Goal: Task Accomplishment & Management: Manage account settings

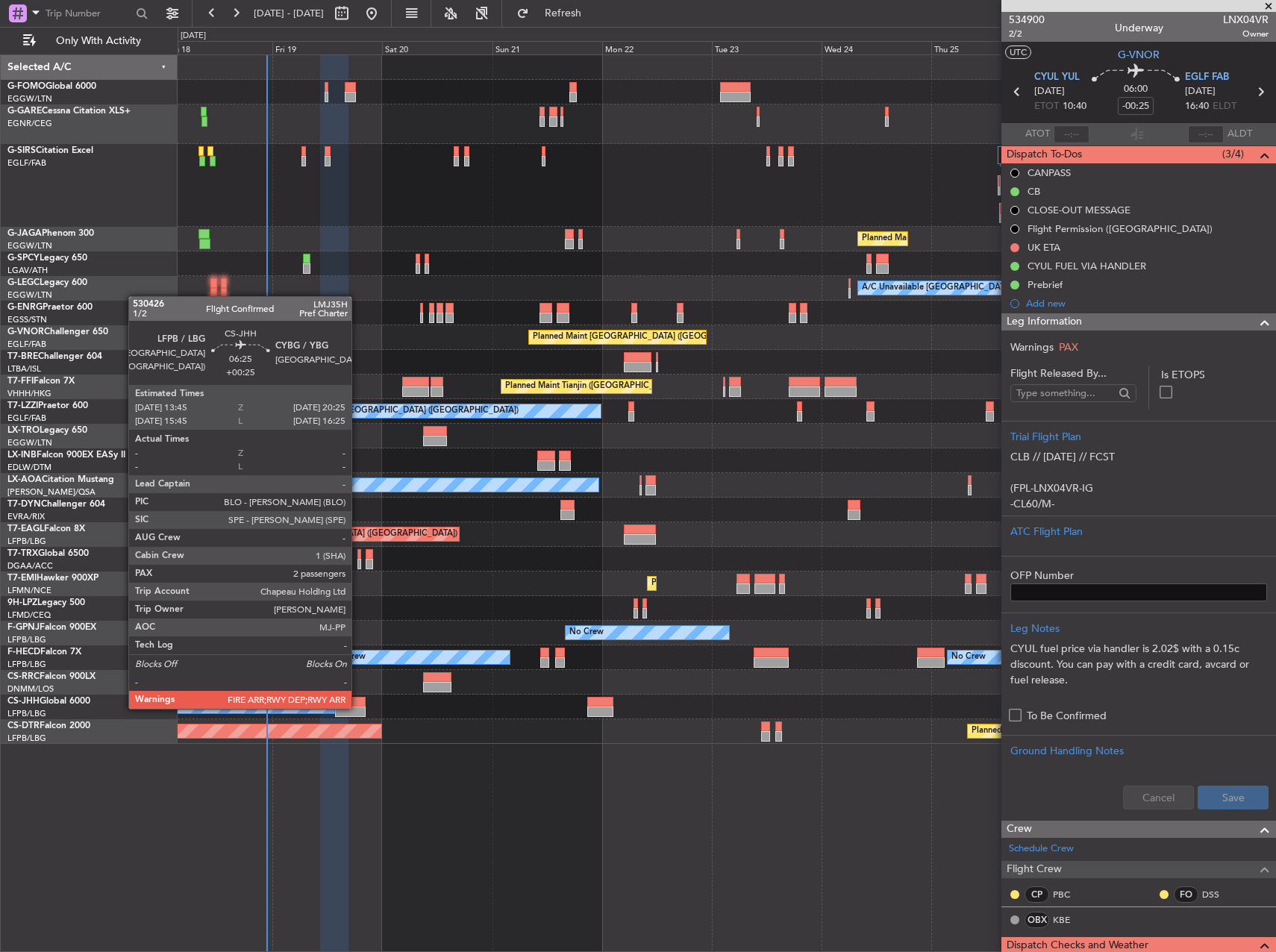
click at [352, 709] on div at bounding box center [351, 711] width 31 height 11
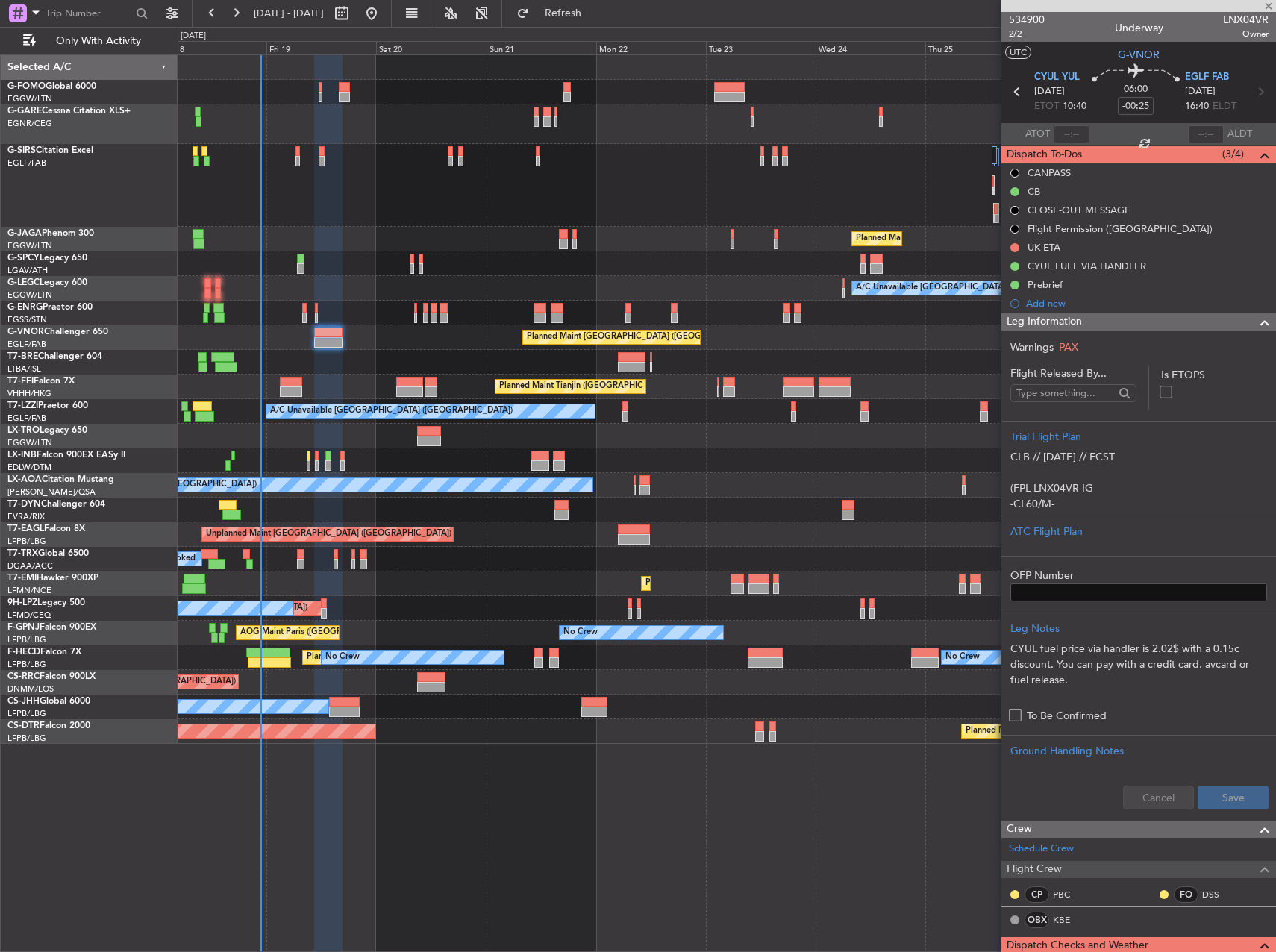
type input "+00:25"
type input "2"
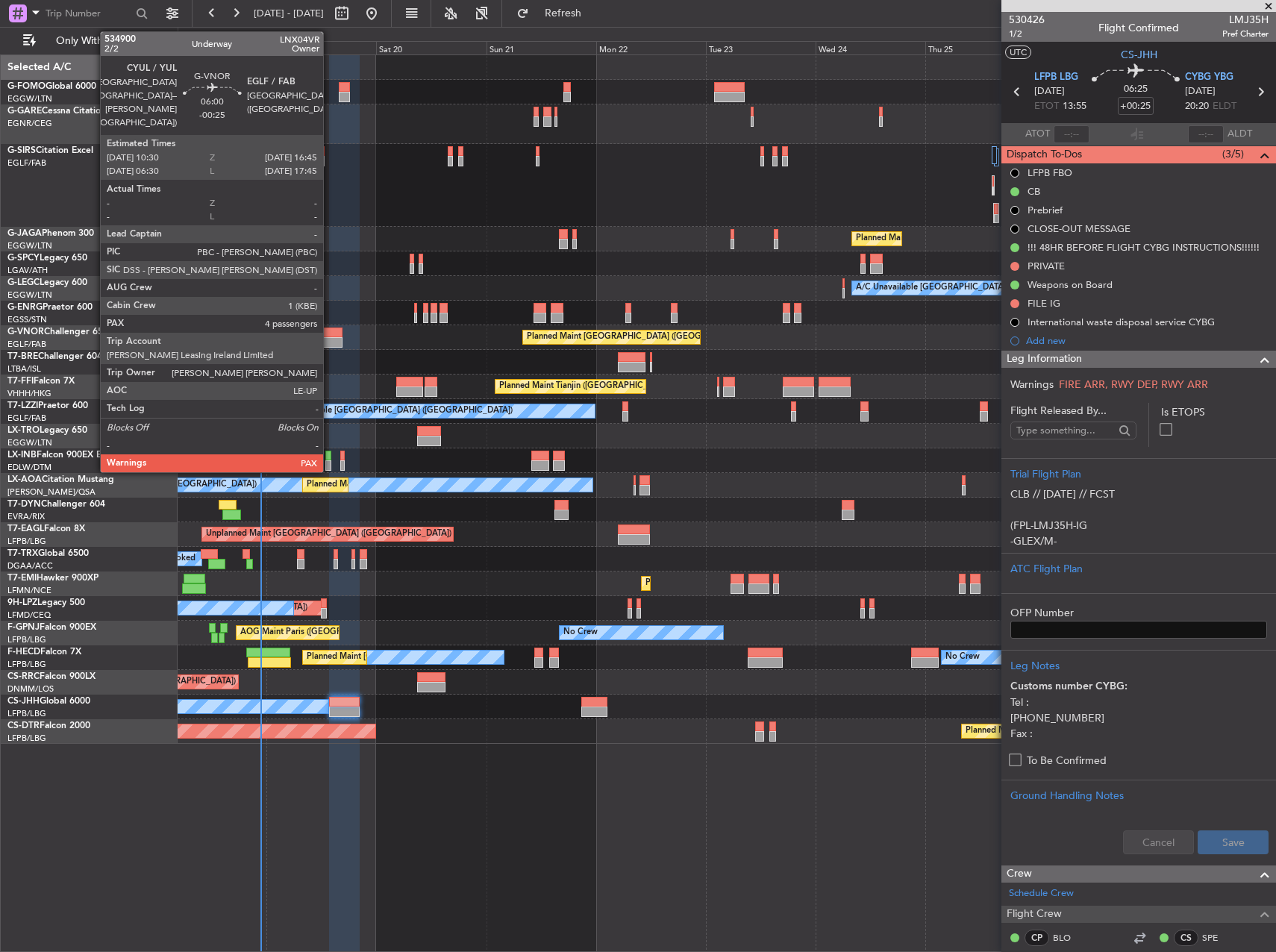
click at [330, 344] on div at bounding box center [329, 342] width 29 height 11
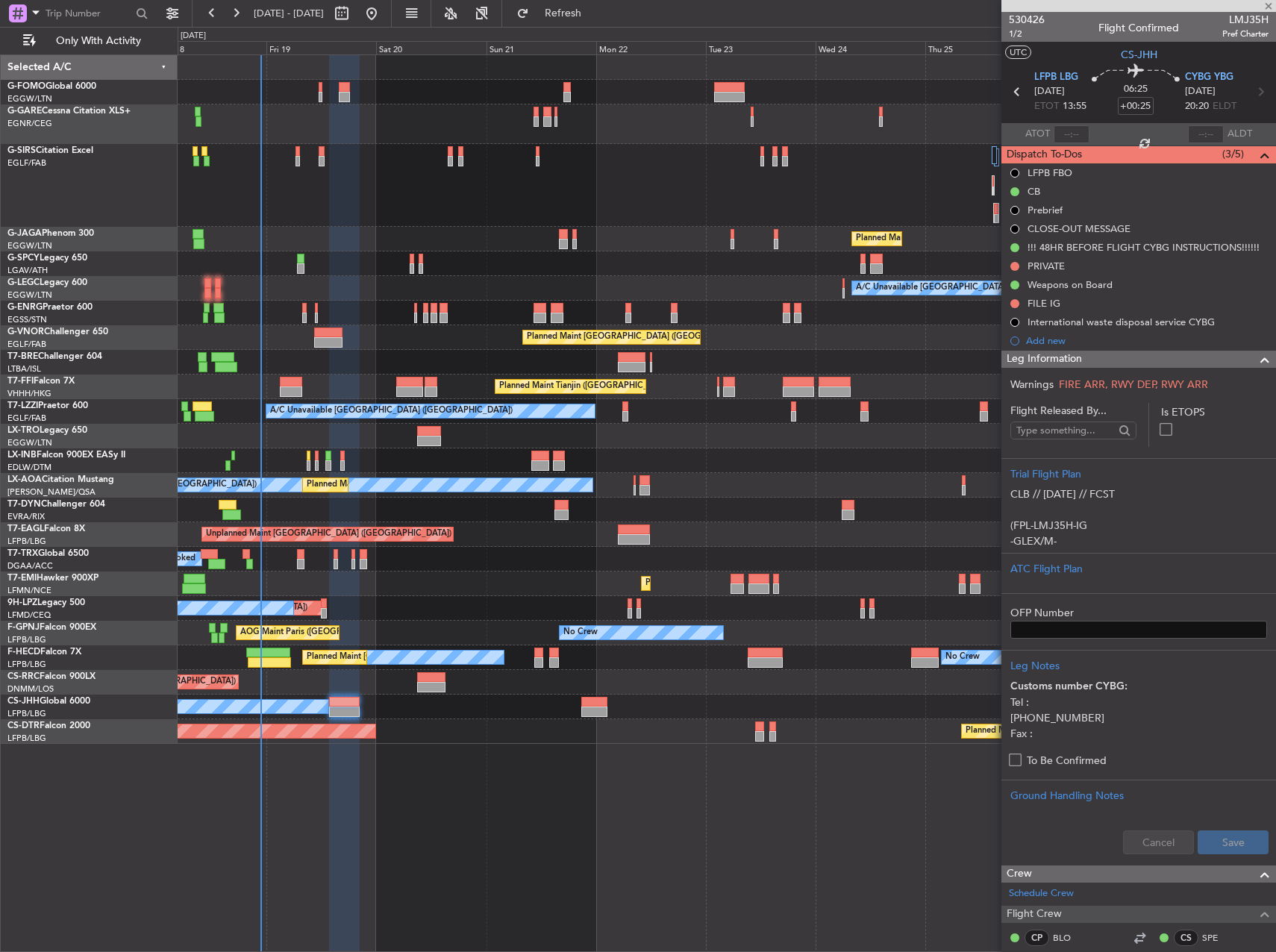
type input "-00:25"
type input "4"
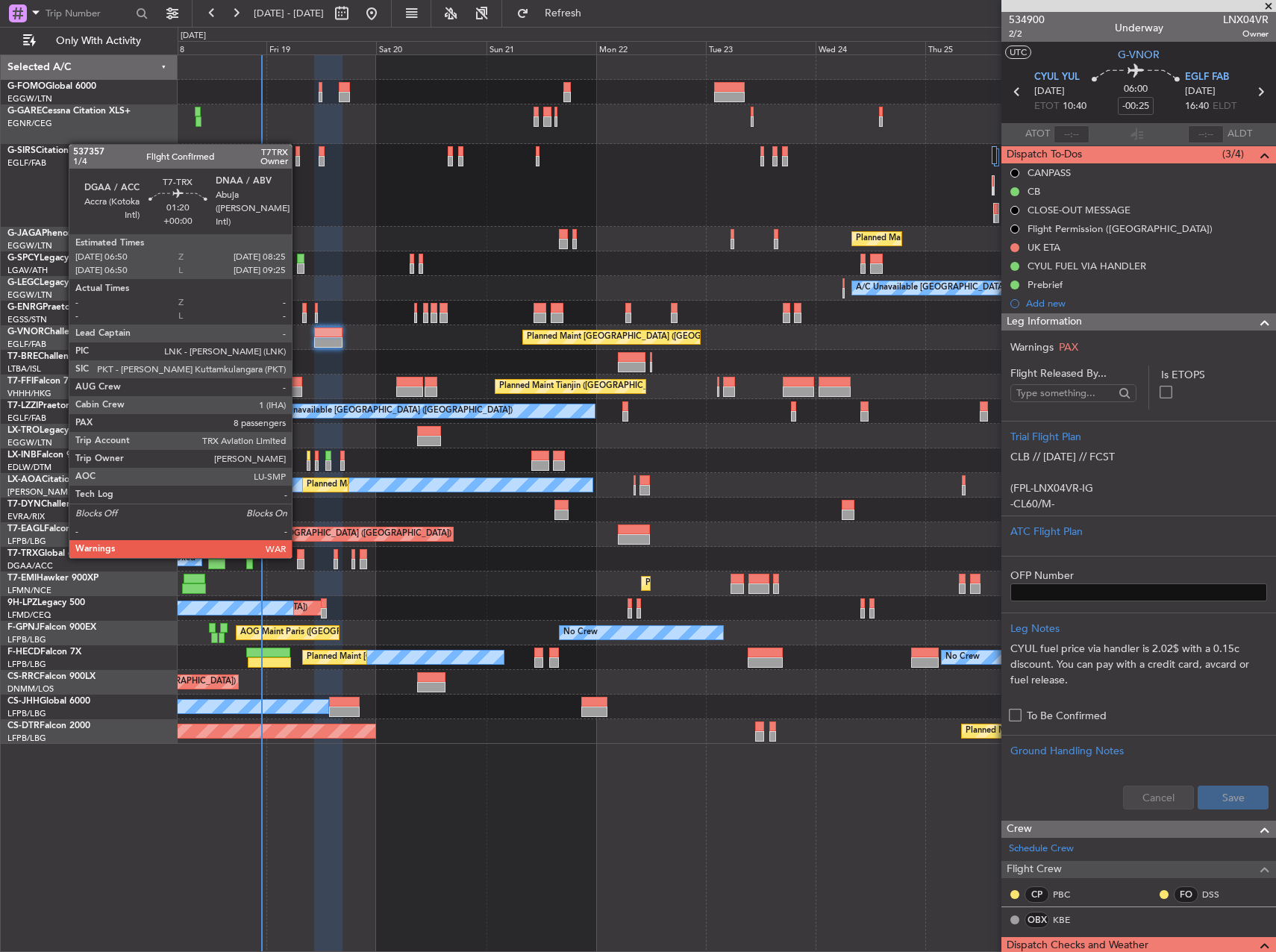
click at [299, 556] on div at bounding box center [301, 554] width 8 height 11
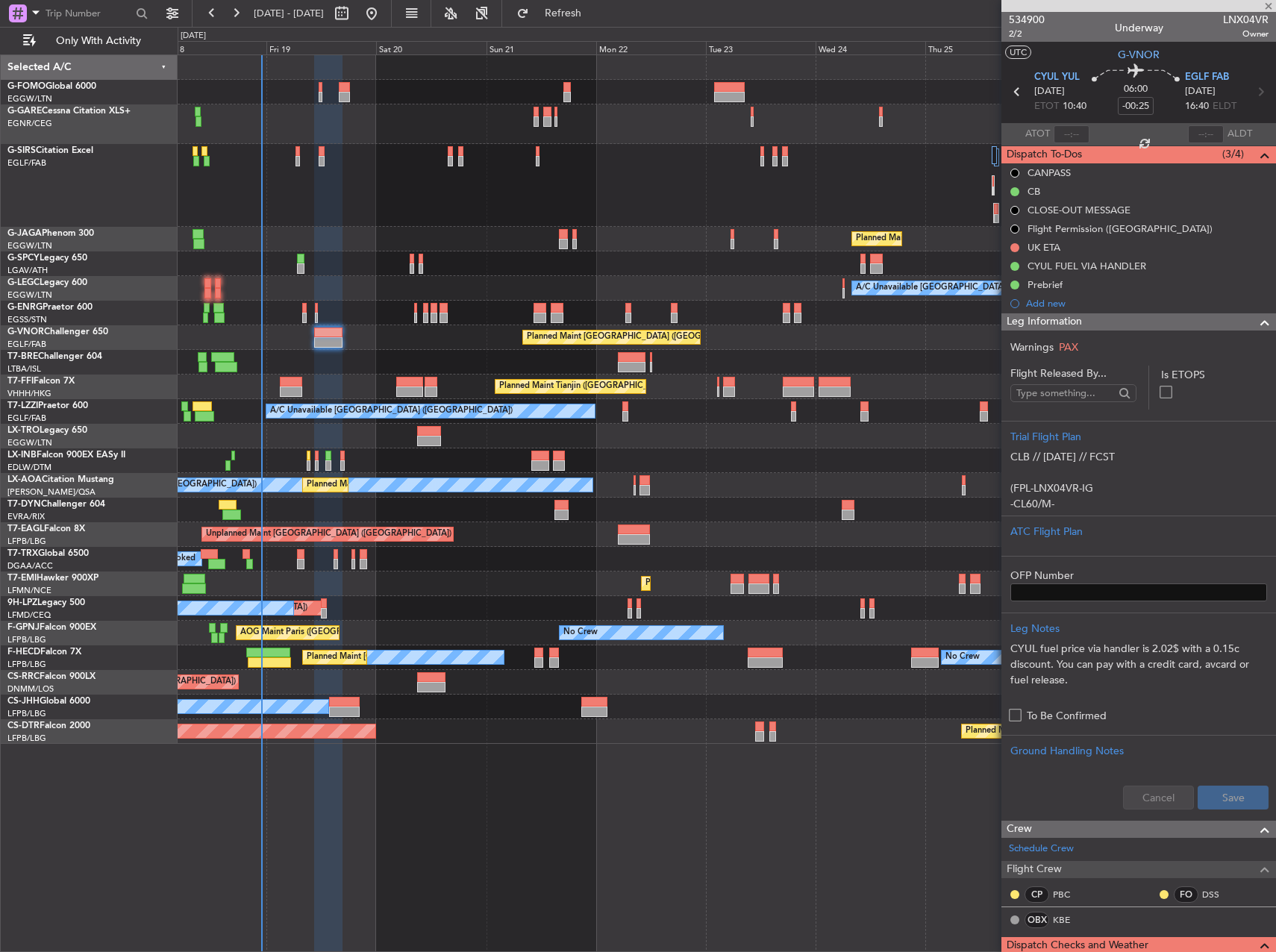
type input "8"
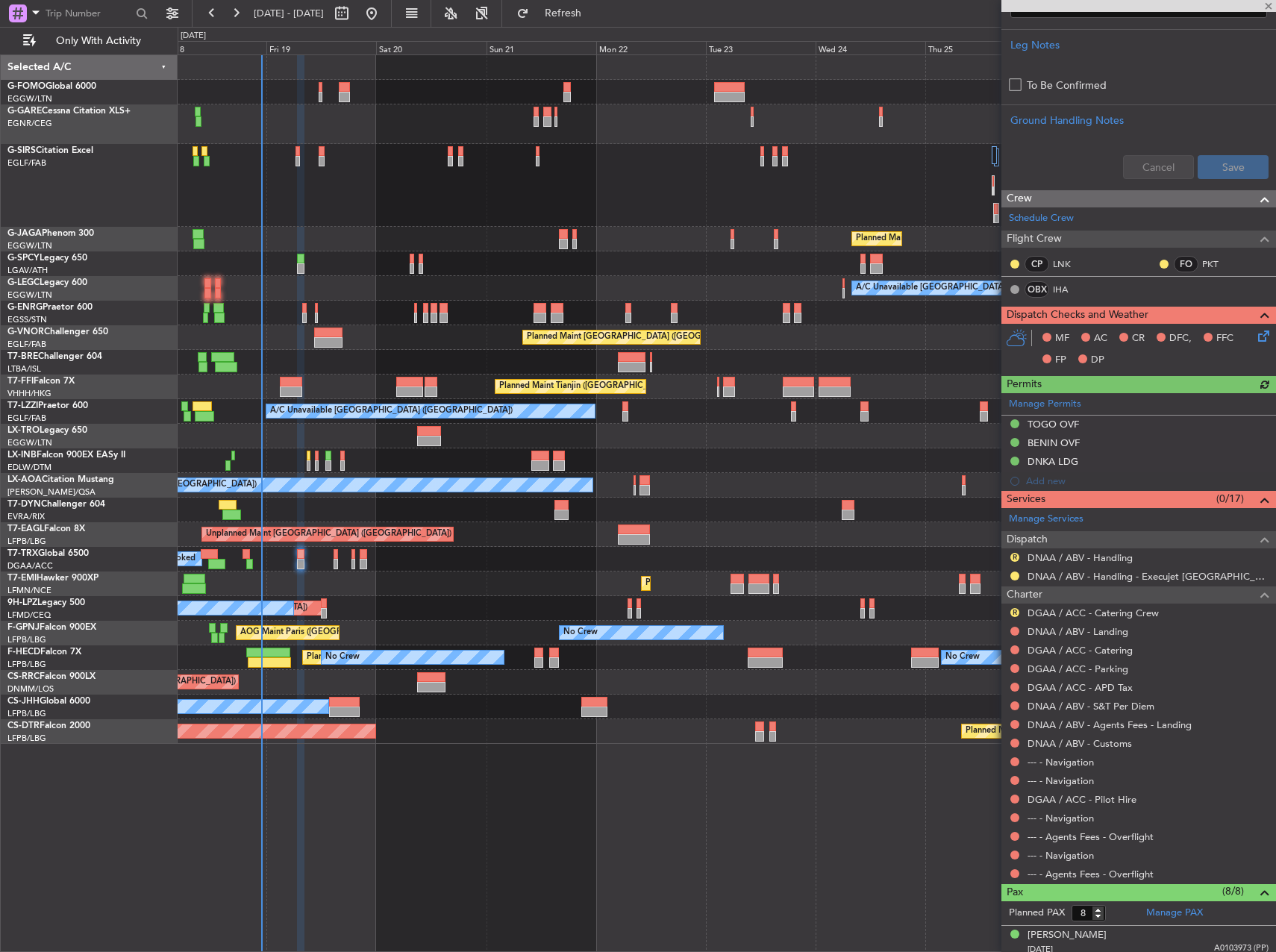
scroll to position [448, 0]
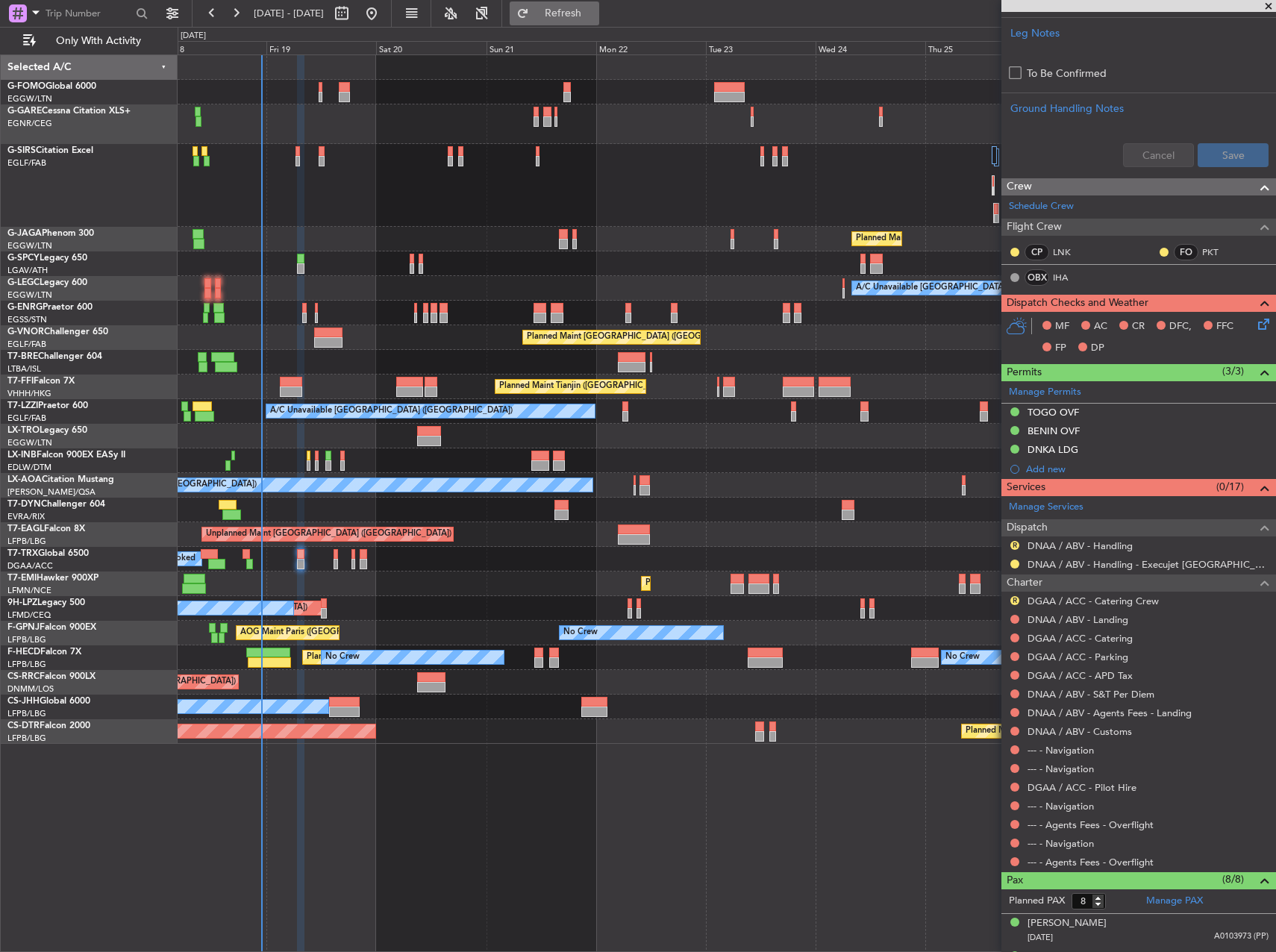
click at [579, 22] on button "Refresh" at bounding box center [555, 13] width 90 height 24
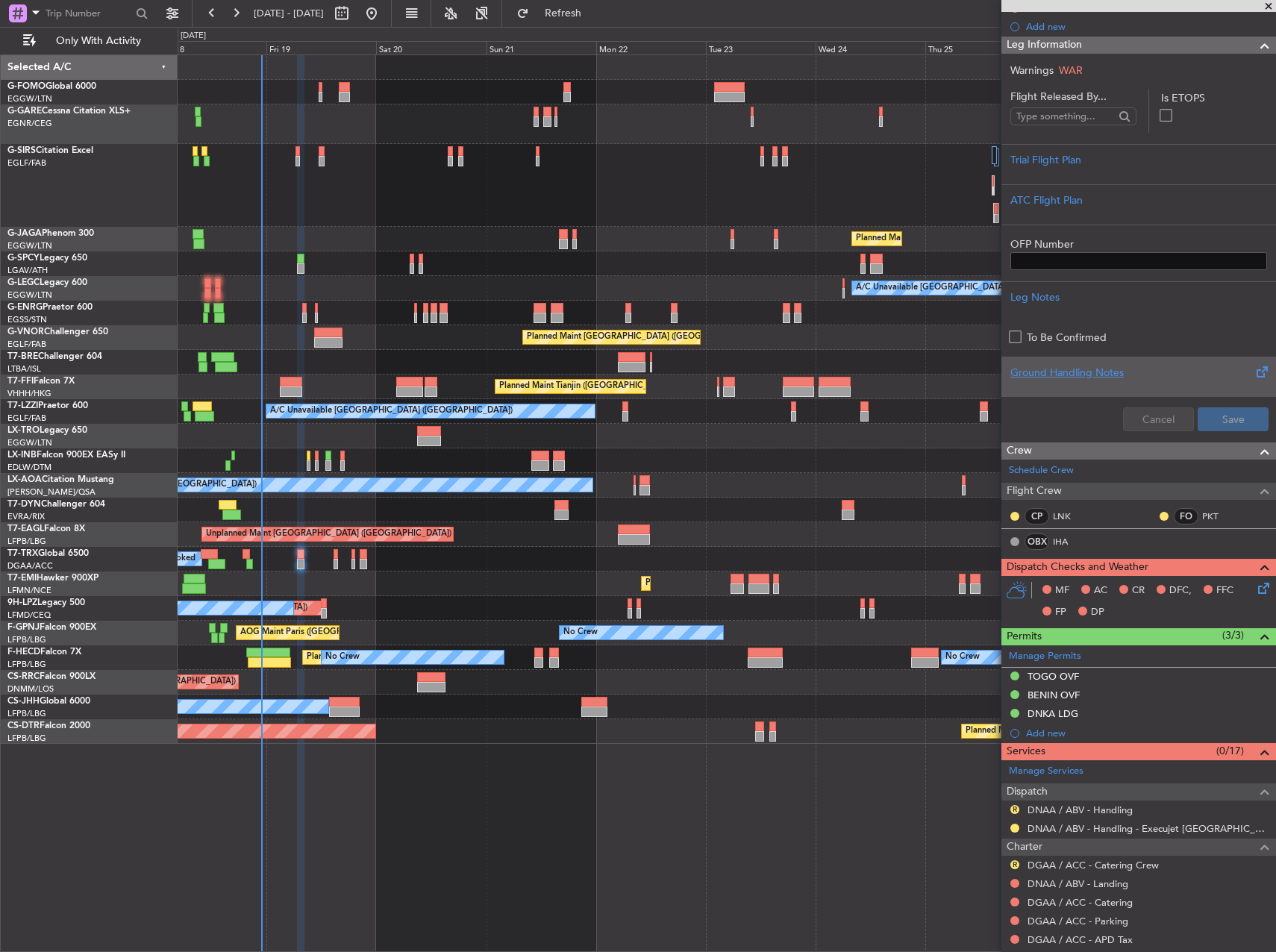
scroll to position [0, 0]
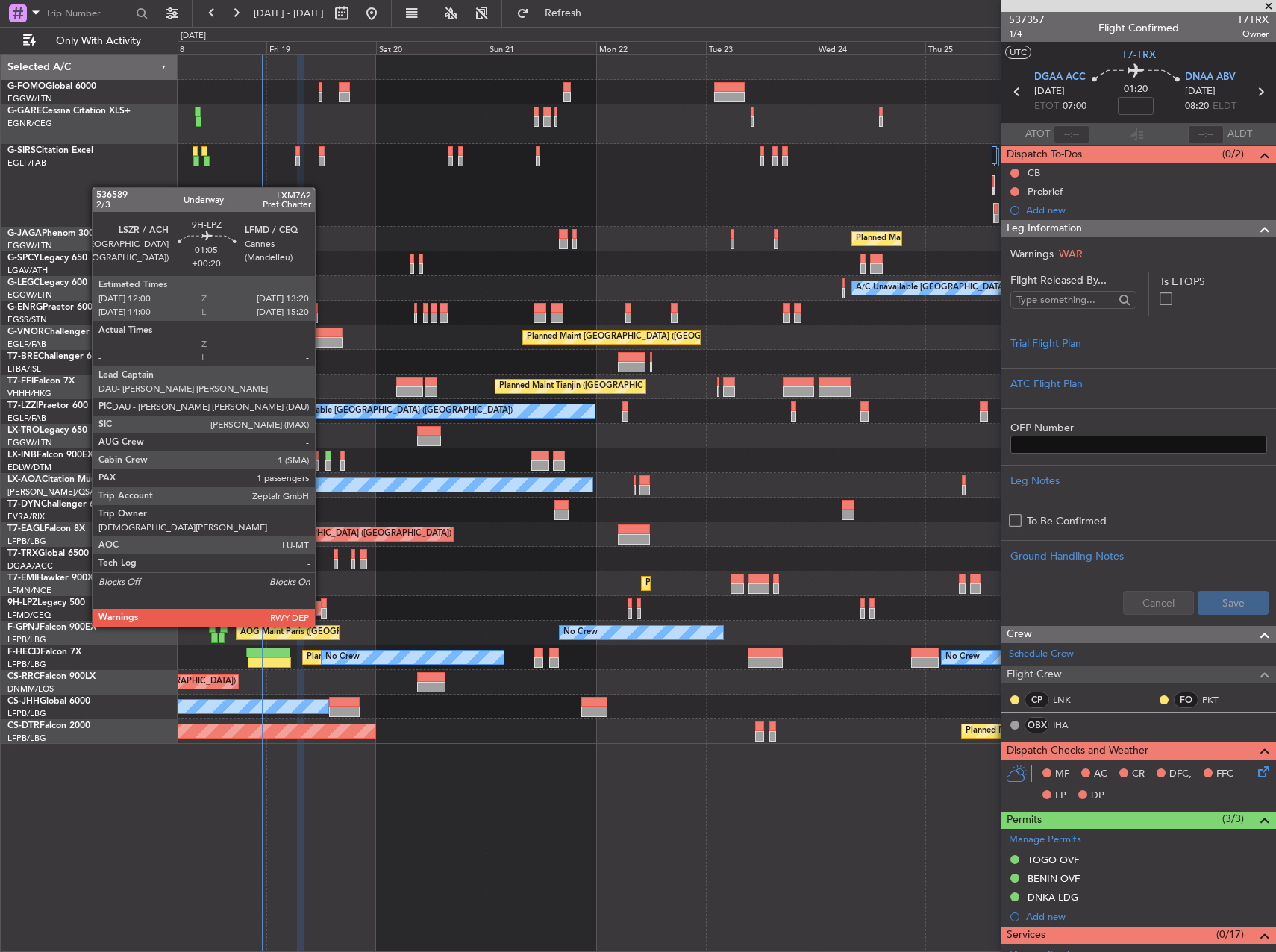
click at [322, 599] on div at bounding box center [324, 603] width 7 height 11
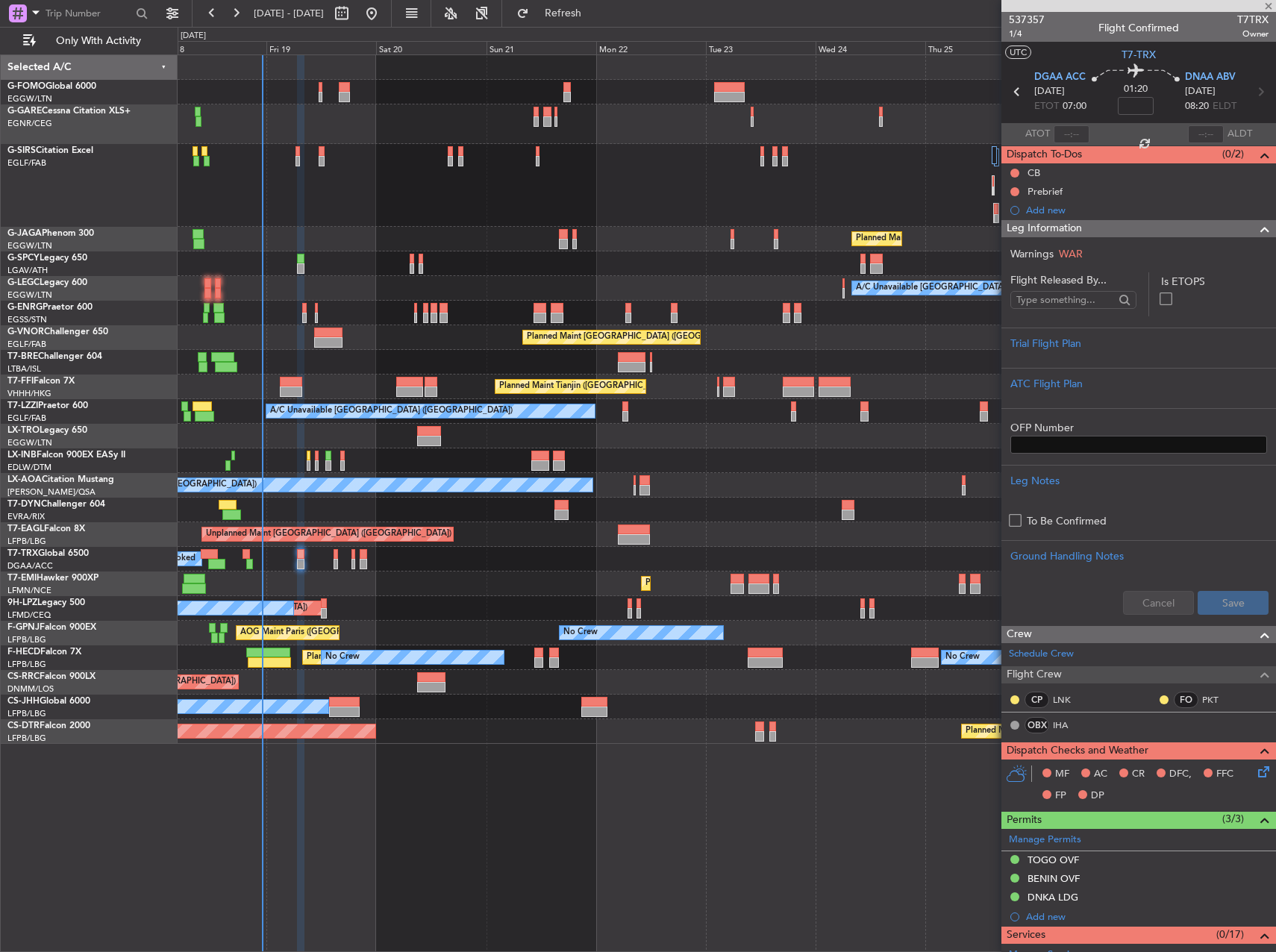
type input "+00:20"
type input "1"
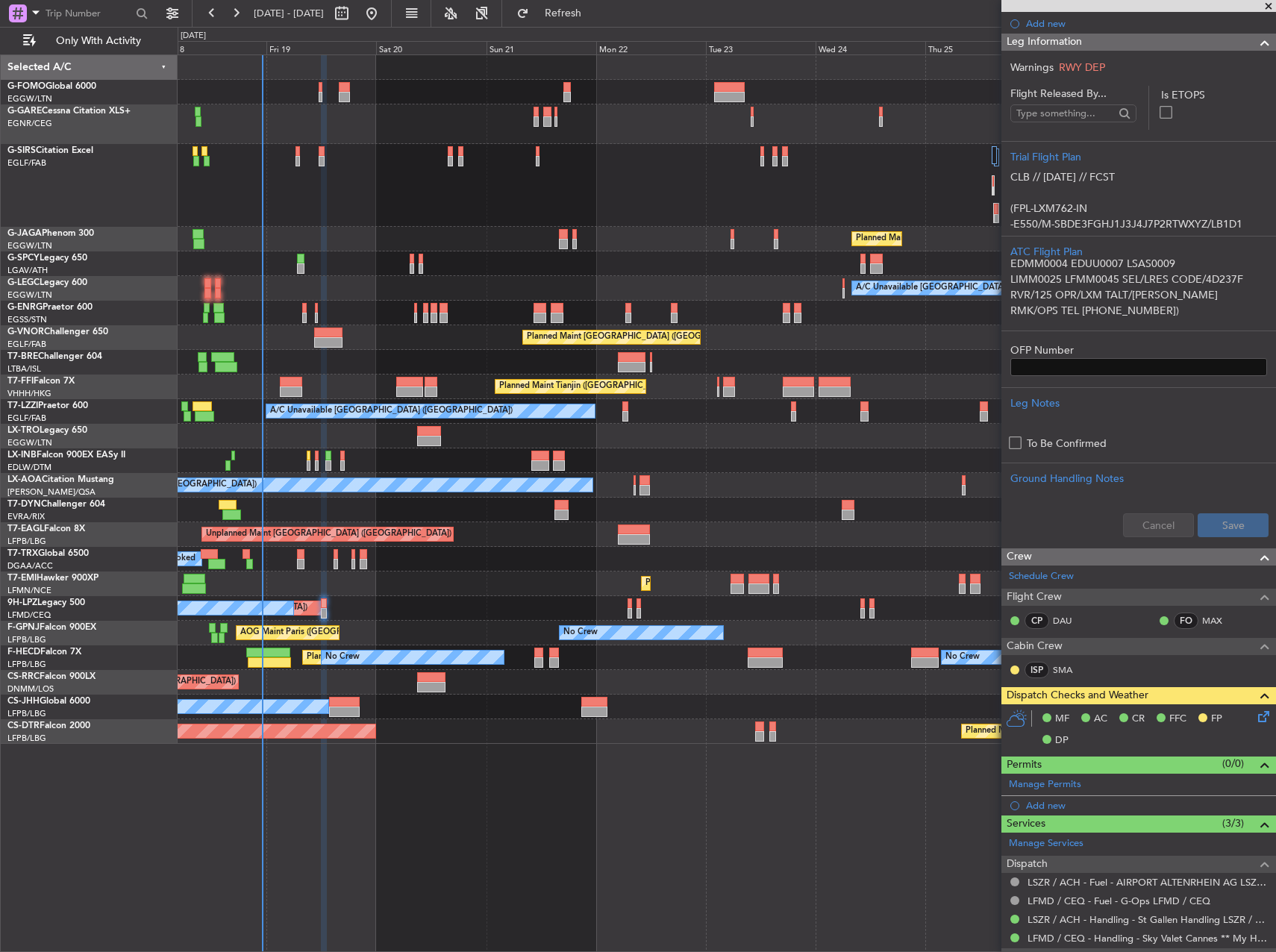
scroll to position [373, 0]
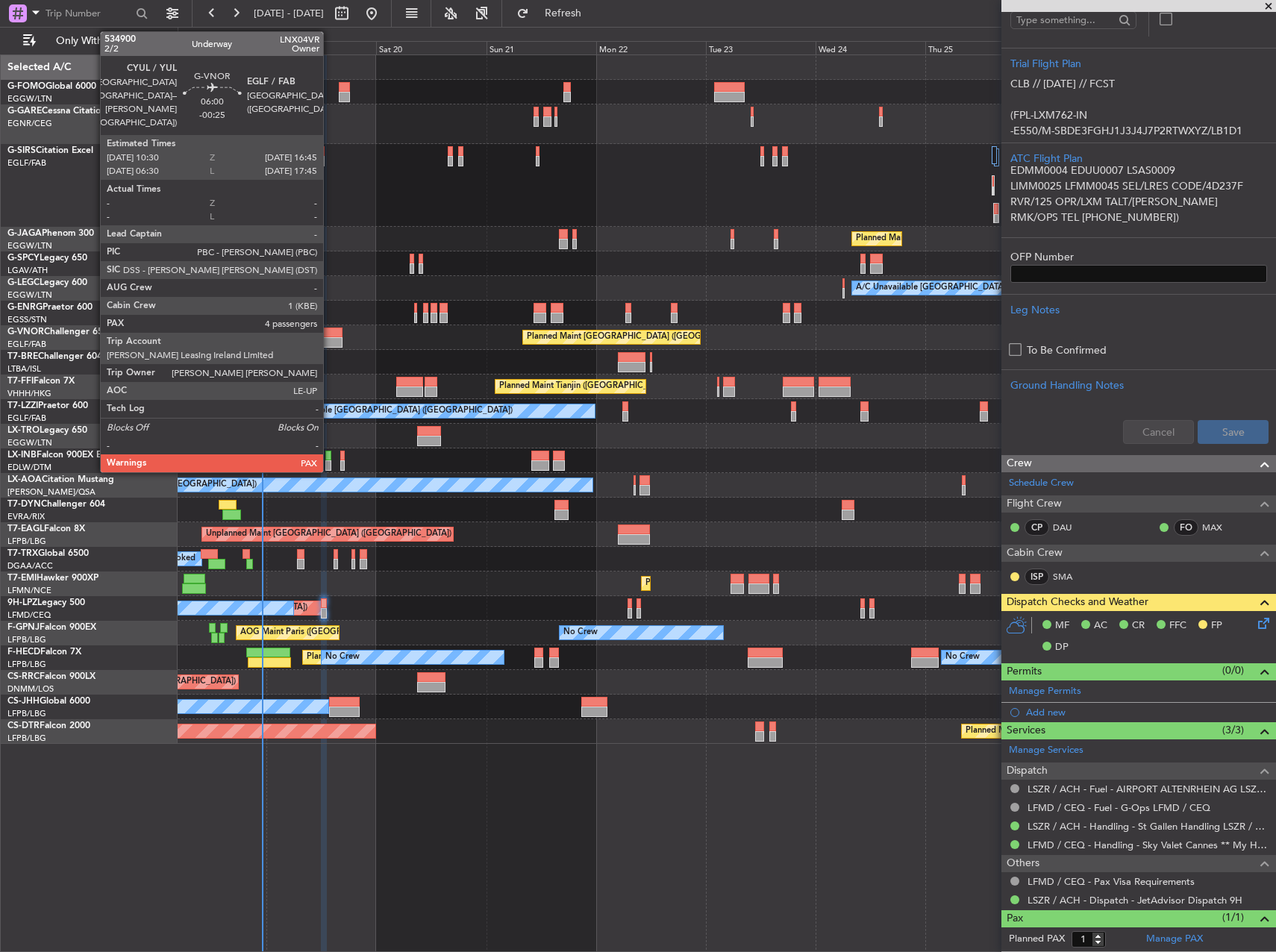
click at [330, 336] on div at bounding box center [329, 332] width 29 height 11
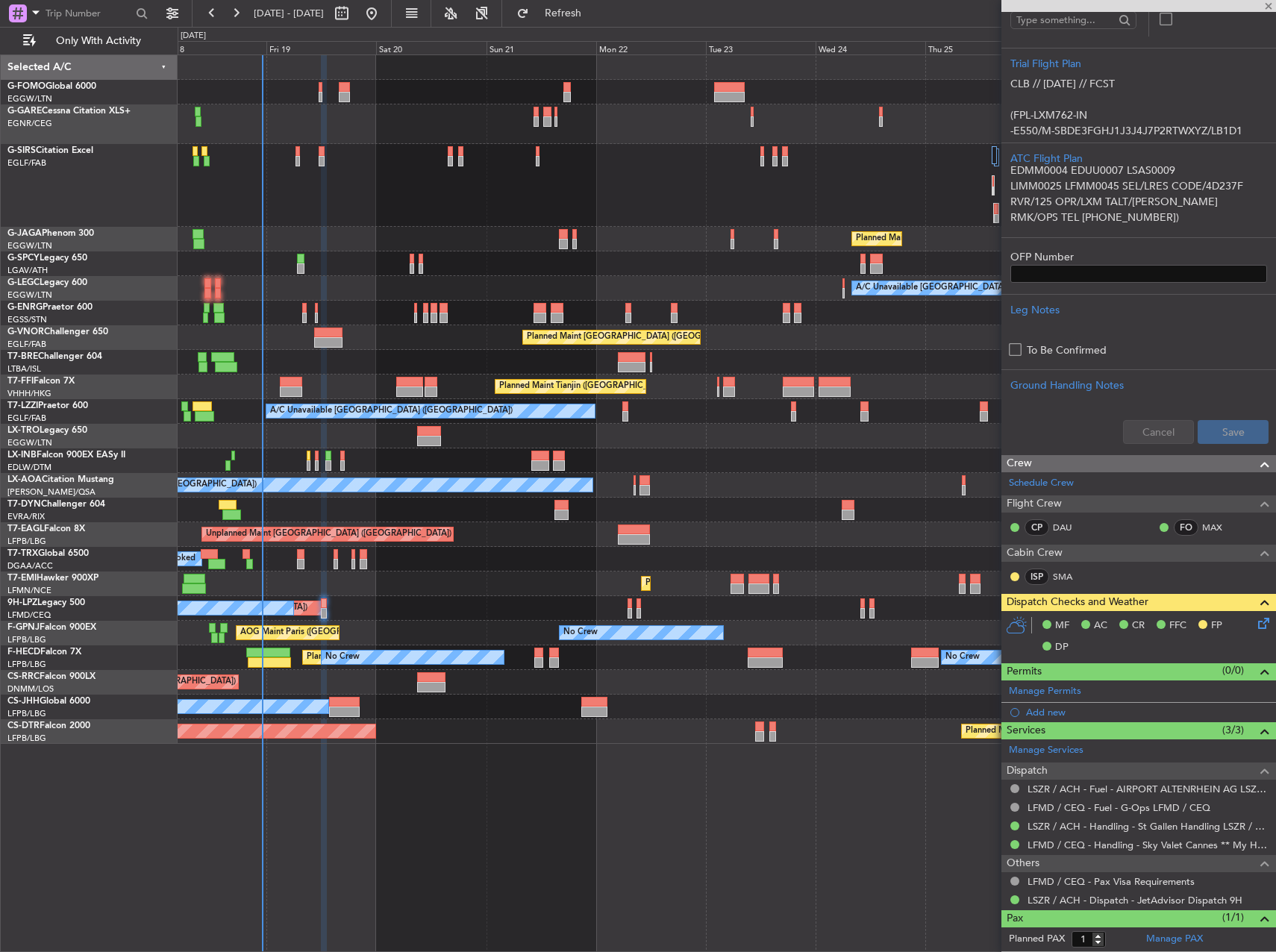
type input "-00:25"
type input "4"
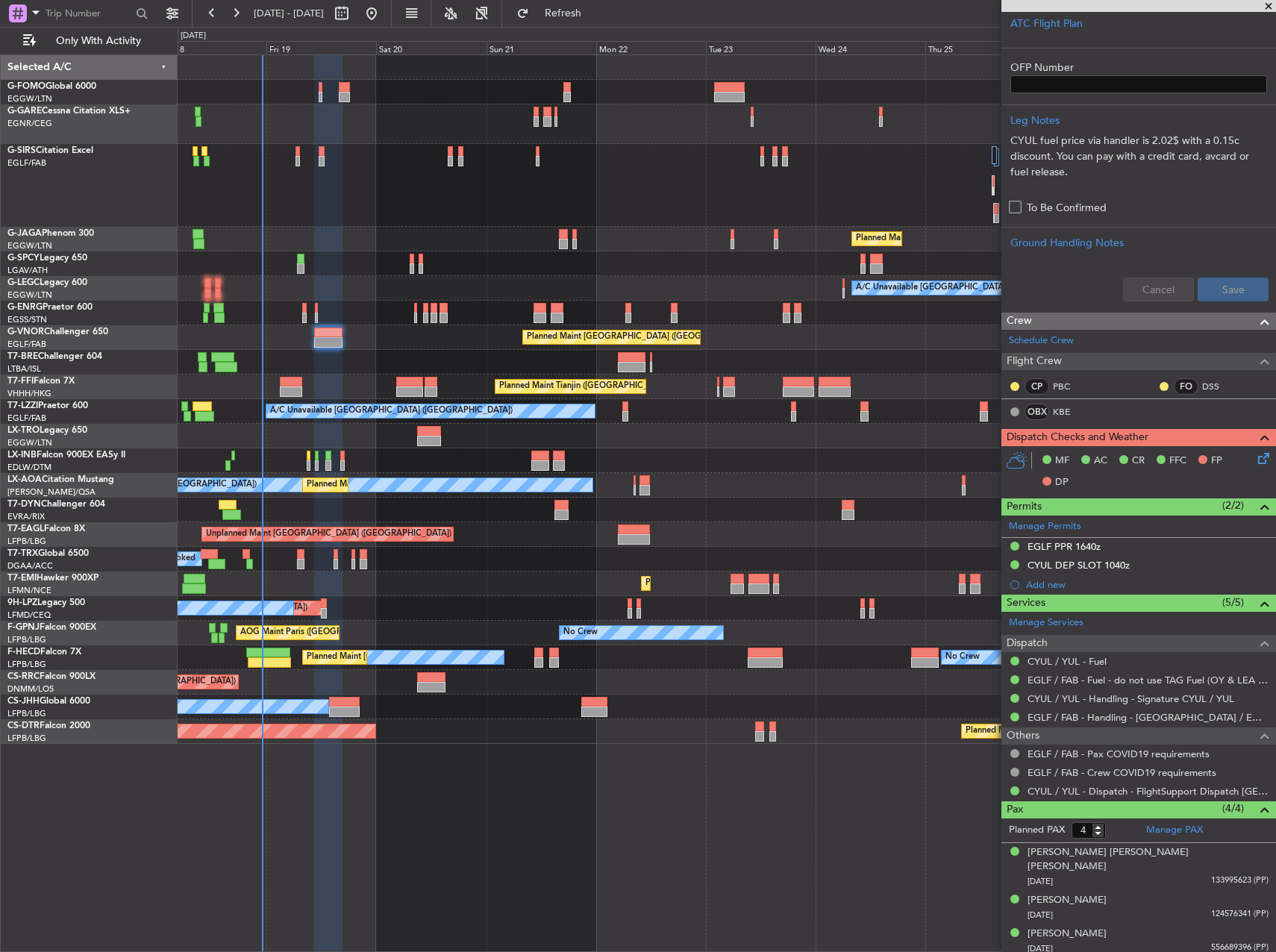
scroll to position [533, 0]
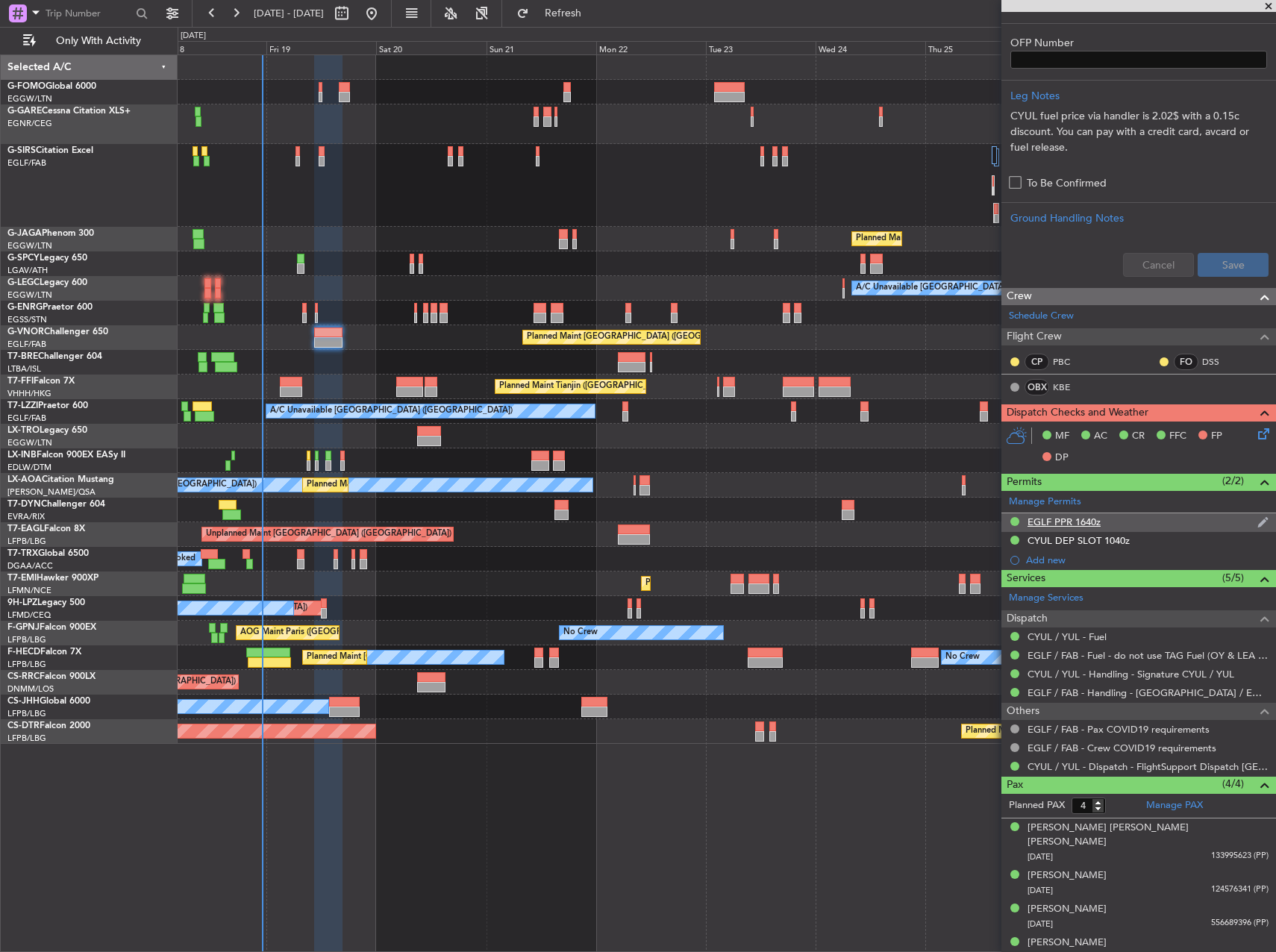
click at [1104, 525] on div "EGLF PPR 1640z" at bounding box center [1139, 523] width 275 height 19
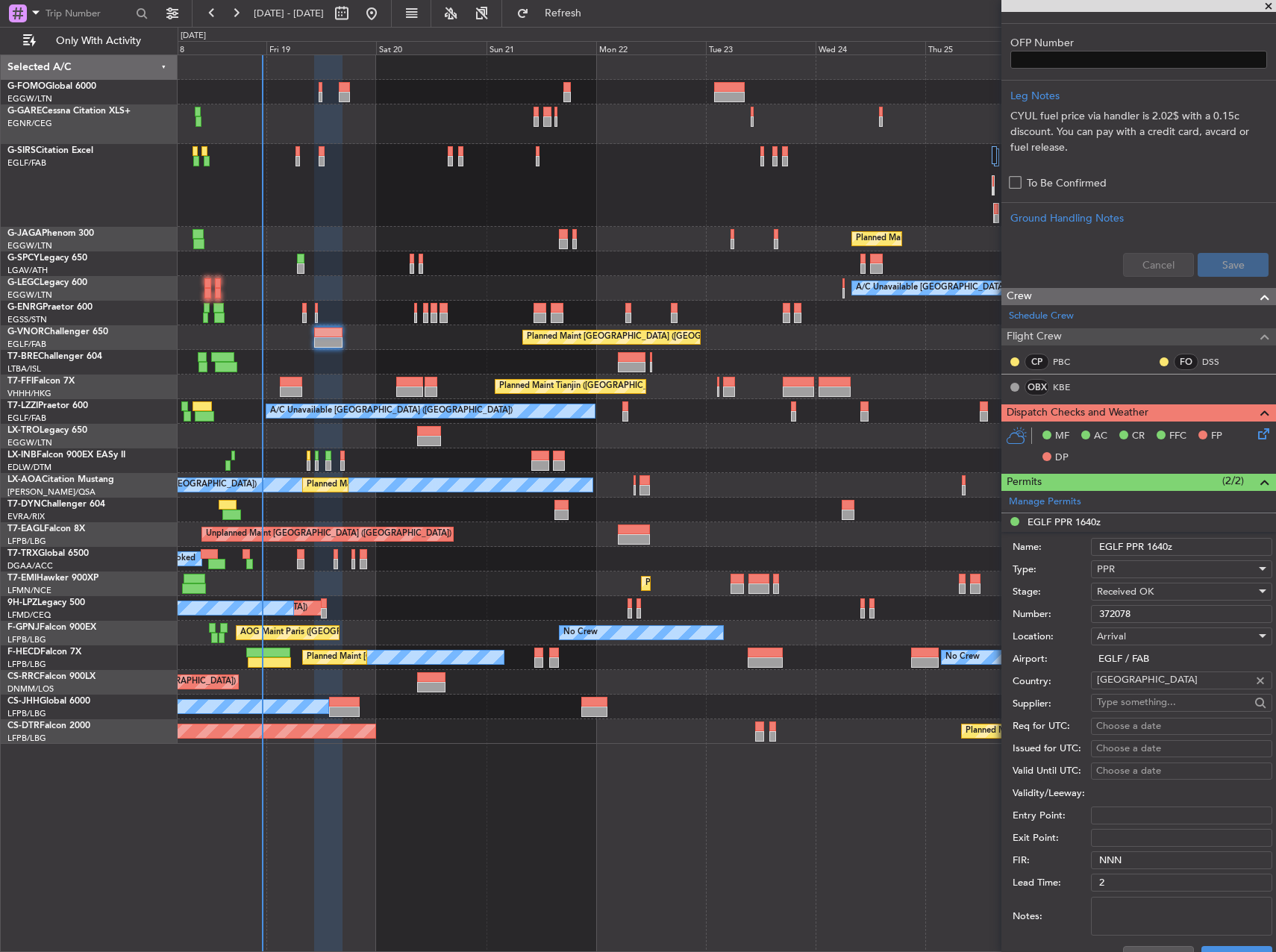
click at [1149, 606] on input "372078" at bounding box center [1181, 614] width 181 height 18
click at [1128, 618] on input "372078" at bounding box center [1181, 614] width 181 height 18
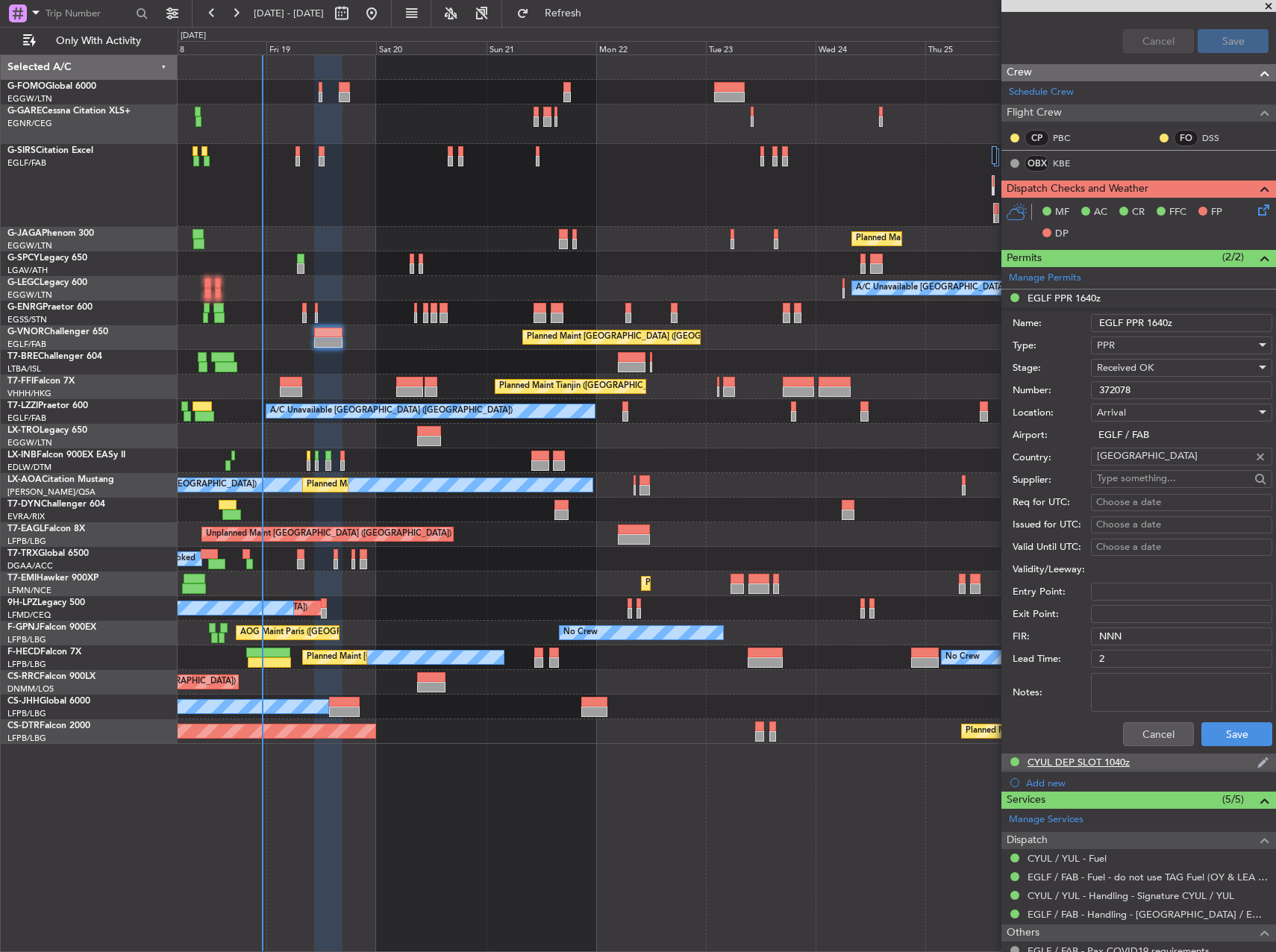
click at [1050, 760] on div "CYUL DEP SLOT 1040z" at bounding box center [1078, 761] width 102 height 12
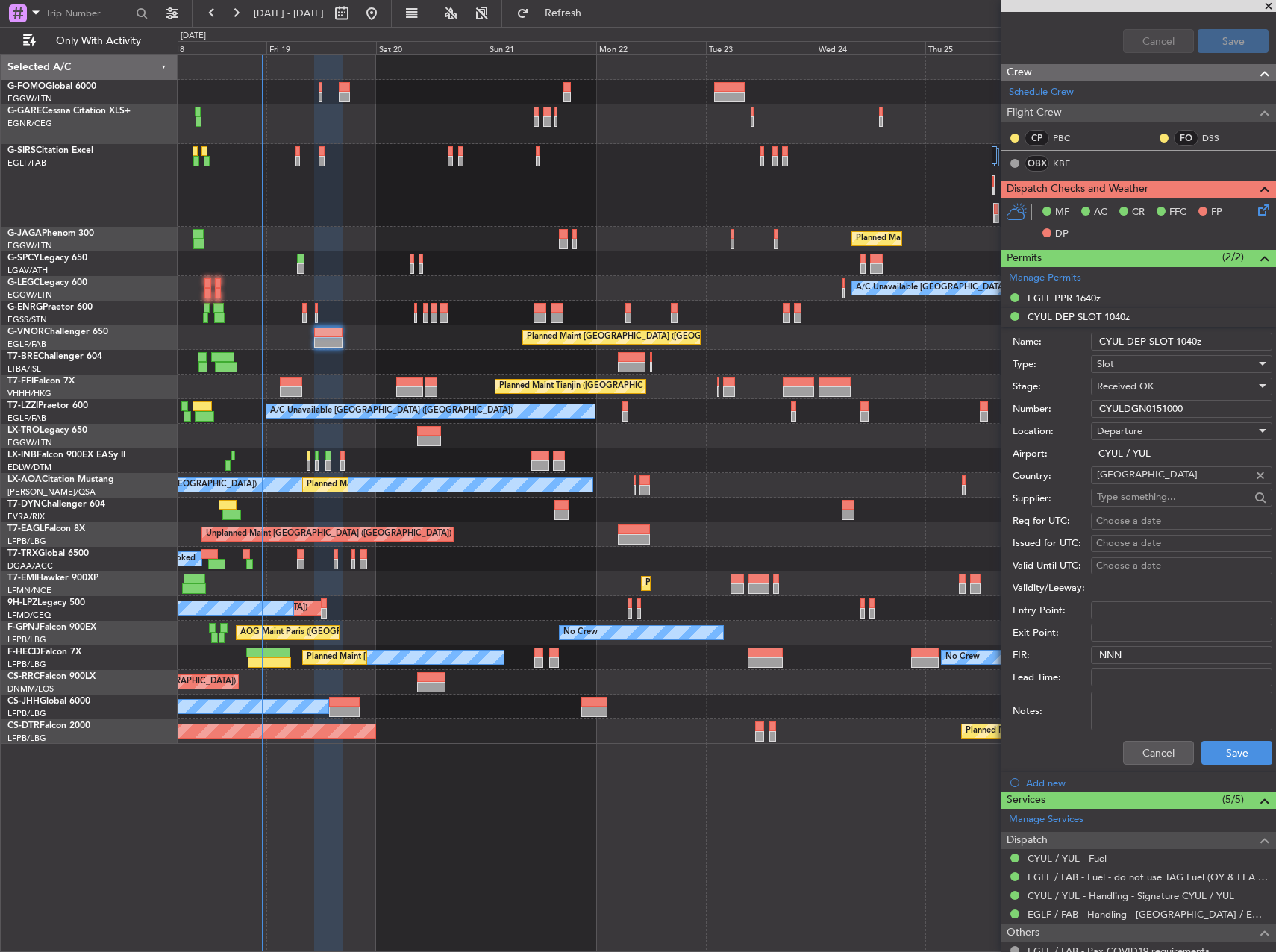
click at [1120, 413] on input "CYULDGN0151000" at bounding box center [1181, 409] width 181 height 18
click at [1168, 750] on button "Cancel" at bounding box center [1159, 752] width 71 height 24
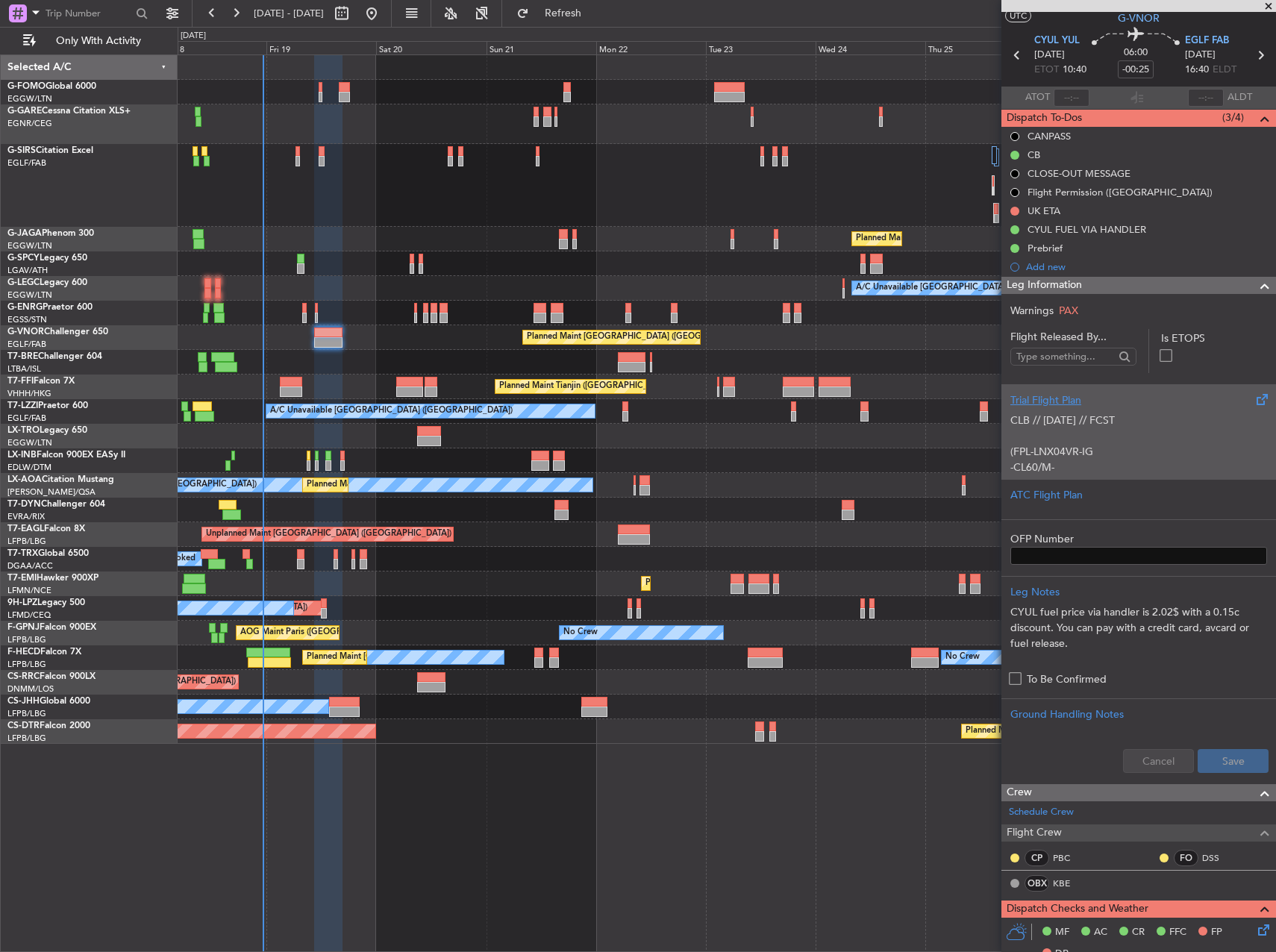
scroll to position [11, 0]
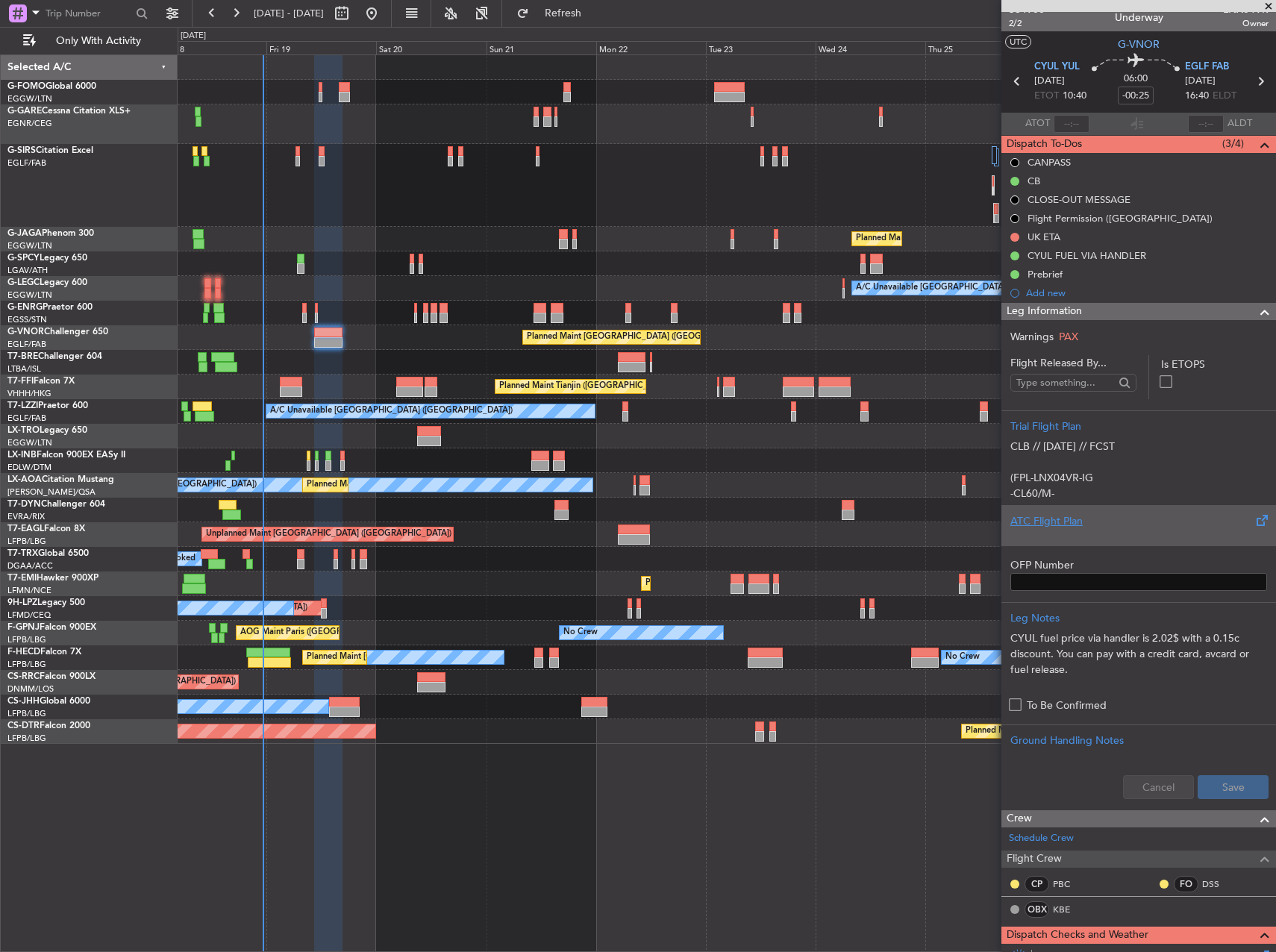
click at [1060, 534] on div at bounding box center [1138, 533] width 257 height 9
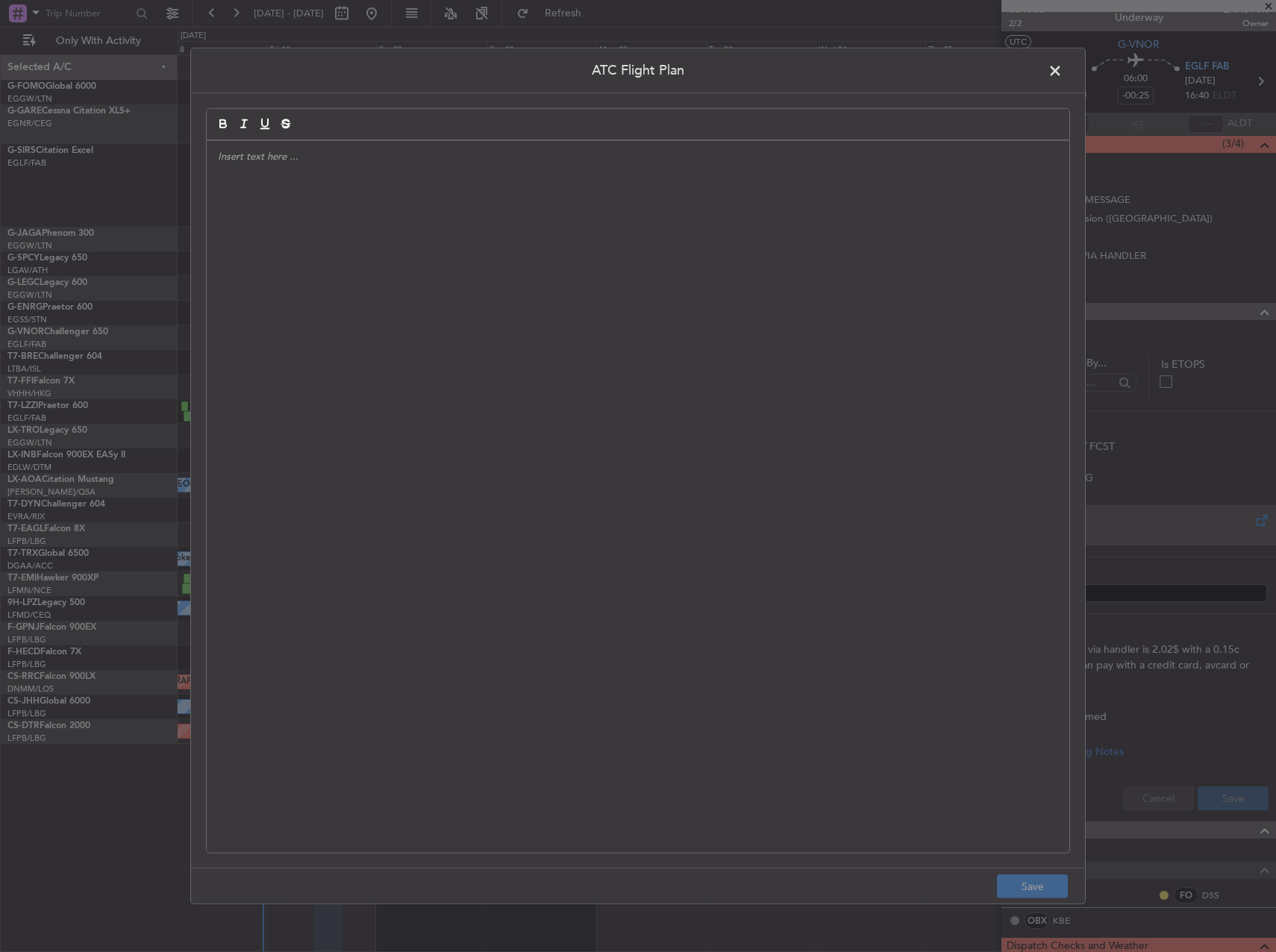
click at [565, 471] on div at bounding box center [637, 497] width 862 height 711
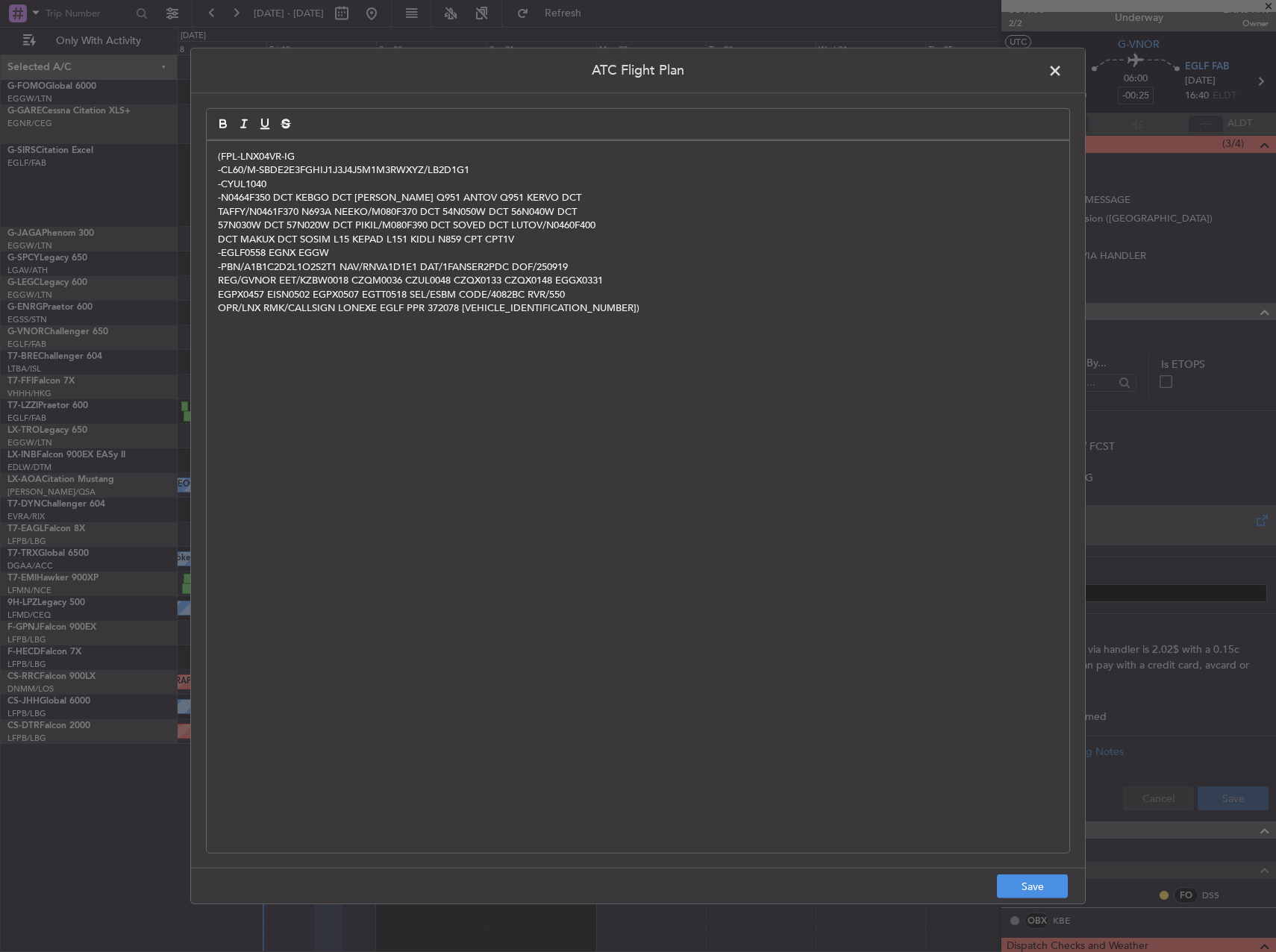
scroll to position [0, 0]
click at [1010, 881] on button "Save" at bounding box center [1032, 886] width 71 height 24
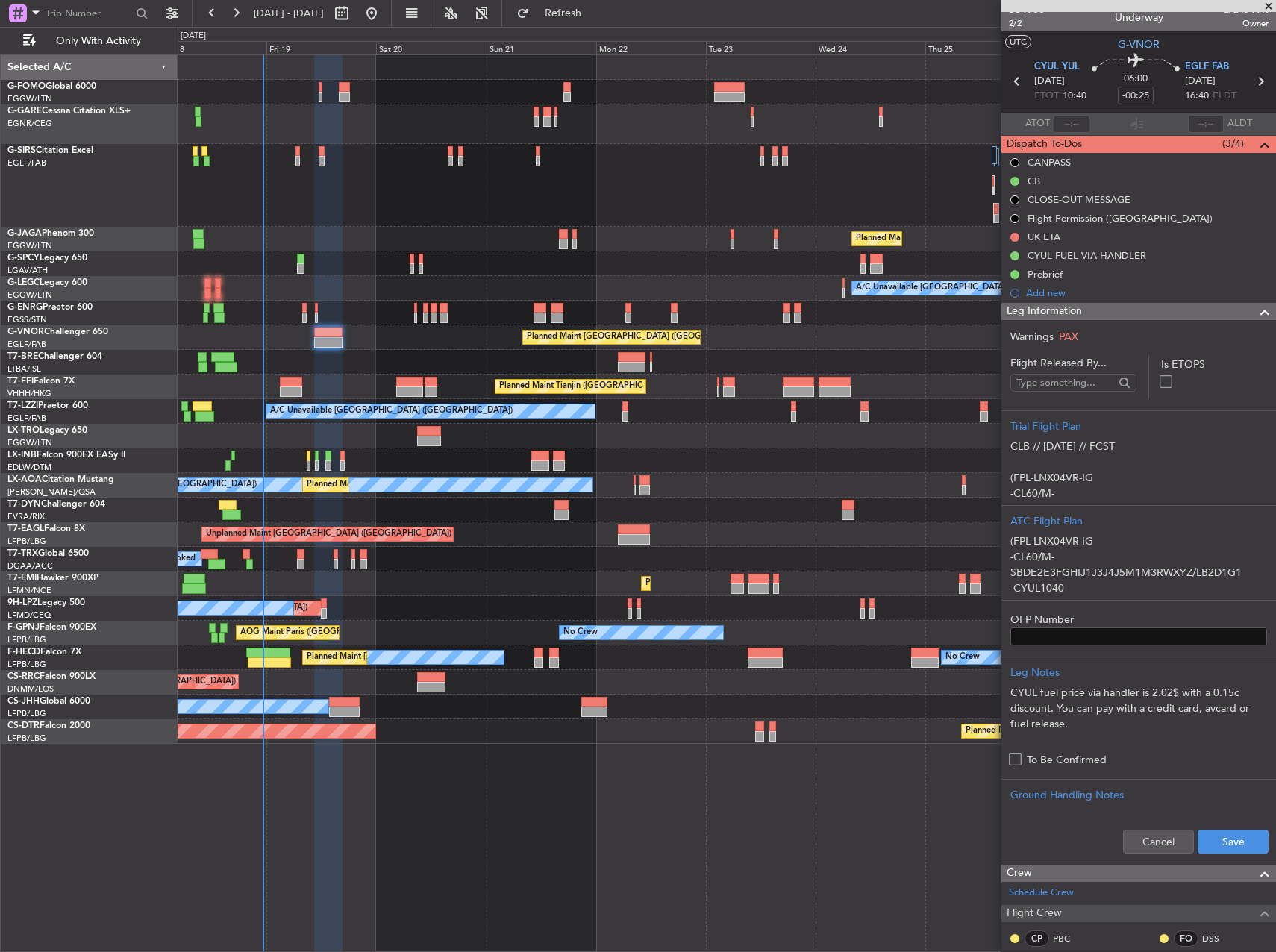
click at [1191, 828] on div "Cancel Save" at bounding box center [1139, 841] width 275 height 45
click at [1199, 848] on button "Save" at bounding box center [1233, 841] width 71 height 24
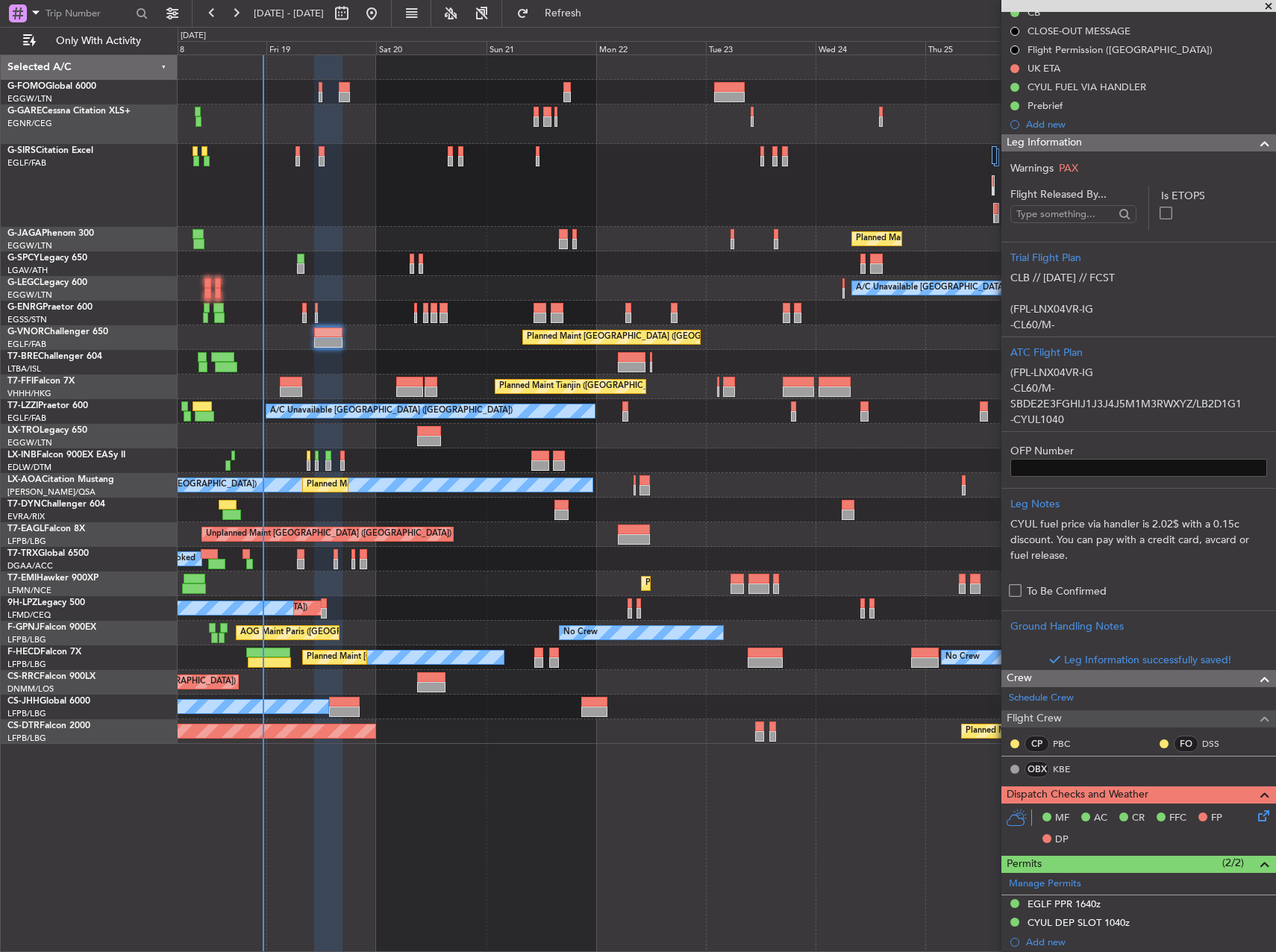
scroll to position [308, 0]
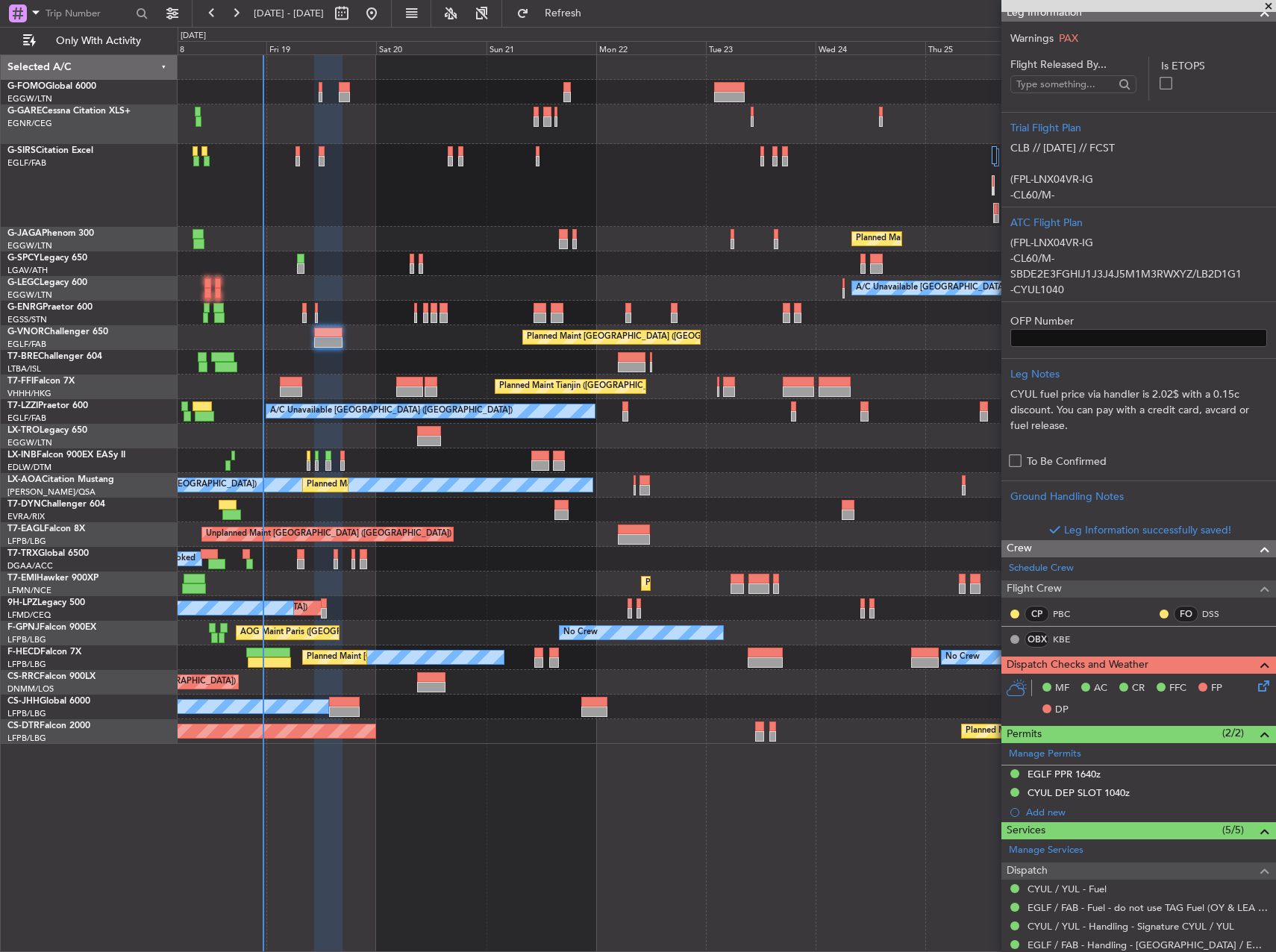
click at [1255, 684] on icon at bounding box center [1261, 683] width 12 height 12
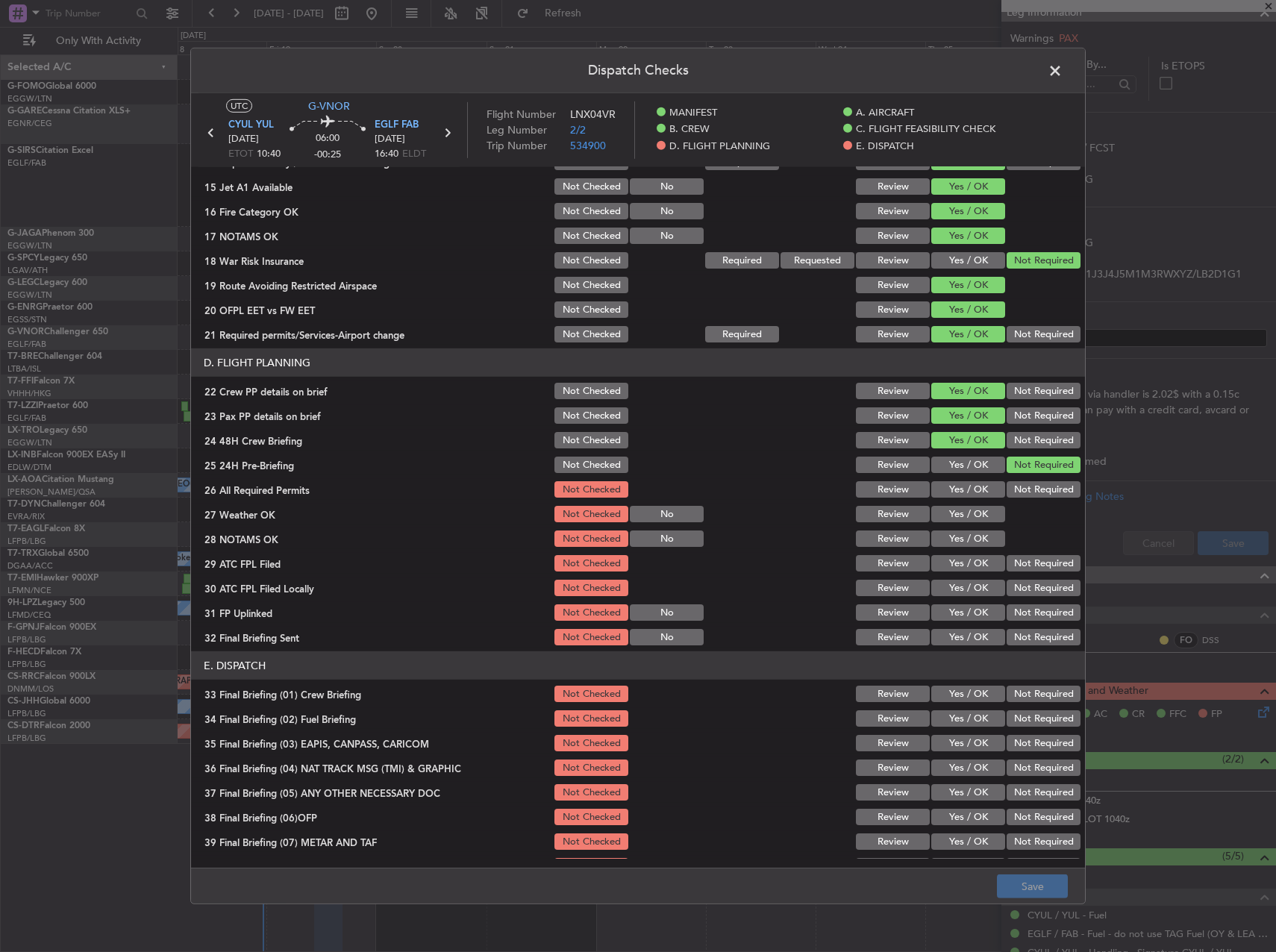
scroll to position [522, 0]
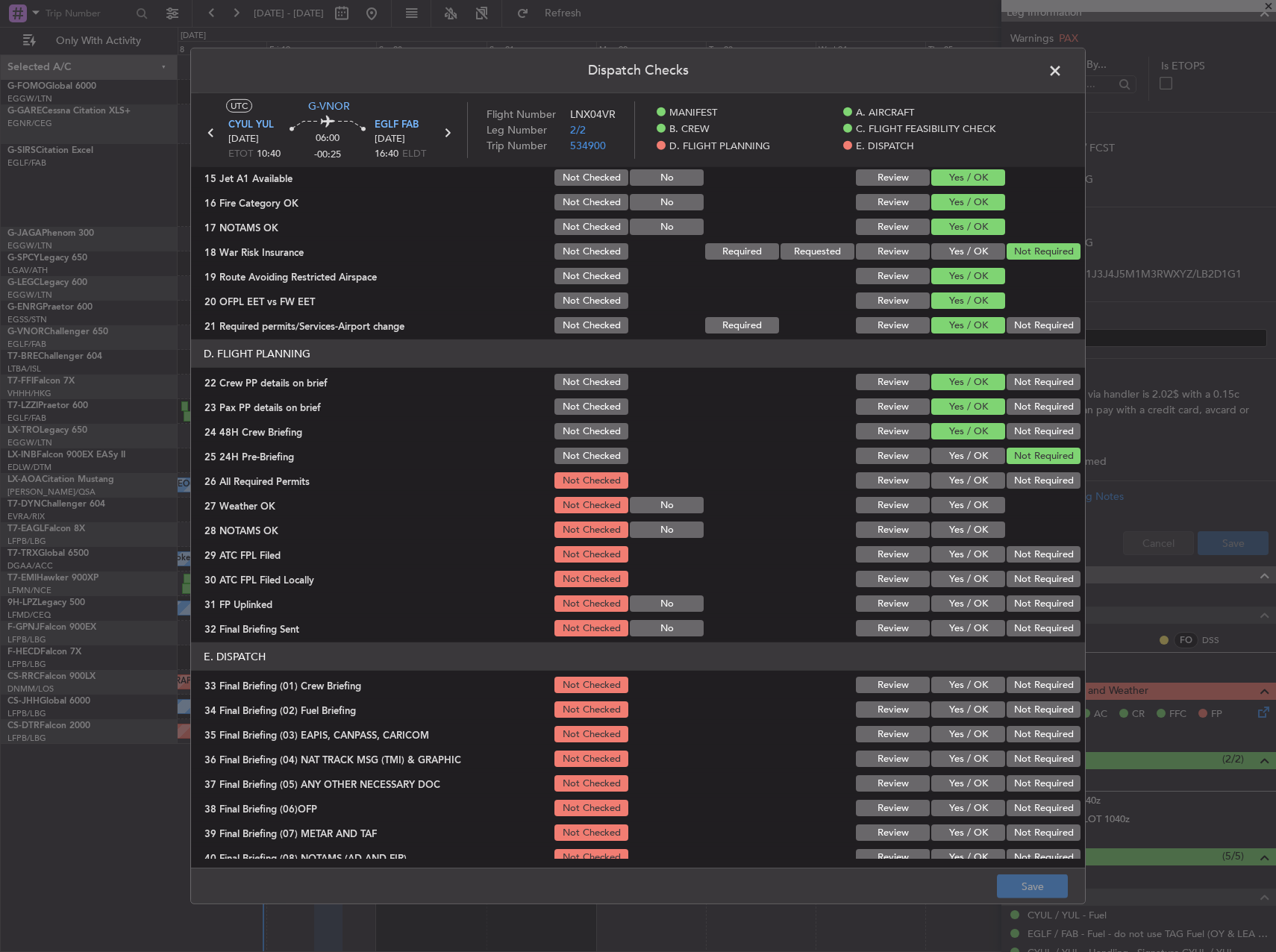
click at [958, 476] on button "Yes / OK" at bounding box center [968, 480] width 74 height 16
click at [957, 503] on button "Yes / OK" at bounding box center [968, 504] width 74 height 16
click at [961, 534] on button "Yes / OK" at bounding box center [968, 529] width 74 height 16
drag, startPoint x: 959, startPoint y: 548, endPoint x: 974, endPoint y: 564, distance: 21.9
click at [959, 549] on button "Yes / OK" at bounding box center [968, 554] width 74 height 16
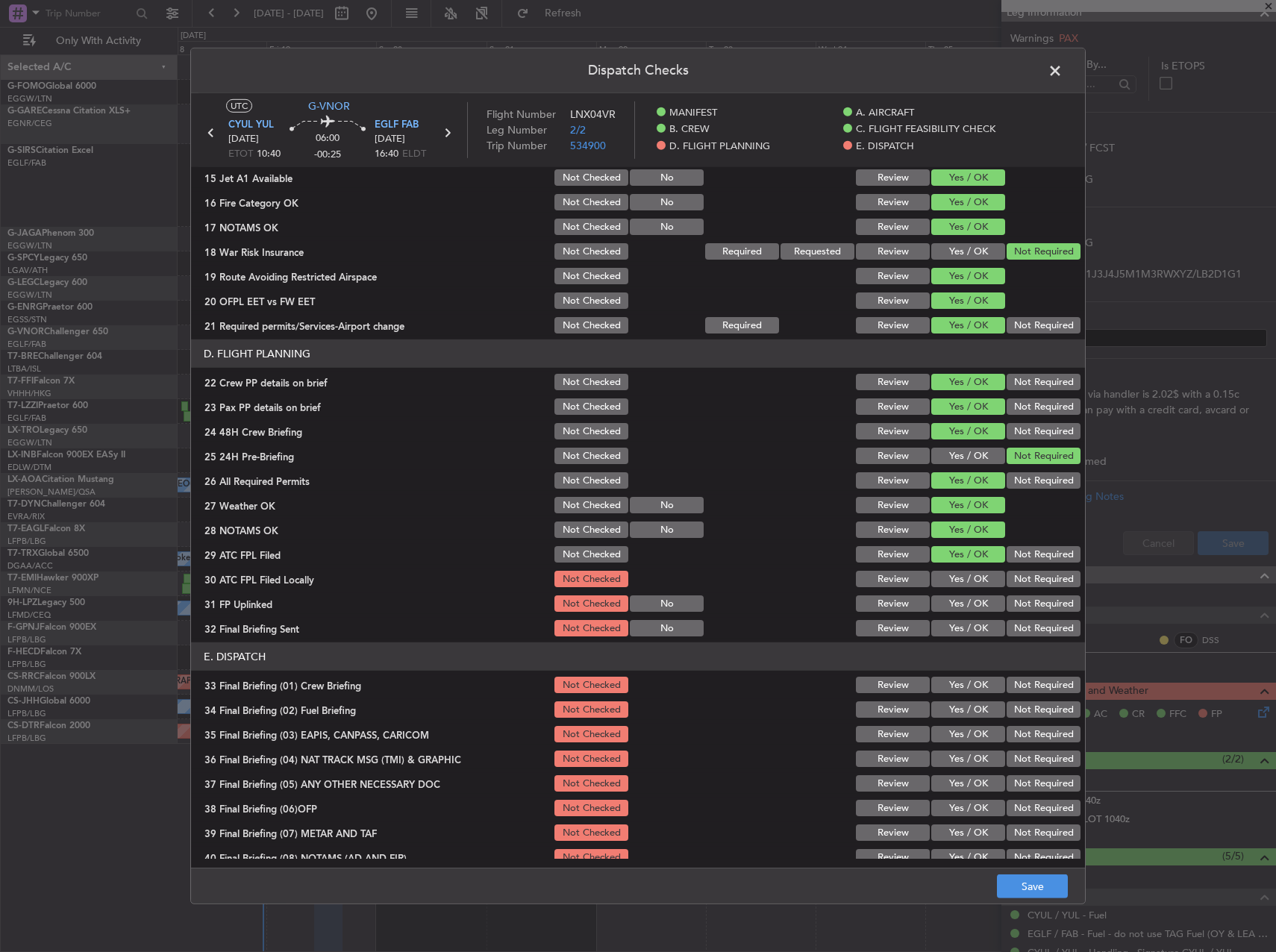
click at [985, 575] on button "Yes / OK" at bounding box center [968, 579] width 74 height 16
click at [1021, 611] on button "Not Required" at bounding box center [1043, 603] width 74 height 16
click at [971, 626] on button "Yes / OK" at bounding box center [968, 627] width 74 height 16
click at [961, 600] on button "Yes / OK" at bounding box center [968, 603] width 74 height 16
click at [1019, 626] on button "Not Required" at bounding box center [1043, 627] width 74 height 16
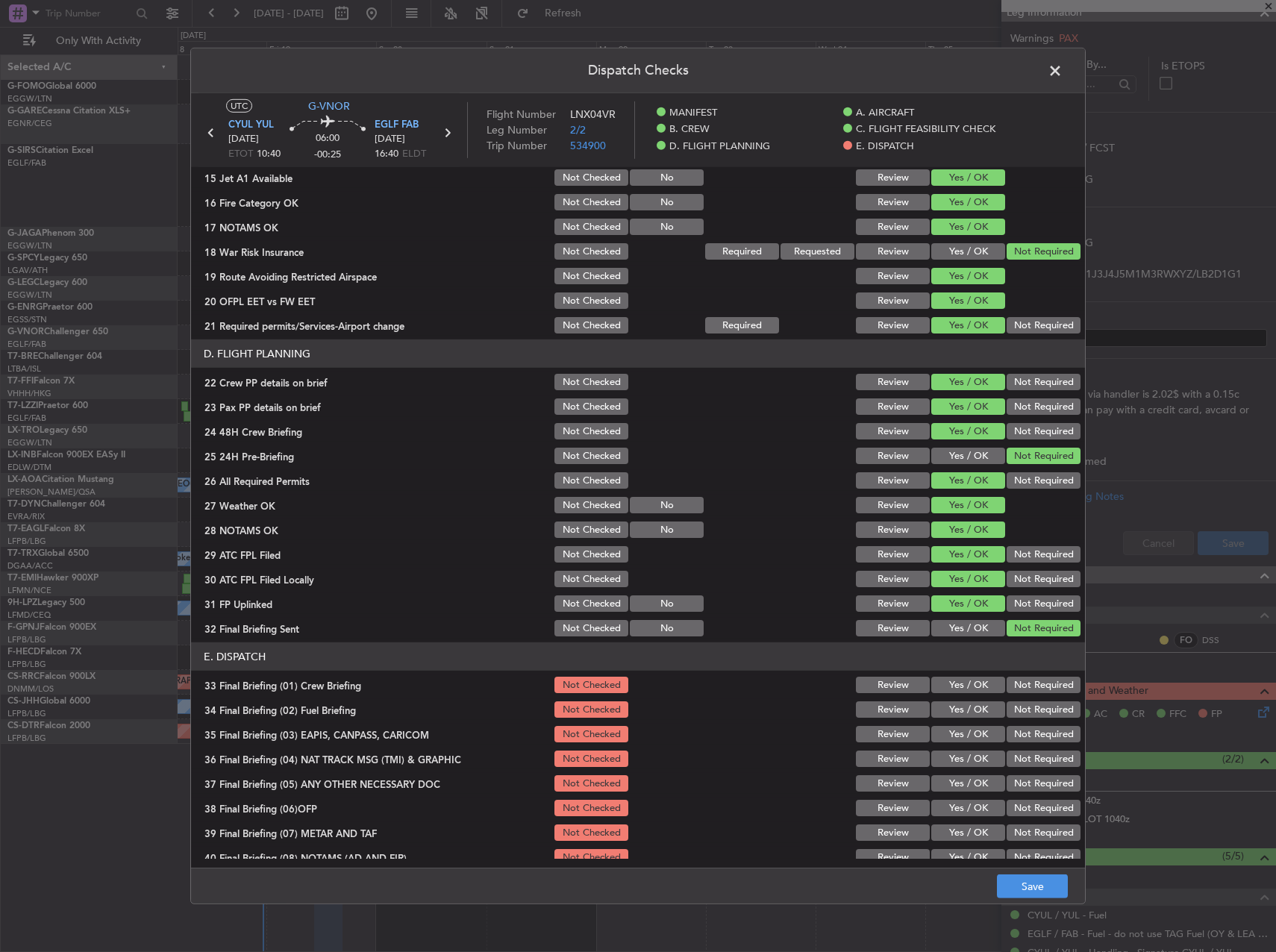
click at [972, 690] on button "Yes / OK" at bounding box center [968, 685] width 74 height 16
drag, startPoint x: 967, startPoint y: 707, endPoint x: 971, endPoint y: 726, distance: 19.4
click at [966, 707] on button "Yes / OK" at bounding box center [968, 709] width 74 height 16
click at [968, 730] on button "Yes / OK" at bounding box center [968, 733] width 74 height 16
click at [965, 742] on div "Yes / OK" at bounding box center [967, 734] width 75 height 21
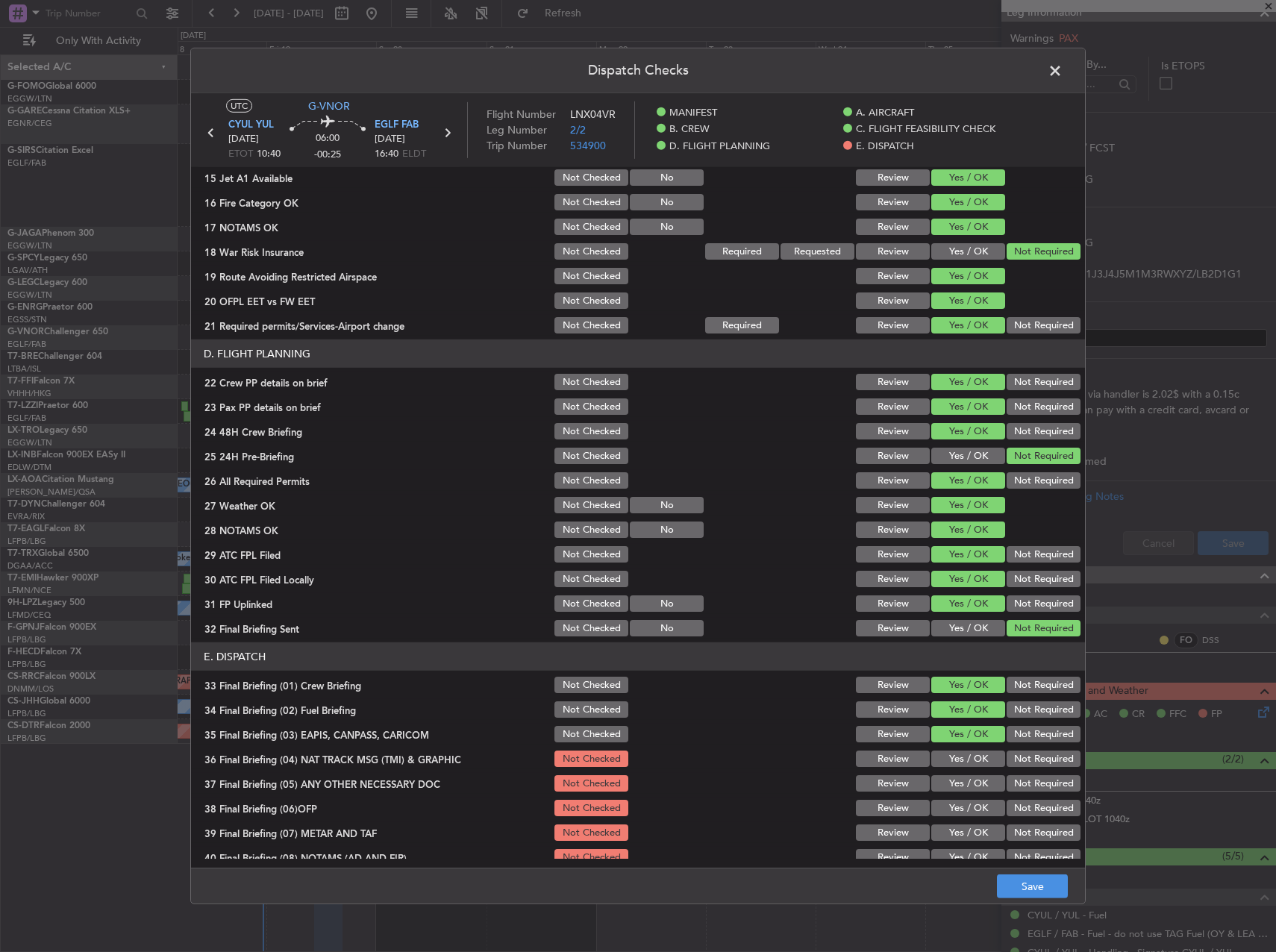
click at [963, 756] on button "Yes / OK" at bounding box center [968, 758] width 74 height 16
click at [1019, 729] on button "Not Required" at bounding box center [1043, 733] width 74 height 16
click at [963, 759] on button "Yes / OK" at bounding box center [968, 758] width 74 height 16
click at [964, 743] on div "Yes / OK" at bounding box center [967, 734] width 75 height 21
click at [959, 732] on button "Yes / OK" at bounding box center [968, 733] width 74 height 16
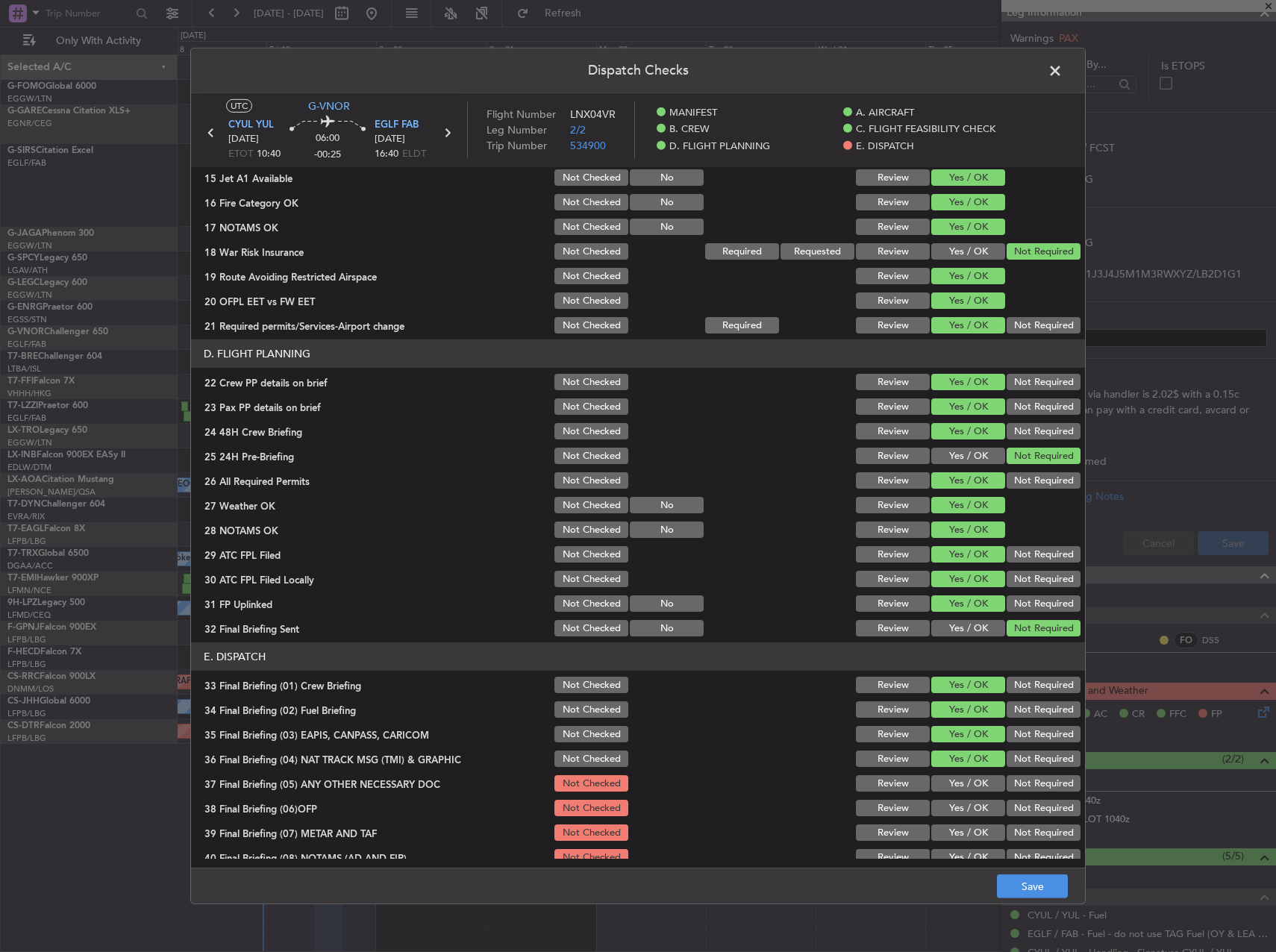
drag, startPoint x: 959, startPoint y: 773, endPoint x: 957, endPoint y: 788, distance: 15.1
click at [958, 773] on div "Yes / OK" at bounding box center [967, 783] width 75 height 21
click at [957, 789] on button "Yes / OK" at bounding box center [968, 783] width 74 height 16
click at [964, 814] on button "Yes / OK" at bounding box center [968, 808] width 74 height 16
click at [964, 831] on button "Yes / OK" at bounding box center [968, 832] width 74 height 16
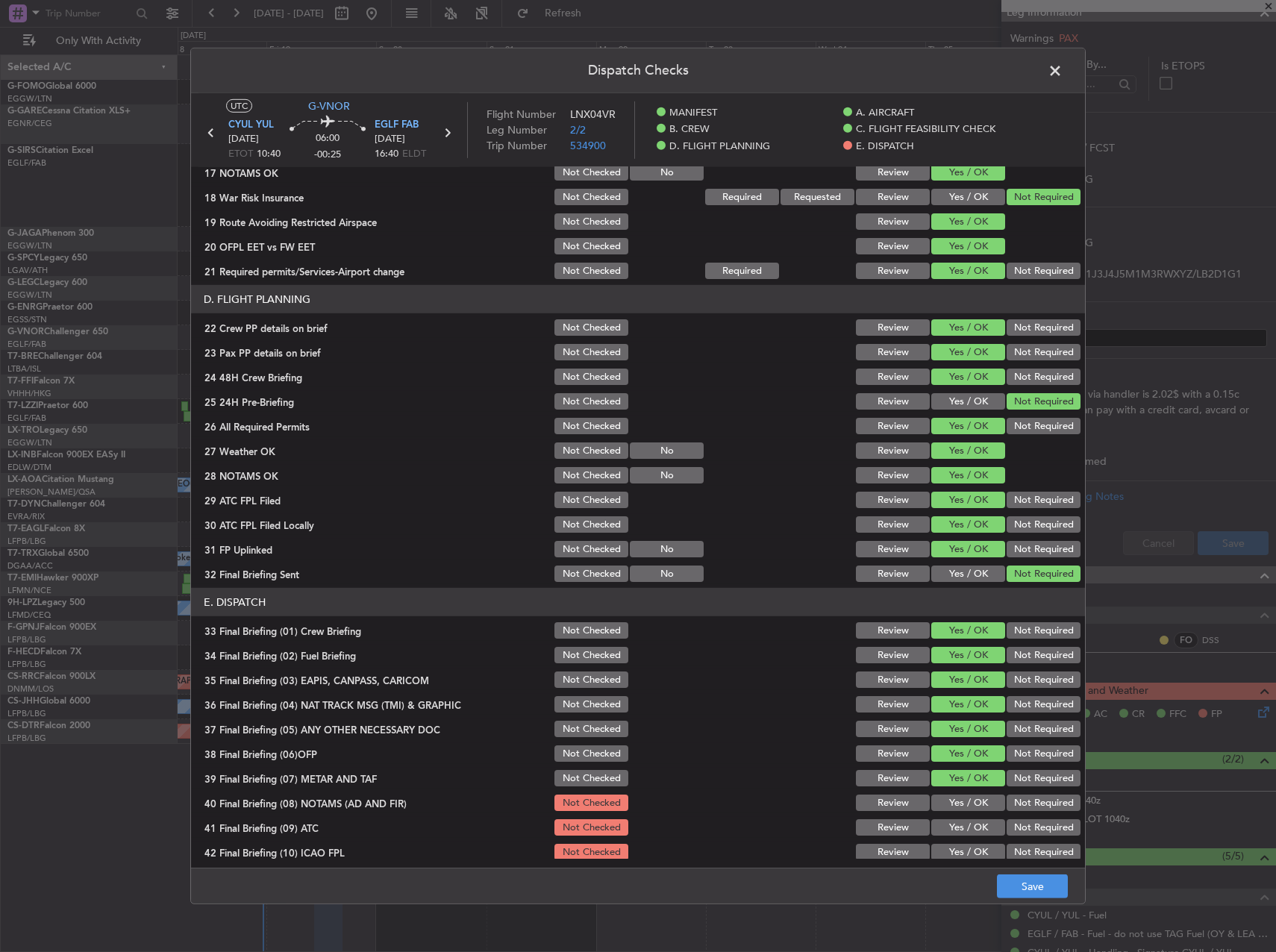
scroll to position [633, 0]
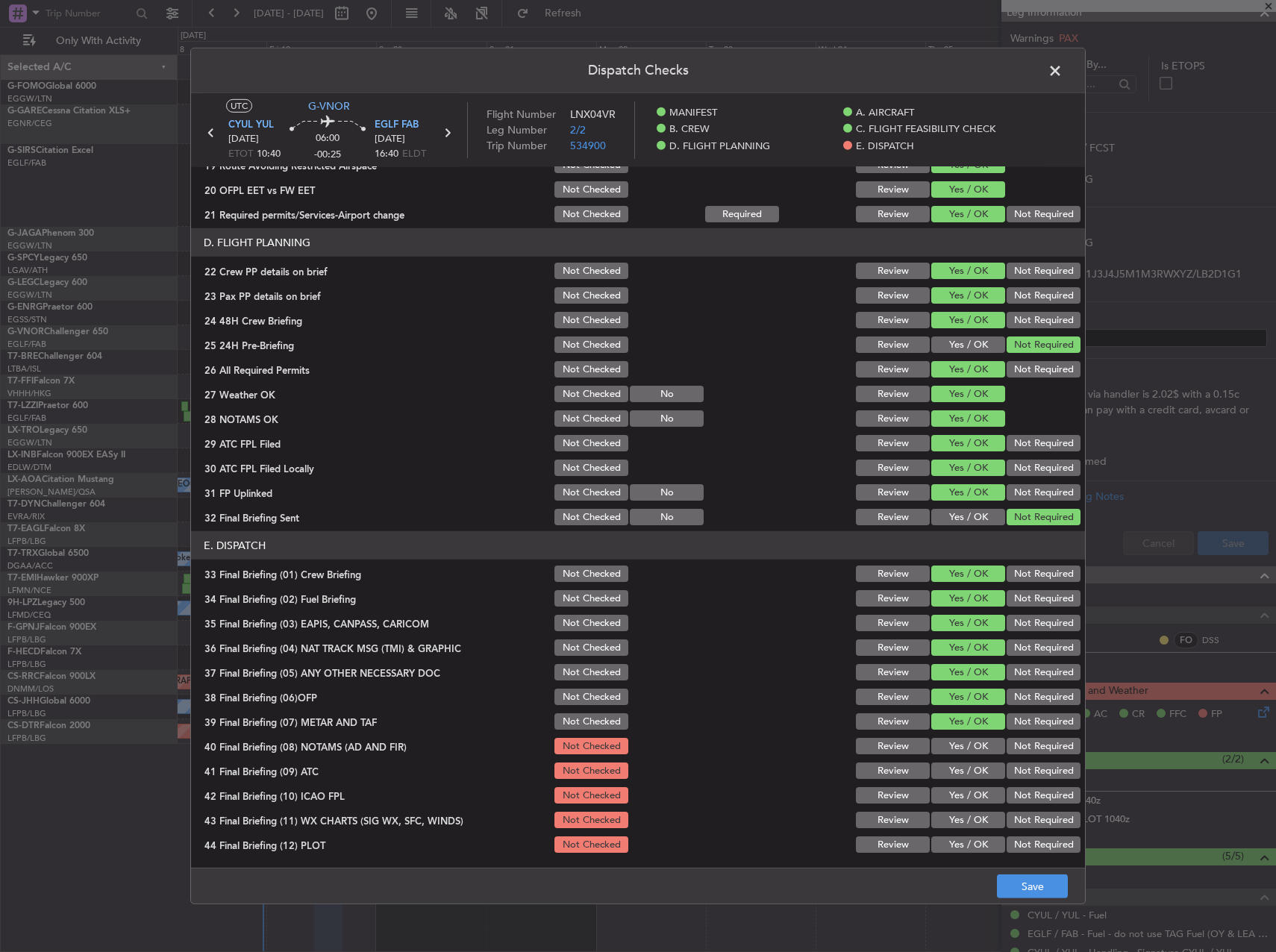
click at [967, 749] on button "Yes / OK" at bounding box center [968, 746] width 74 height 16
click at [966, 770] on button "Yes / OK" at bounding box center [968, 771] width 74 height 16
click at [966, 796] on button "Yes / OK" at bounding box center [968, 794] width 74 height 16
click at [969, 824] on button "Yes / OK" at bounding box center [968, 819] width 74 height 16
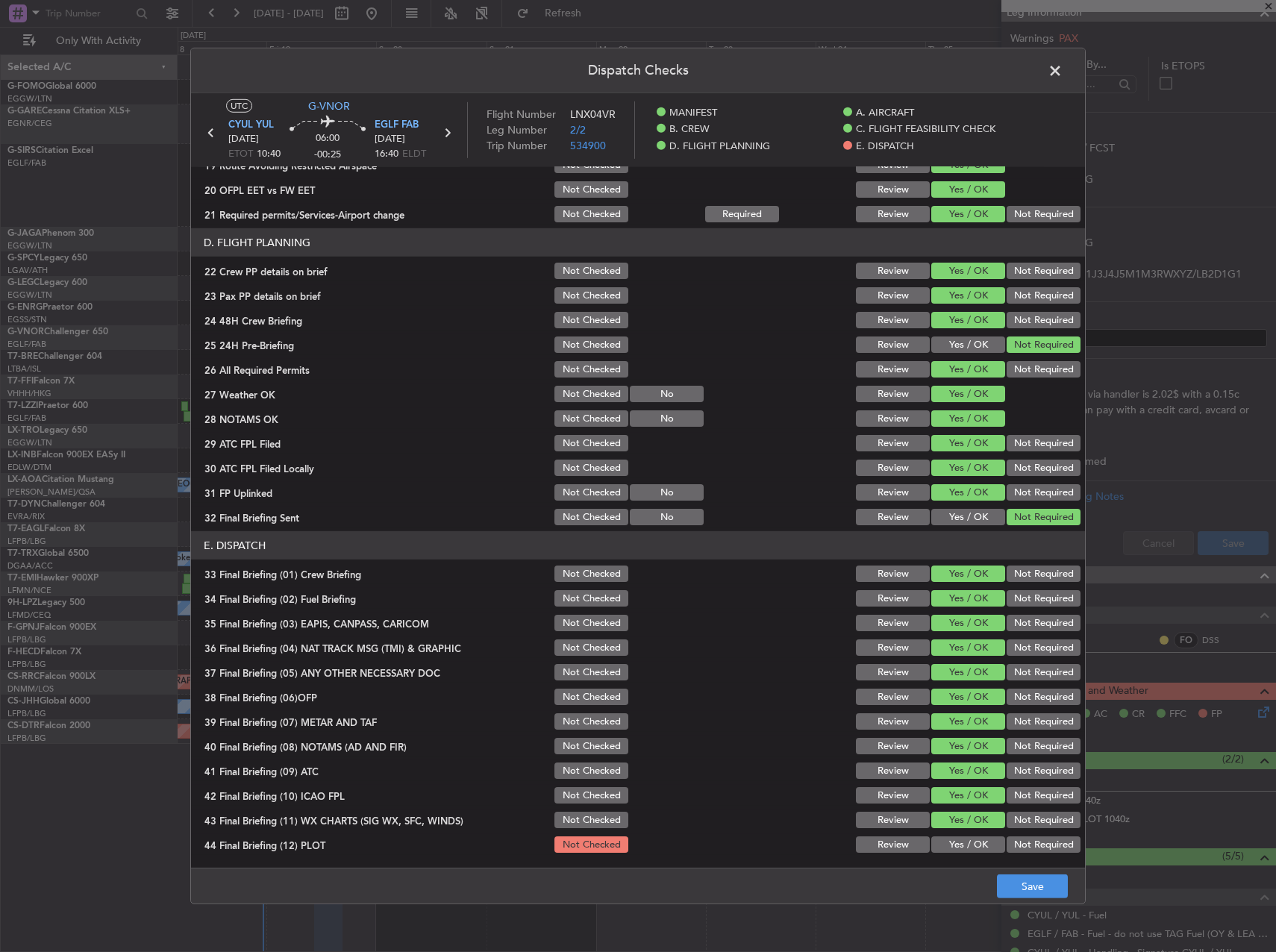
click at [974, 845] on button "Yes / OK" at bounding box center [968, 844] width 74 height 16
click at [1029, 885] on button "Save" at bounding box center [1032, 886] width 71 height 24
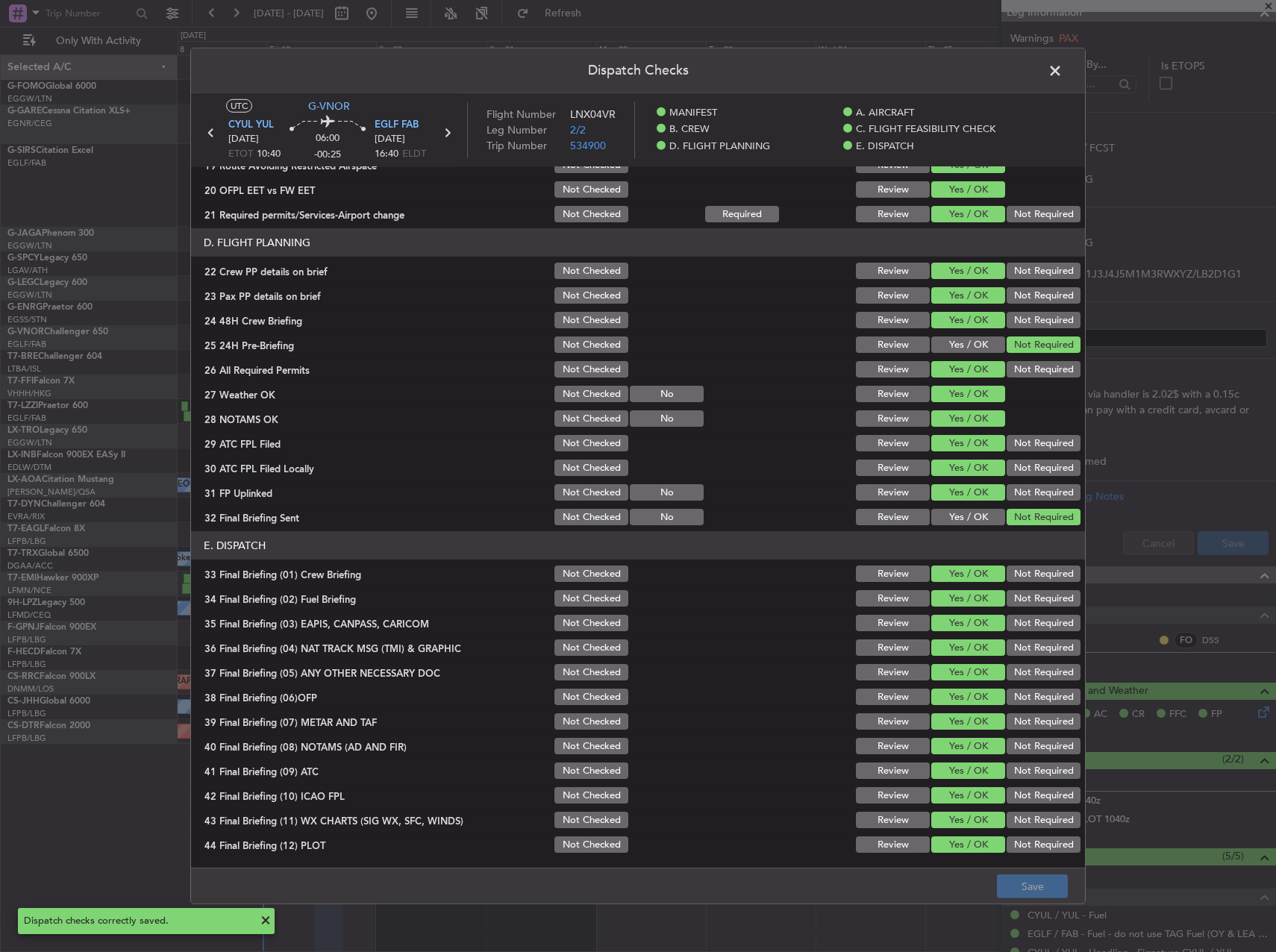
scroll to position [484, 0]
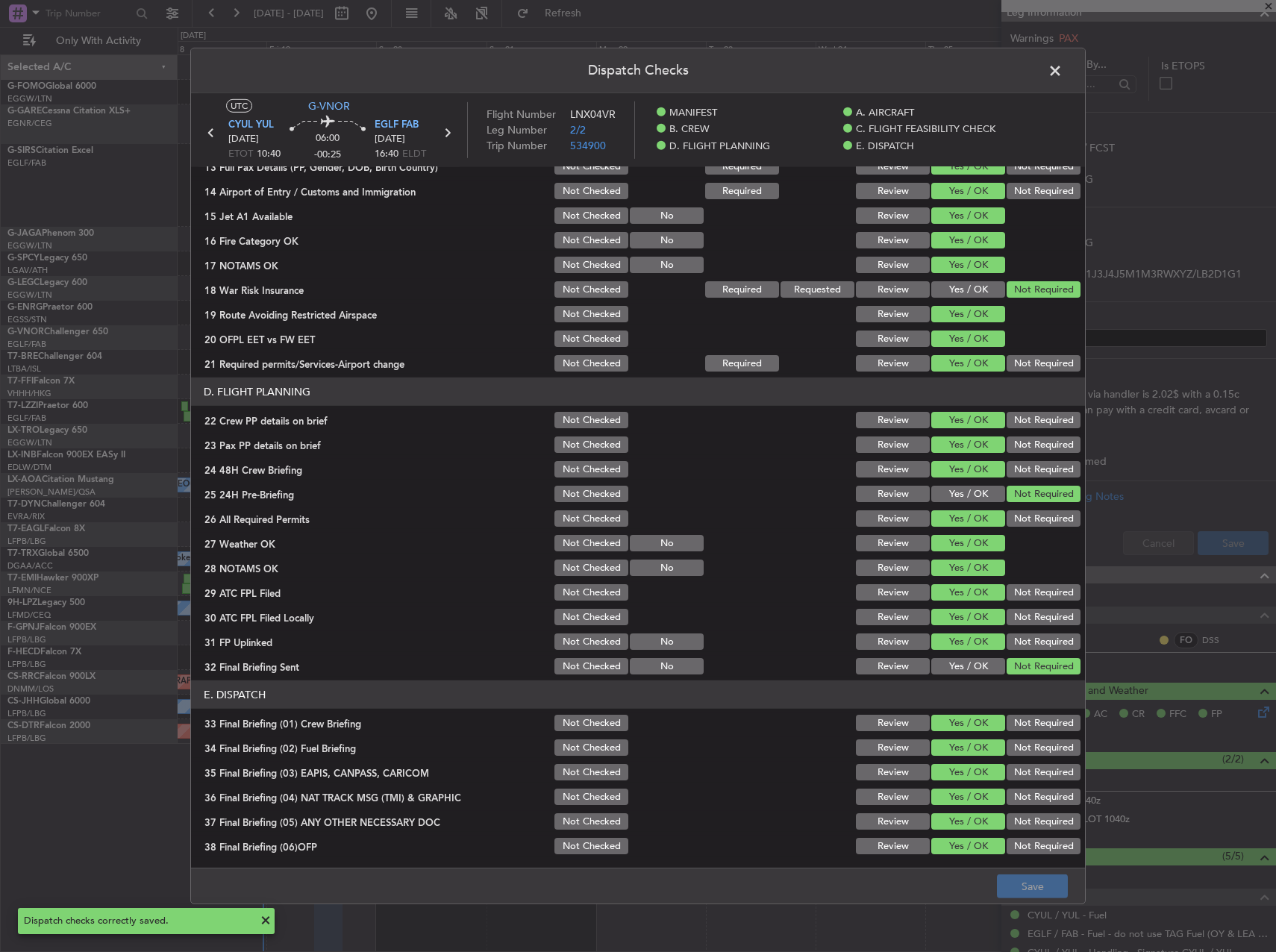
click at [1063, 81] on span at bounding box center [1063, 74] width 0 height 30
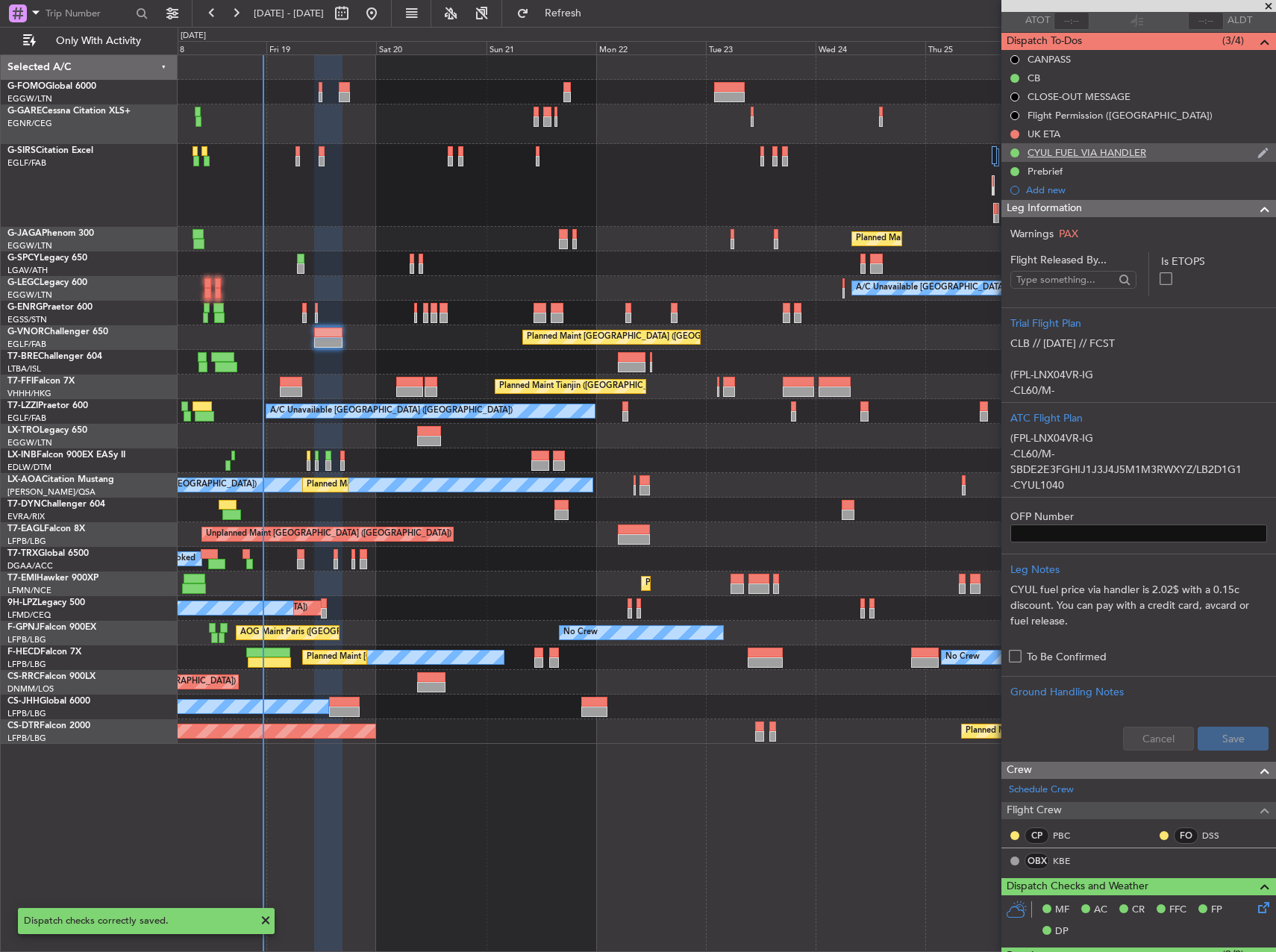
scroll to position [0, 0]
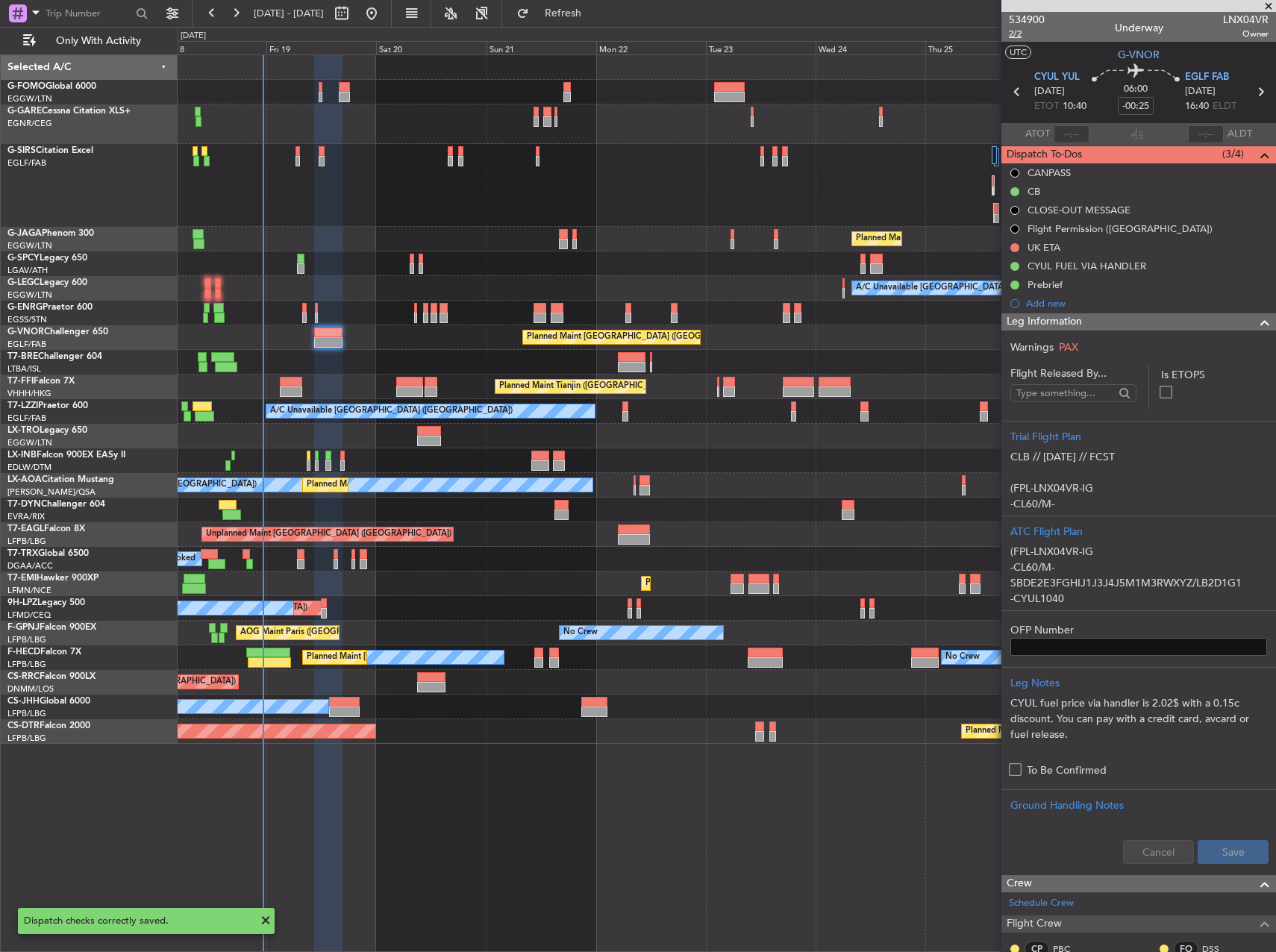
click at [1015, 31] on span "2/2" at bounding box center [1027, 33] width 36 height 12
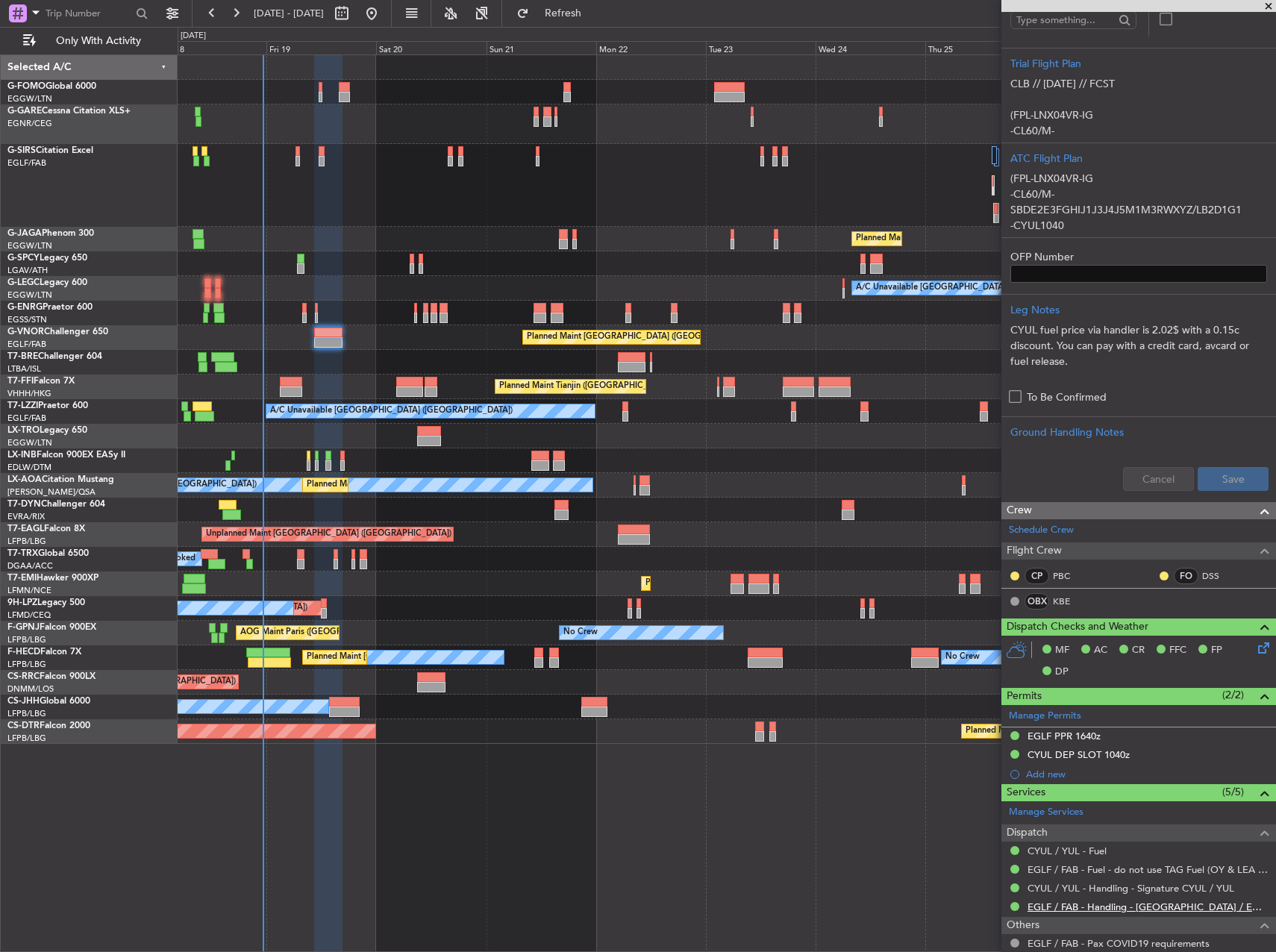
scroll to position [587, 0]
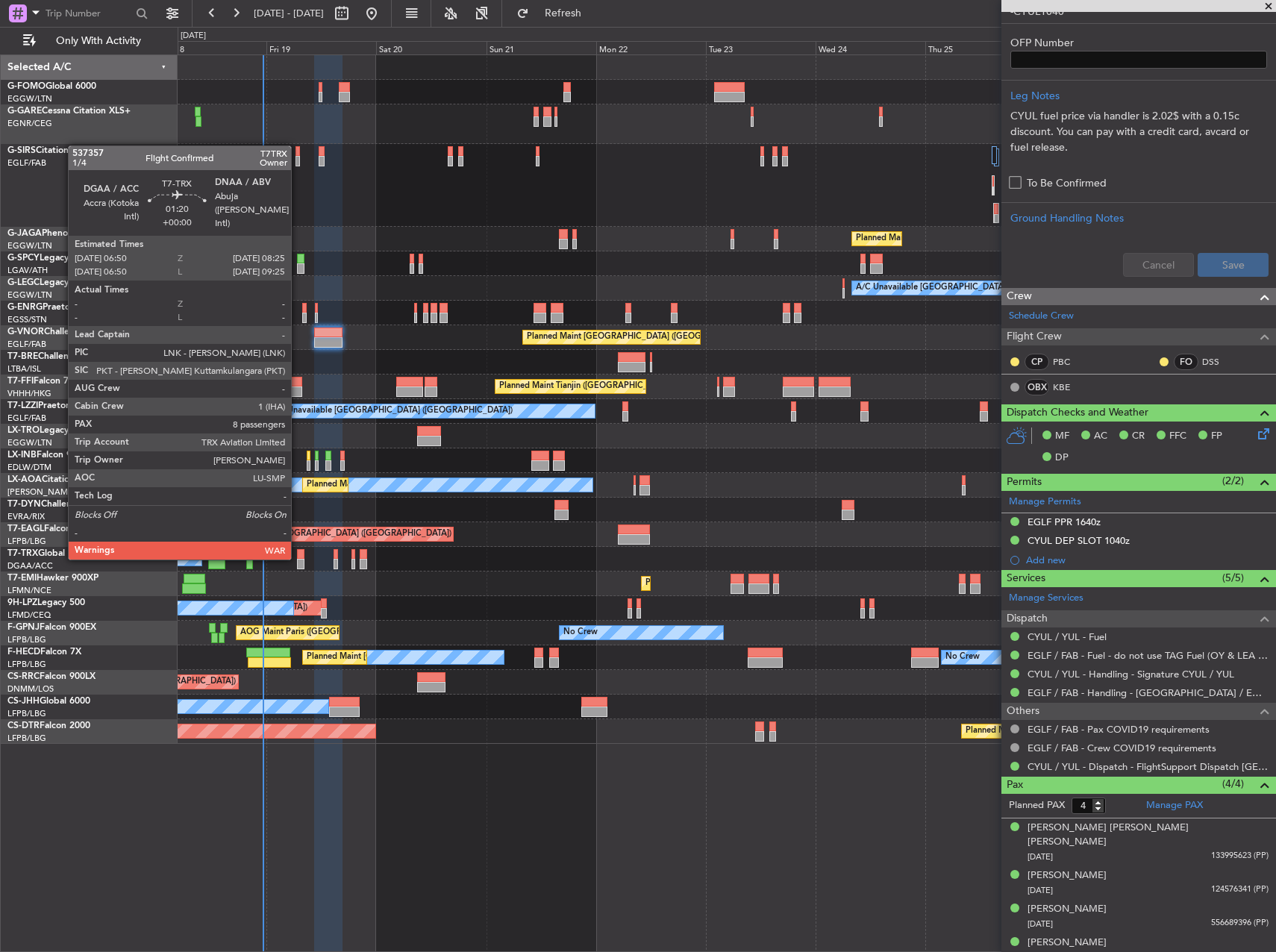
click at [298, 557] on div at bounding box center [301, 554] width 8 height 11
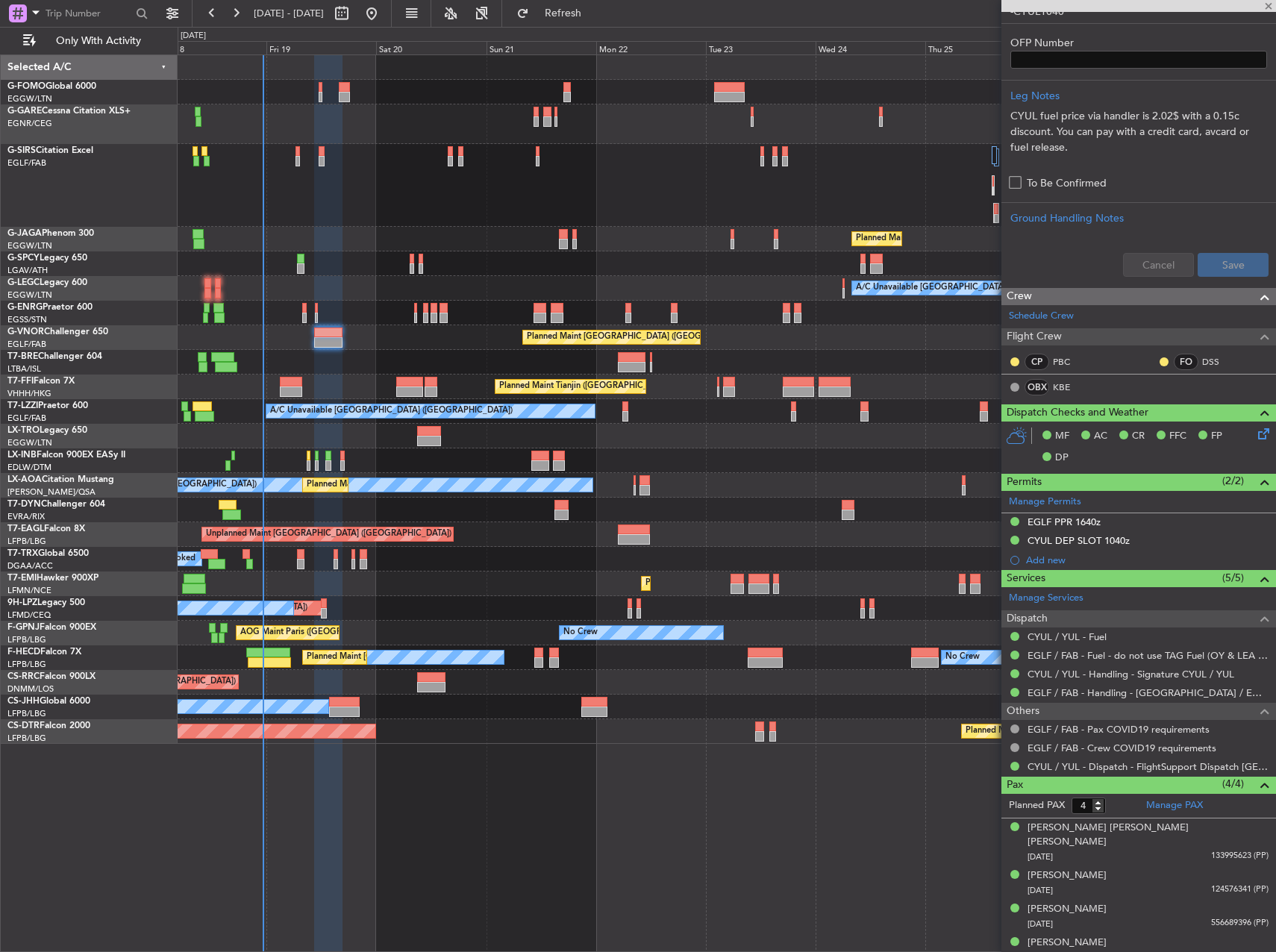
type input "8"
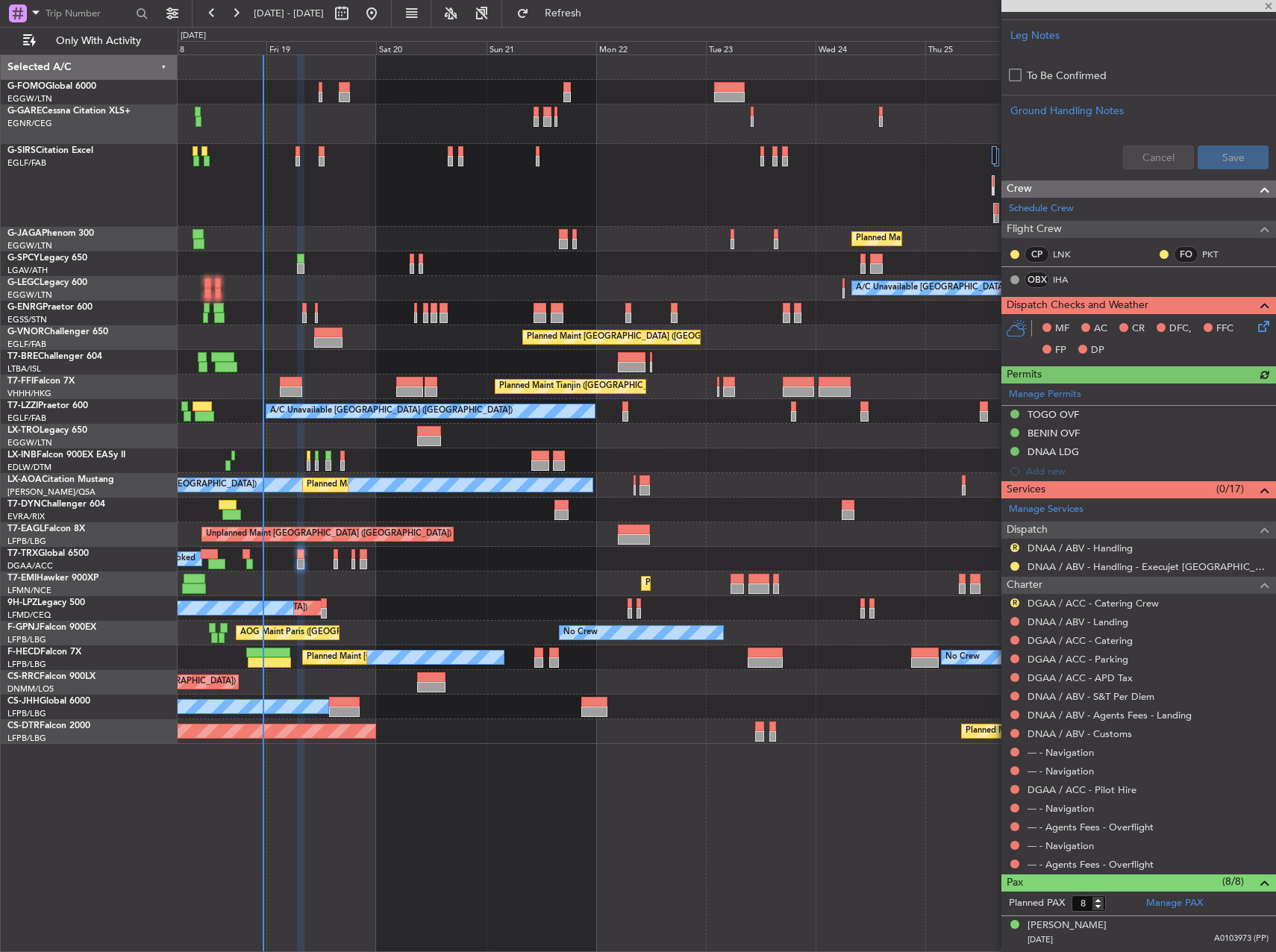
scroll to position [448, 0]
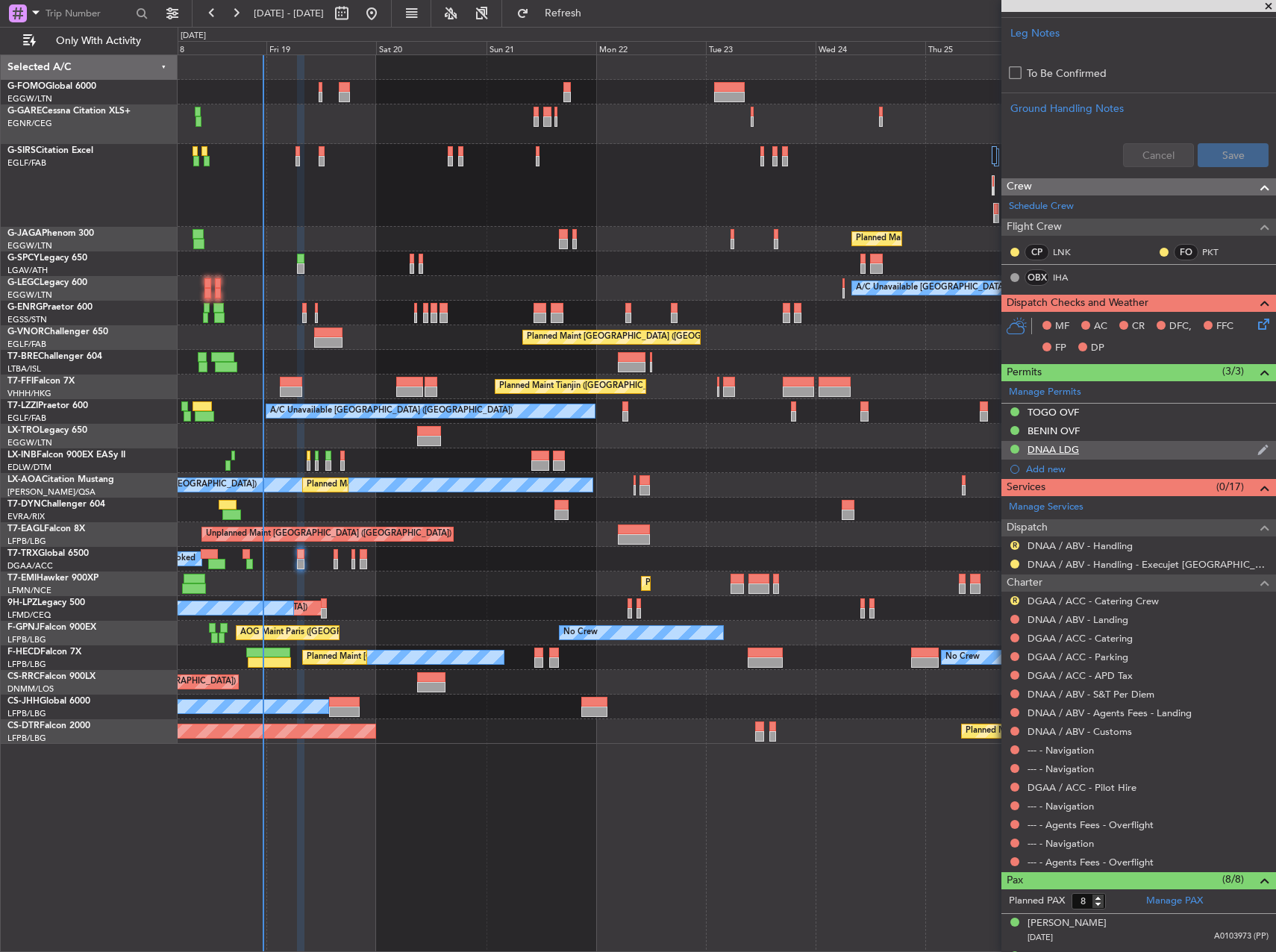
click at [1037, 445] on div "DNAA LDG" at bounding box center [1053, 449] width 52 height 12
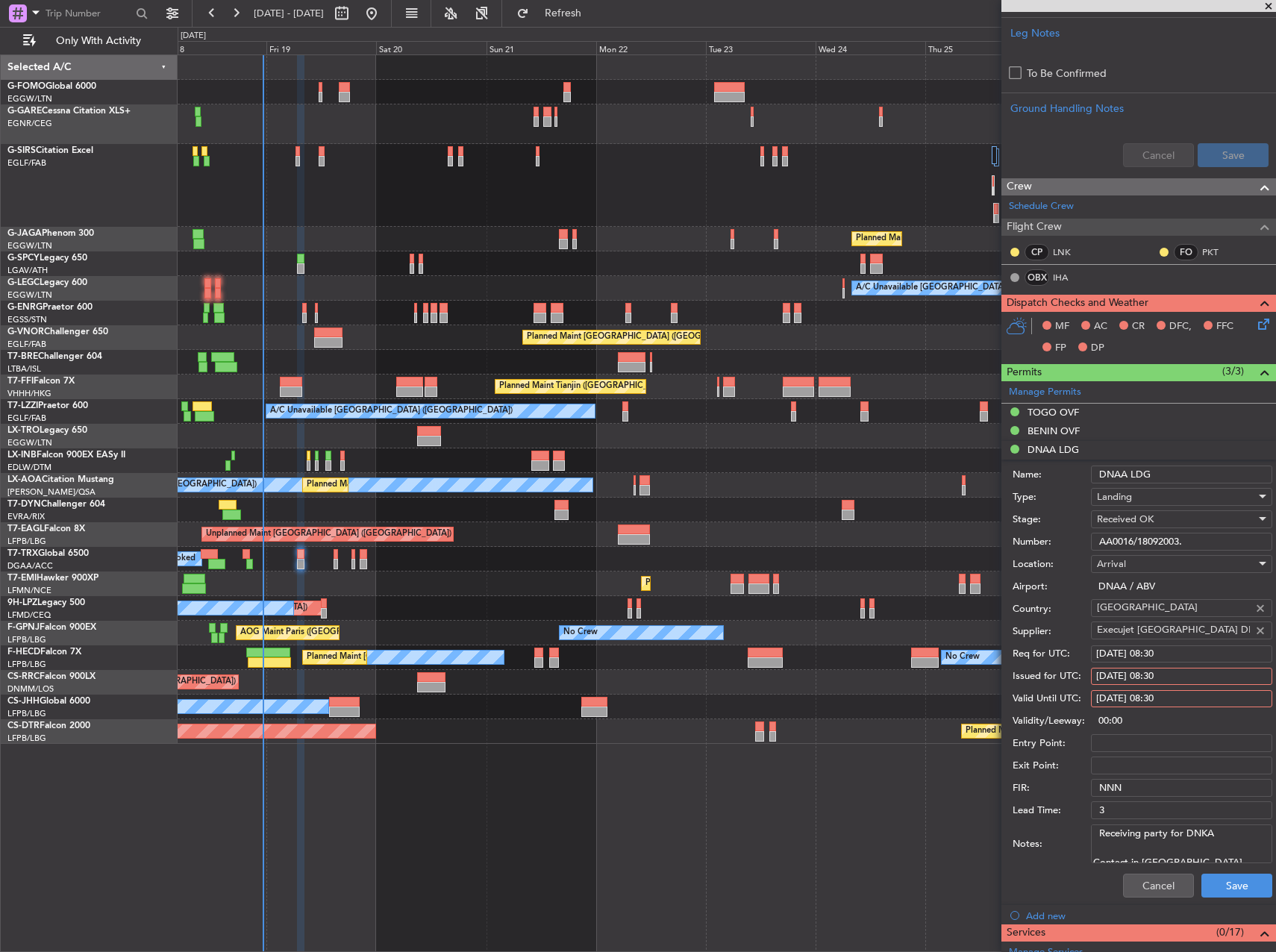
click at [1154, 542] on input "AA0016/18092003." at bounding box center [1181, 541] width 181 height 18
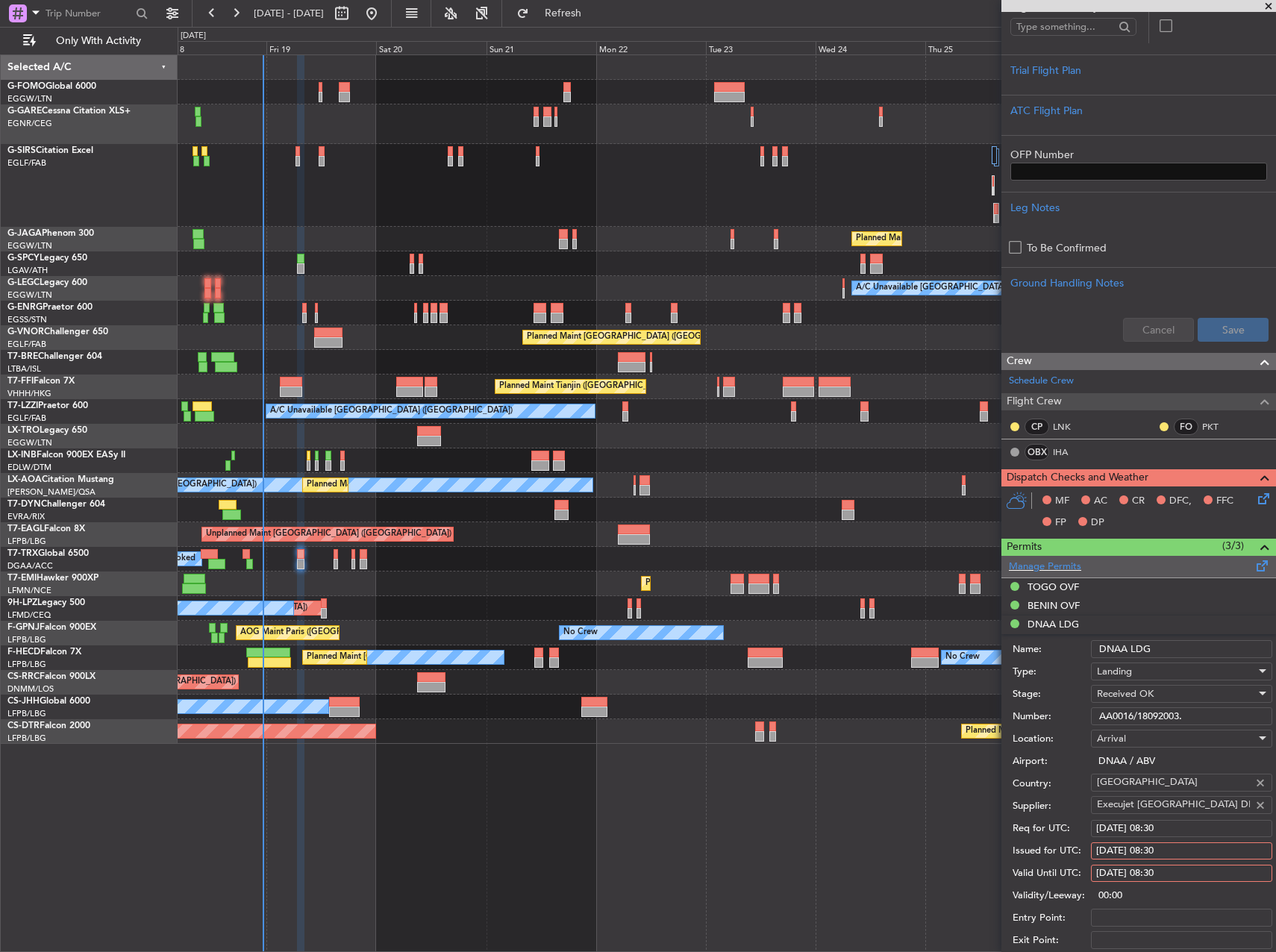
scroll to position [299, 0]
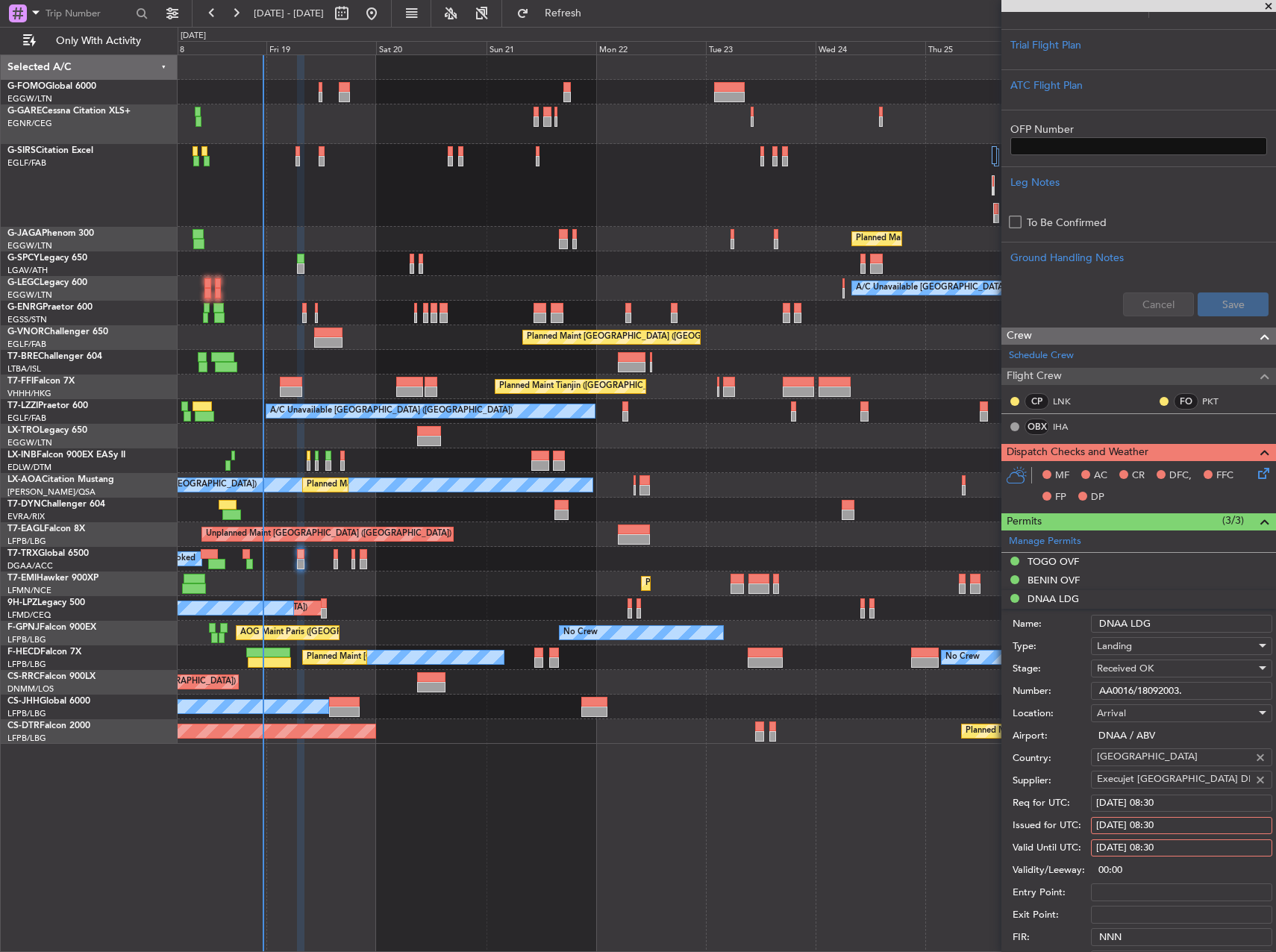
click at [1076, 582] on div "BENIN OVF" at bounding box center [1053, 580] width 53 height 12
click at [1164, 674] on input "0257/ANACBEN/SVL/25" at bounding box center [1181, 672] width 181 height 18
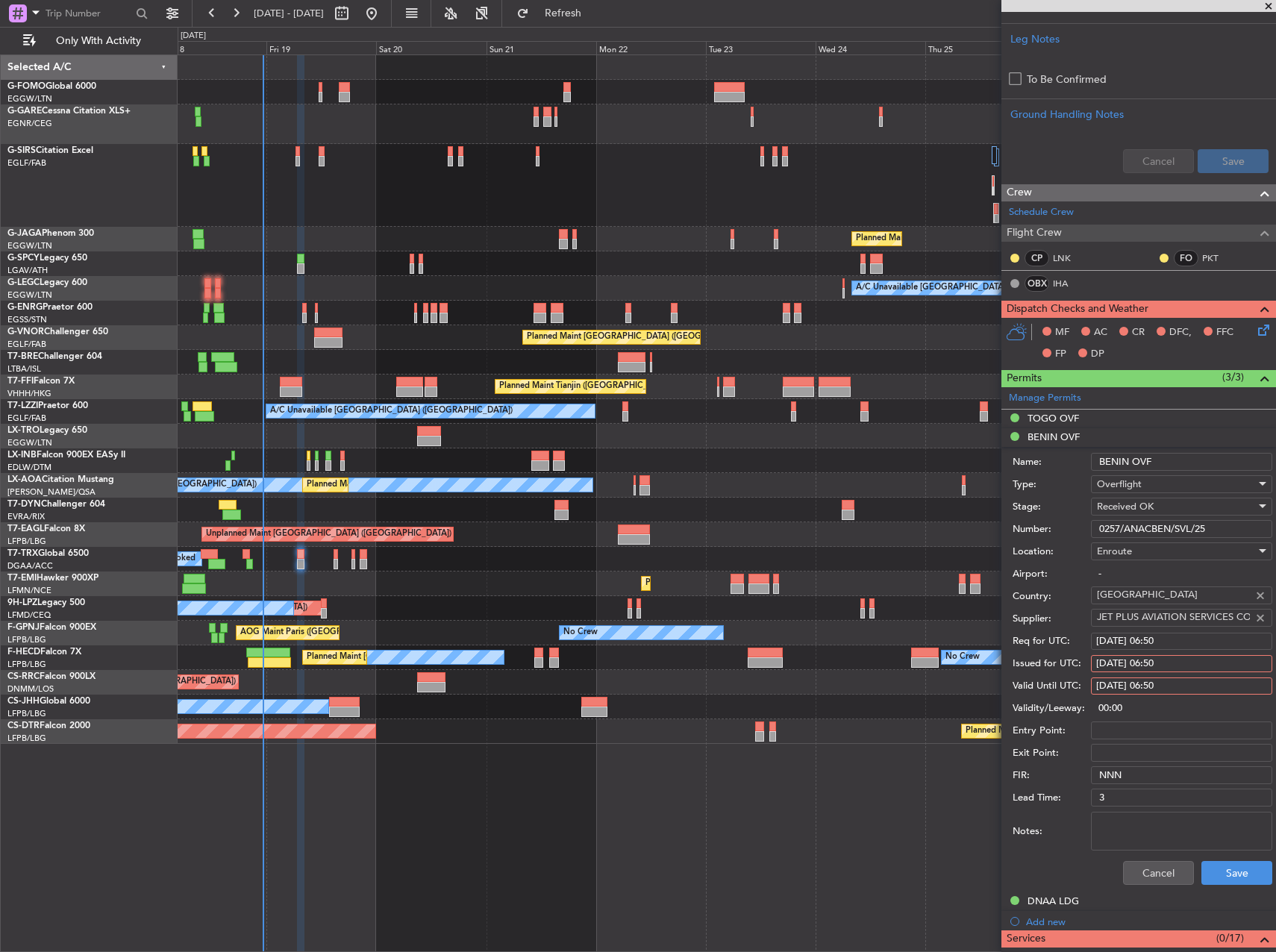
scroll to position [448, 0]
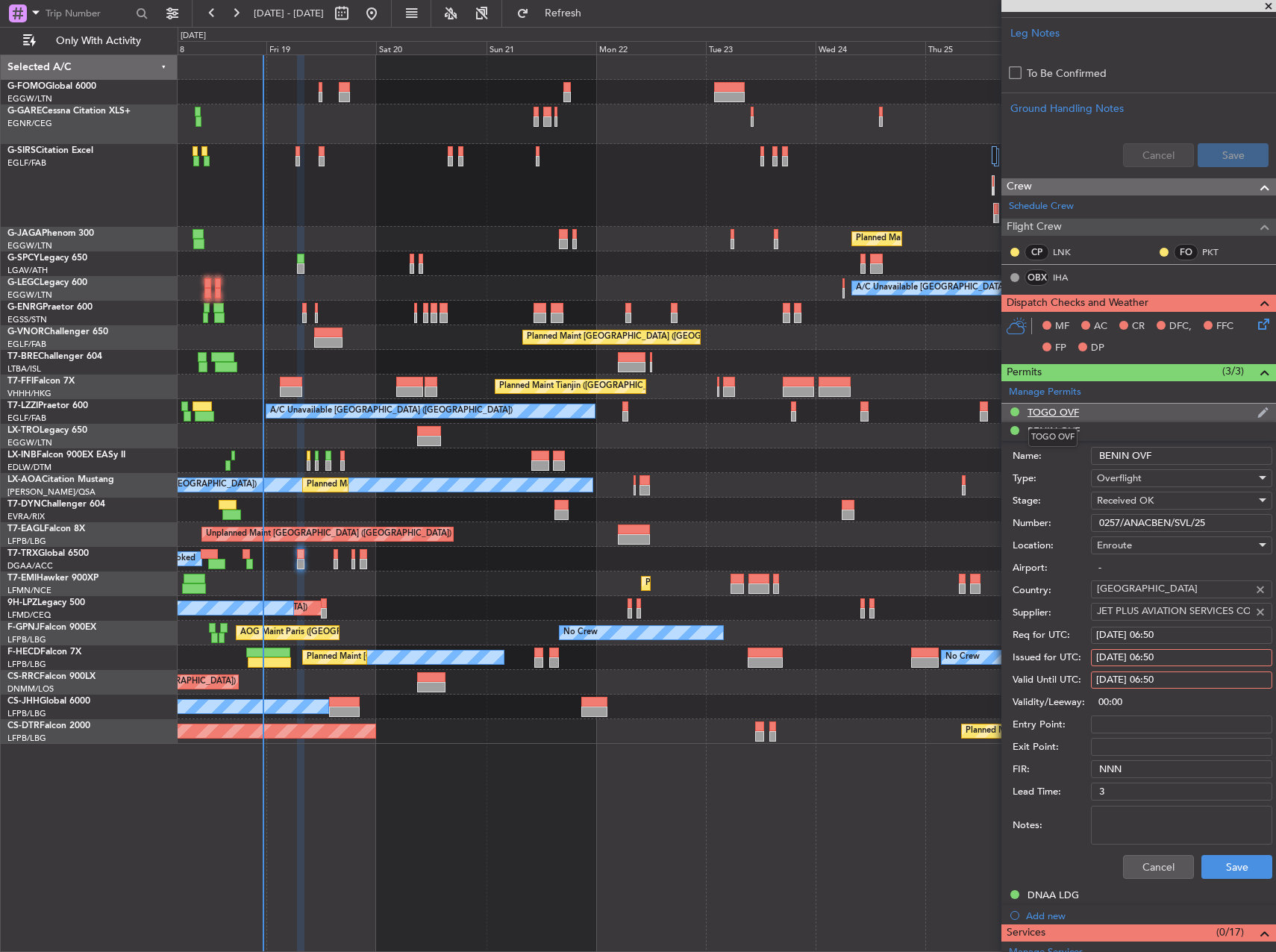
click at [1058, 407] on div "TOGO OVF" at bounding box center [1053, 412] width 52 height 12
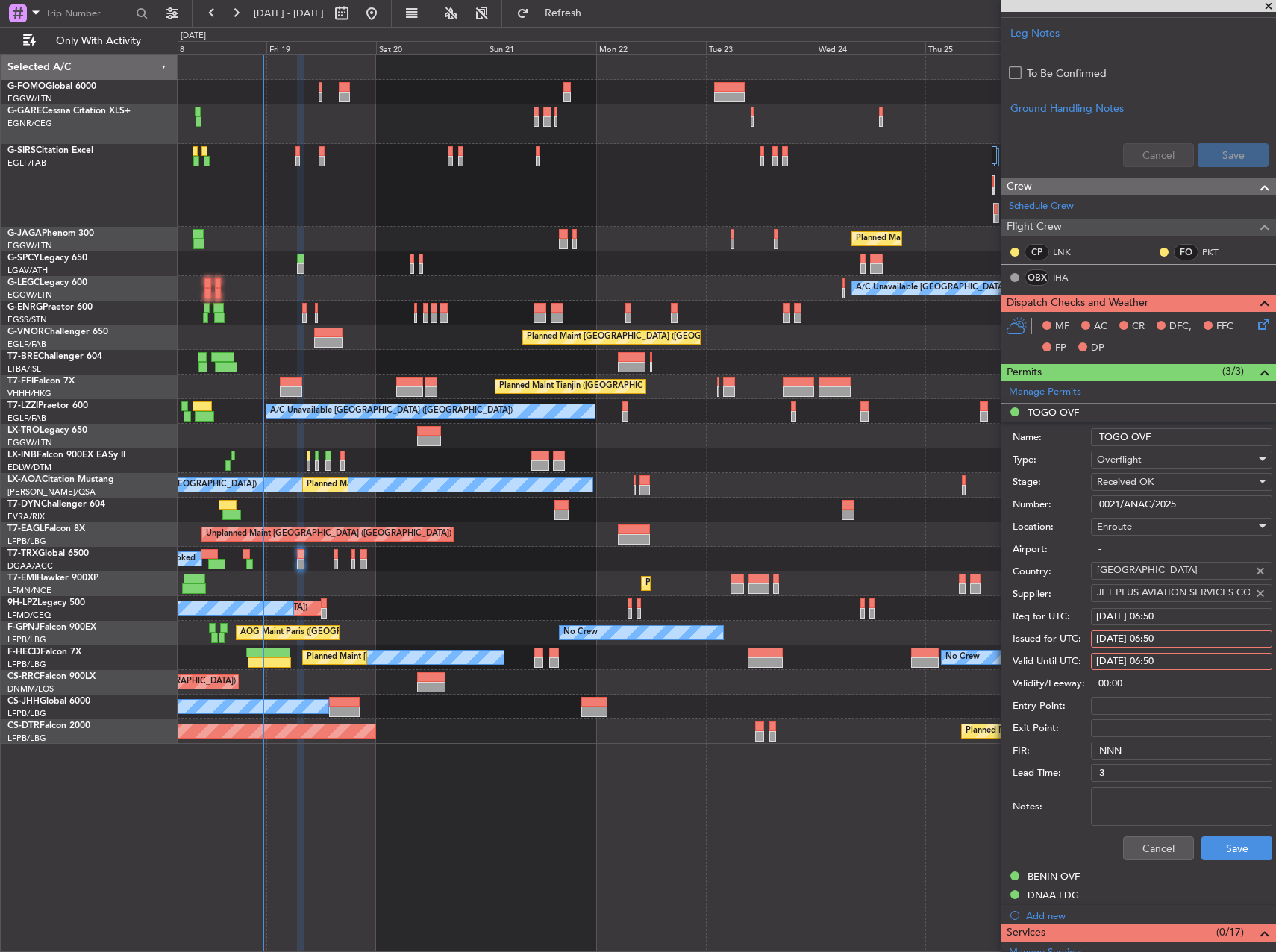
click at [1132, 502] on input "0021/ANAC/2025" at bounding box center [1181, 504] width 181 height 18
click at [1146, 513] on input "0021/ANAC/2025" at bounding box center [1181, 504] width 181 height 18
click at [1148, 518] on form "Name: TOGO OVF Type: Overflight Stage: Received OK Number: 0021/ANAC/2025 Locat…" at bounding box center [1139, 645] width 275 height 445
click at [338, 553] on div "A/C Booked A/C Booked" at bounding box center [726, 560] width 1097 height 25
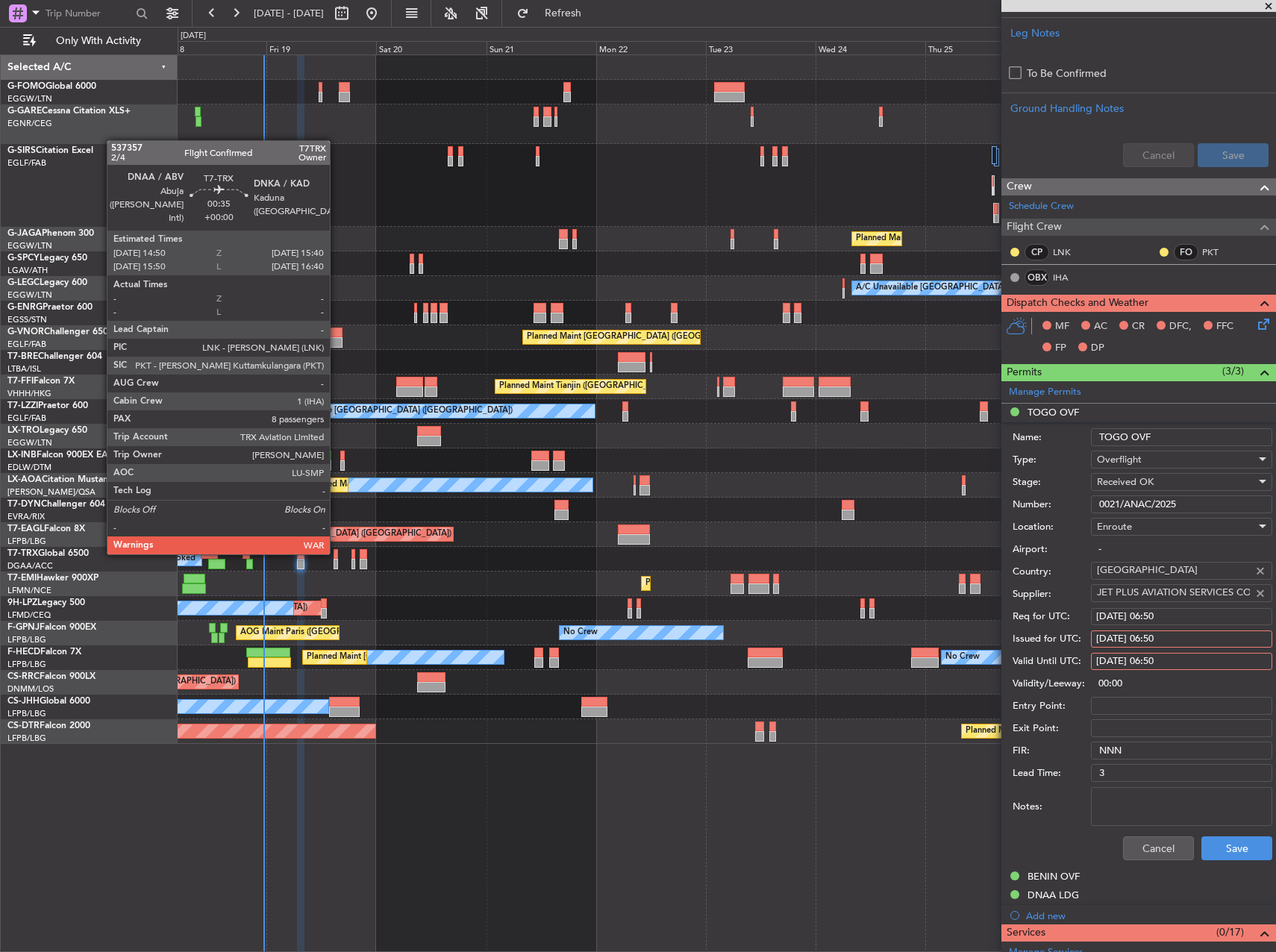
click at [336, 551] on div at bounding box center [335, 554] width 5 height 11
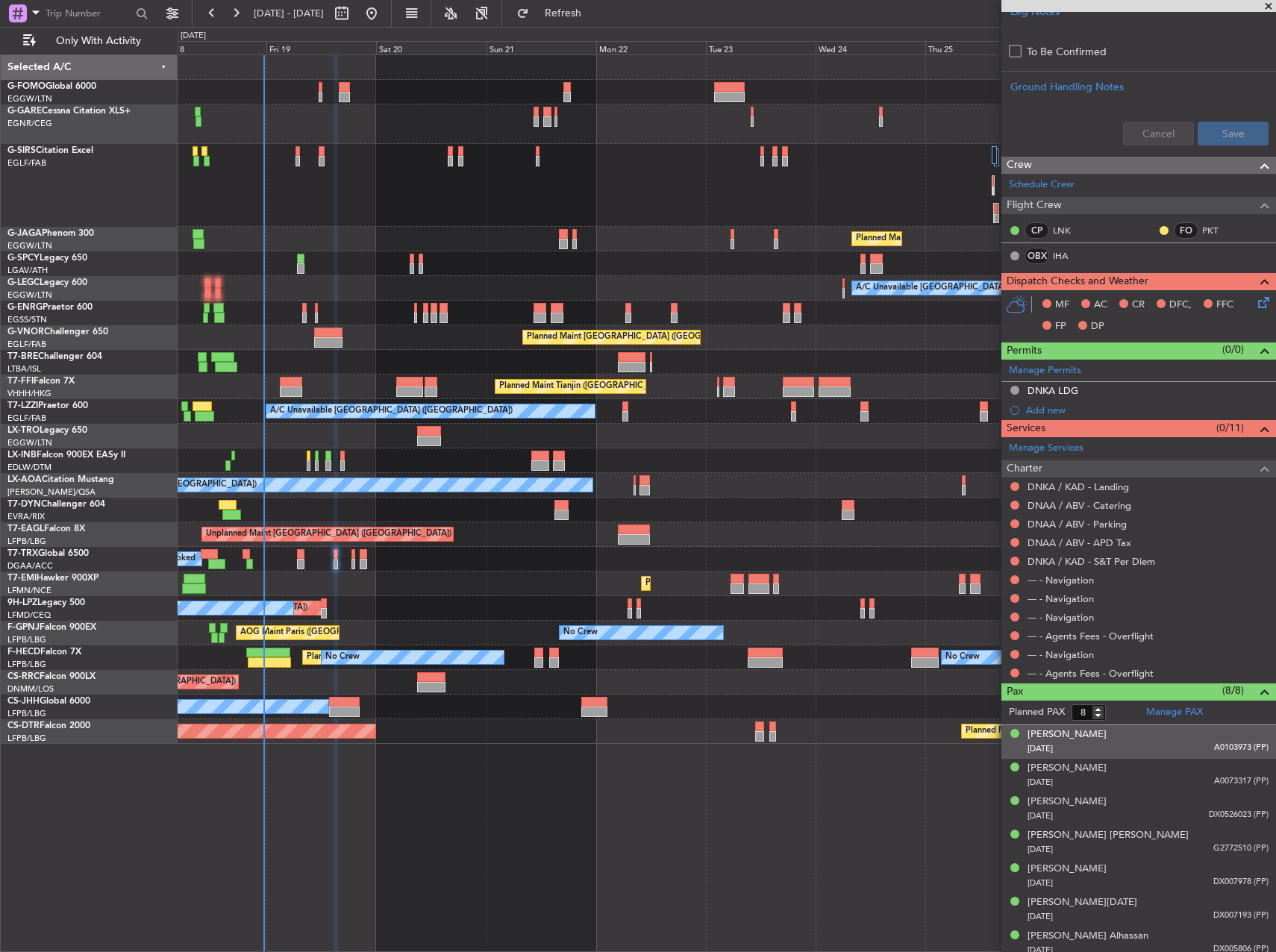
scroll to position [510, 0]
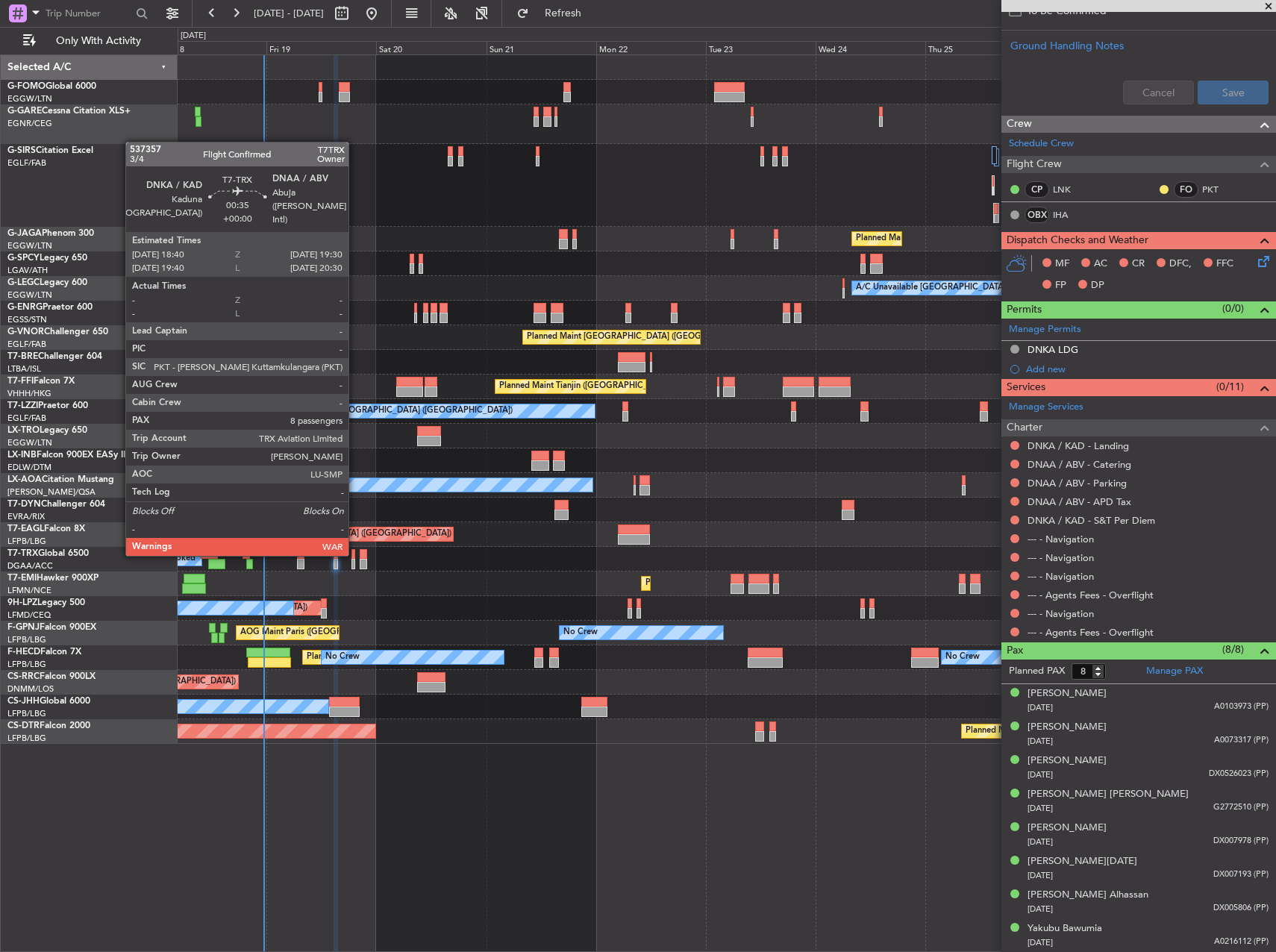
click at [355, 553] on div at bounding box center [353, 554] width 5 height 11
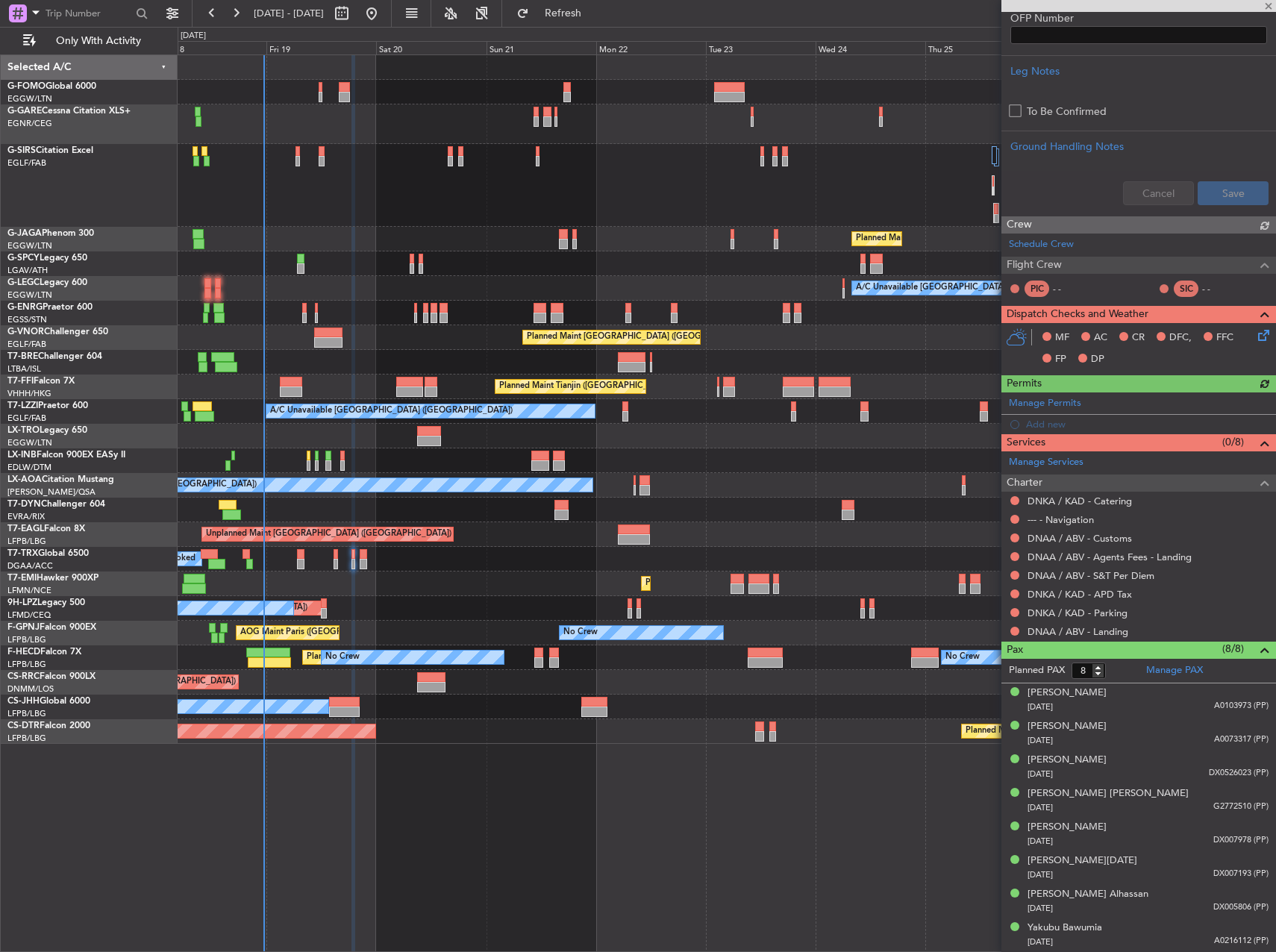
scroll to position [0, 0]
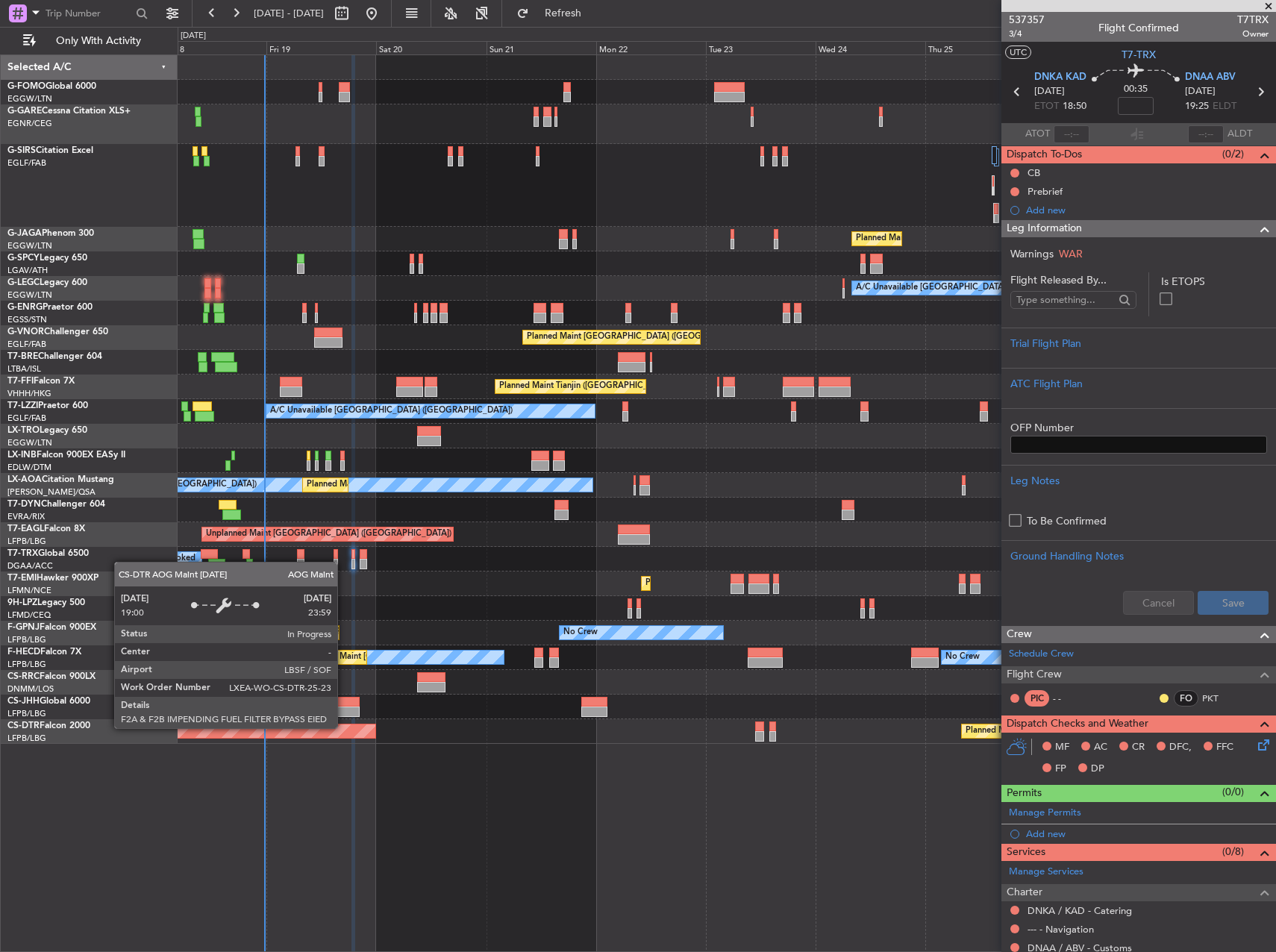
click at [346, 707] on div "Planned Maint Paris (Le Bourget) Owner" at bounding box center [726, 707] width 1097 height 25
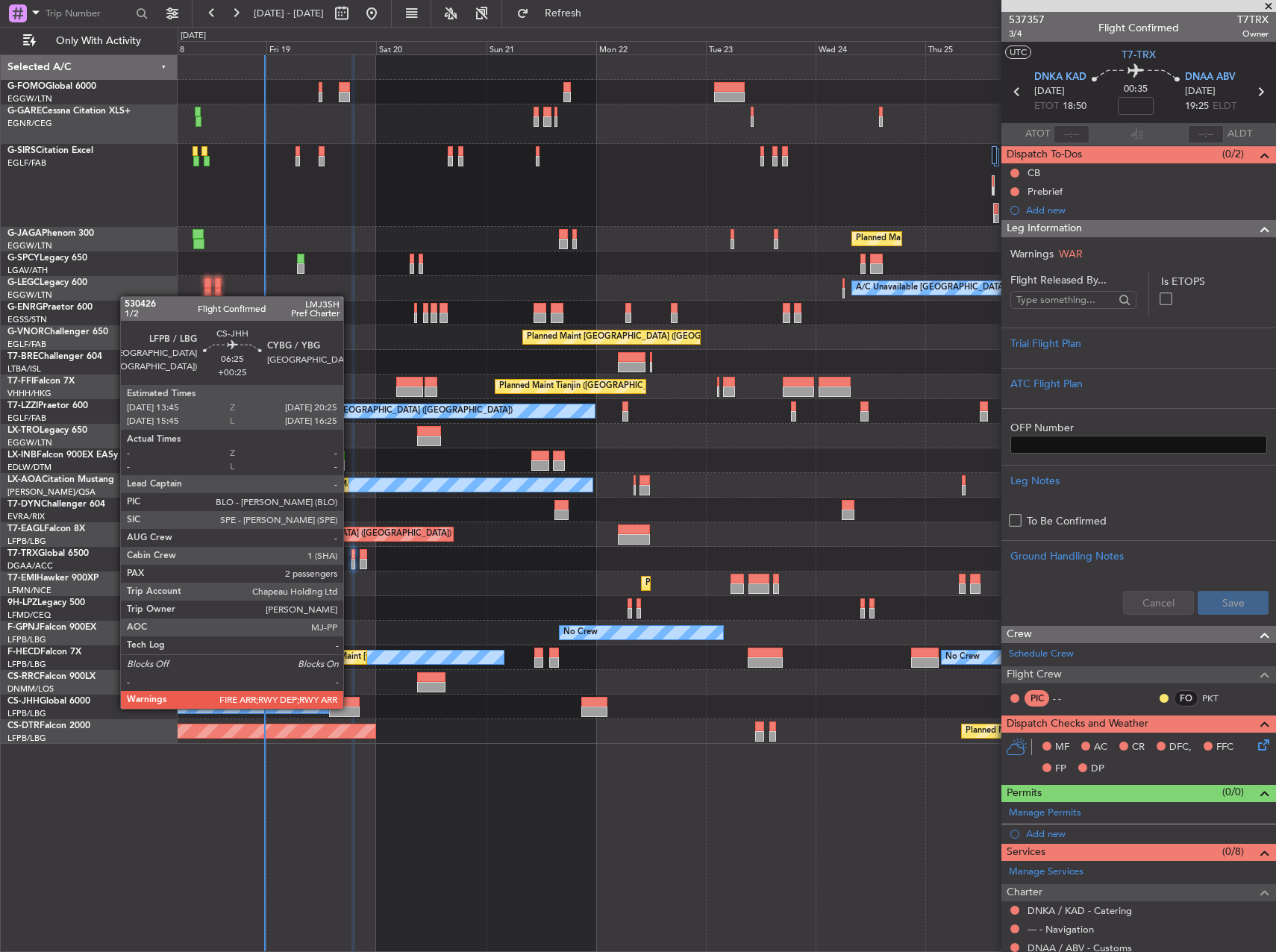
click at [350, 708] on div at bounding box center [345, 711] width 31 height 11
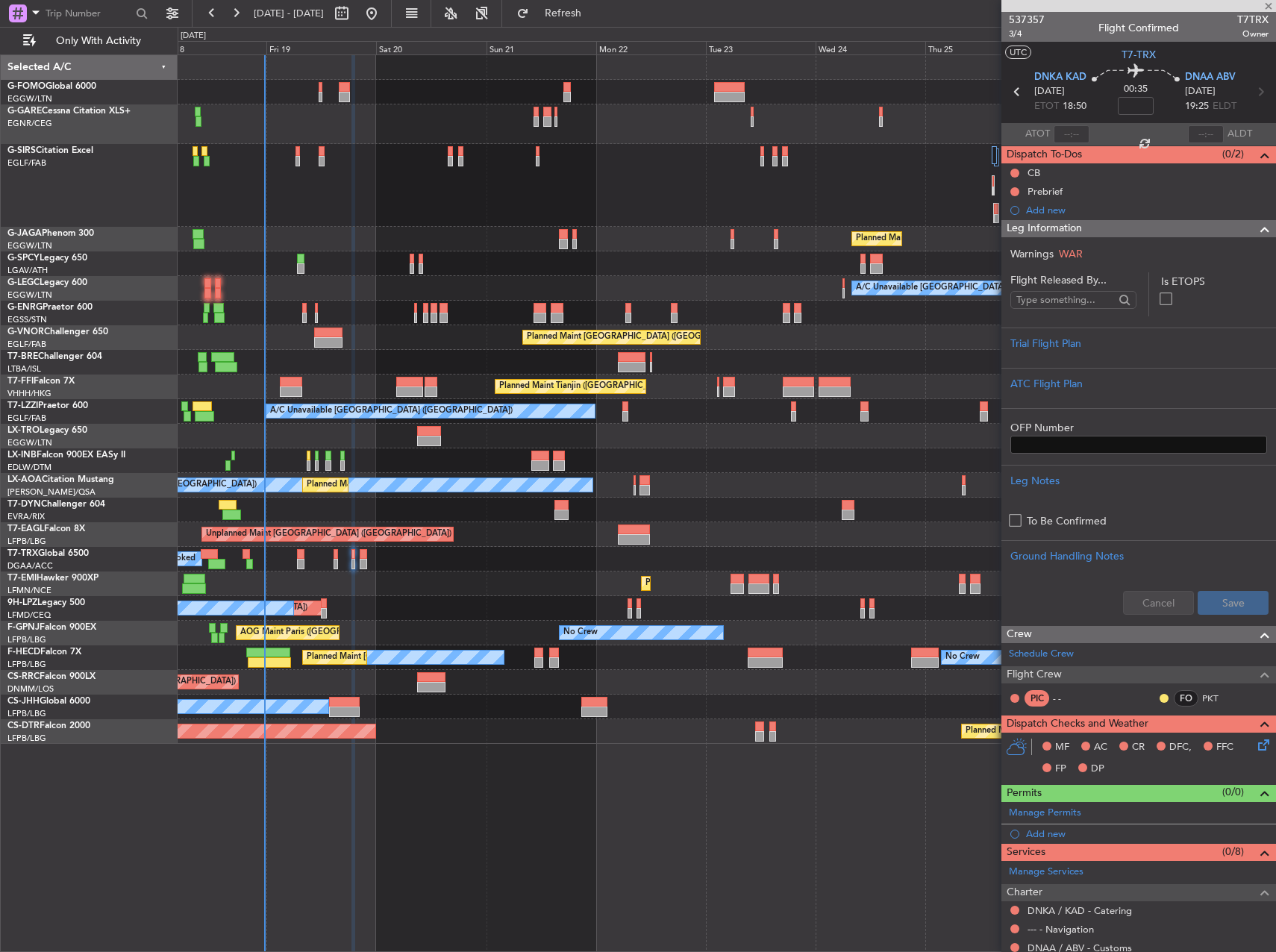
type input "+00:25"
type input "2"
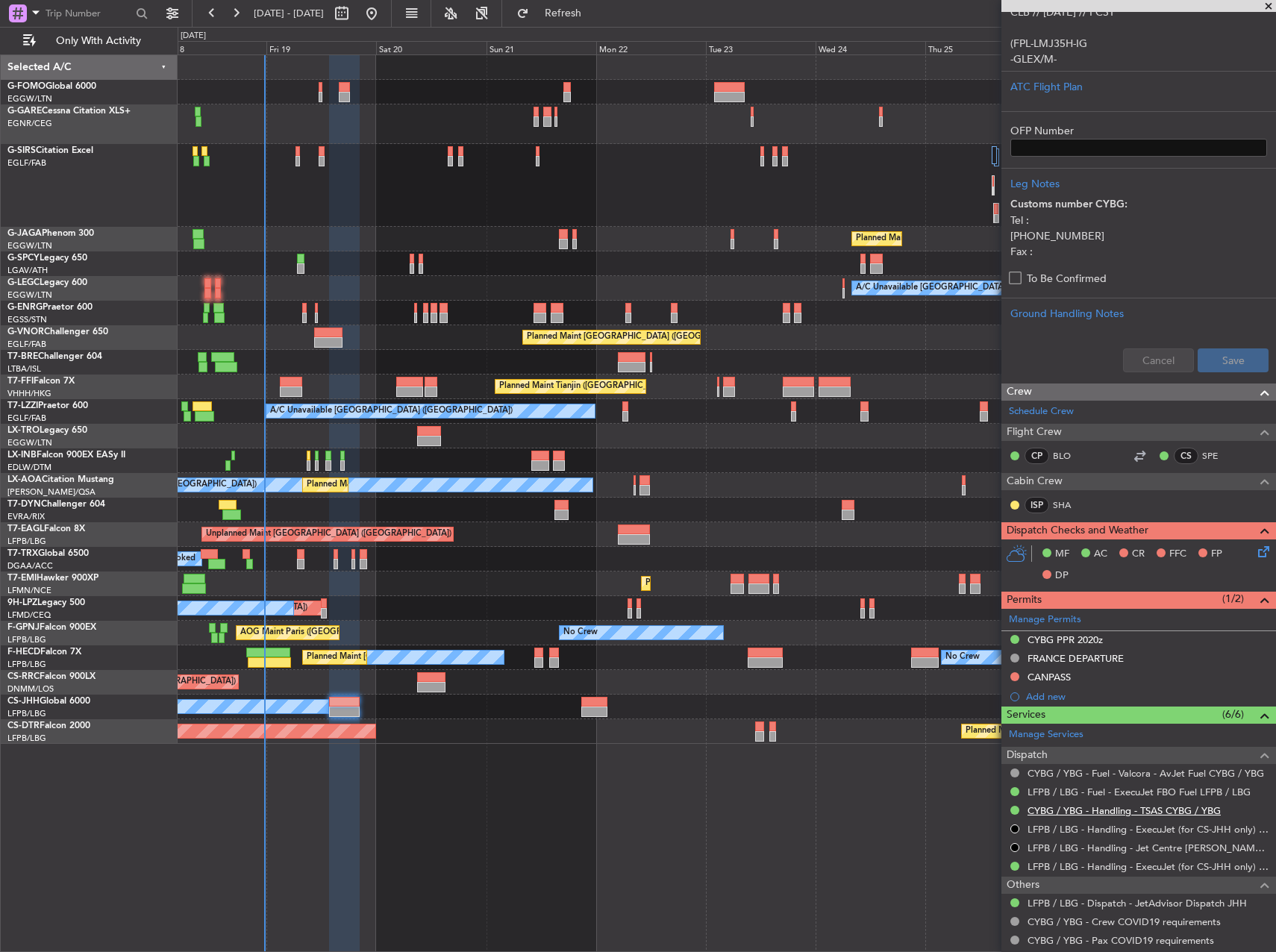
scroll to position [522, 0]
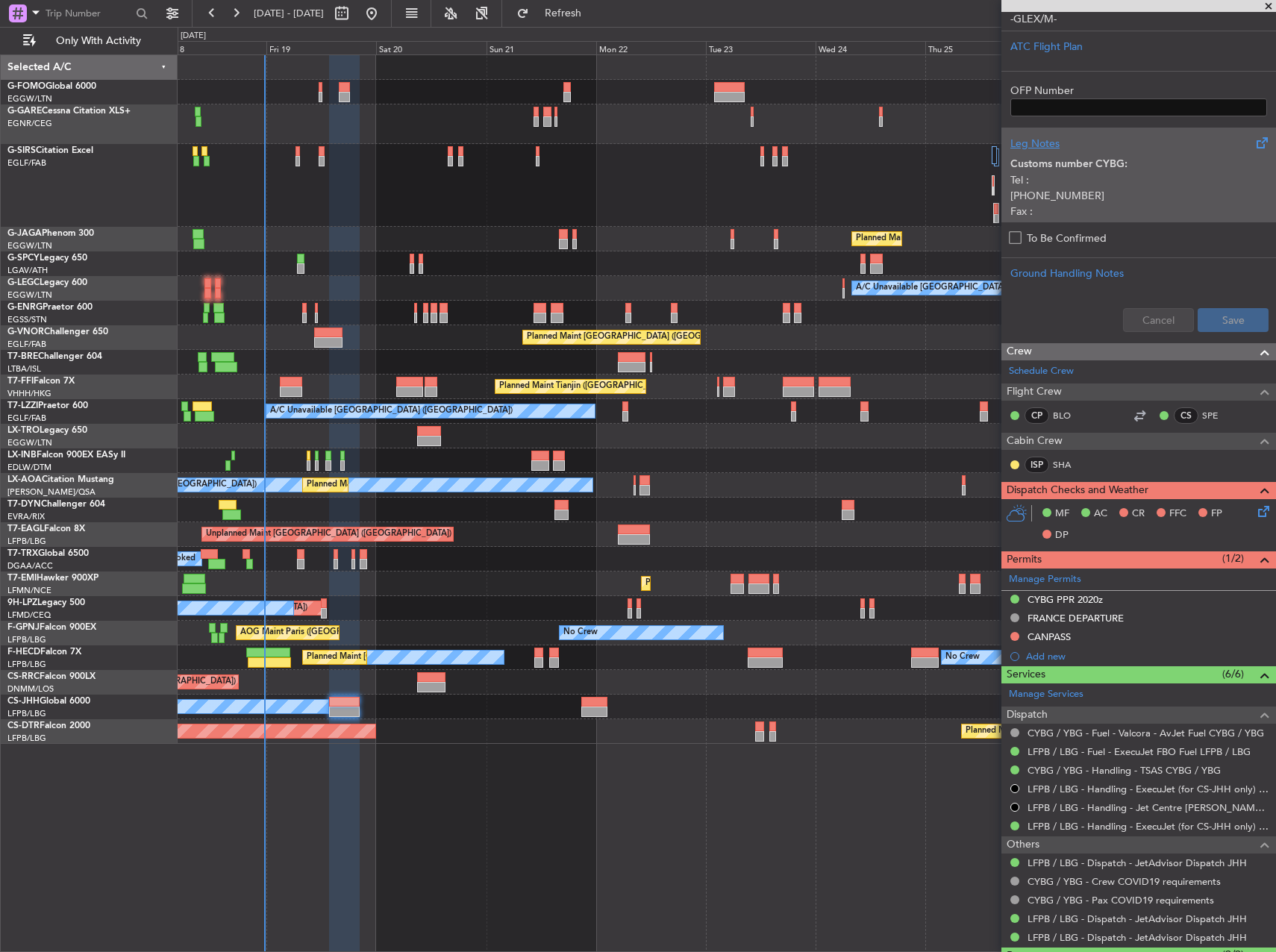
click at [1113, 208] on p "Fax :" at bounding box center [1138, 211] width 257 height 15
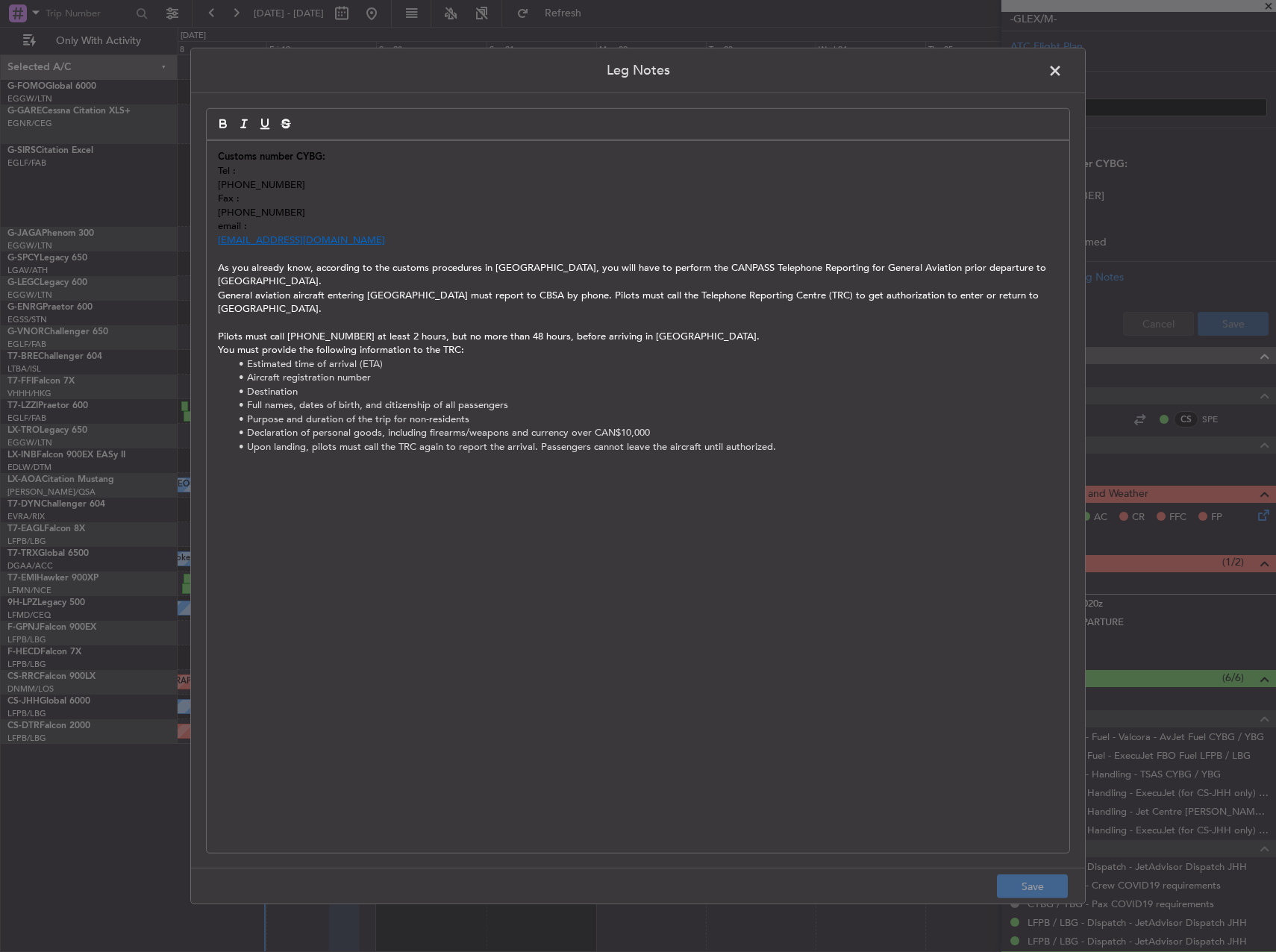
click at [1063, 73] on span at bounding box center [1063, 74] width 0 height 30
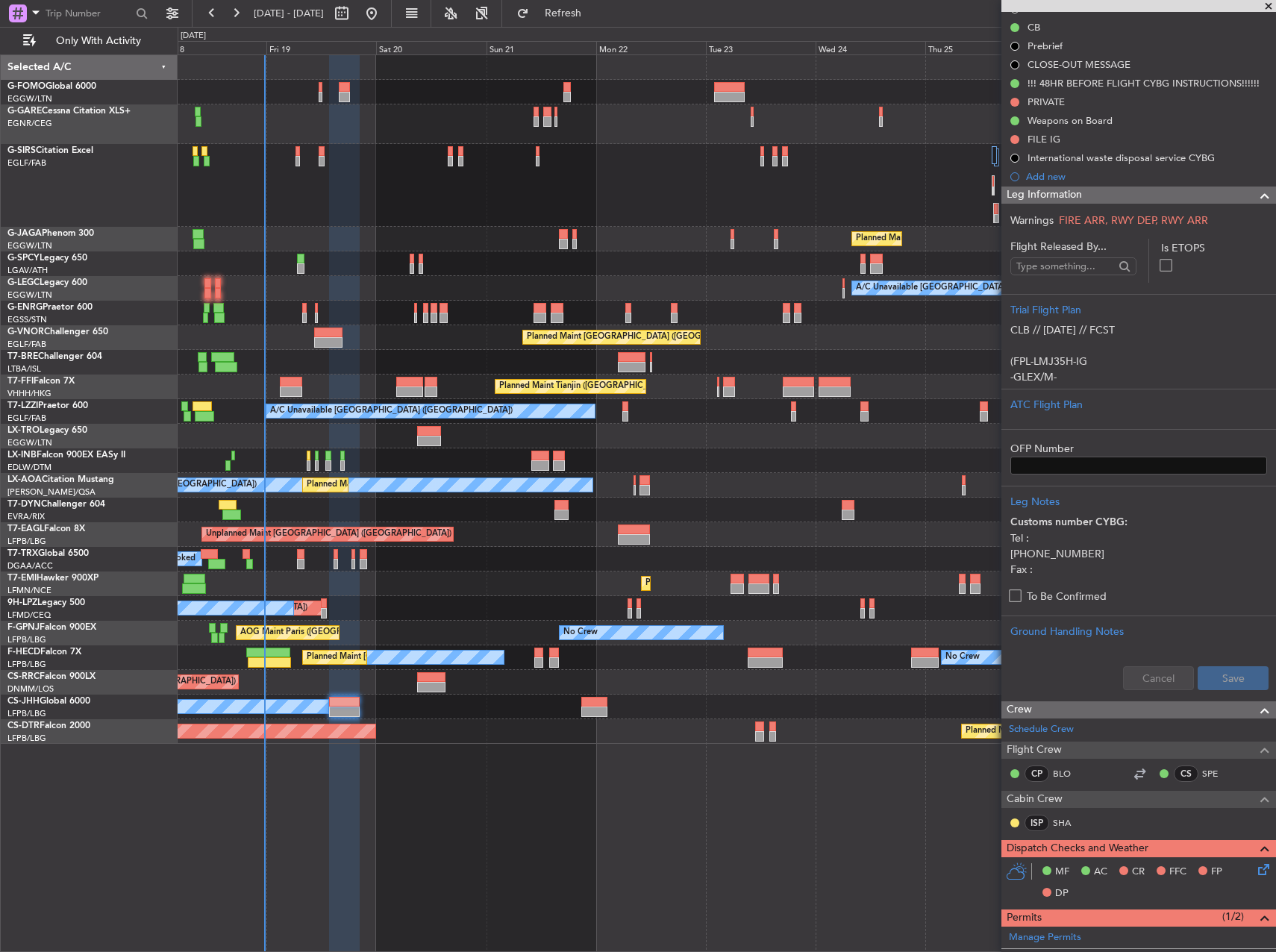
scroll to position [0, 0]
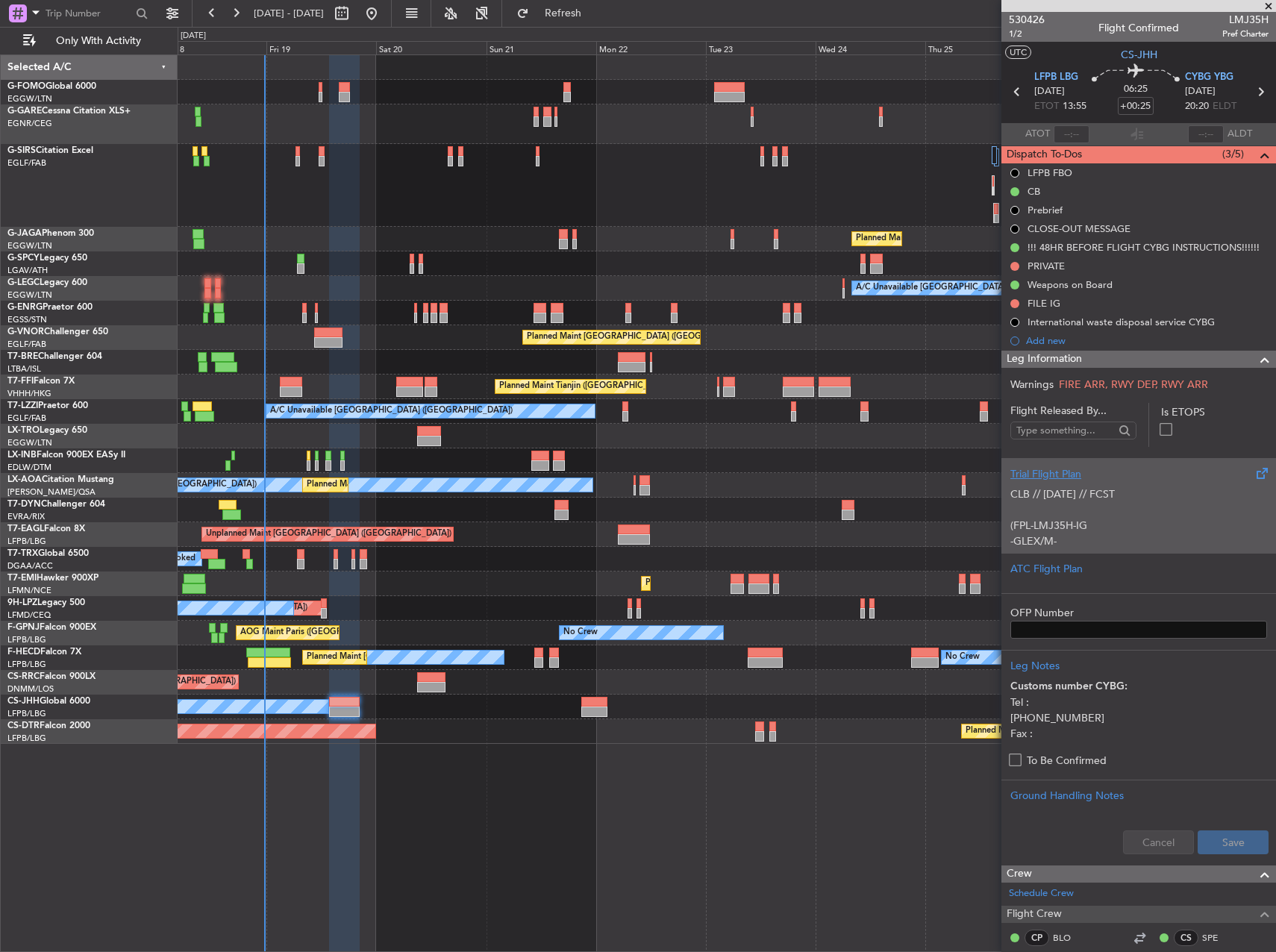
click at [1124, 489] on p "CLB // 17SEP // FCST (FPL-LMJ35H-IG -GLEX/M-SBDE1E2E3FGHIJ1J3J4J5LM1M2OP2RWXYZ/…" at bounding box center [1138, 689] width 257 height 408
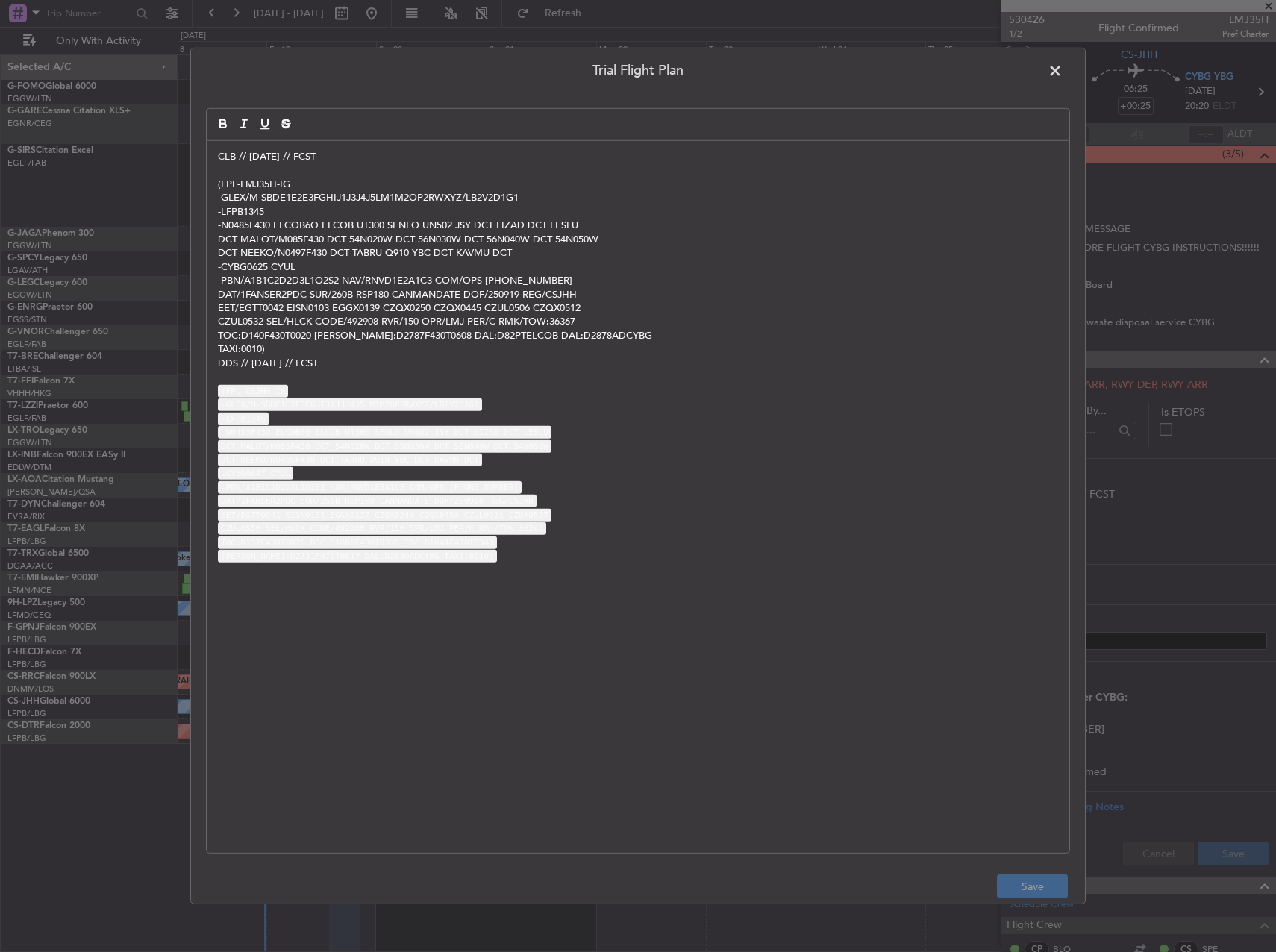
click at [1063, 74] on span at bounding box center [1063, 74] width 0 height 30
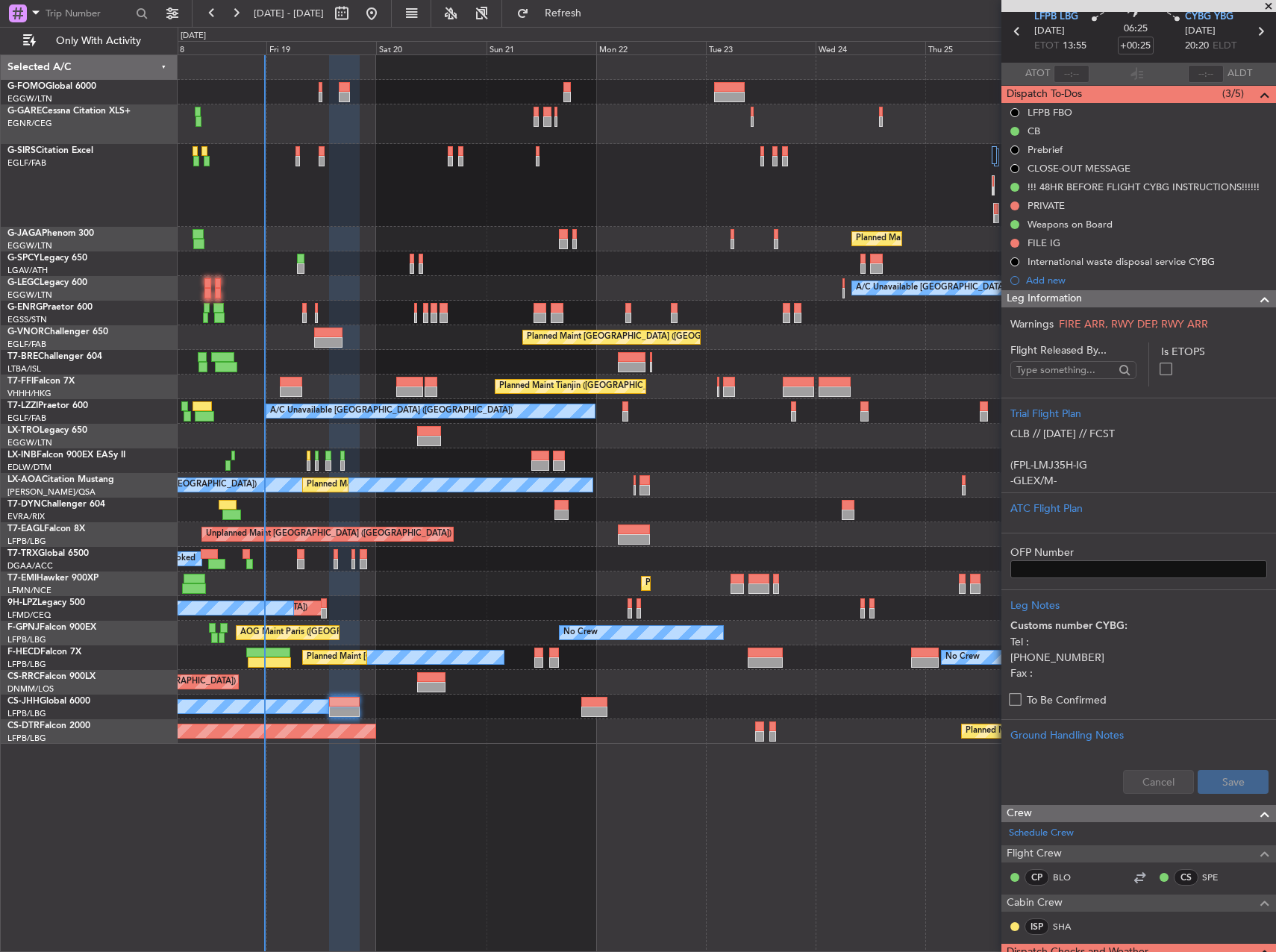
scroll to position [74, 0]
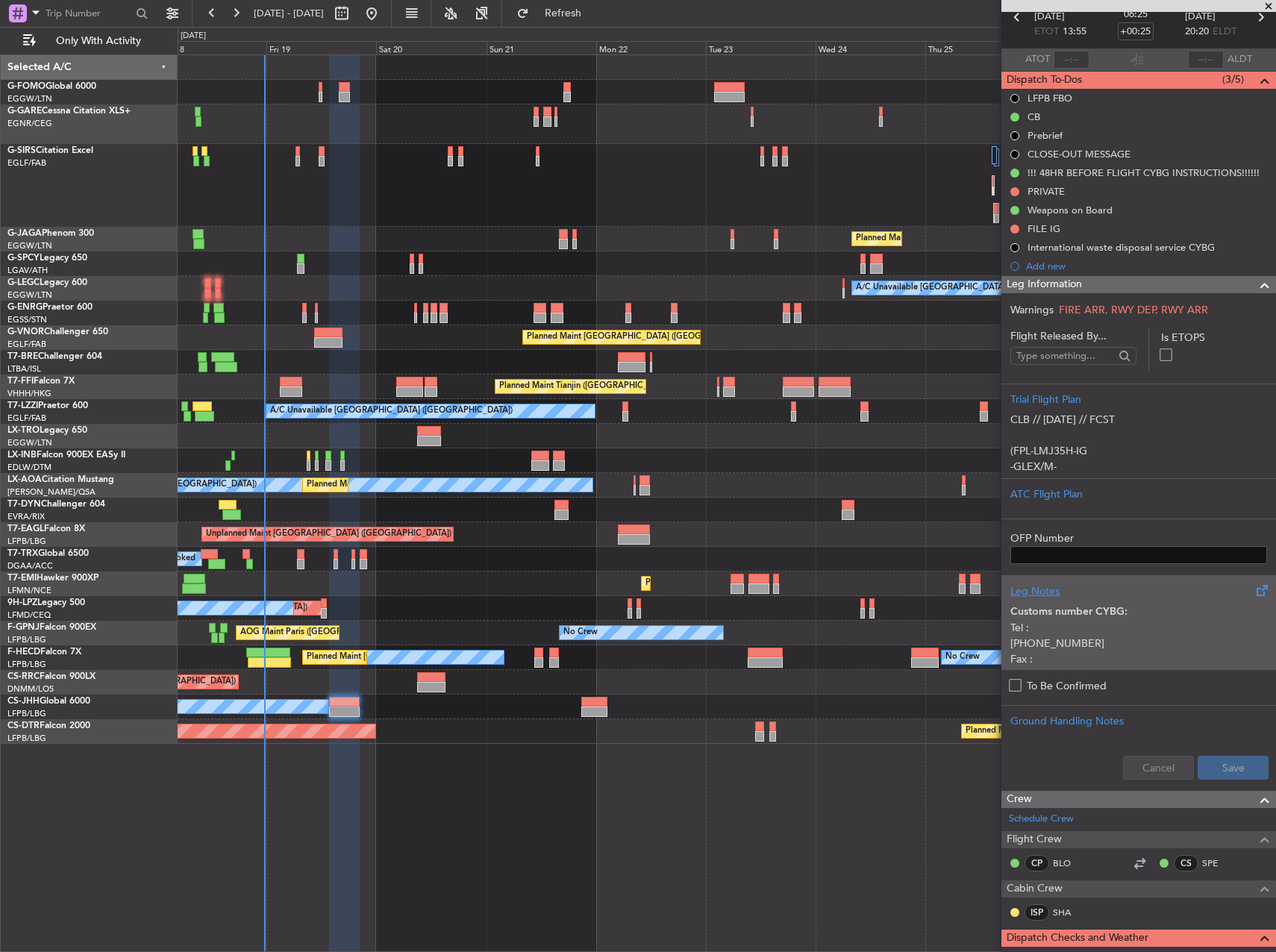
click at [1085, 666] on div "Leg Notes Customs number CYBG: Tel : 418-698-5732 Fax : 418-698-5509 email : qu…" at bounding box center [1139, 622] width 275 height 95
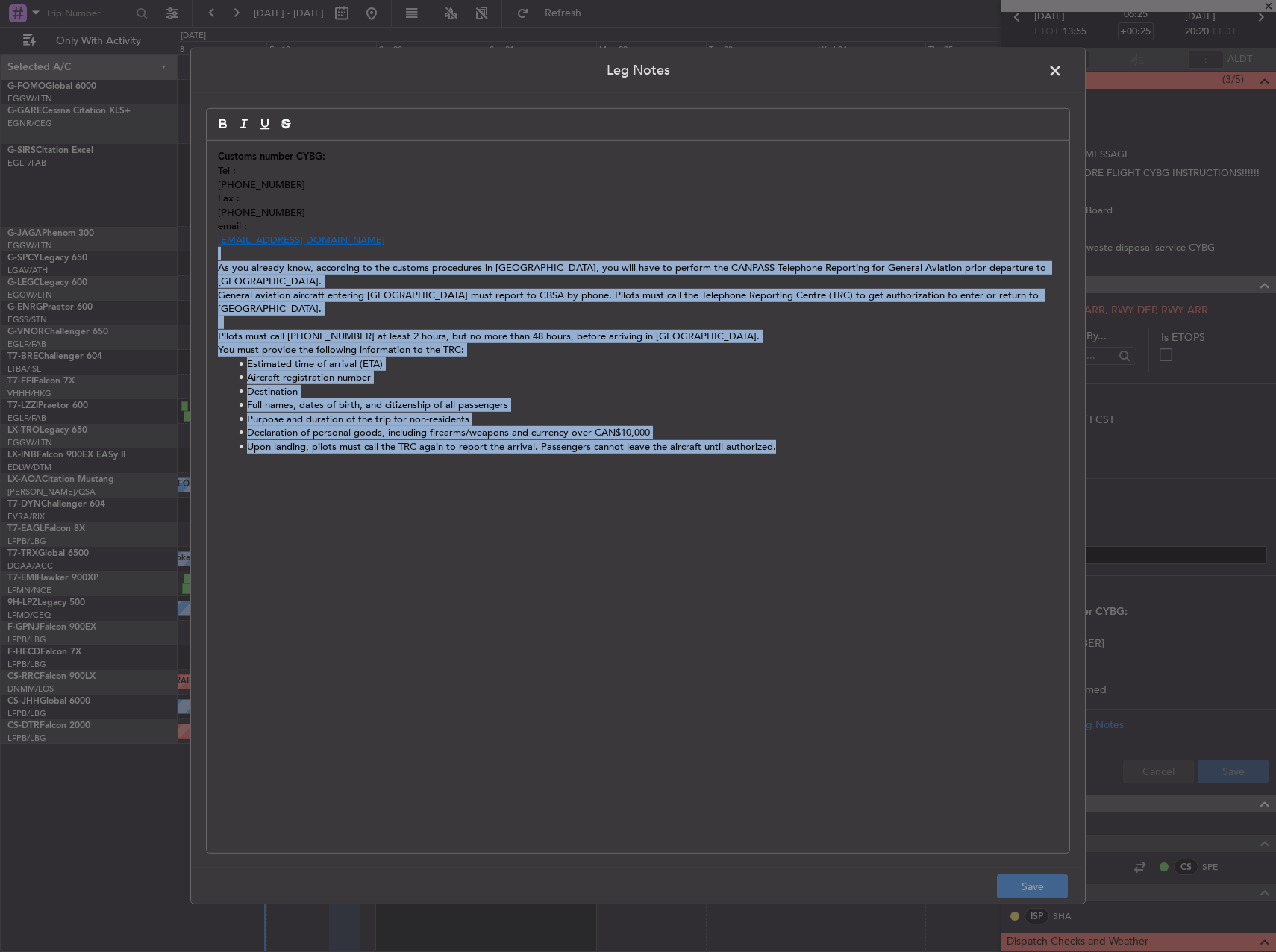
drag, startPoint x: 914, startPoint y: 526, endPoint x: 215, endPoint y: 259, distance: 748.3
click at [215, 259] on div "Customs number CYBG: Tel : 418-698-5732 Fax : 418-698-5509 email : que_chicouti…" at bounding box center [637, 497] width 862 height 711
copy div "As you already know, according to the customs procedures in Canada, you will ha…"
drag, startPoint x: 1058, startPoint y: 63, endPoint x: 1105, endPoint y: 109, distance: 65.8
click at [1063, 63] on span at bounding box center [1063, 74] width 0 height 30
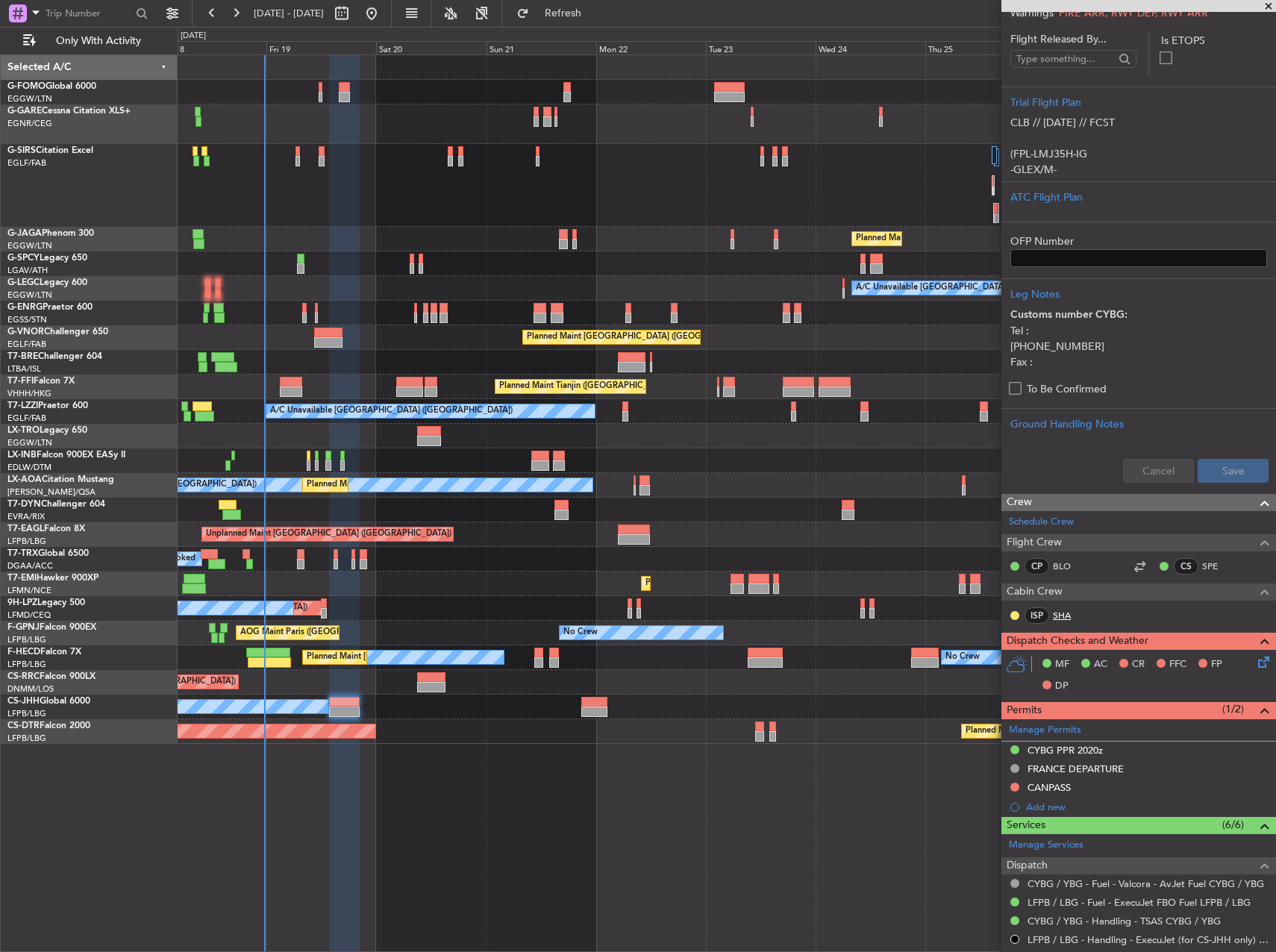
scroll to position [373, 0]
click at [1015, 781] on div "Not Required" at bounding box center [1015, 781] width 0 height 0
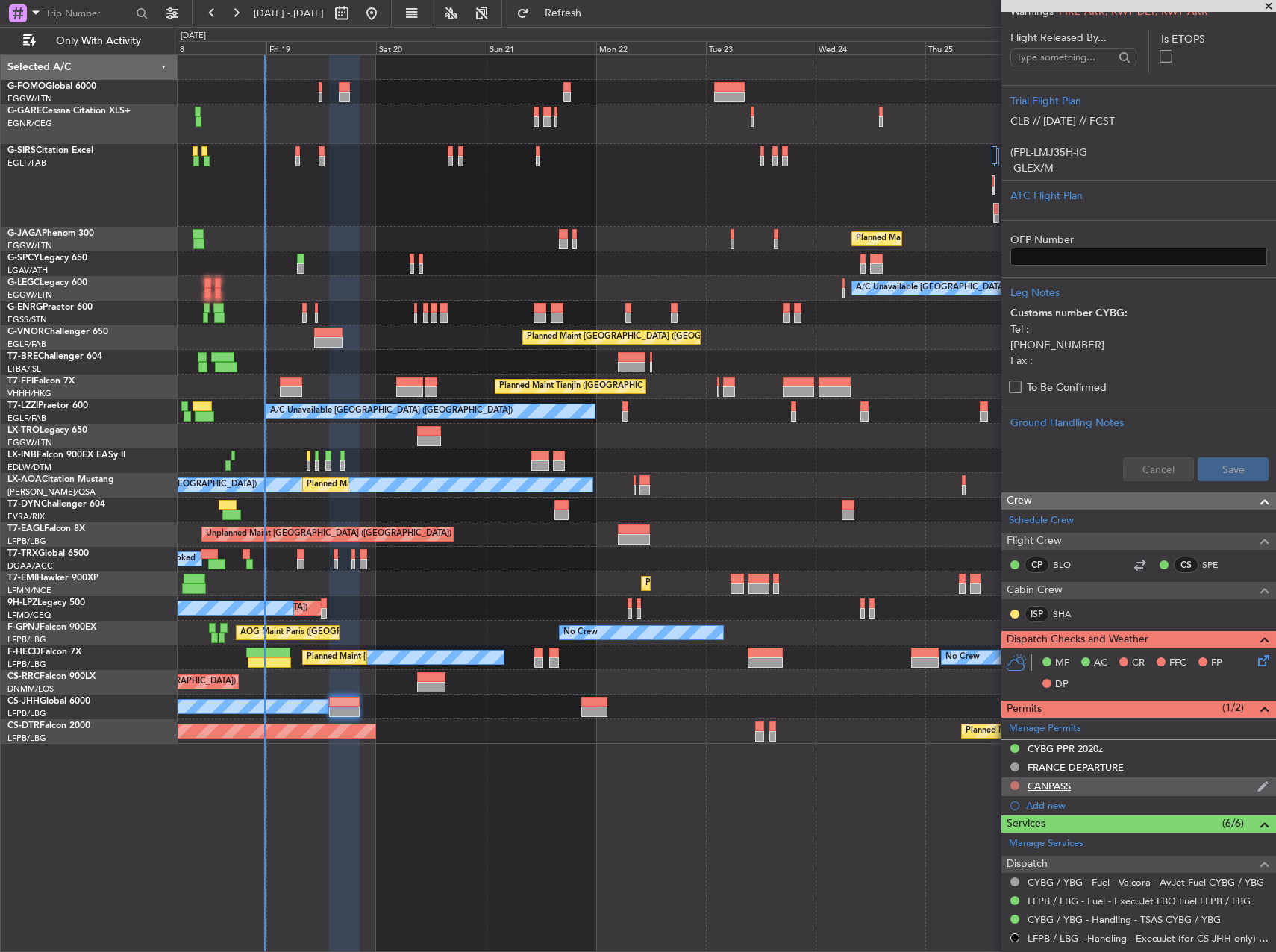
click at [1011, 784] on button at bounding box center [1014, 785] width 9 height 9
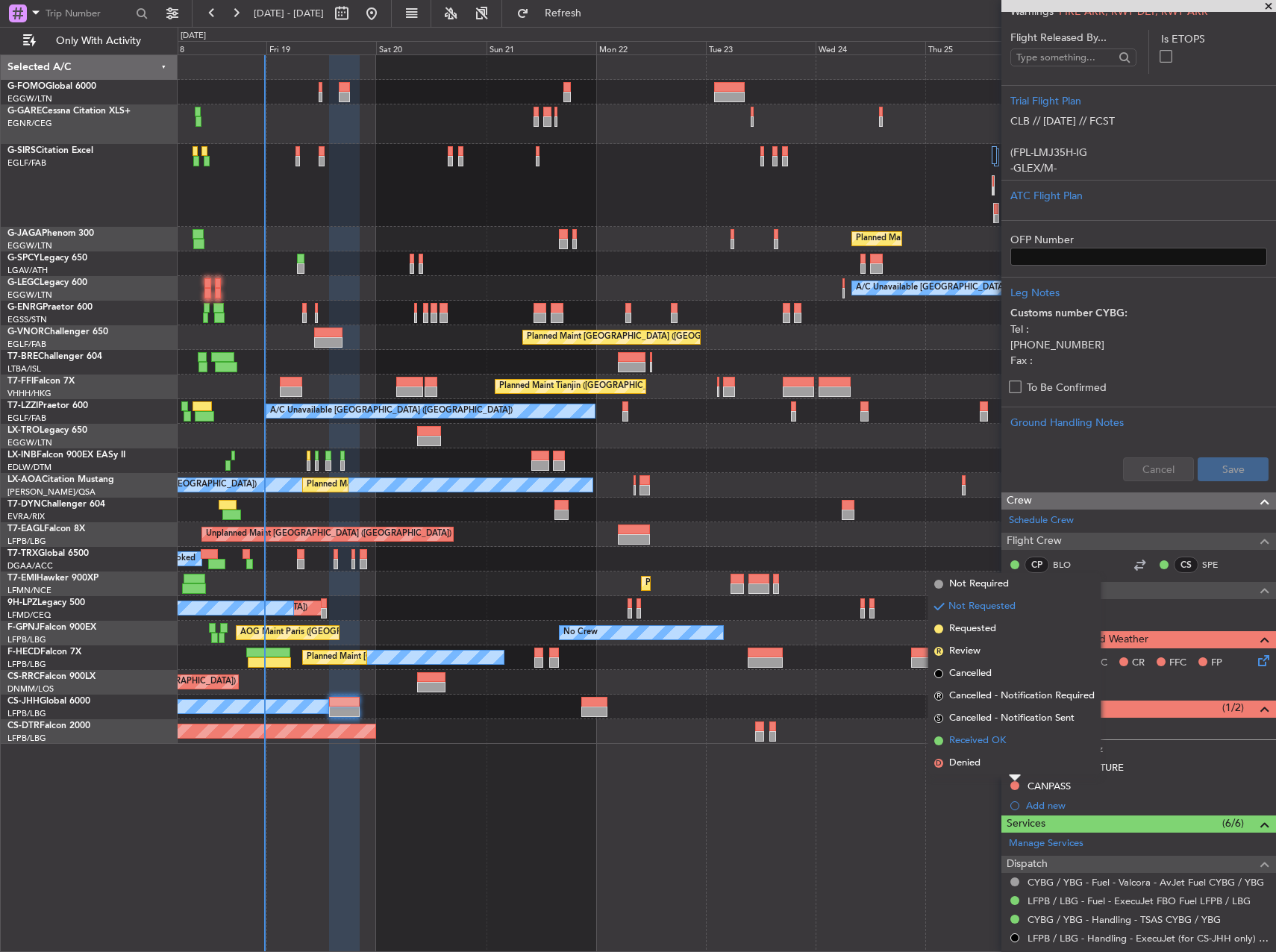
click at [983, 741] on span "Received OK" at bounding box center [977, 741] width 56 height 15
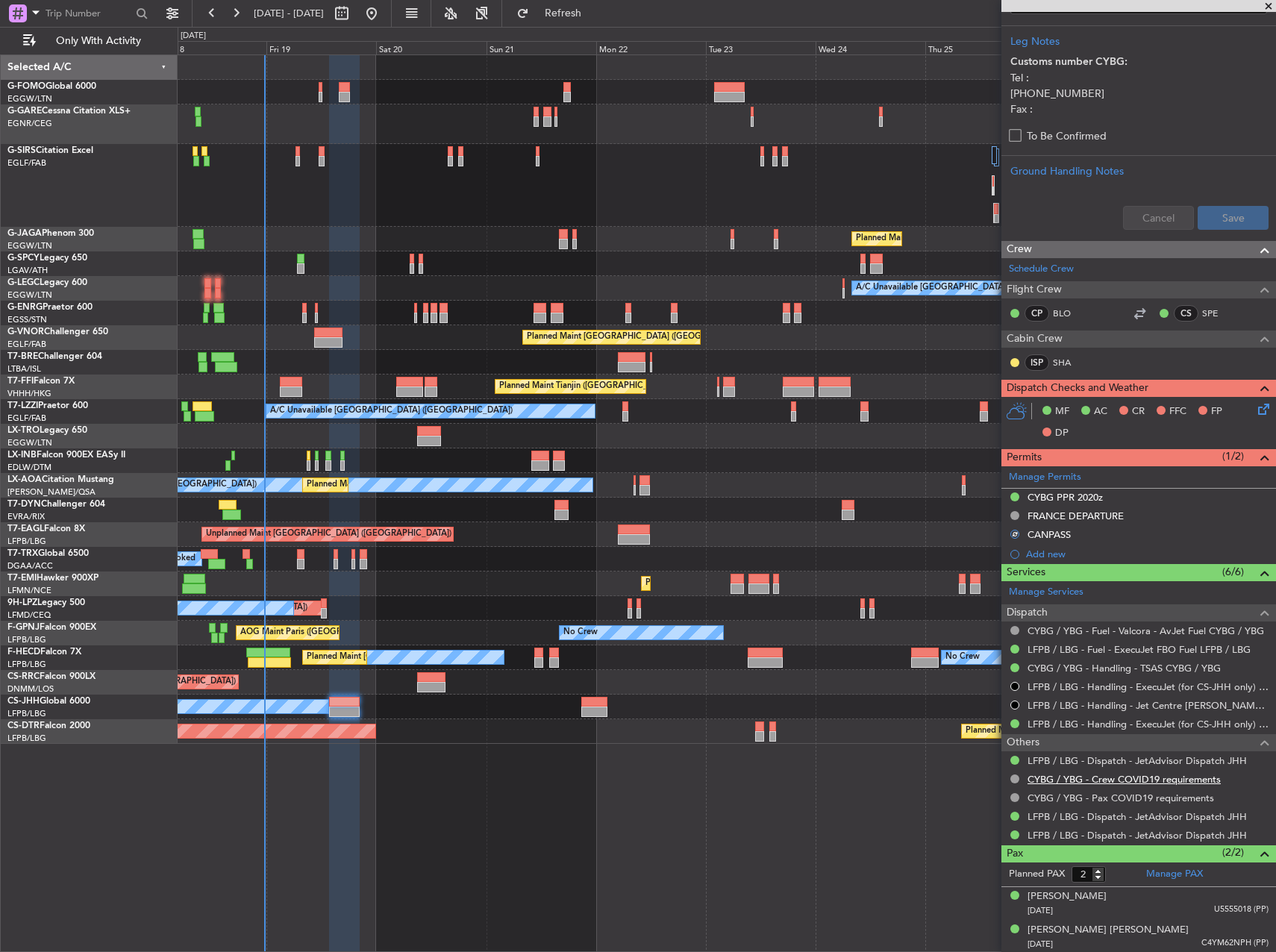
scroll to position [626, 0]
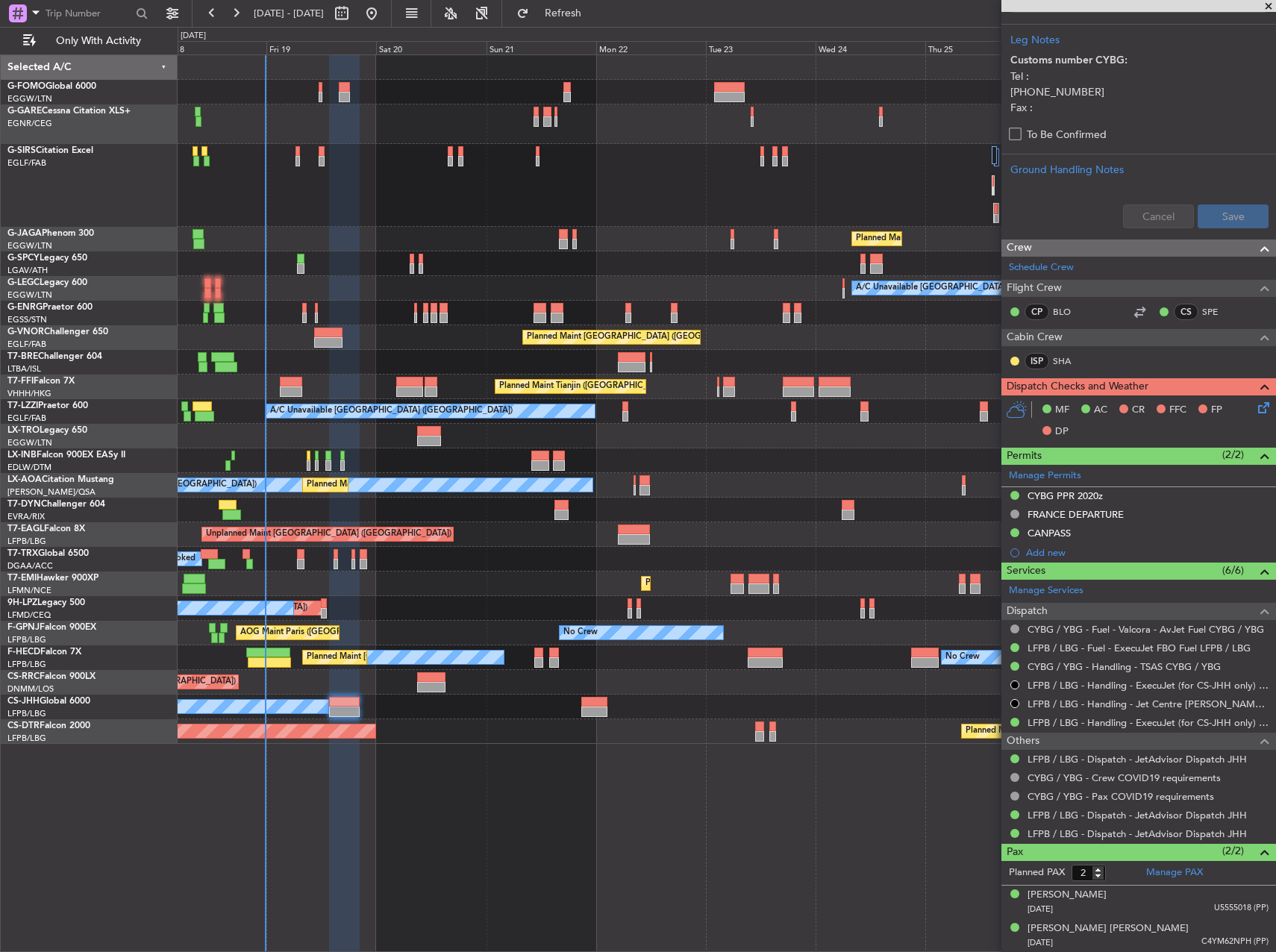
click at [340, 340] on div at bounding box center [329, 342] width 29 height 11
type input "-00:25"
type input "4"
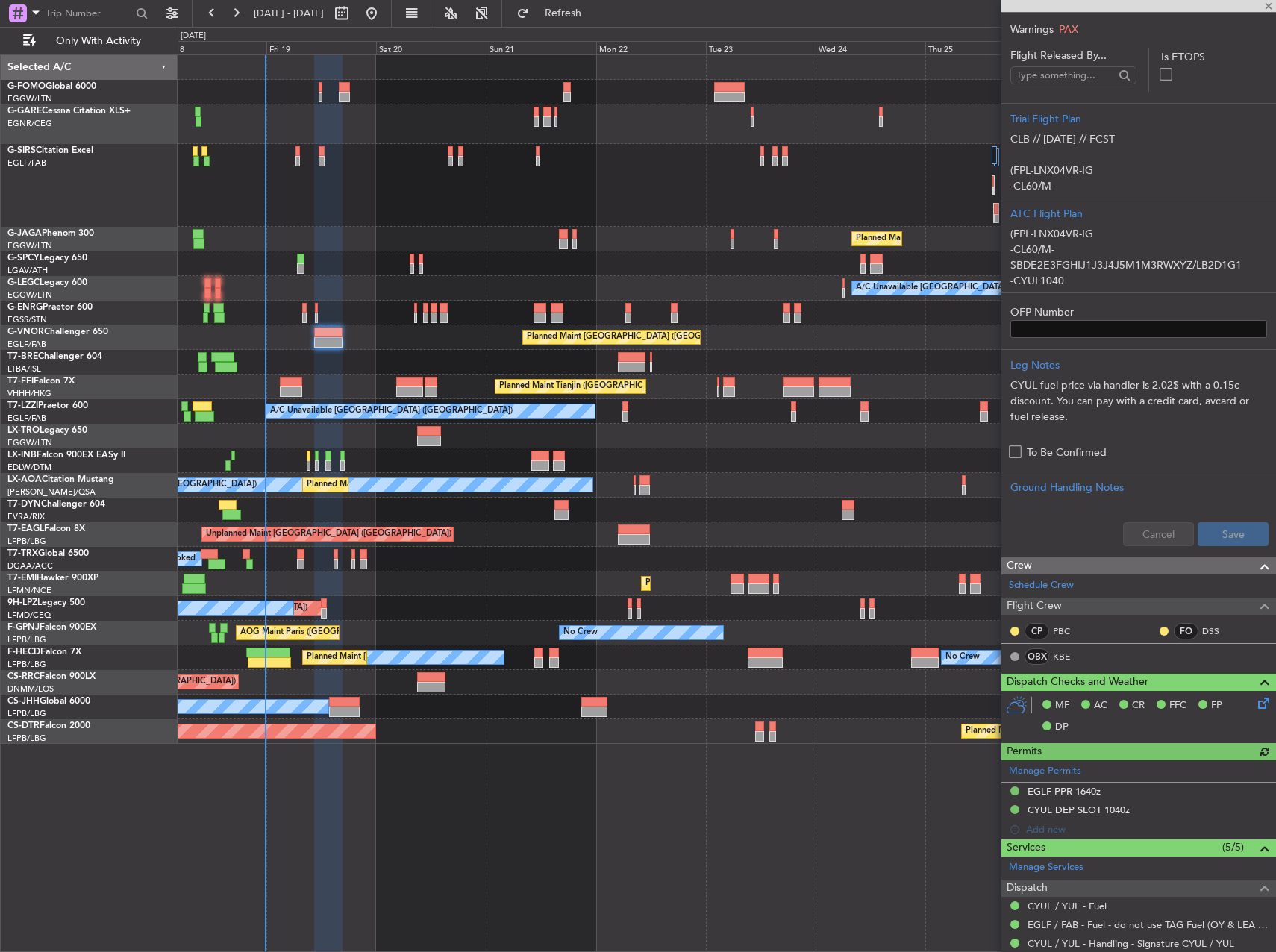
scroll to position [587, 0]
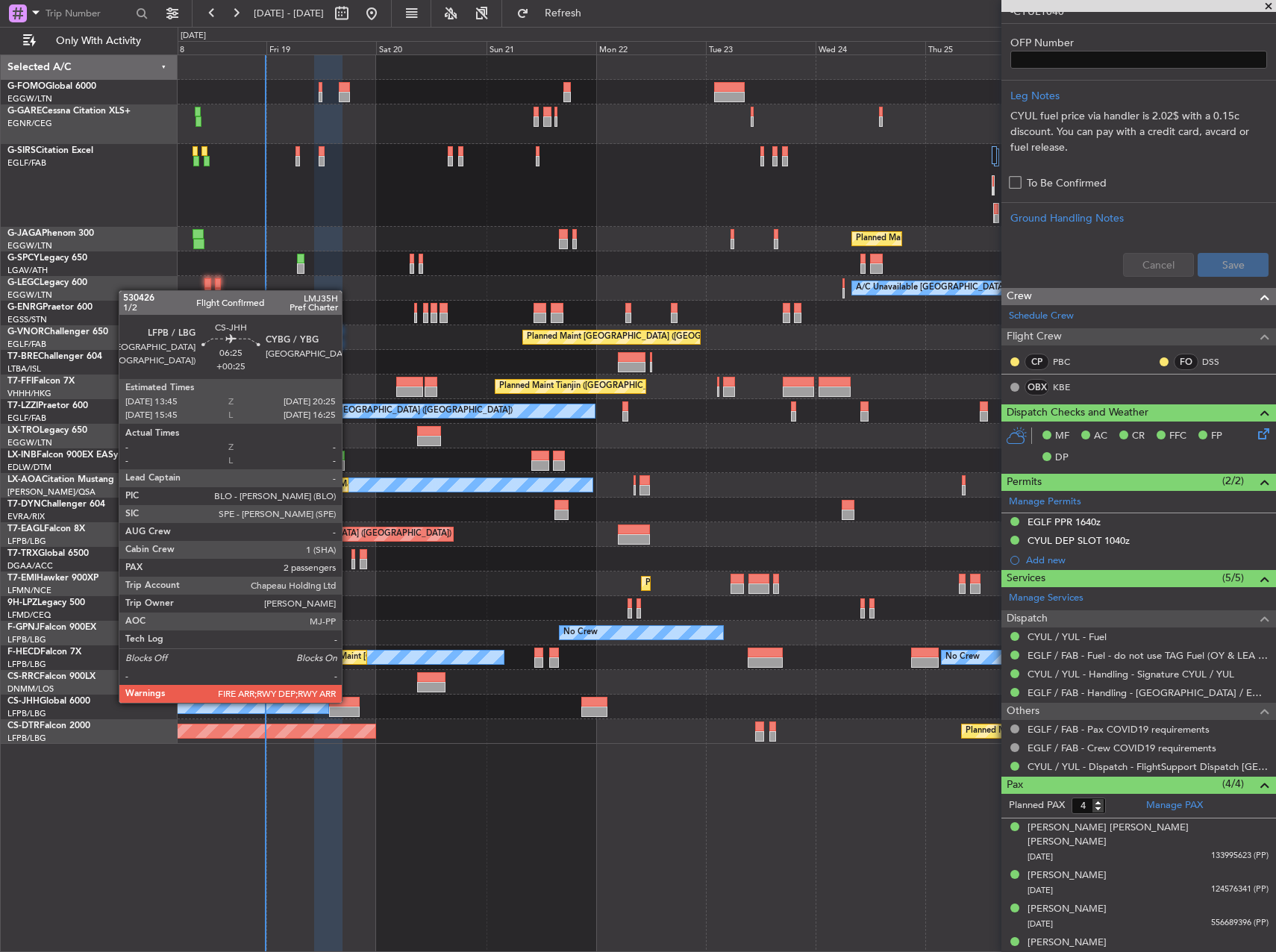
click at [349, 701] on div at bounding box center [345, 702] width 31 height 11
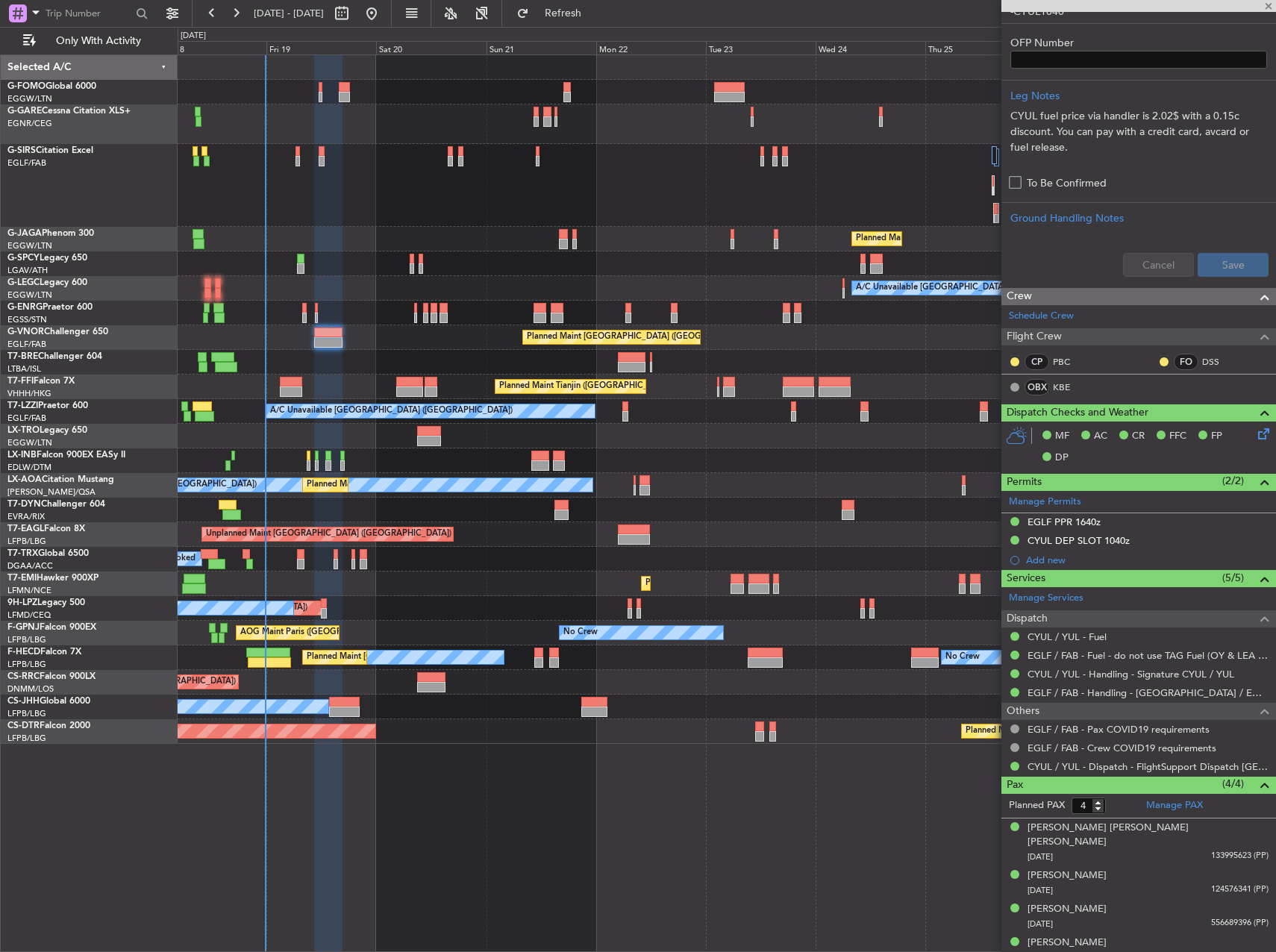
type input "+00:25"
type input "2"
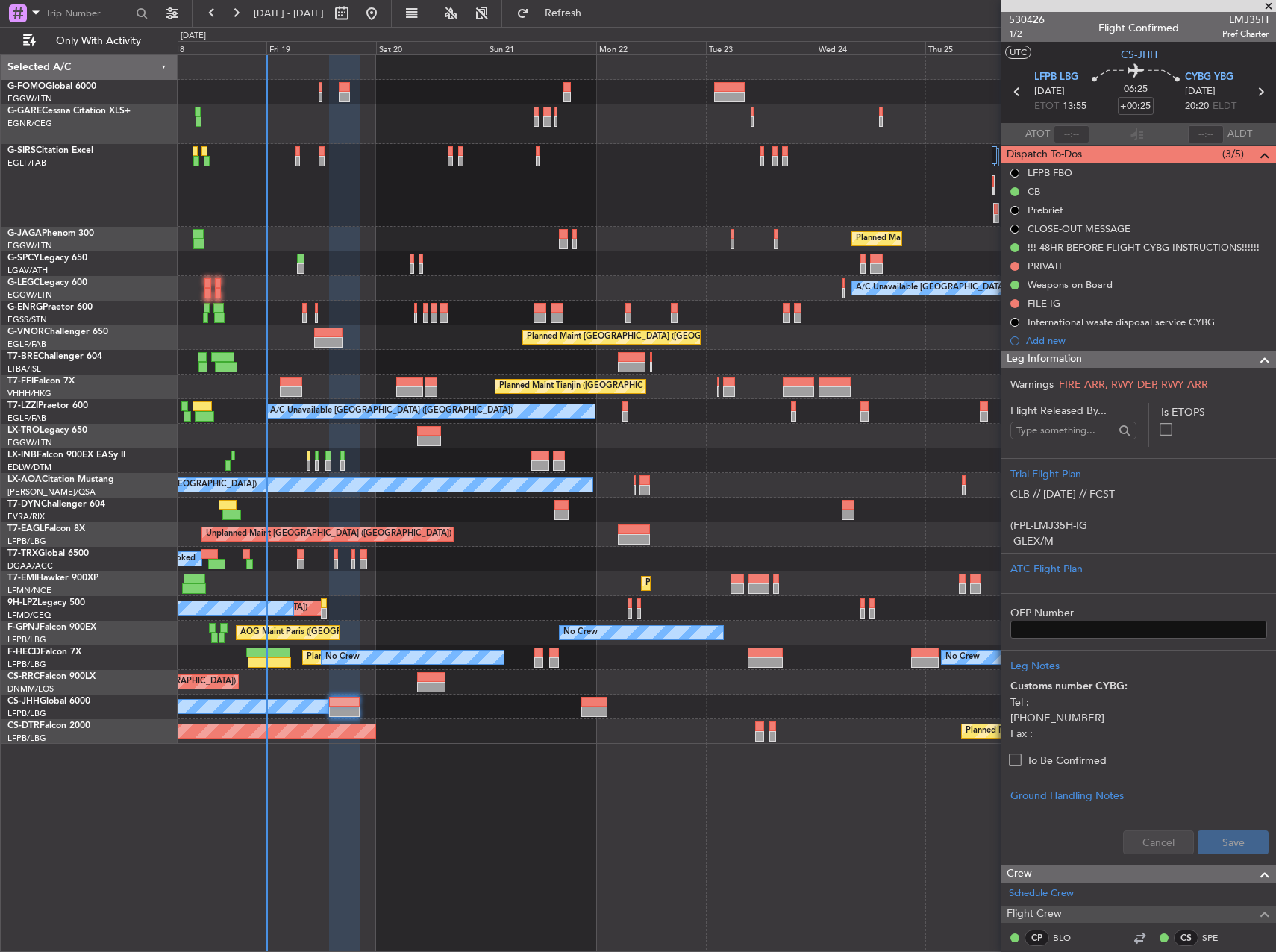
click at [769, 156] on div at bounding box center [726, 185] width 1097 height 83
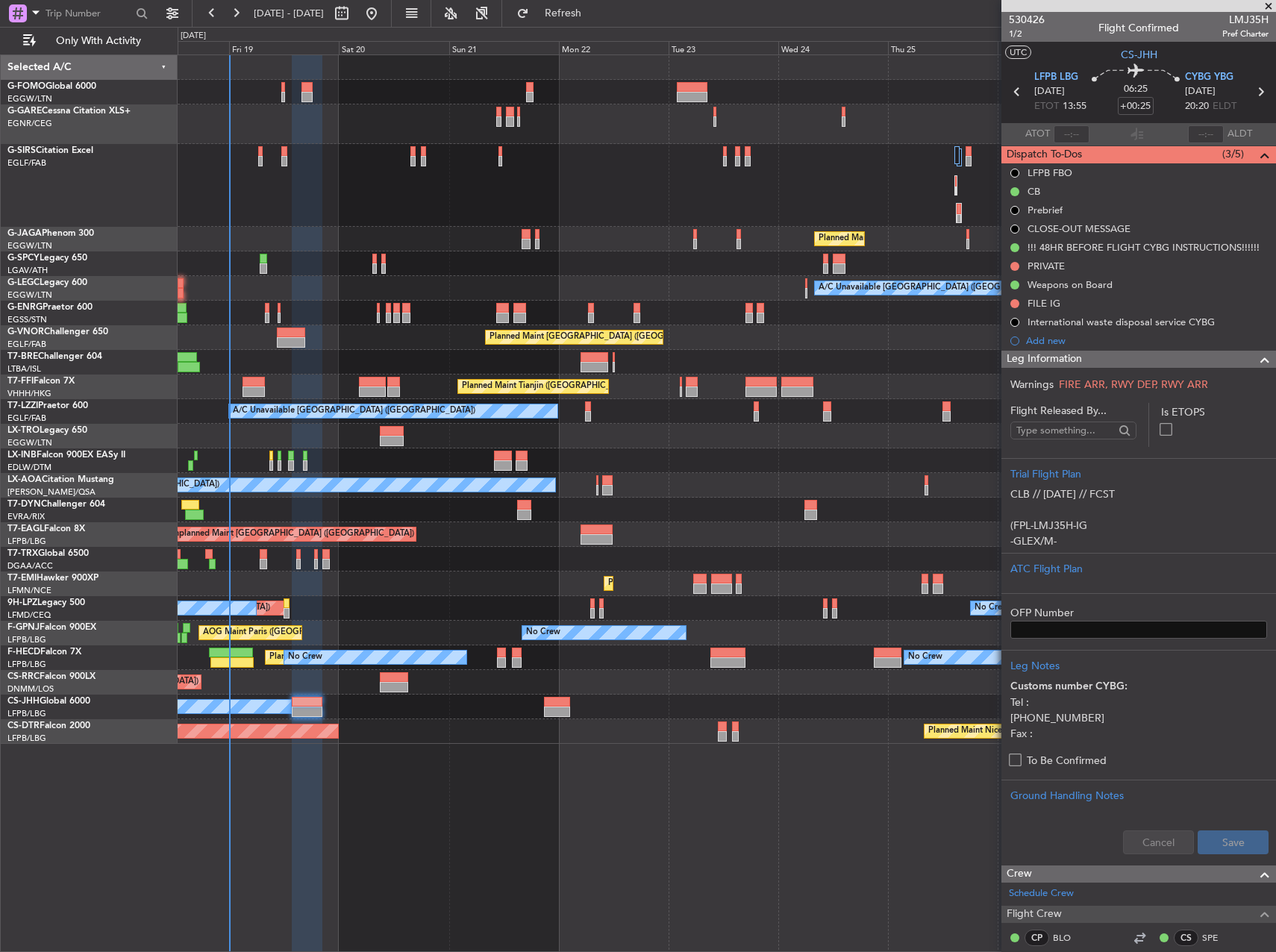
click at [783, 156] on div at bounding box center [726, 185] width 1097 height 83
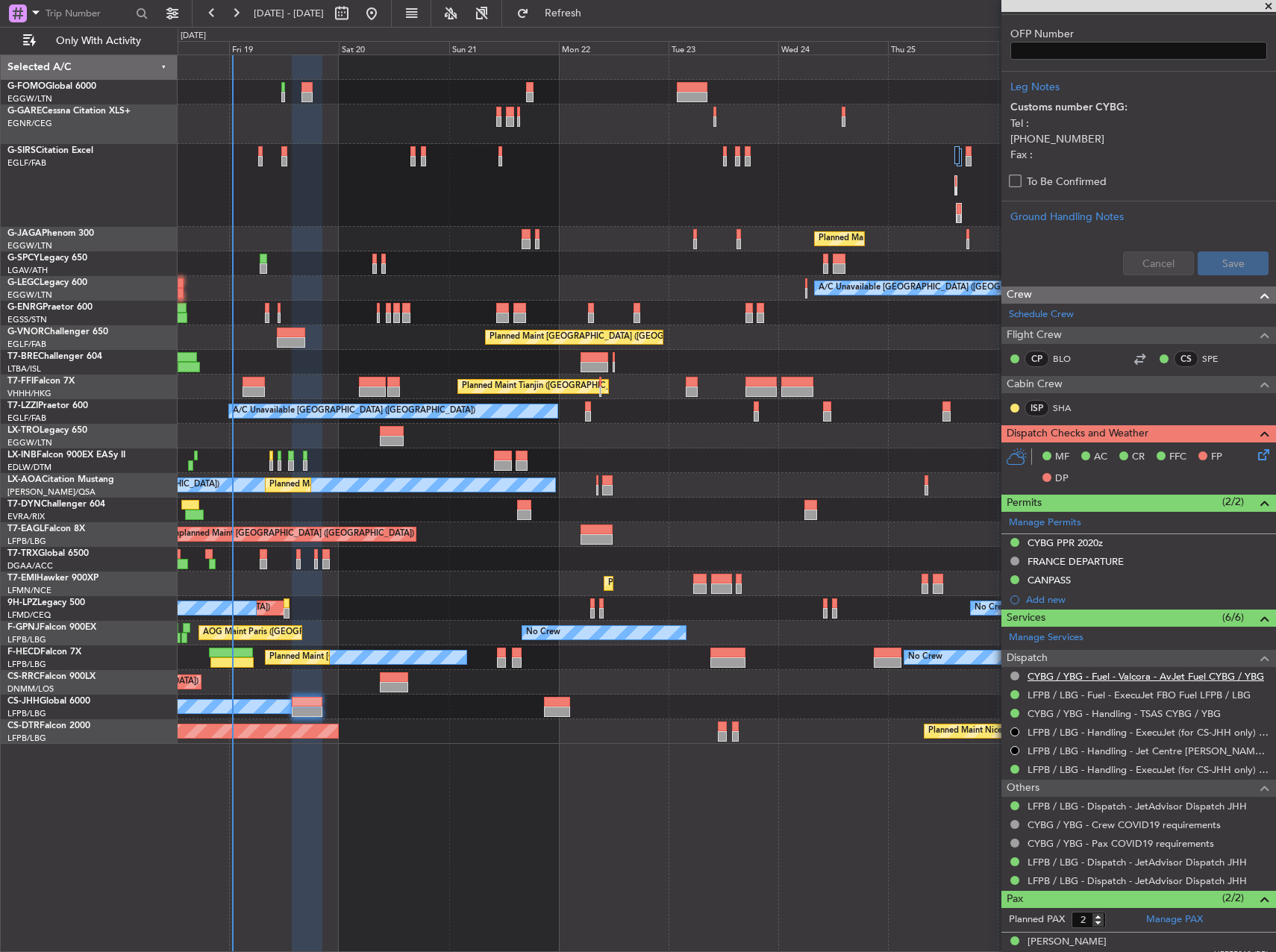
scroll to position [626, 0]
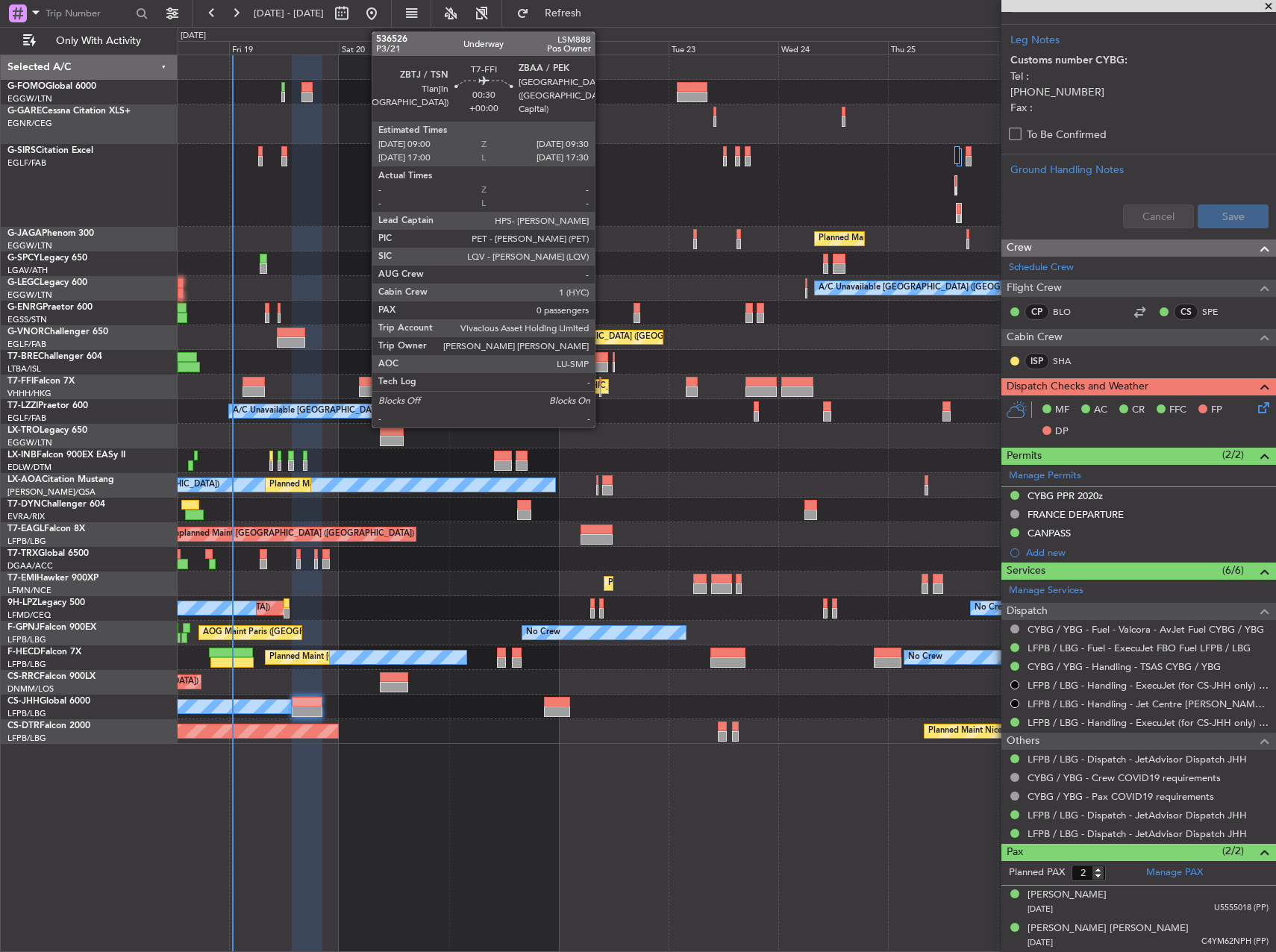
click at [602, 383] on div at bounding box center [600, 382] width 3 height 11
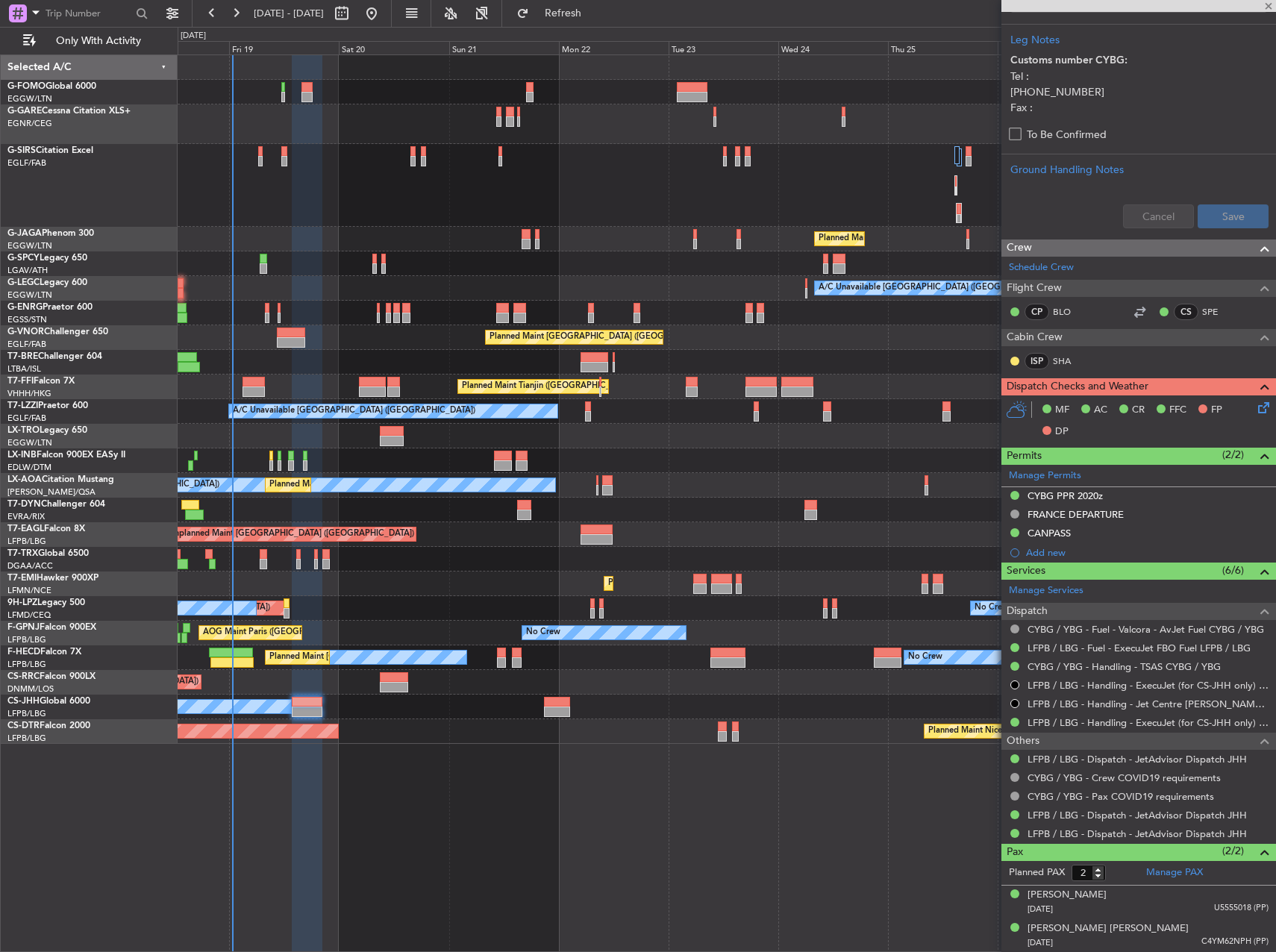
type input "0"
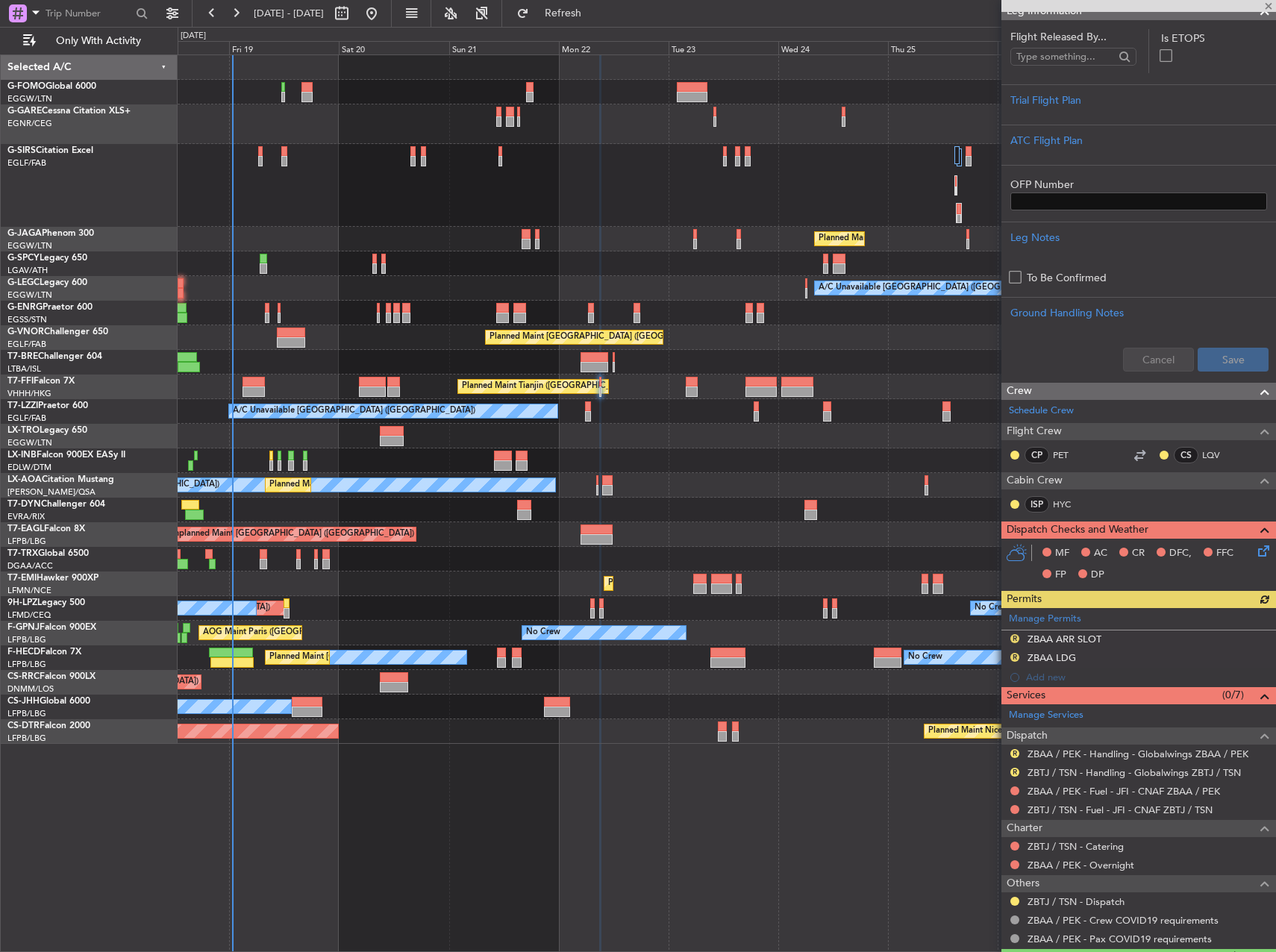
scroll to position [255, 0]
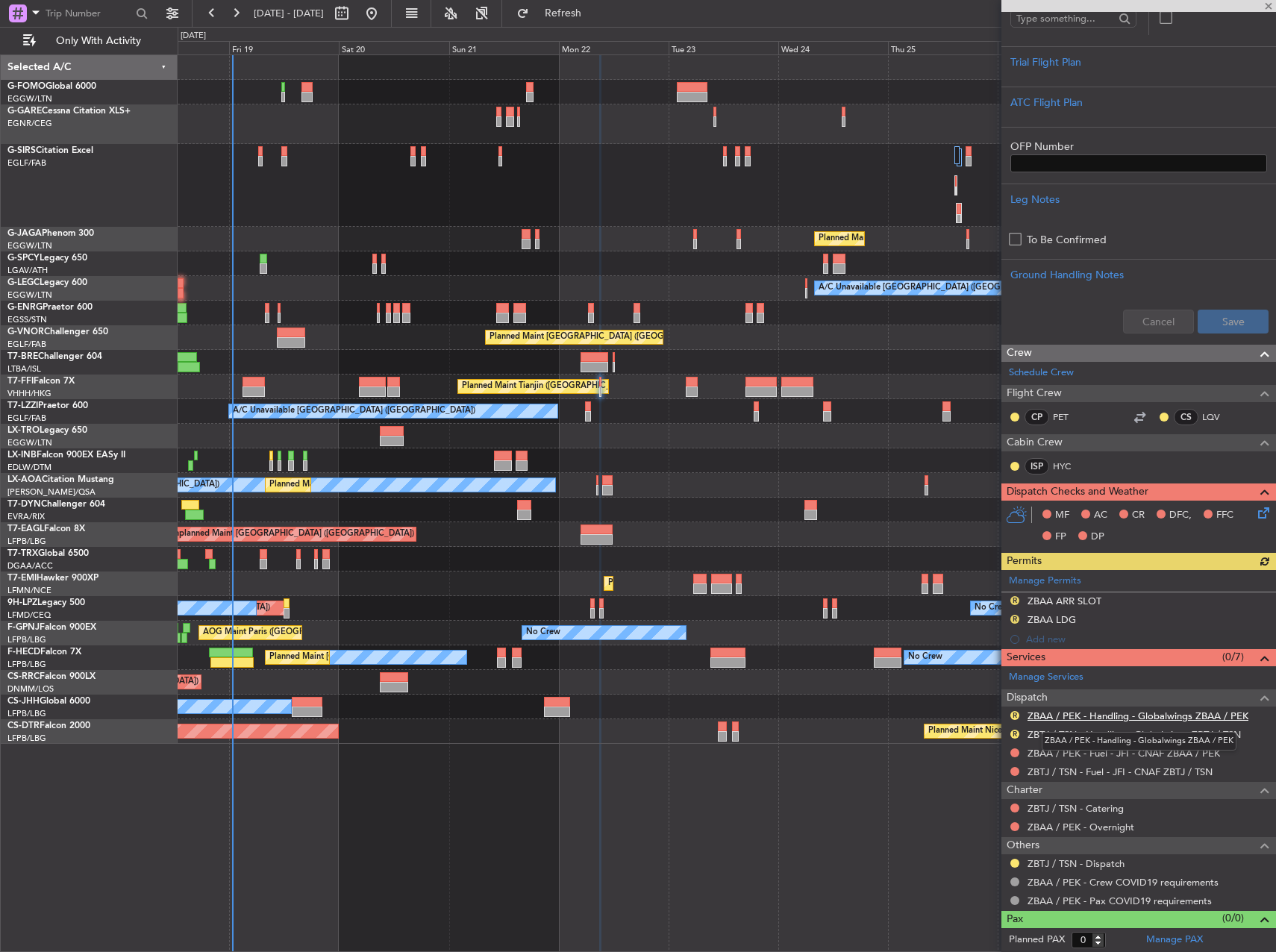
click at [1067, 709] on link "ZBAA / PEK - Handling - Globalwings ZBAA / PEK" at bounding box center [1138, 715] width 221 height 12
click at [1011, 735] on button "R" at bounding box center [1014, 733] width 9 height 9
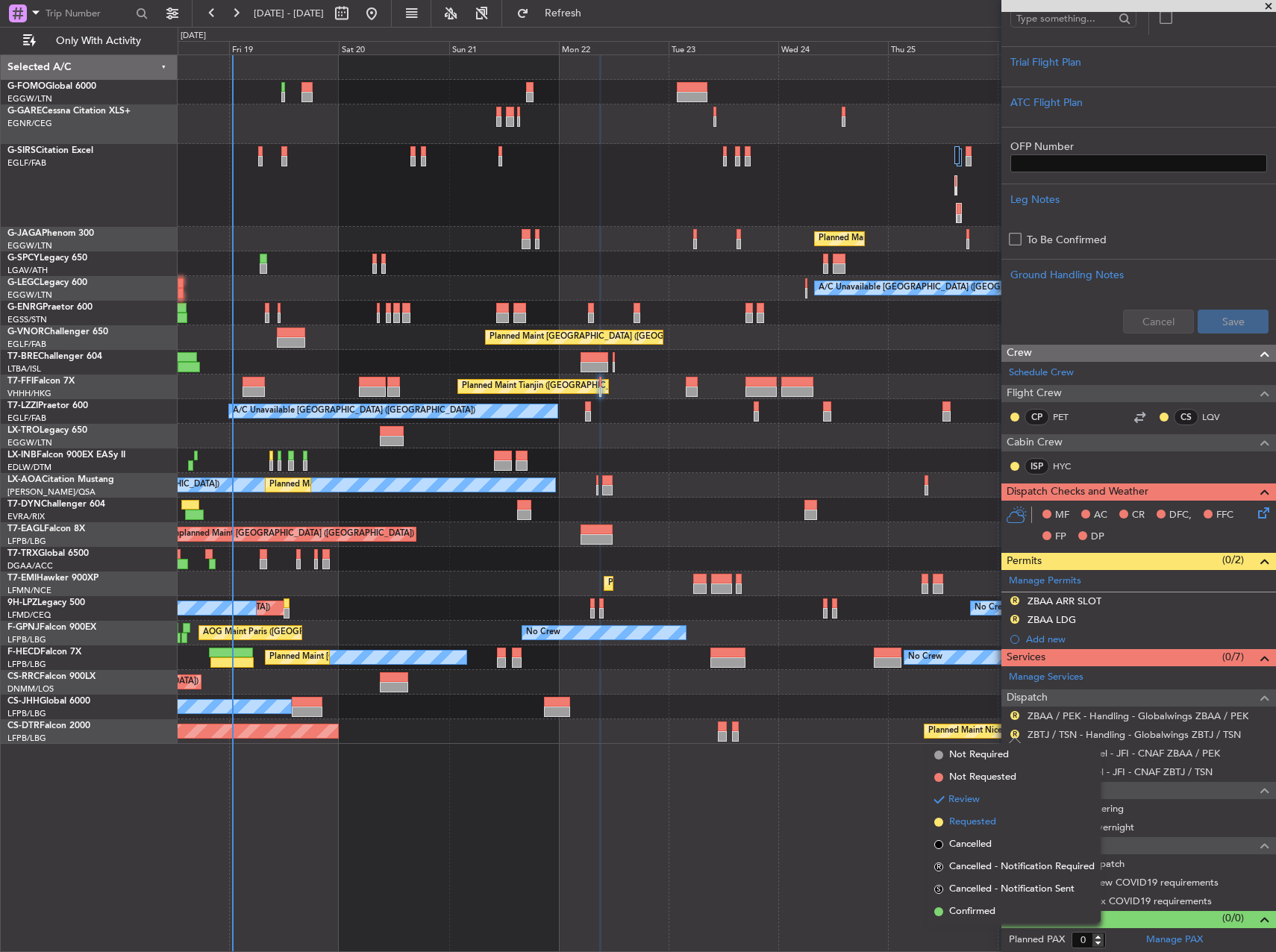
click at [1000, 823] on li "Requested" at bounding box center [1014, 821] width 172 height 22
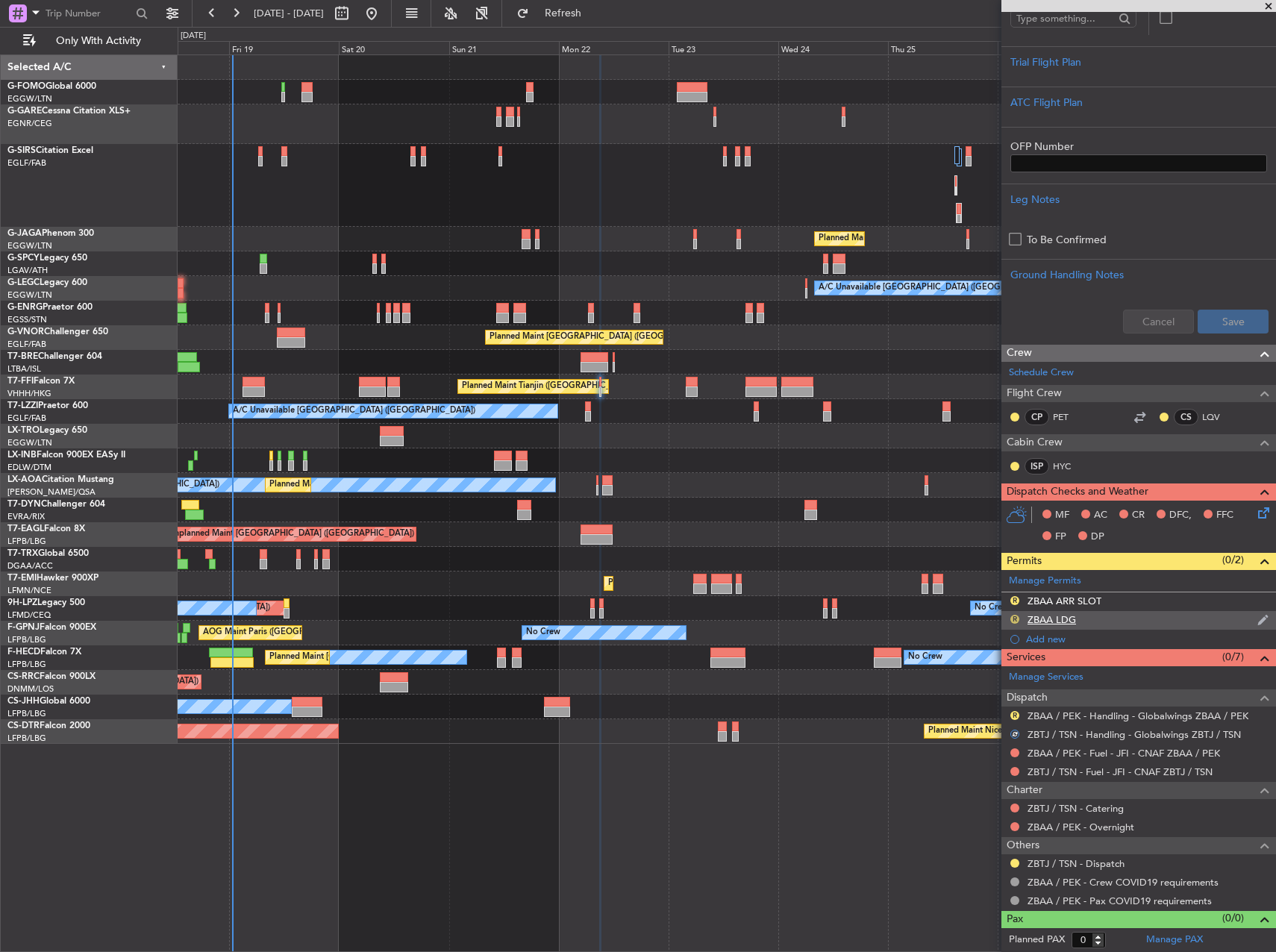
click at [1015, 618] on button "R" at bounding box center [1014, 619] width 9 height 9
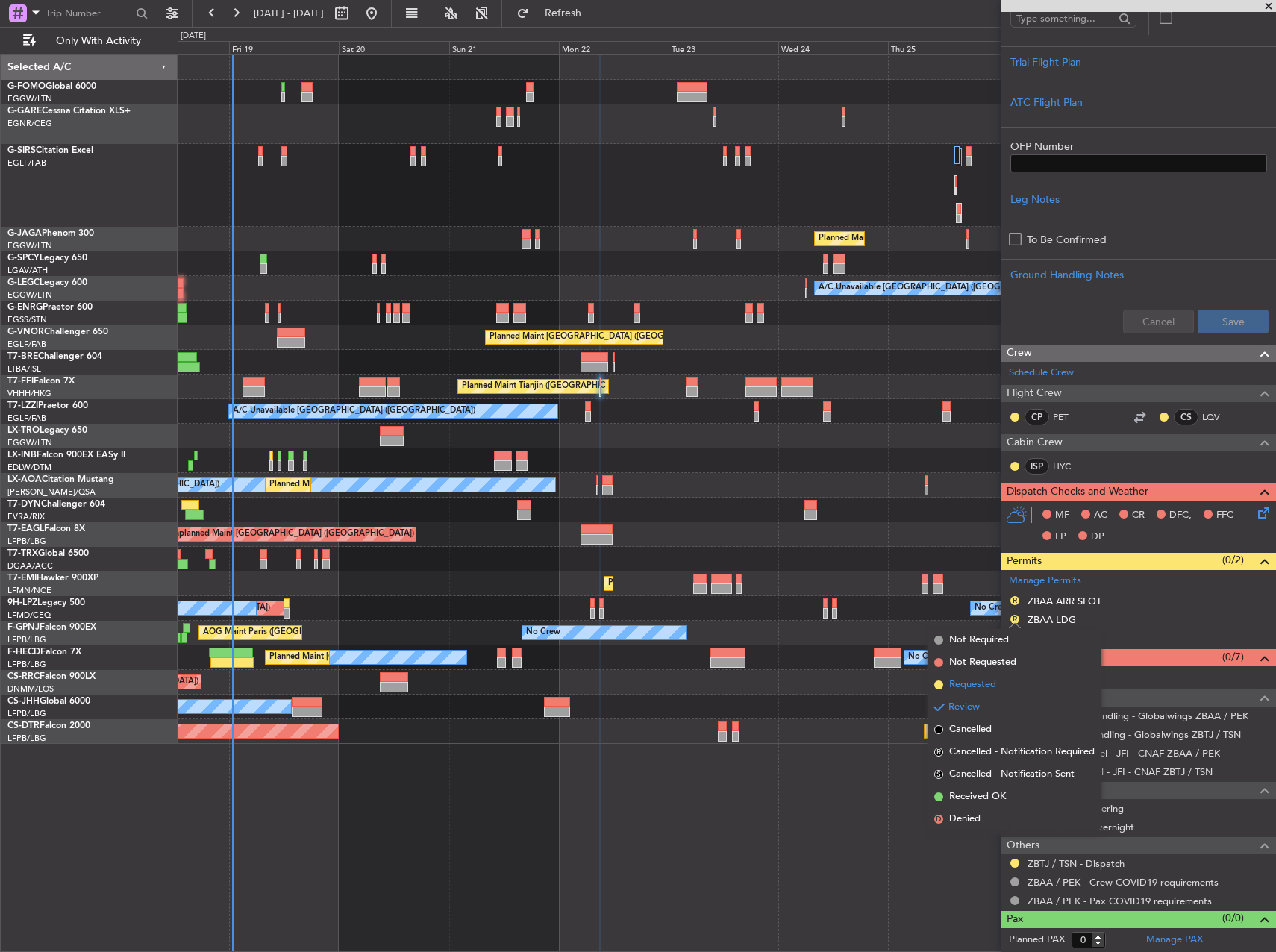
click at [986, 688] on span "Requested" at bounding box center [972, 685] width 47 height 15
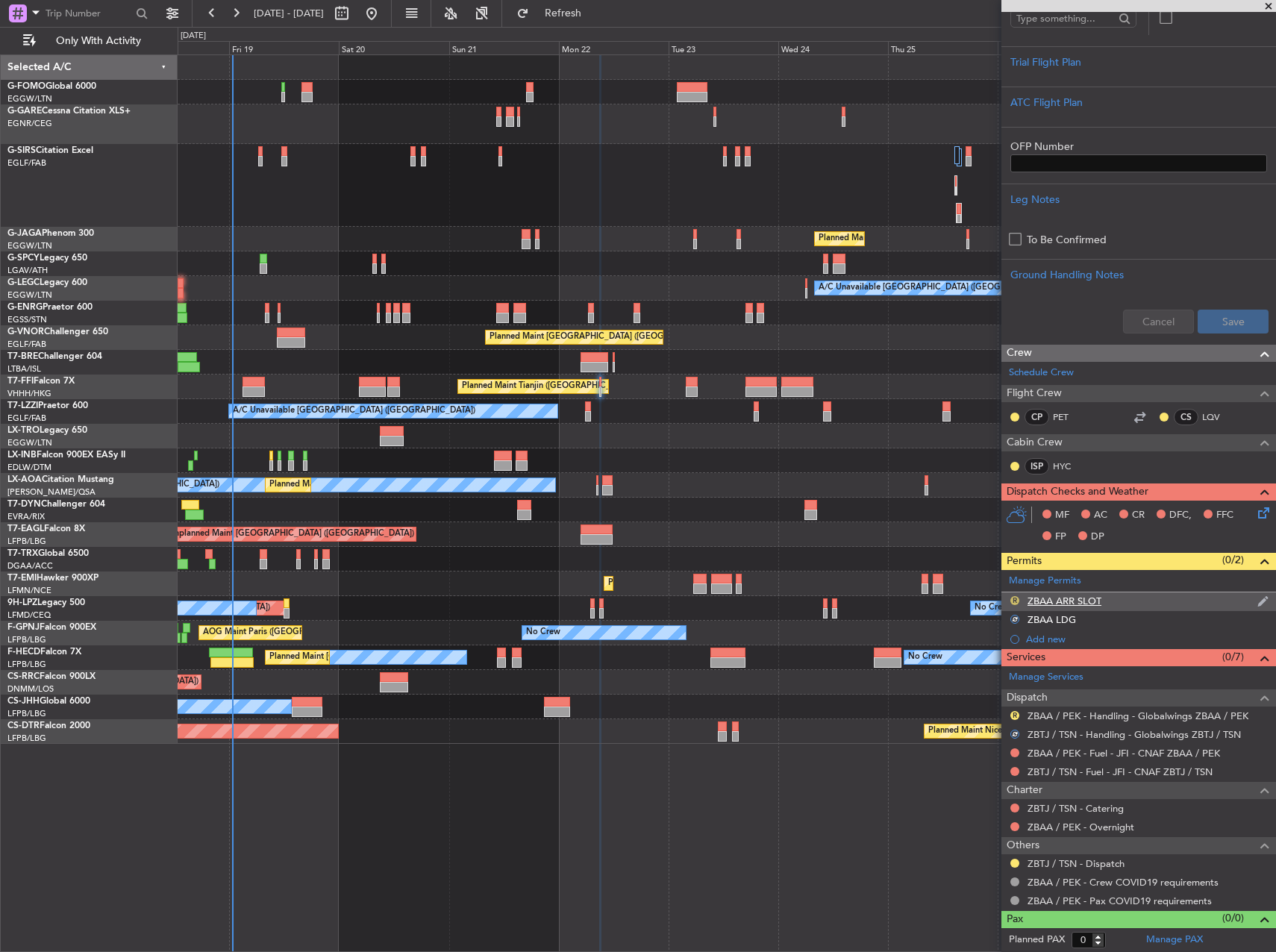
click at [1015, 601] on button "R" at bounding box center [1014, 600] width 9 height 9
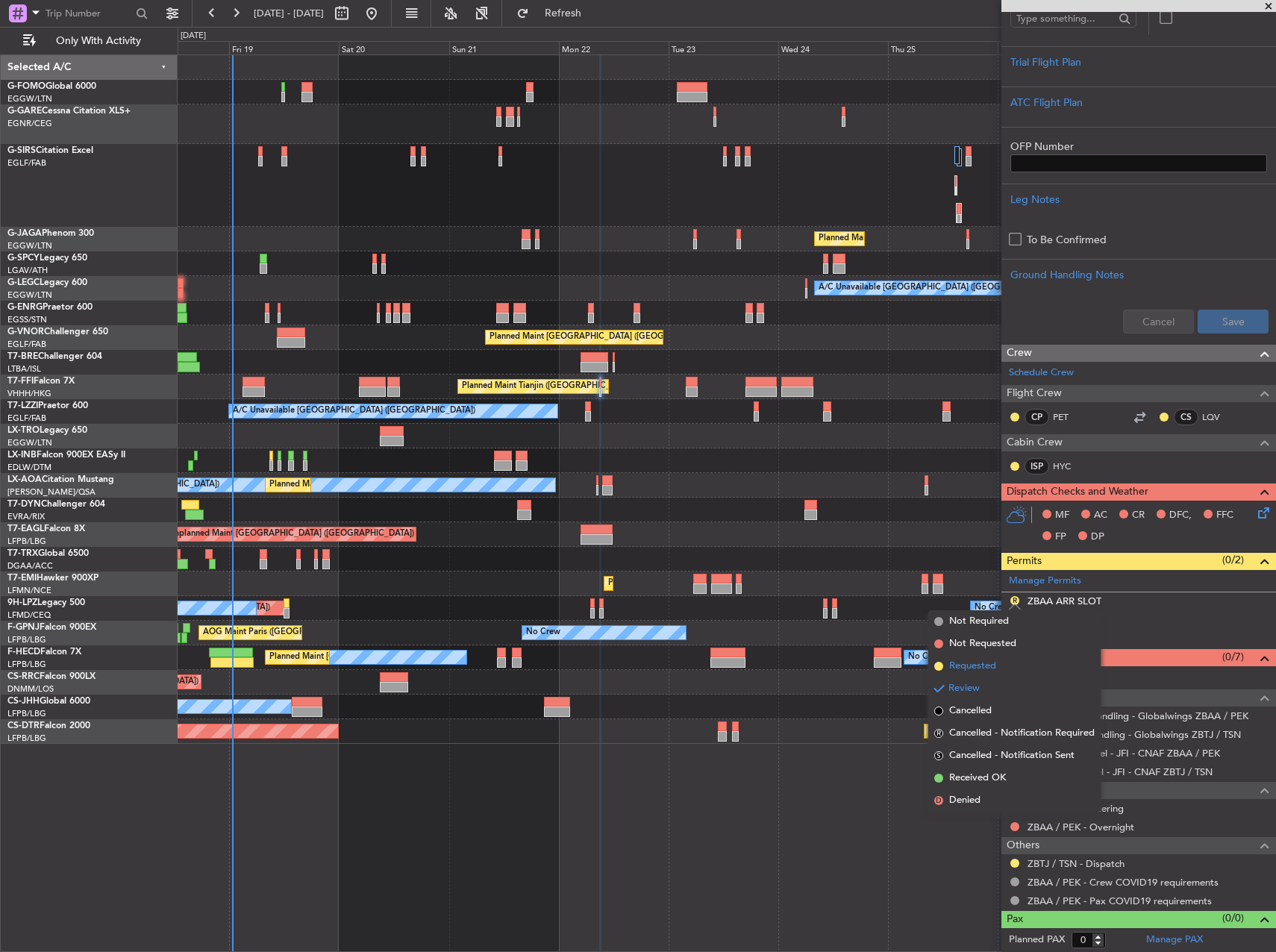
click at [1002, 666] on li "Requested" at bounding box center [1014, 666] width 172 height 22
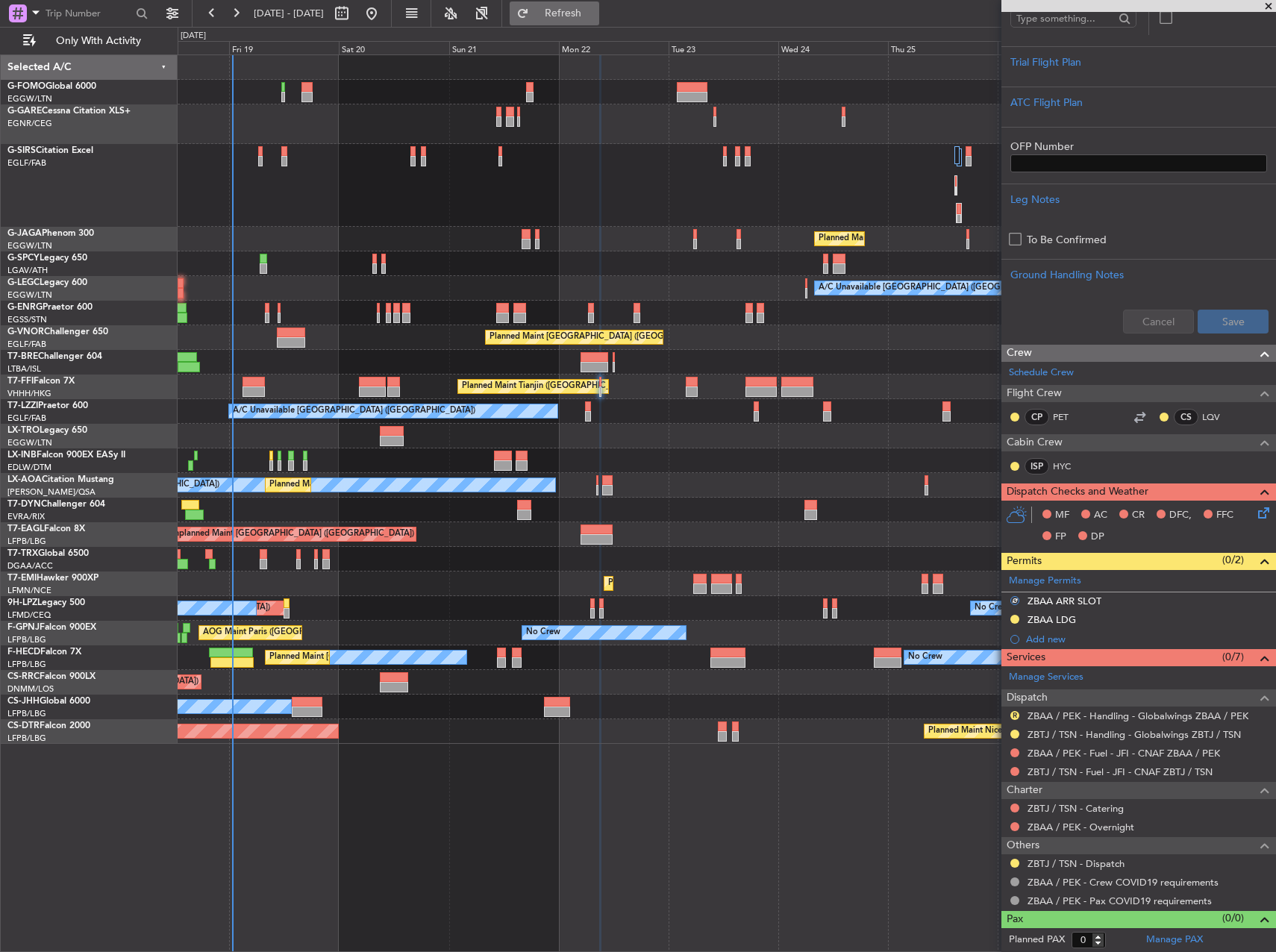
click at [579, 19] on button "Refresh" at bounding box center [555, 13] width 90 height 24
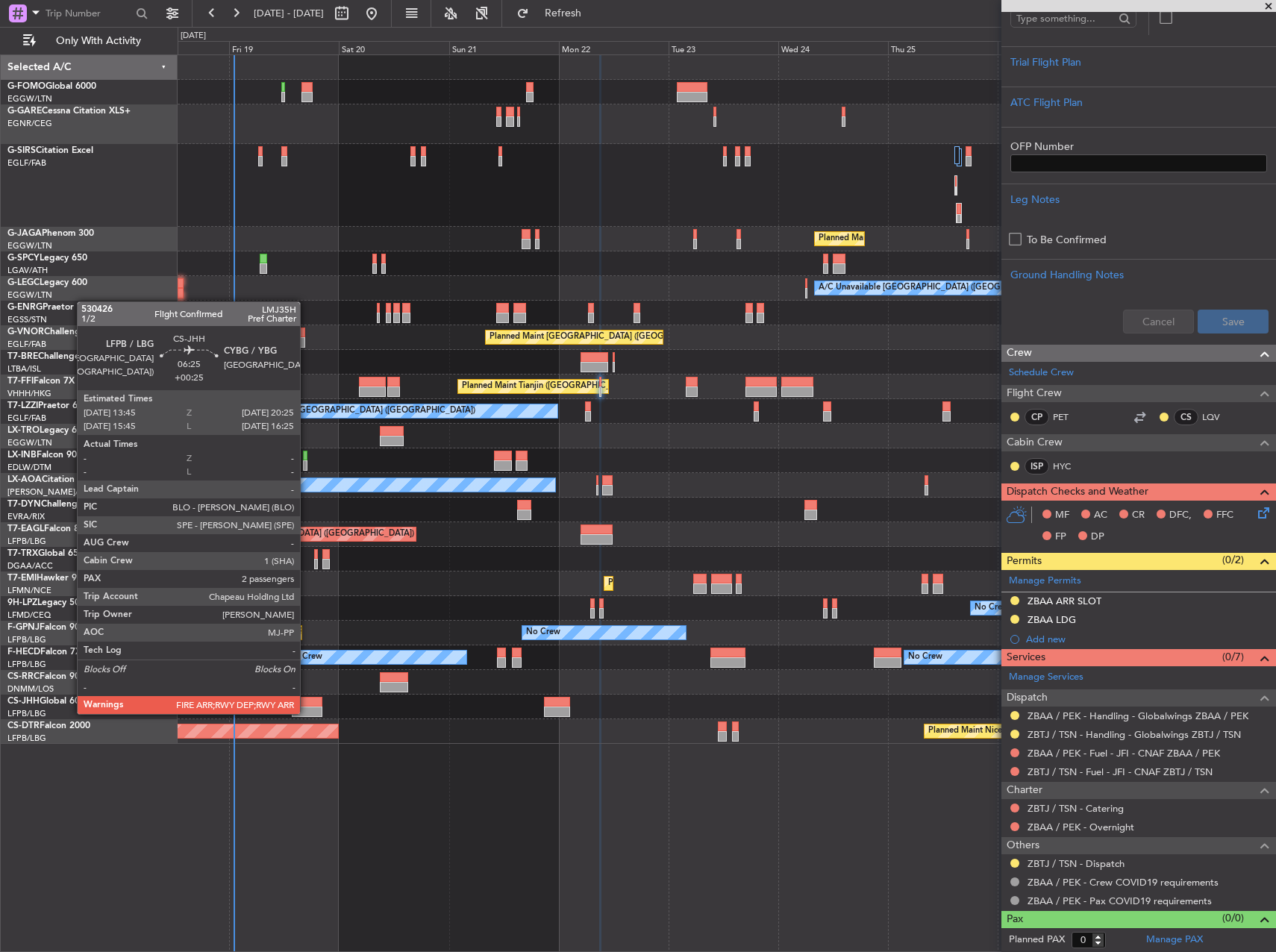
click at [318, 711] on div at bounding box center [308, 711] width 31 height 11
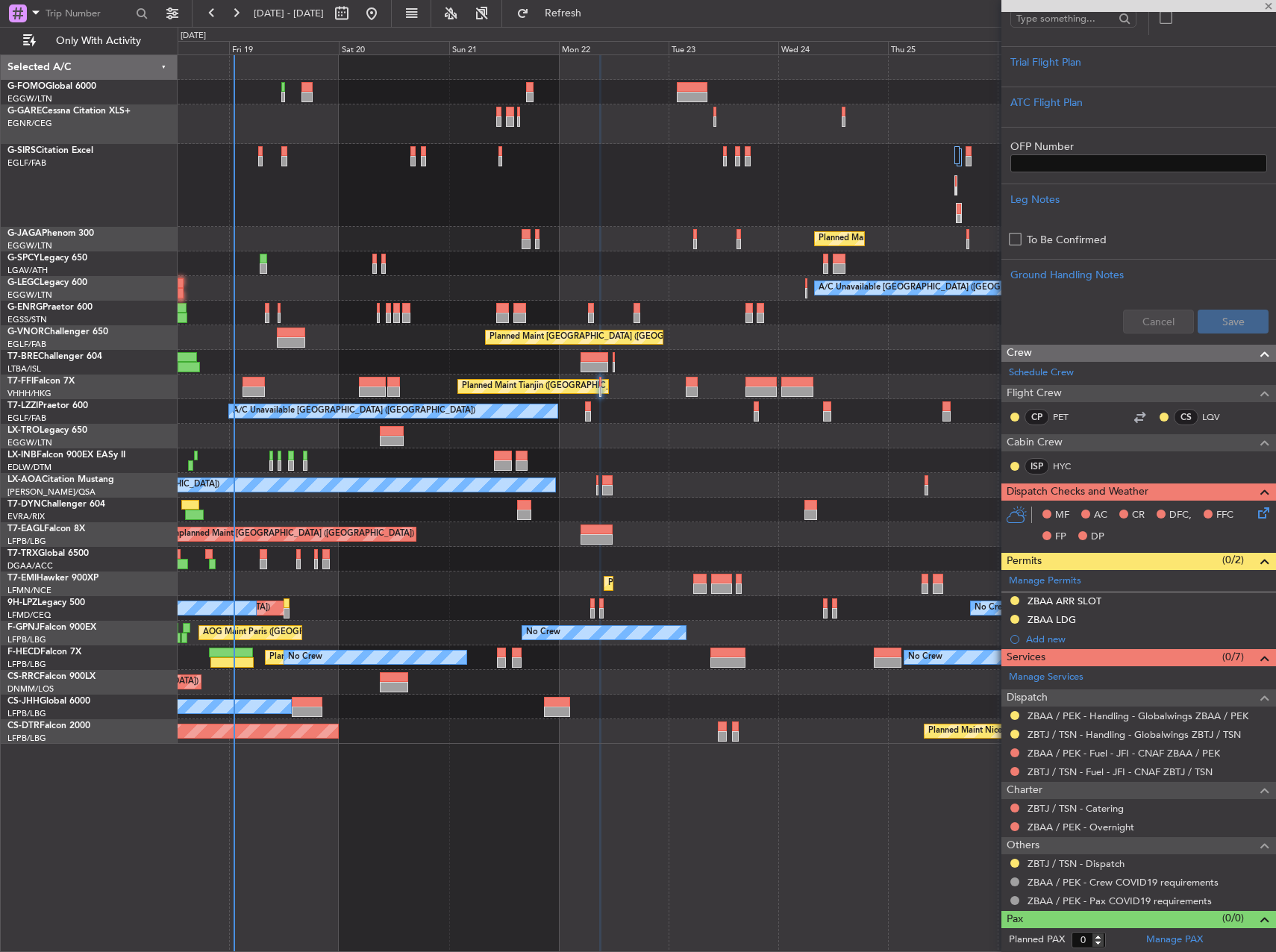
type input "+00:25"
type input "2"
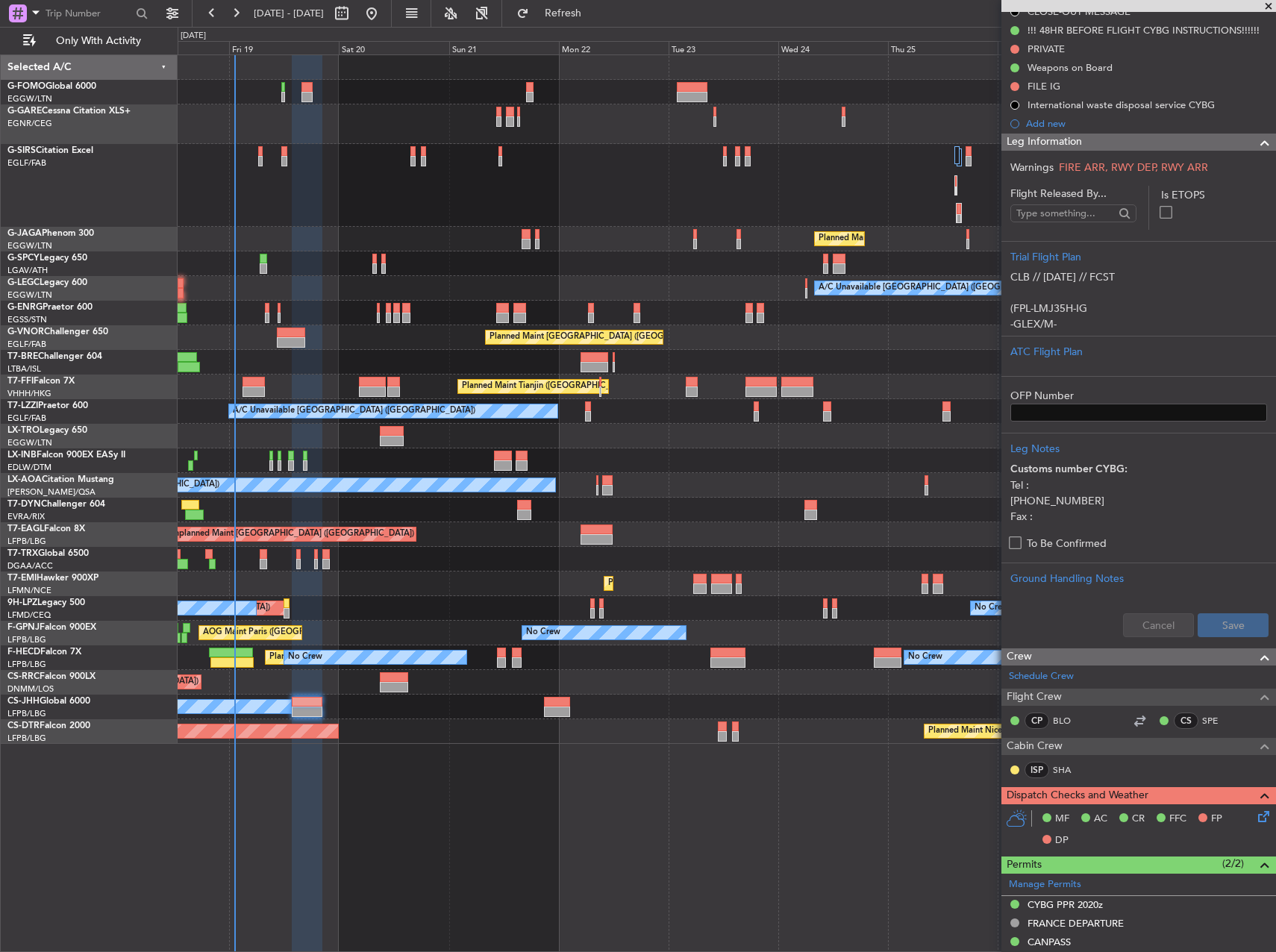
scroll to position [522, 0]
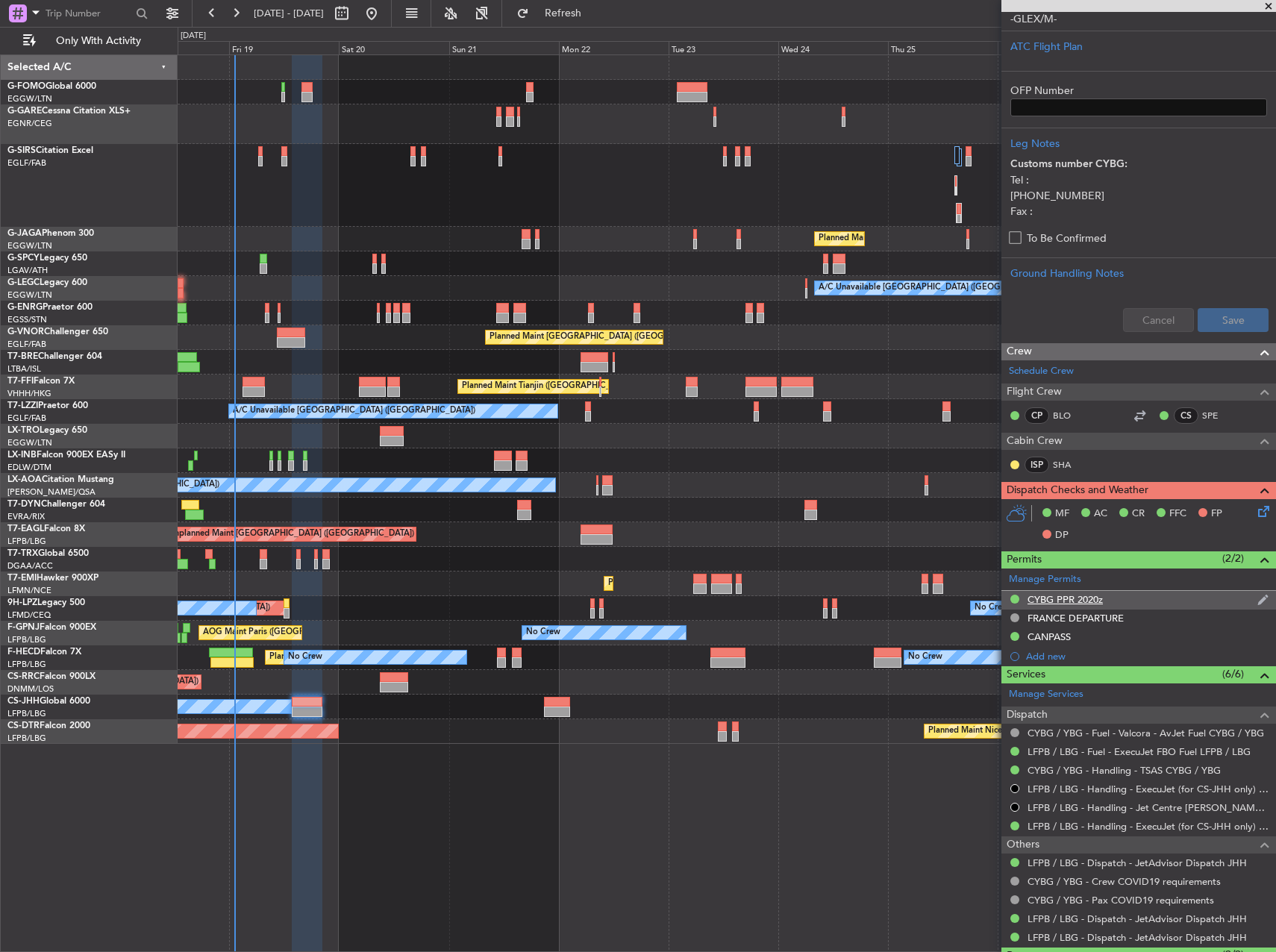
click at [1115, 598] on div "CYBG PPR 2020z" at bounding box center [1139, 601] width 275 height 19
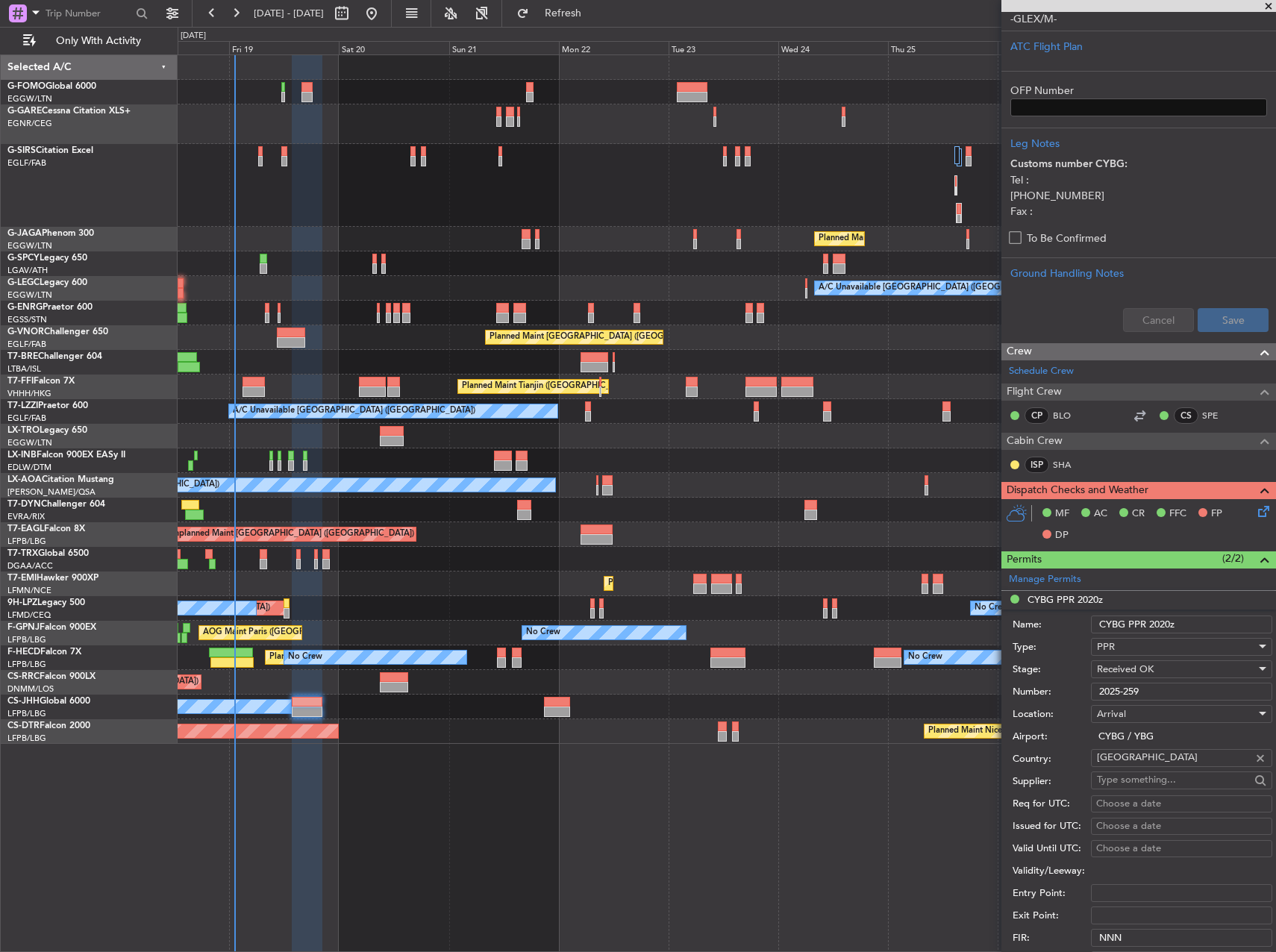
click at [1177, 698] on input "2025-259" at bounding box center [1181, 691] width 181 height 18
click at [1178, 698] on input "2025-259" at bounding box center [1181, 691] width 181 height 18
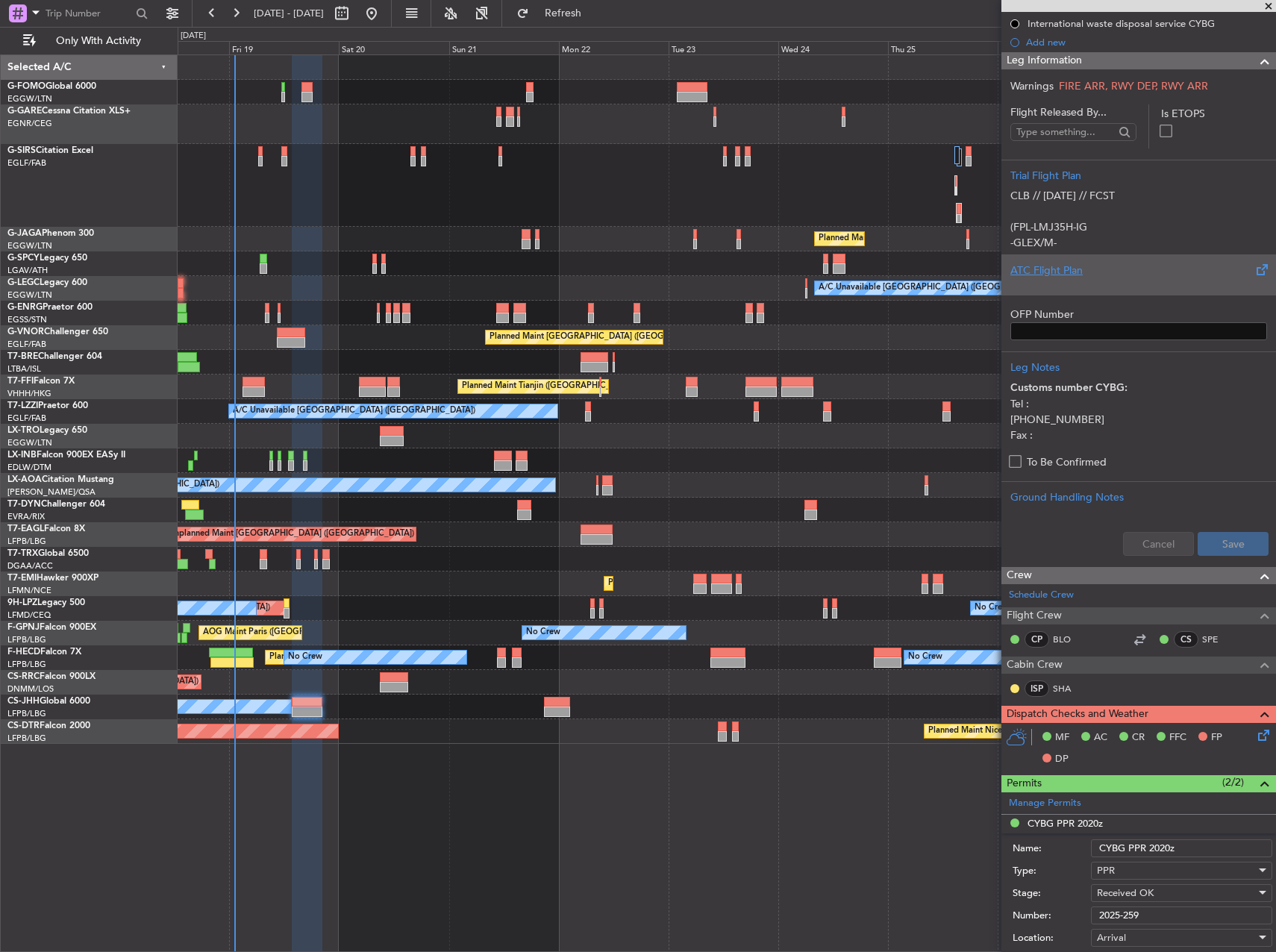
scroll to position [0, 0]
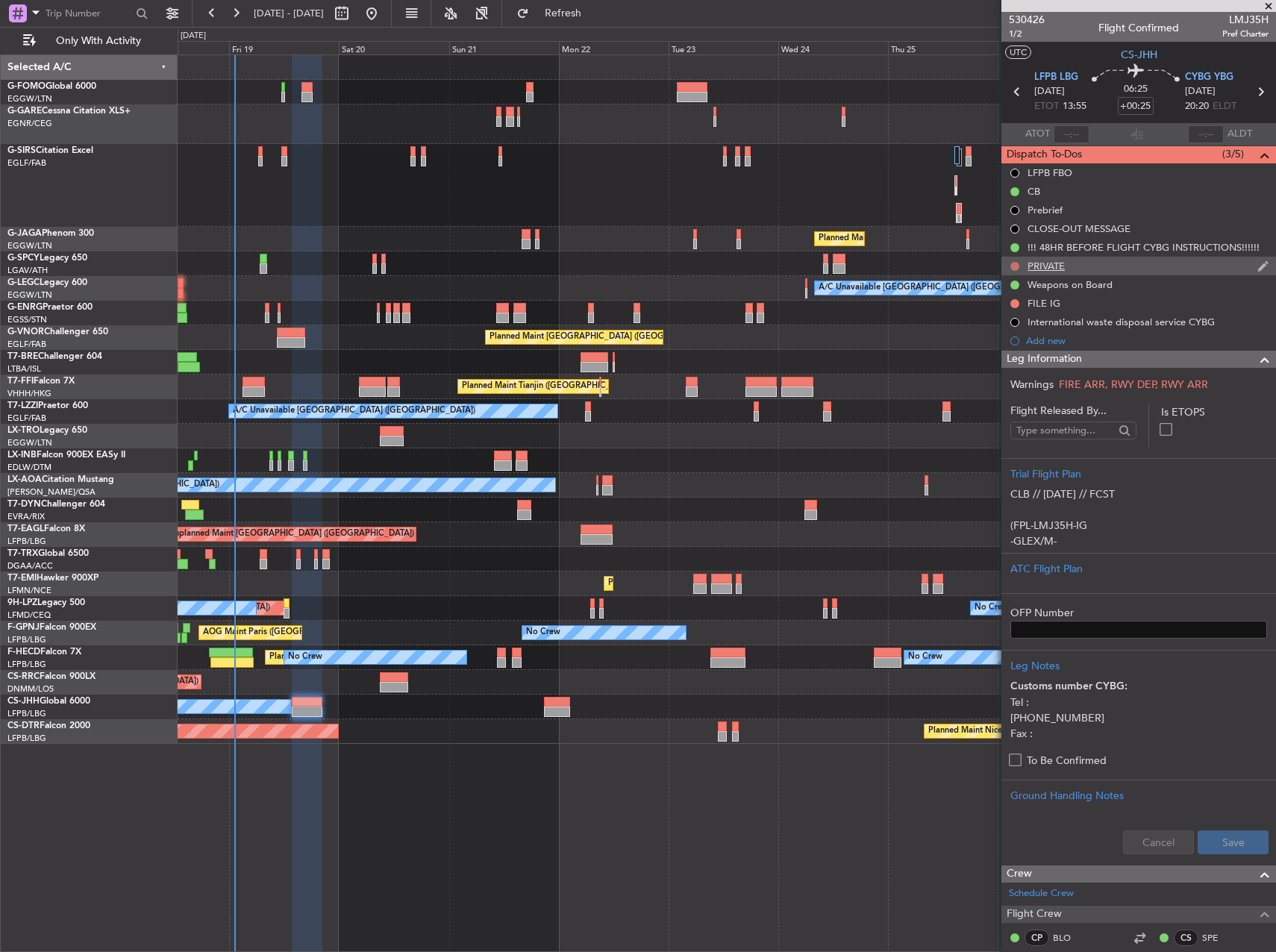
click at [1011, 263] on button at bounding box center [1014, 265] width 9 height 9
click at [997, 332] on span "Completed" at bounding box center [1022, 332] width 50 height 15
click at [1014, 305] on button at bounding box center [1014, 303] width 9 height 9
click at [1011, 370] on span "Completed" at bounding box center [1022, 370] width 50 height 15
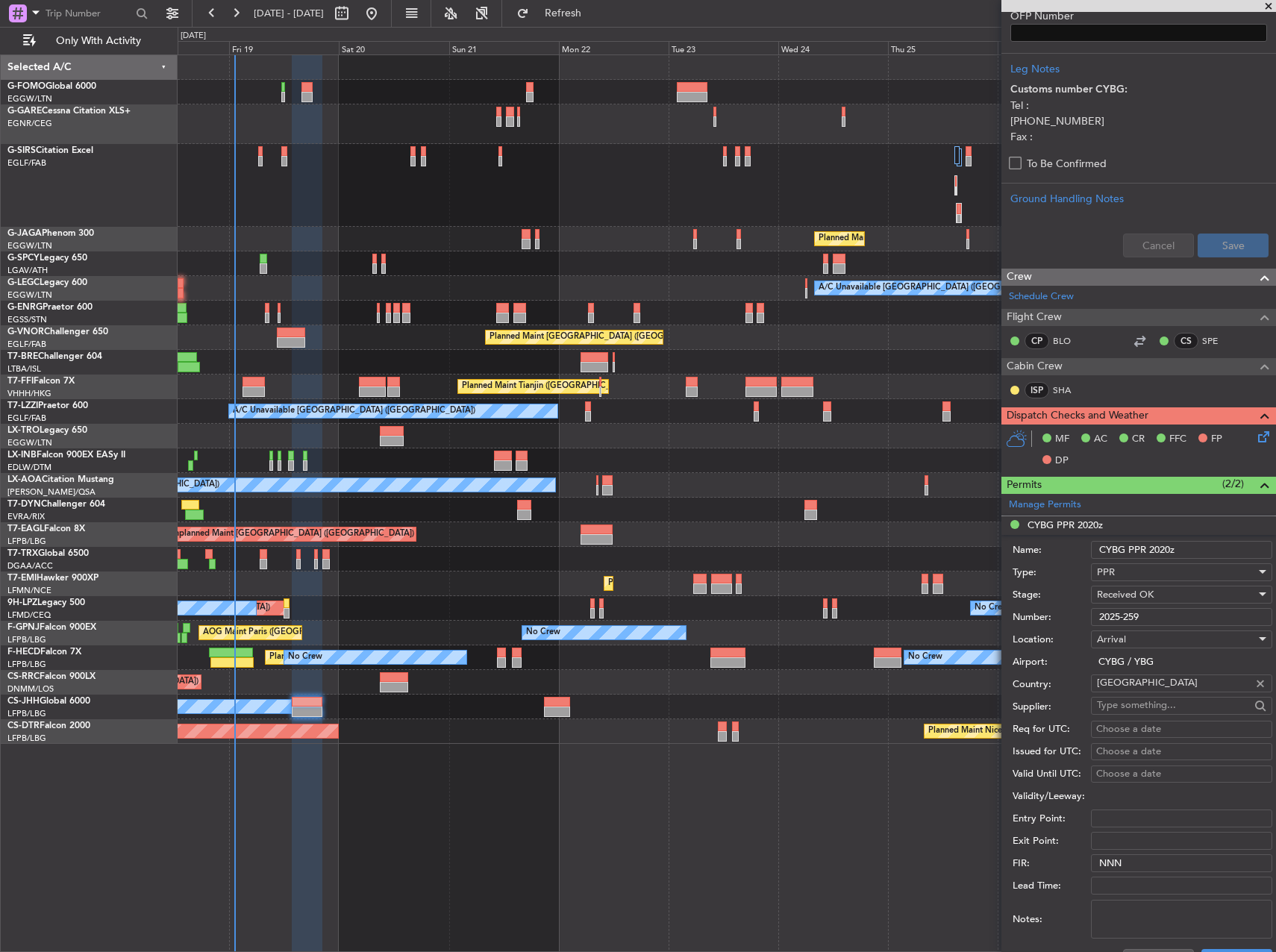
scroll to position [896, 0]
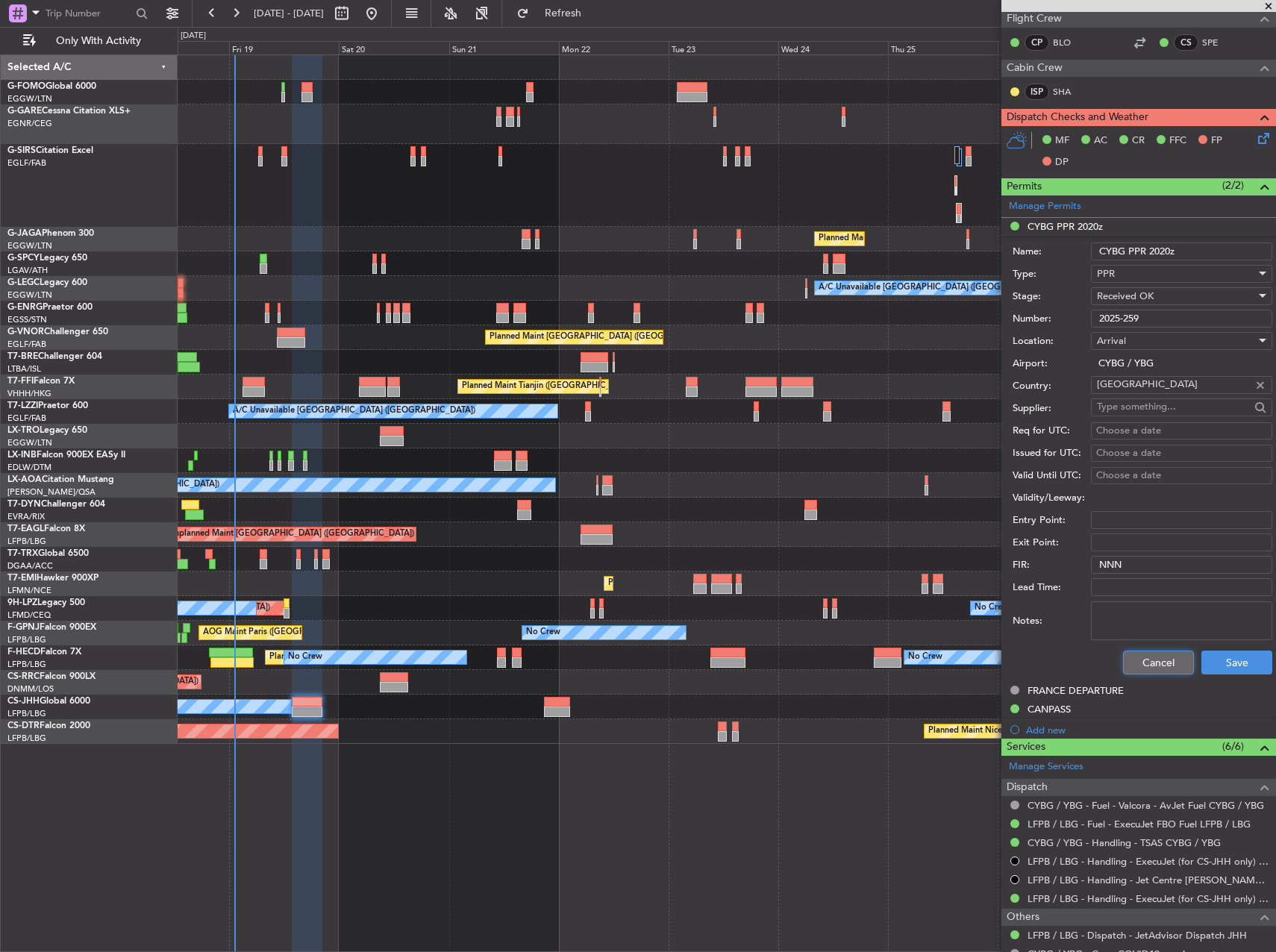
click at [1138, 664] on button "Cancel" at bounding box center [1159, 662] width 71 height 24
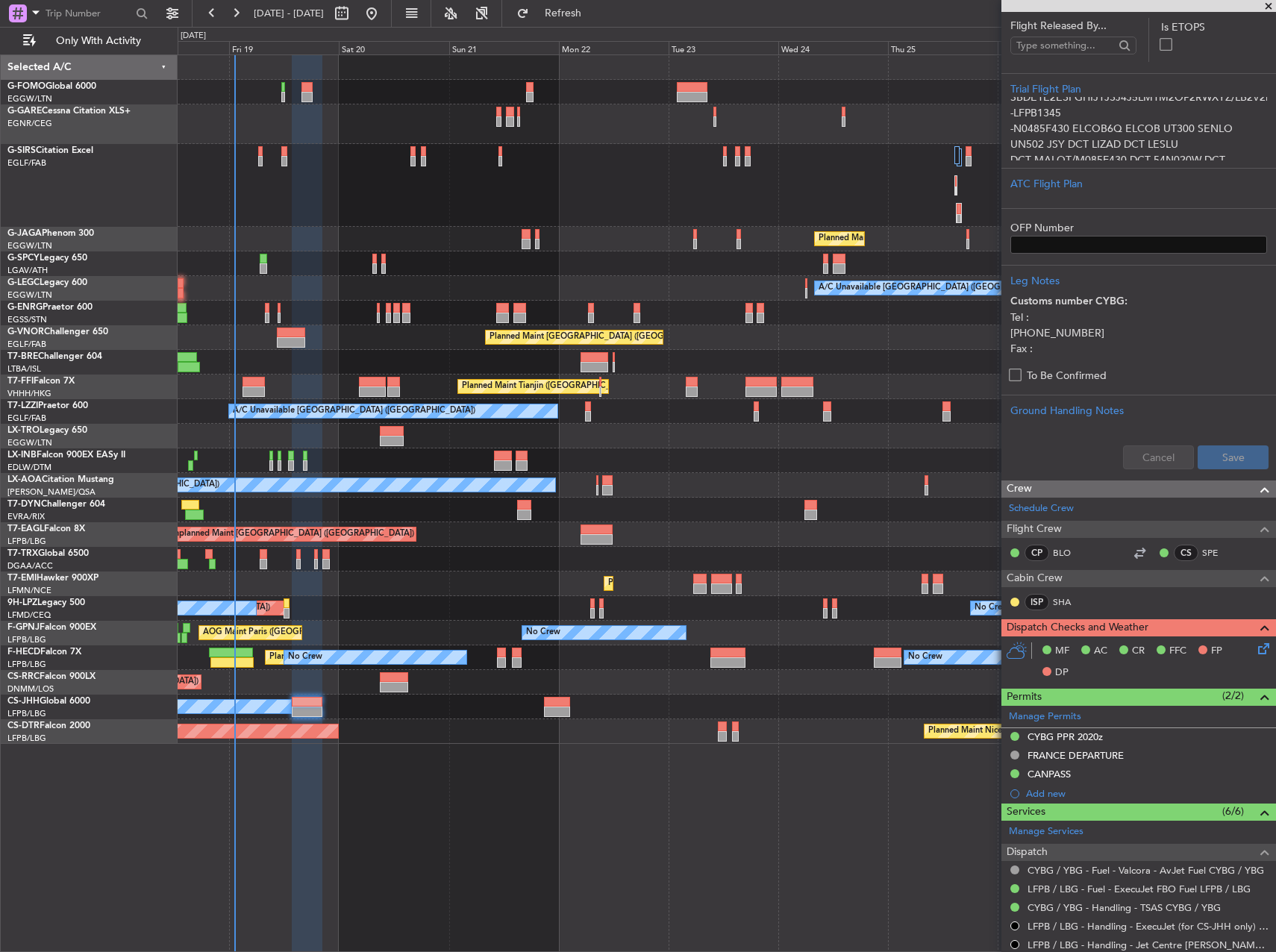
scroll to position [179, 0]
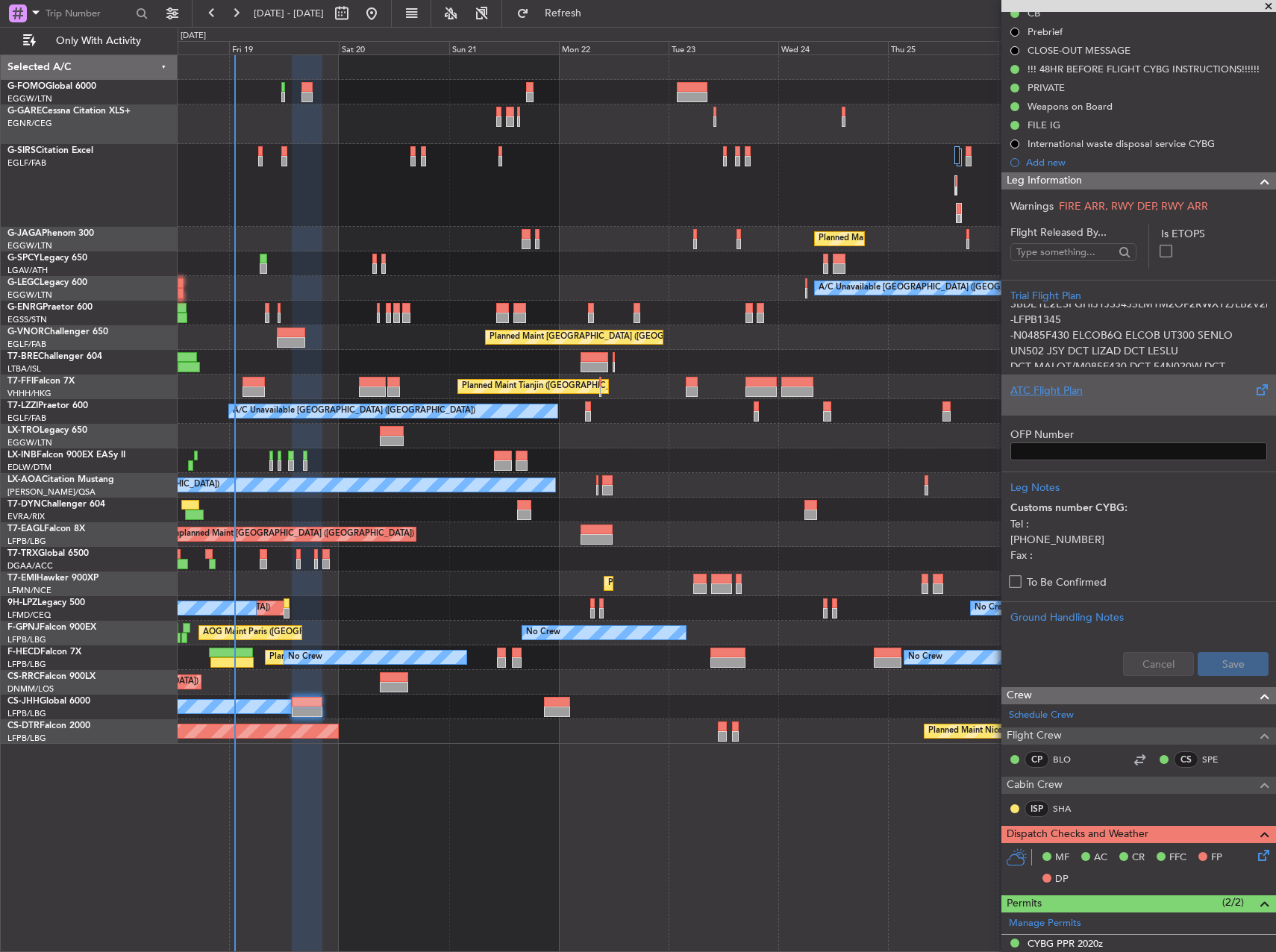
click at [1080, 390] on div "ATC Flight Plan" at bounding box center [1138, 391] width 257 height 15
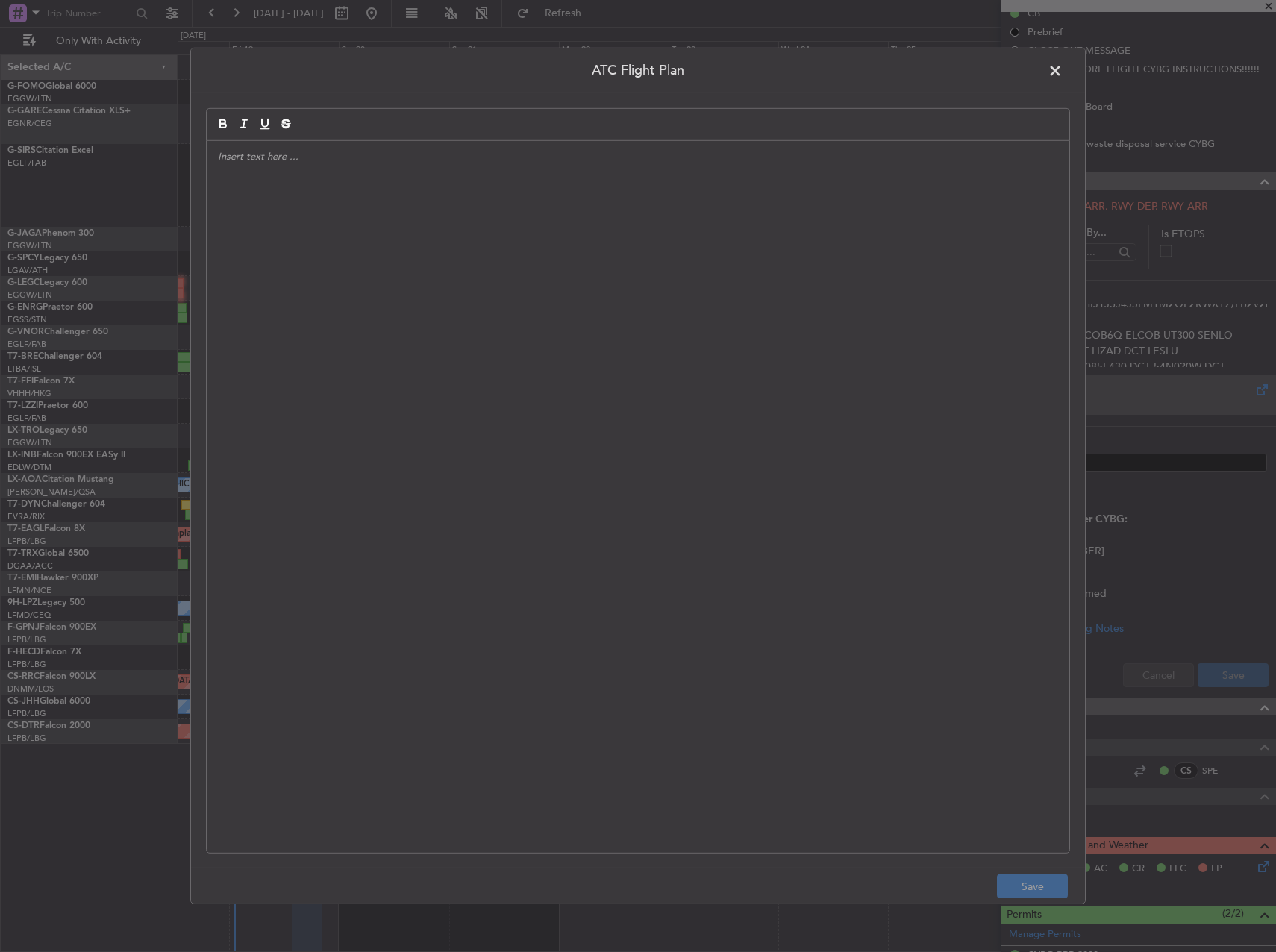
click at [837, 423] on div at bounding box center [637, 497] width 862 height 711
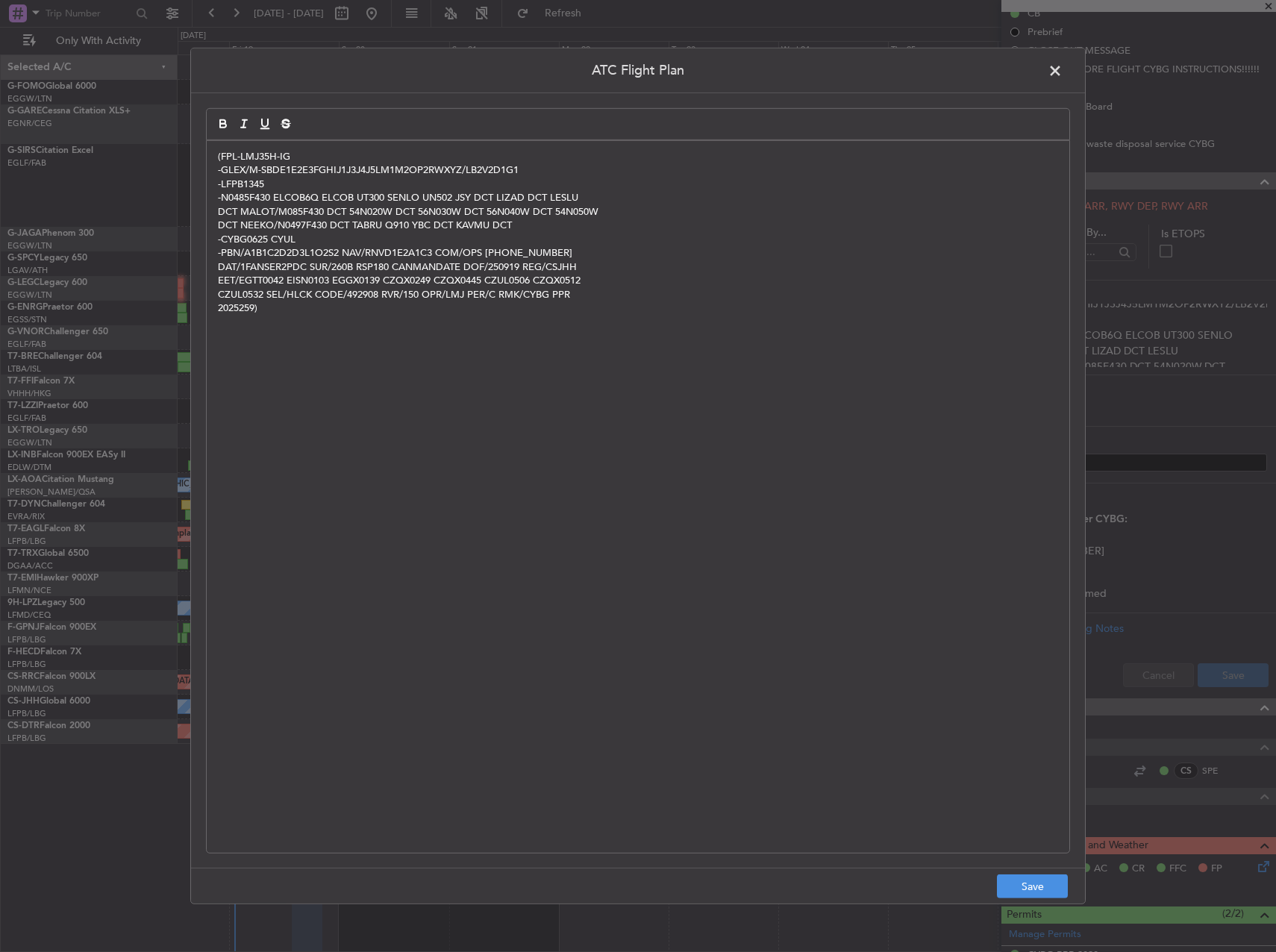
scroll to position [0, 0]
click at [1038, 880] on button "Save" at bounding box center [1032, 886] width 71 height 24
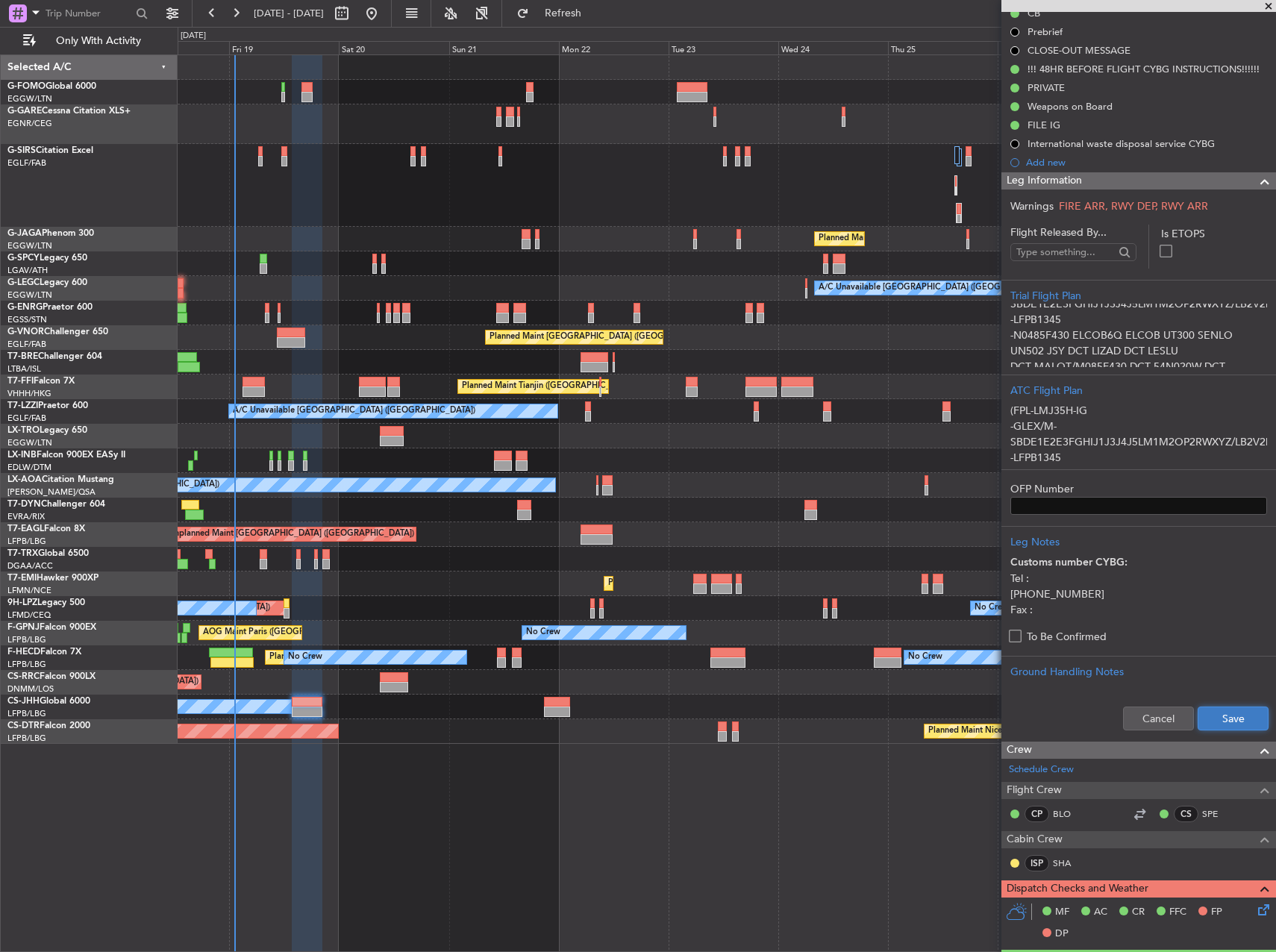
click at [1230, 714] on button "Save" at bounding box center [1233, 718] width 71 height 24
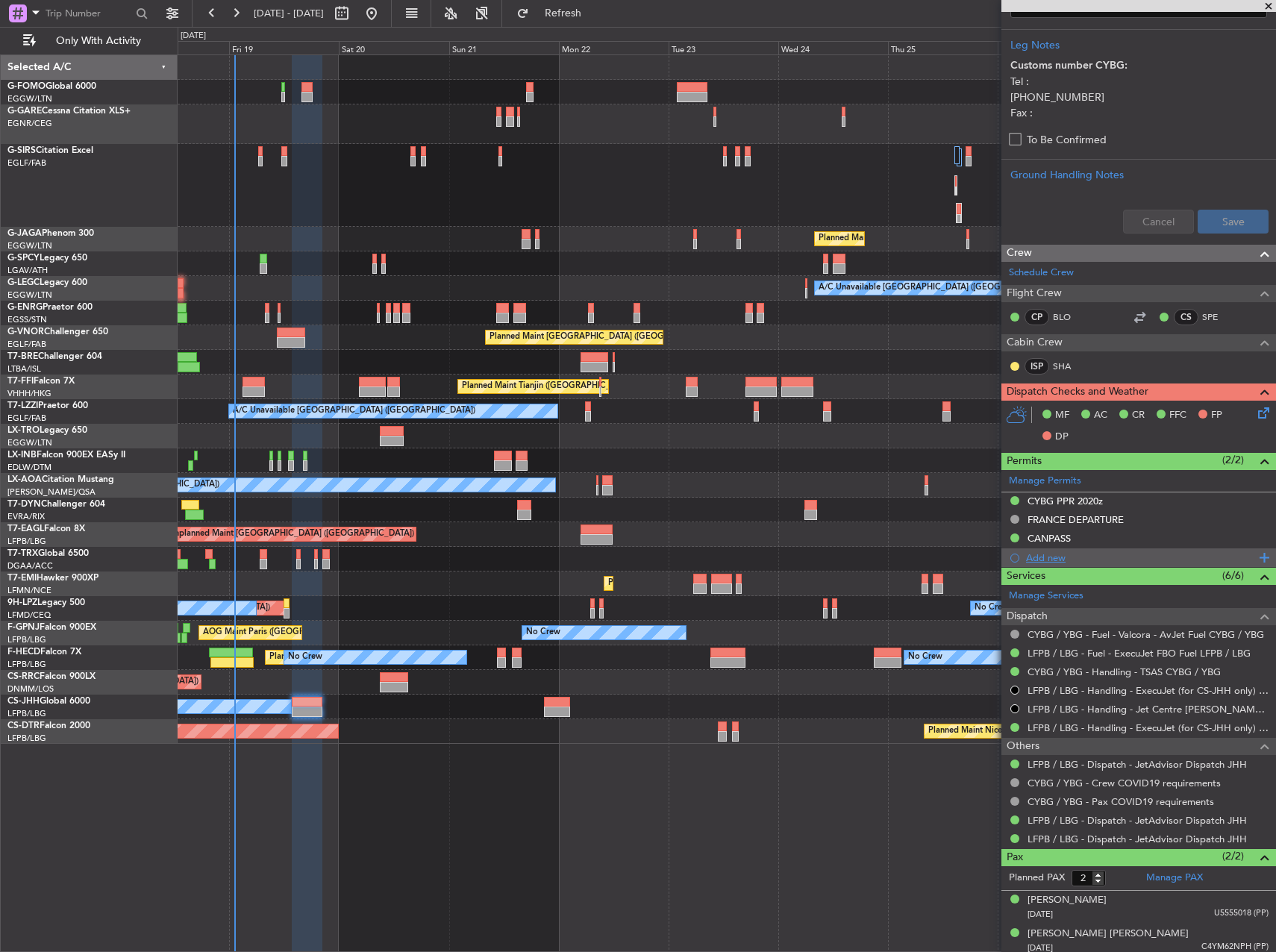
scroll to position [681, 0]
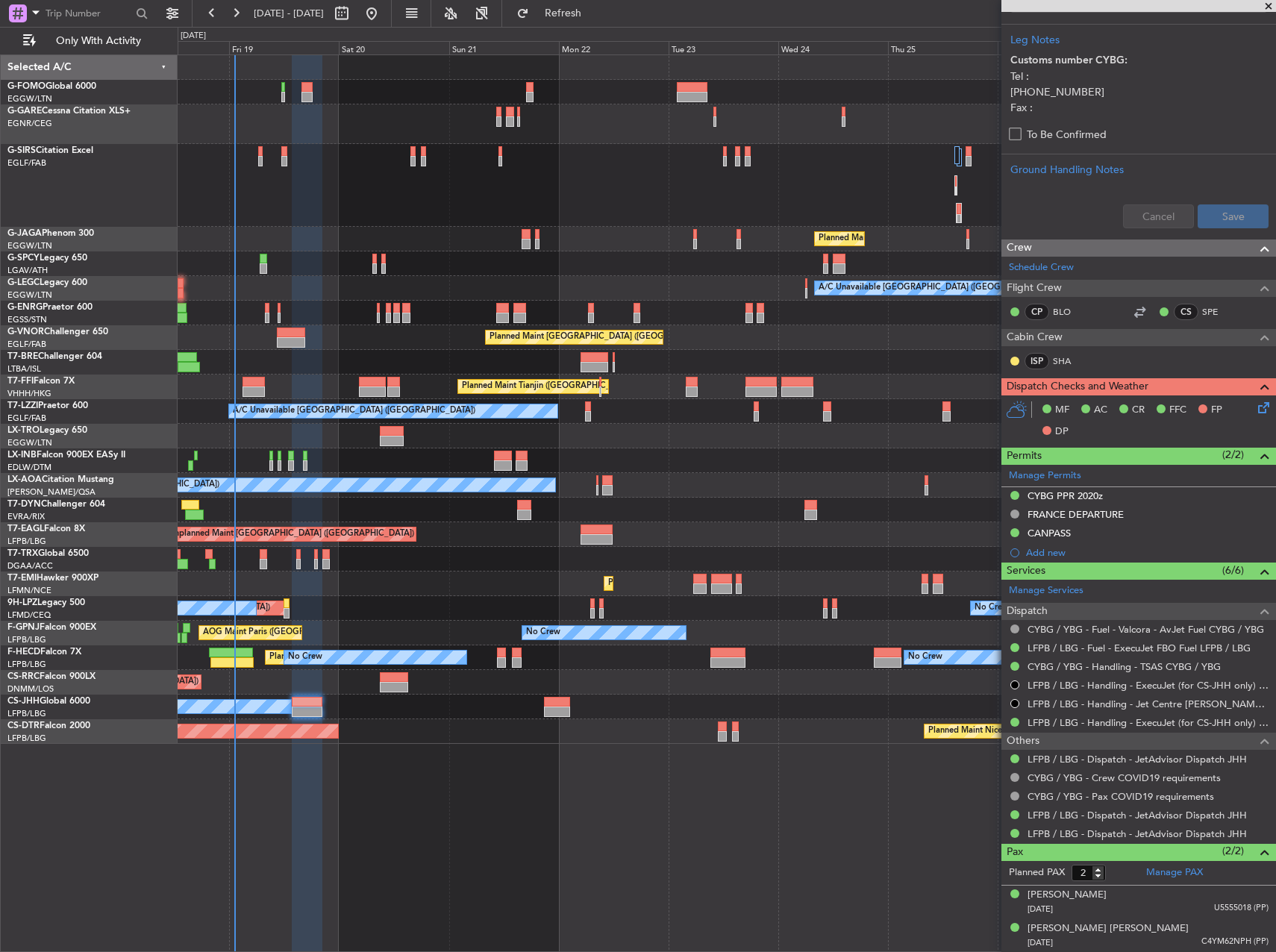
click at [1255, 412] on icon at bounding box center [1261, 405] width 12 height 12
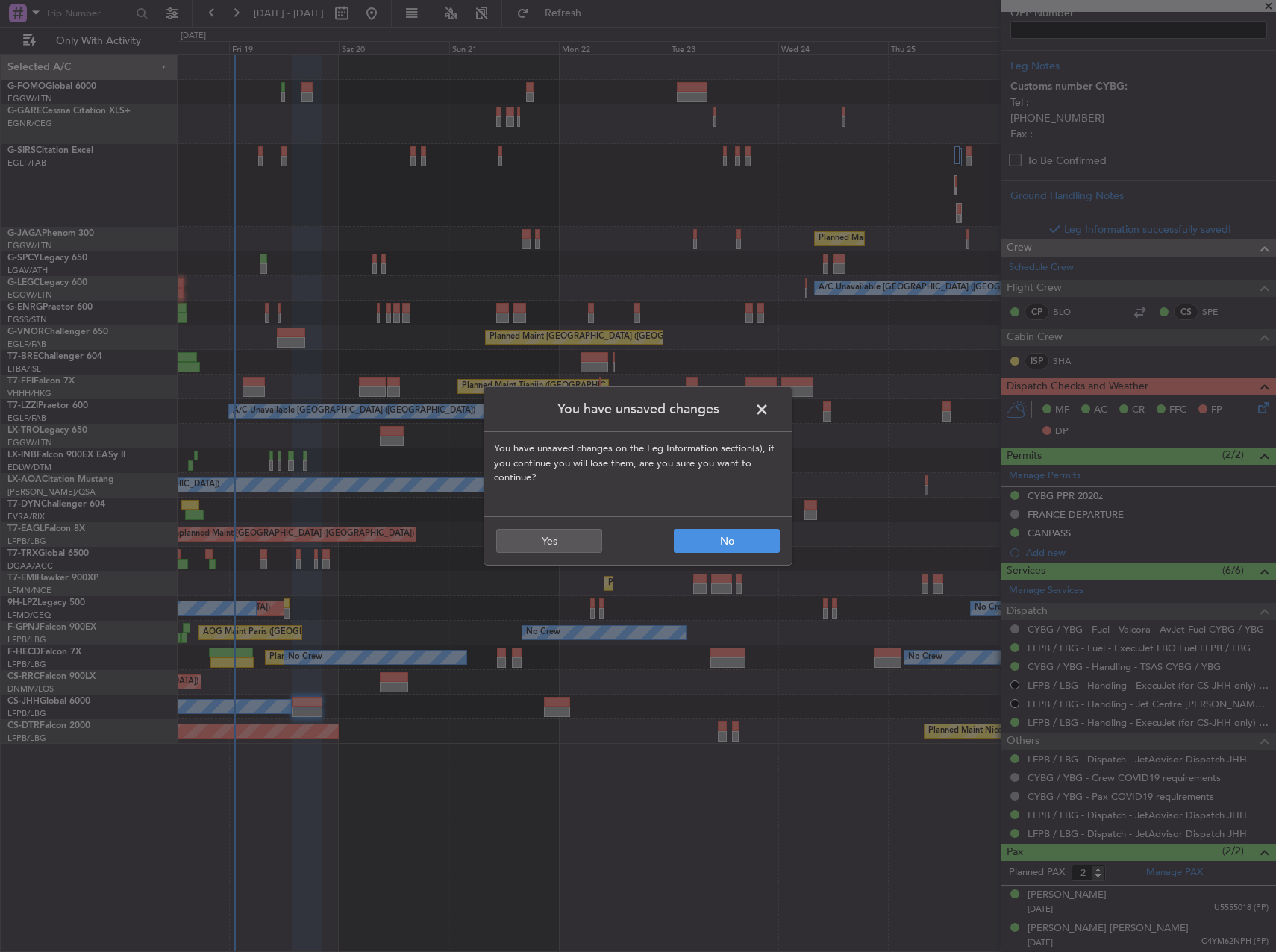
click at [773, 406] on header "You have unsaved changes" at bounding box center [638, 410] width 308 height 45
click at [770, 405] on span at bounding box center [770, 413] width 0 height 30
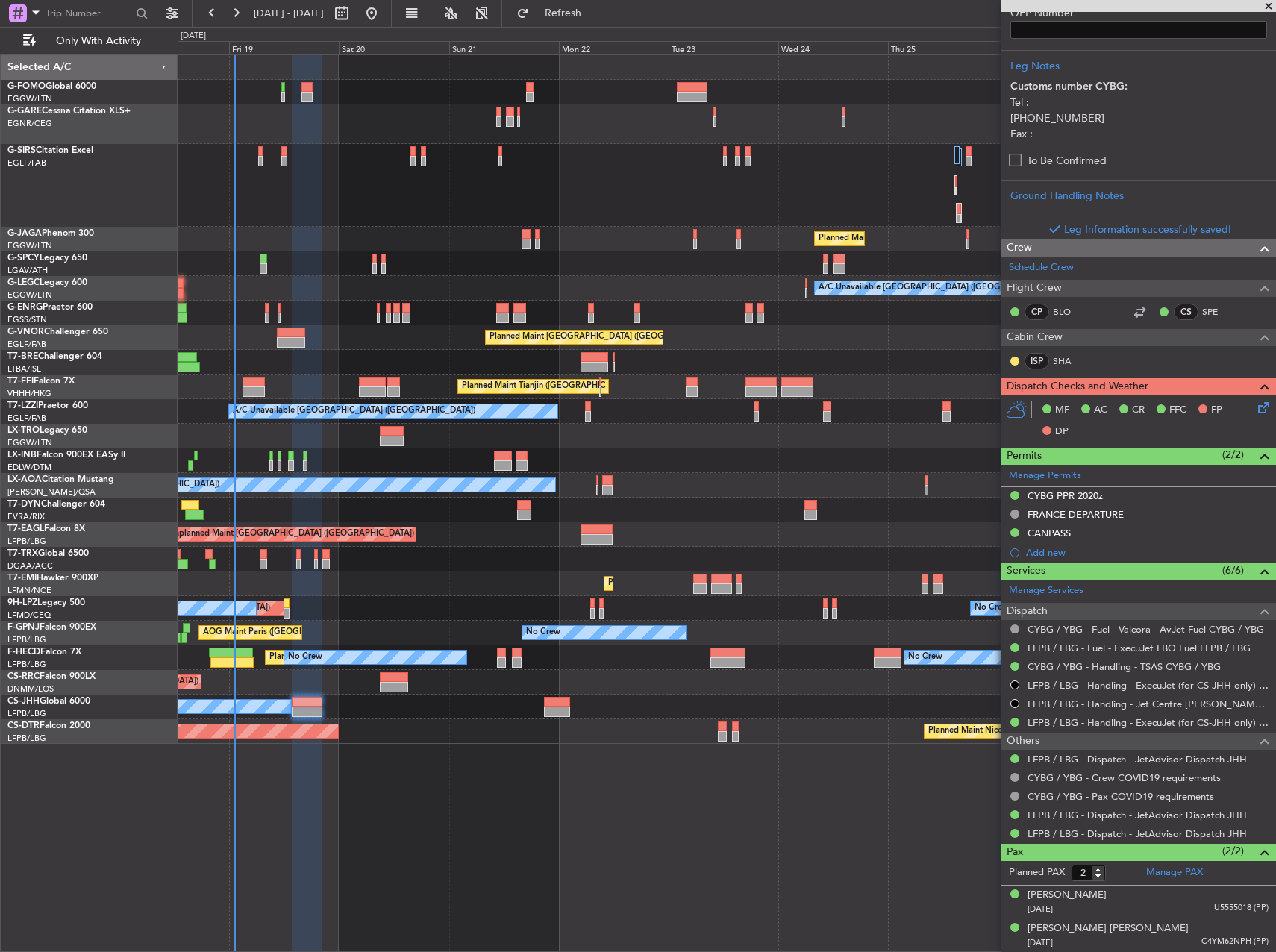
click at [1258, 410] on icon at bounding box center [1261, 405] width 12 height 12
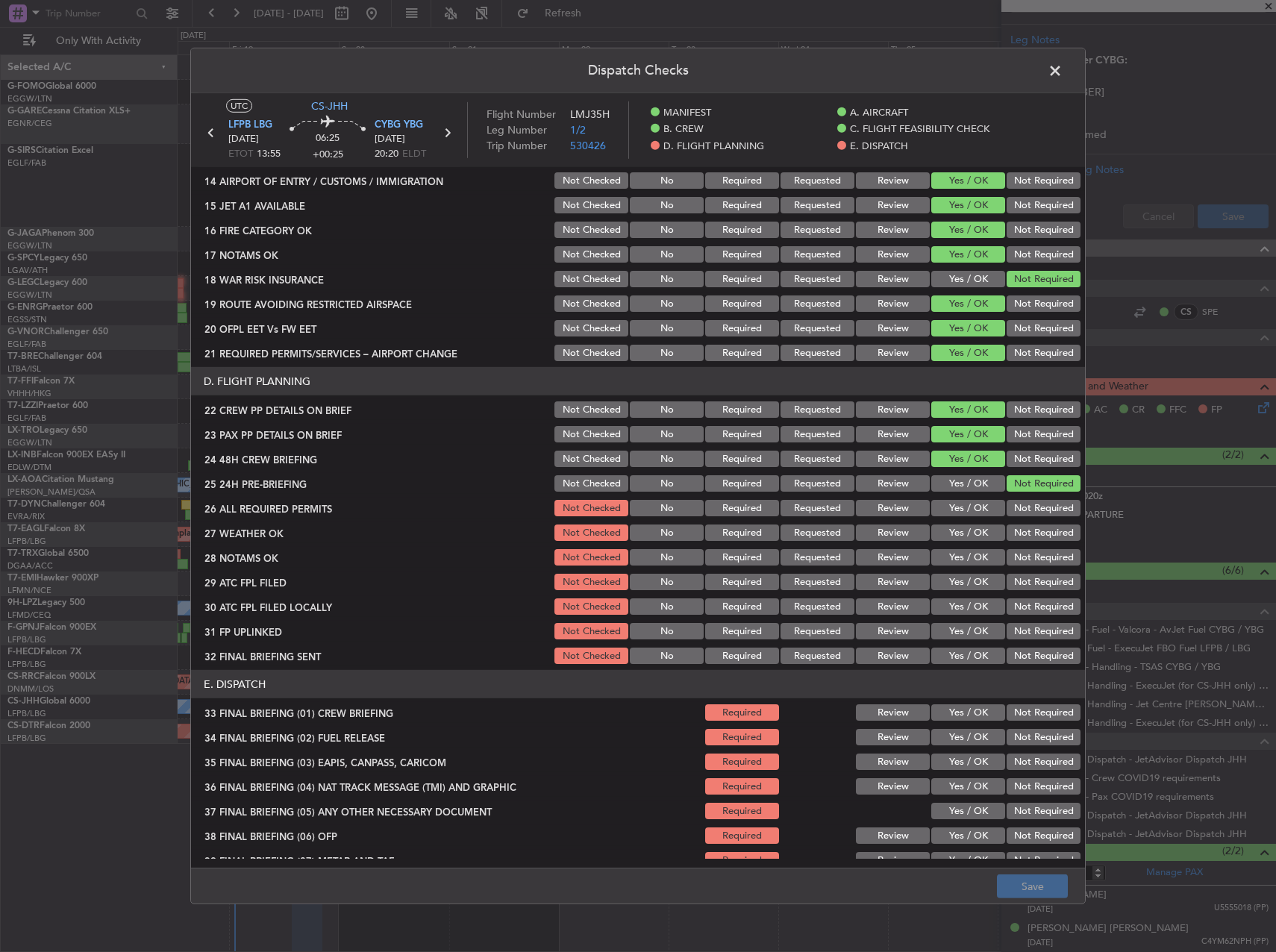
scroll to position [522, 0]
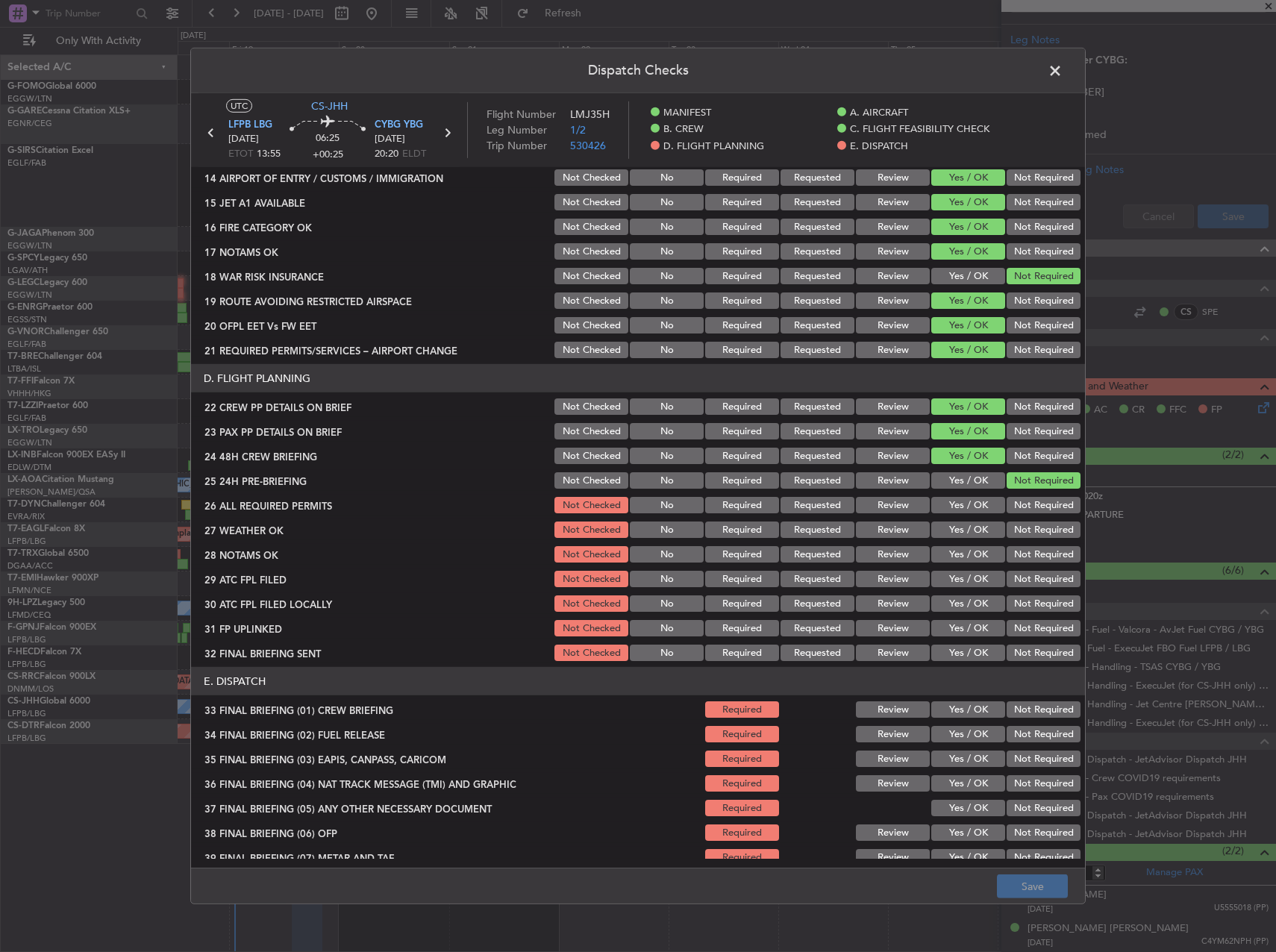
click at [959, 507] on button "Yes / OK" at bounding box center [968, 504] width 74 height 16
click at [879, 527] on button "Review" at bounding box center [892, 529] width 74 height 16
drag, startPoint x: 875, startPoint y: 553, endPoint x: 881, endPoint y: 558, distance: 7.8
click at [874, 554] on button "Review" at bounding box center [892, 554] width 74 height 16
click at [946, 579] on button "Yes / OK" at bounding box center [968, 579] width 74 height 16
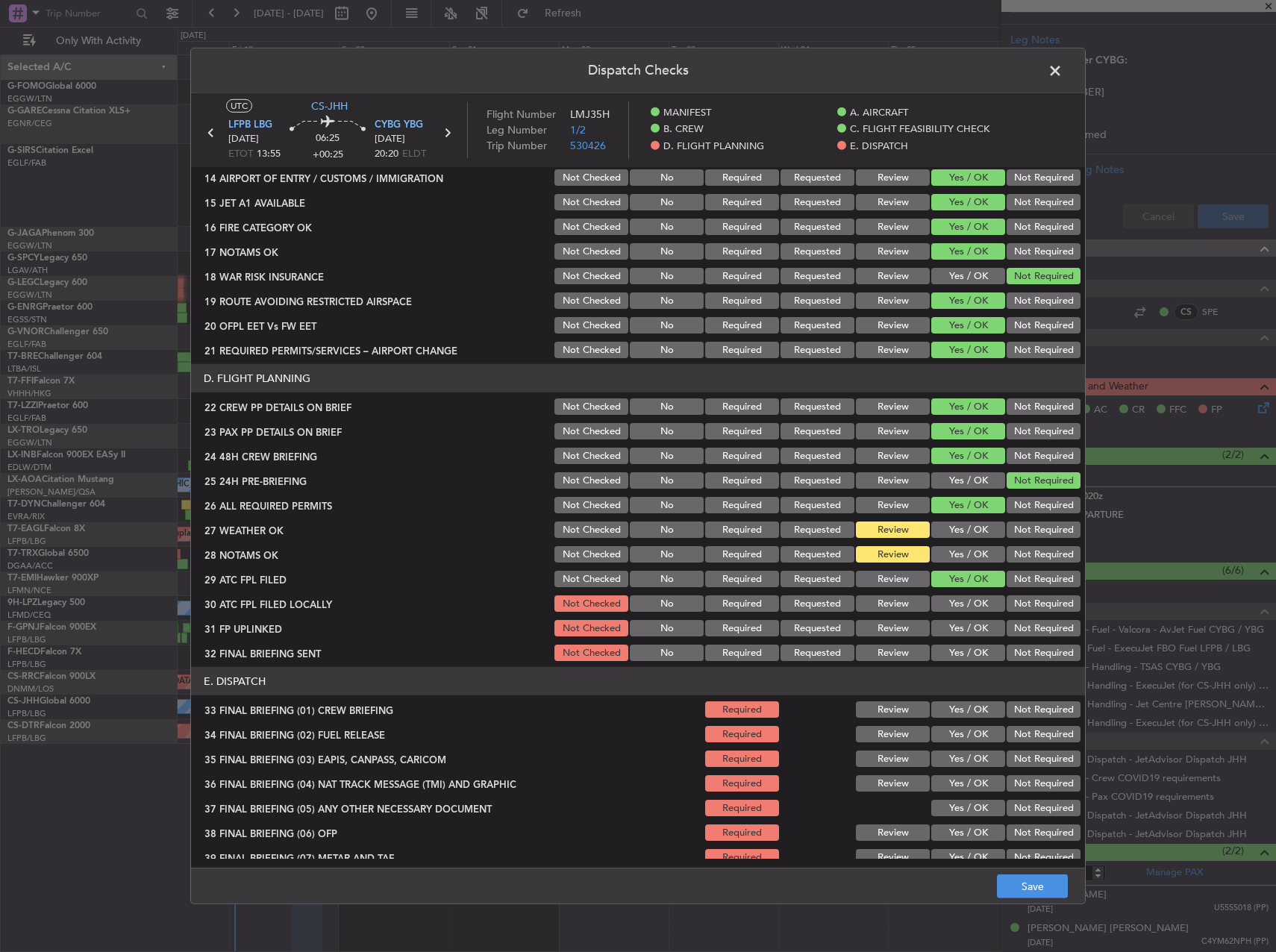
click at [947, 601] on button "Yes / OK" at bounding box center [968, 603] width 74 height 16
click at [1044, 599] on button "Not Required" at bounding box center [1043, 603] width 74 height 16
click at [951, 621] on button "Yes / OK" at bounding box center [968, 627] width 74 height 16
click at [1007, 634] on button "Not Required" at bounding box center [1043, 627] width 74 height 16
click at [981, 635] on button "Yes / OK" at bounding box center [968, 627] width 74 height 16
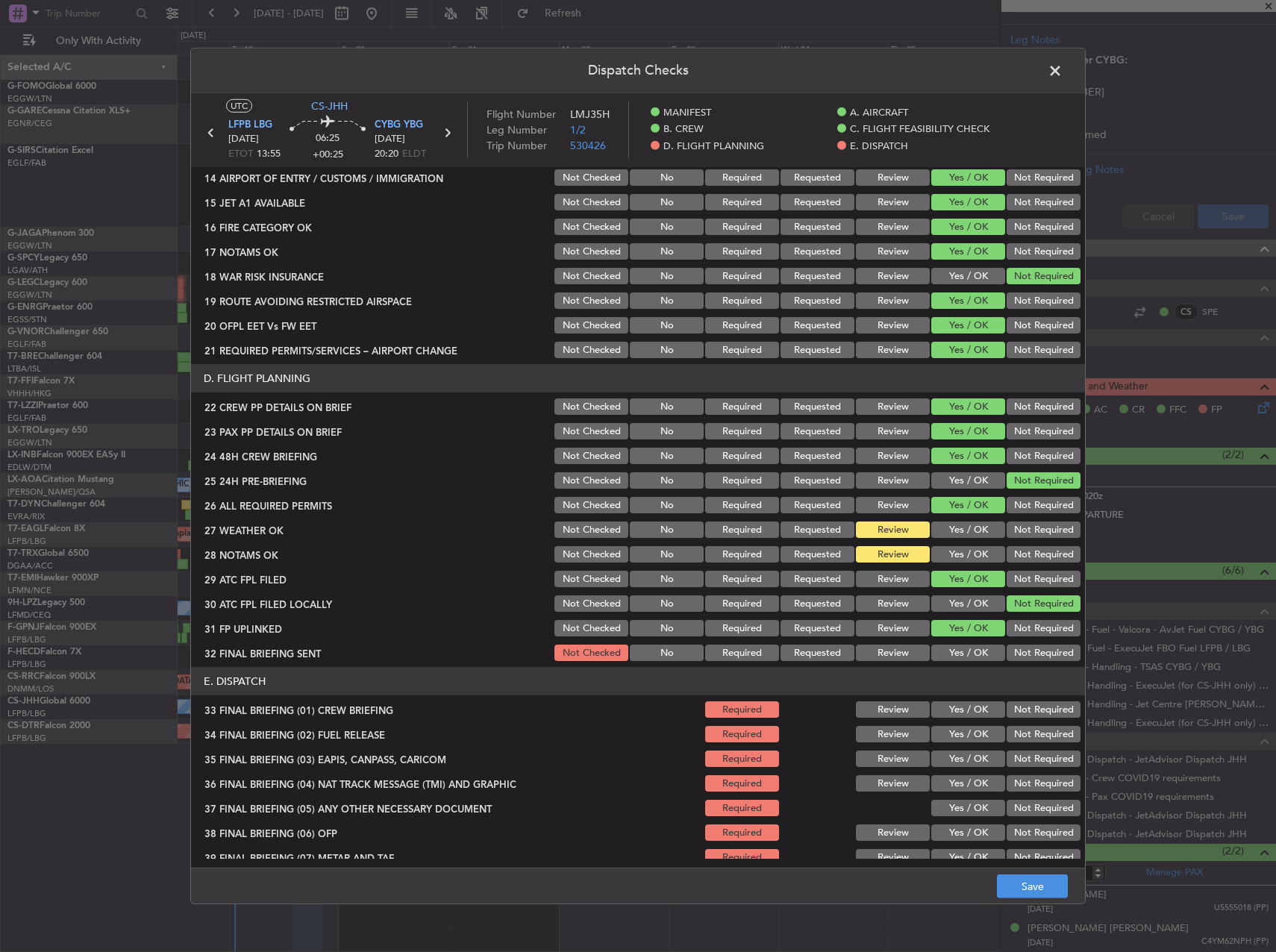
click at [1027, 652] on button "Not Required" at bounding box center [1043, 652] width 74 height 16
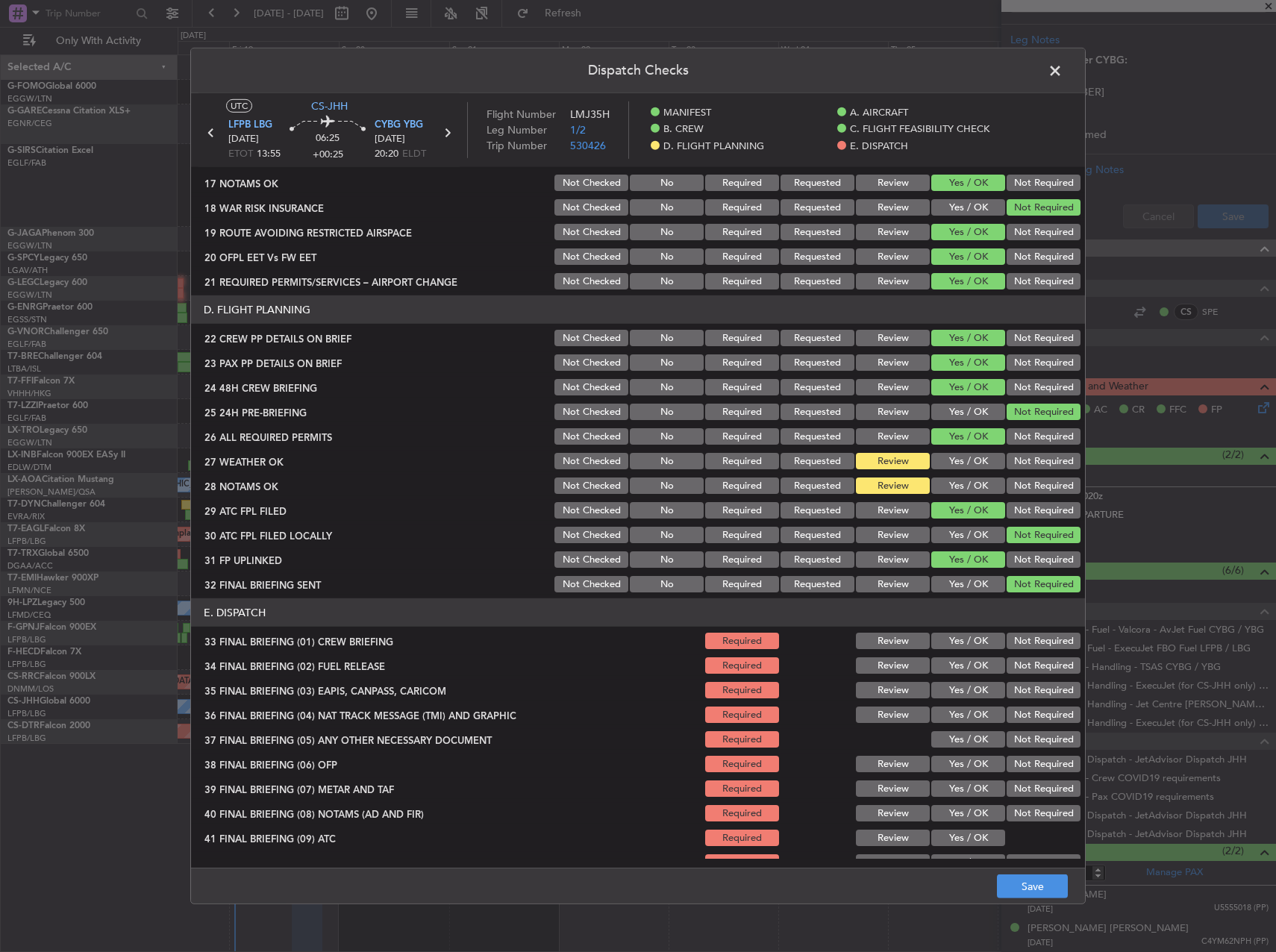
scroll to position [658, 0]
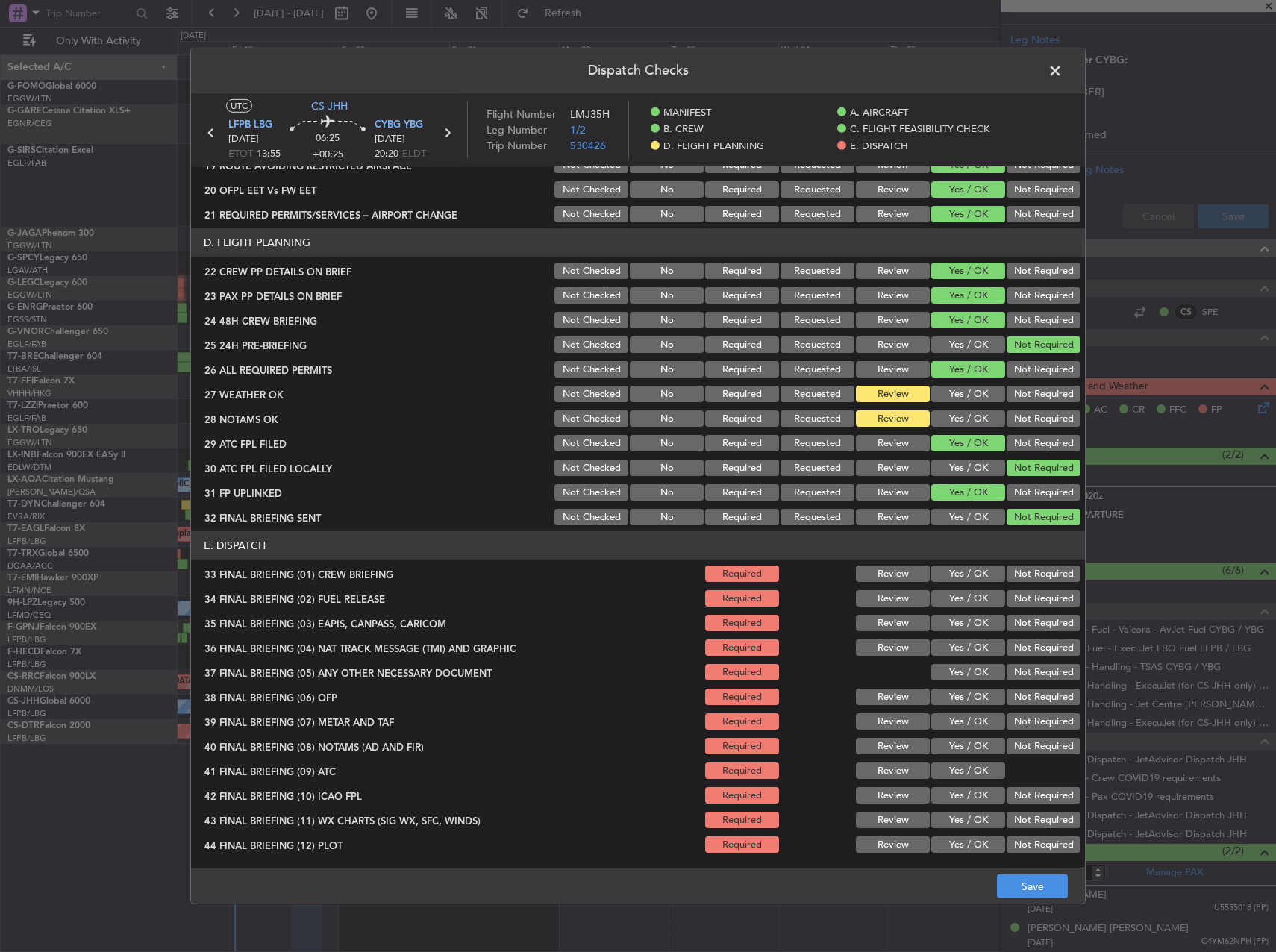
click at [958, 577] on button "Yes / OK" at bounding box center [968, 573] width 74 height 16
click at [944, 603] on button "Yes / OK" at bounding box center [968, 598] width 74 height 16
click at [1041, 612] on section "E. DISPATCH 33 FINAL BRIEFING (01) CREW BRIEFING Required Review Yes / OK Not R…" at bounding box center [638, 692] width 894 height 324
click at [1039, 629] on button "Not Required" at bounding box center [1043, 623] width 74 height 16
click at [959, 631] on div "Yes / OK" at bounding box center [967, 623] width 75 height 21
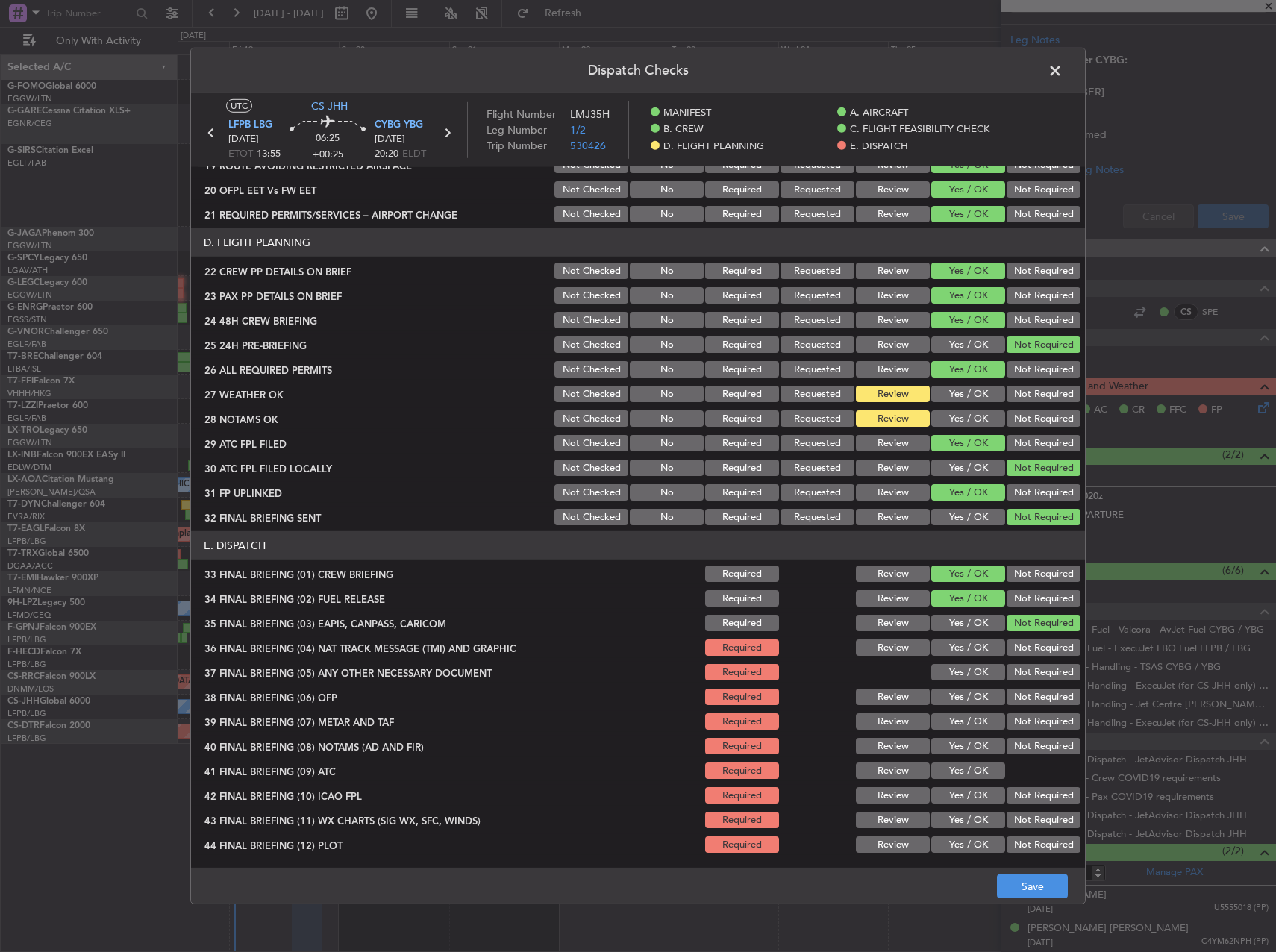
click at [954, 624] on button "Yes / OK" at bounding box center [968, 623] width 74 height 16
drag, startPoint x: 947, startPoint y: 640, endPoint x: 947, endPoint y: 657, distance: 17.0
click at [947, 643] on button "Yes / OK" at bounding box center [968, 647] width 74 height 16
click at [946, 662] on div "Yes / OK" at bounding box center [967, 672] width 75 height 21
click at [944, 670] on button "Yes / OK" at bounding box center [968, 671] width 74 height 16
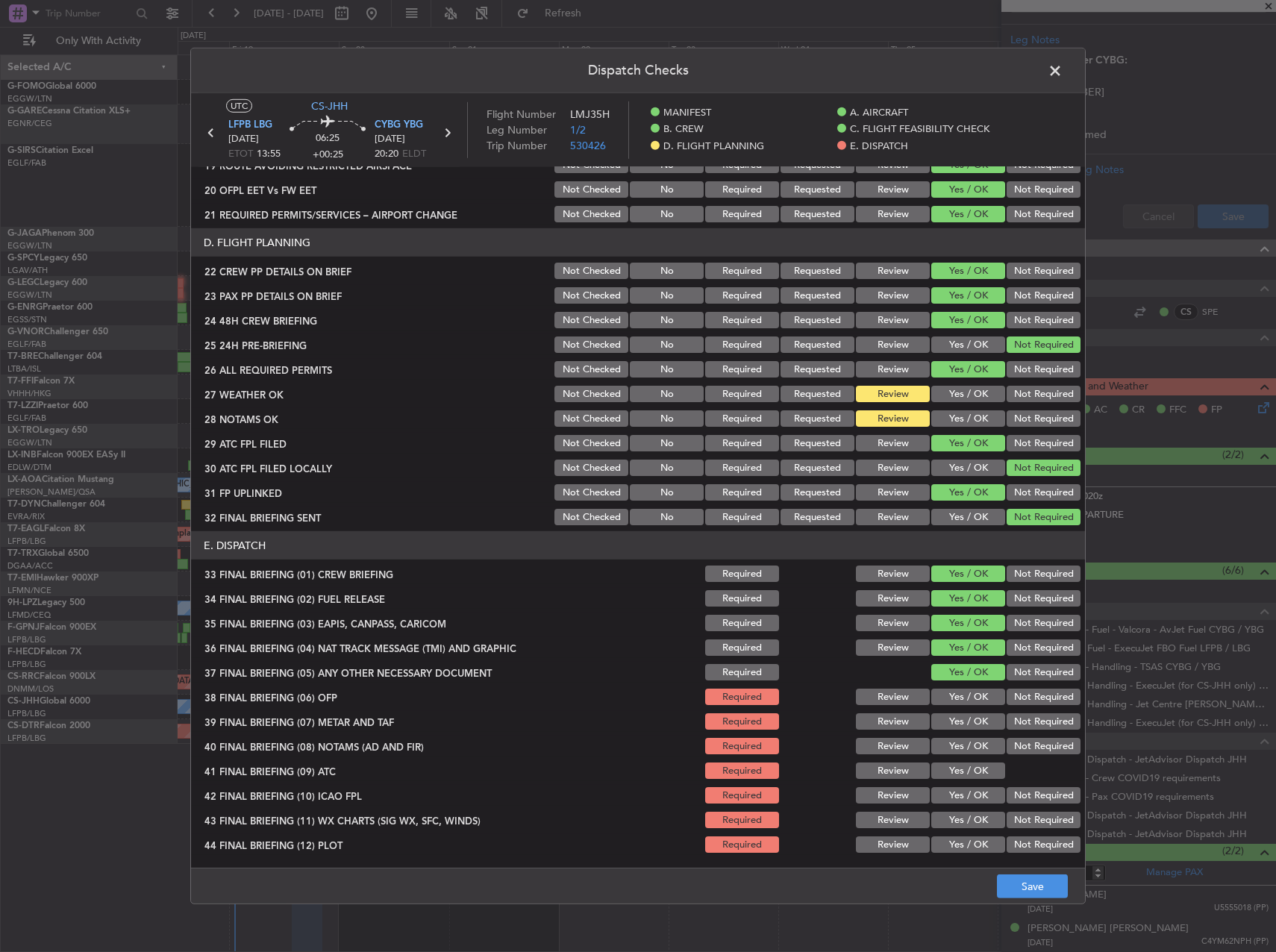
click at [949, 706] on div "Yes / OK" at bounding box center [967, 697] width 75 height 21
click at [946, 725] on button "Yes / OK" at bounding box center [968, 721] width 74 height 16
click at [947, 688] on button "Yes / OK" at bounding box center [968, 696] width 74 height 16
drag, startPoint x: 946, startPoint y: 719, endPoint x: 946, endPoint y: 729, distance: 10.0
click at [946, 721] on button "Yes / OK" at bounding box center [968, 721] width 74 height 16
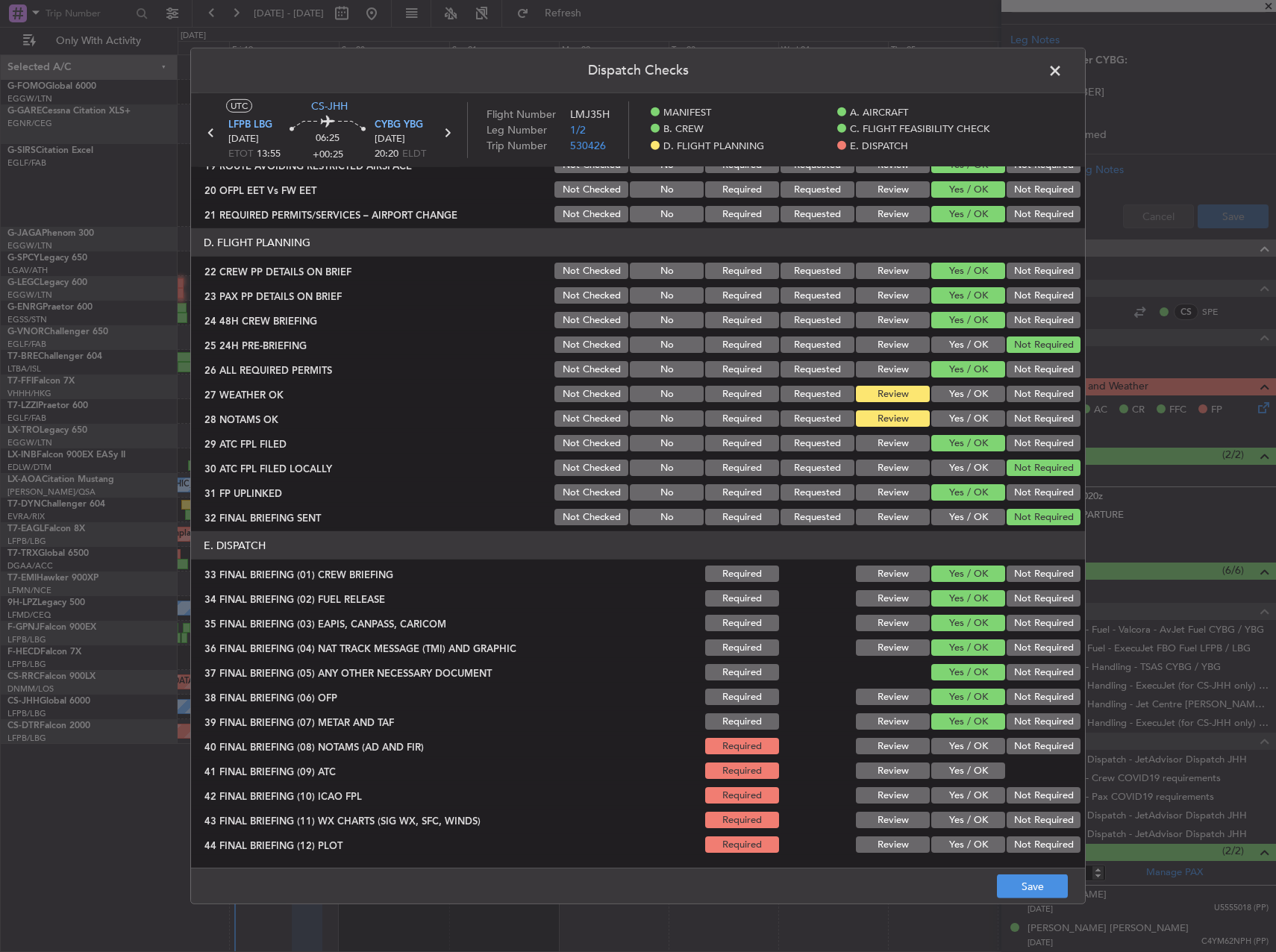
click at [948, 746] on button "Yes / OK" at bounding box center [968, 746] width 74 height 16
click at [950, 754] on div "Yes / OK" at bounding box center [967, 746] width 75 height 21
click at [952, 772] on button "Yes / OK" at bounding box center [968, 771] width 74 height 16
click at [957, 797] on button "Yes / OK" at bounding box center [968, 794] width 74 height 16
click at [966, 821] on button "Yes / OK" at bounding box center [968, 819] width 74 height 16
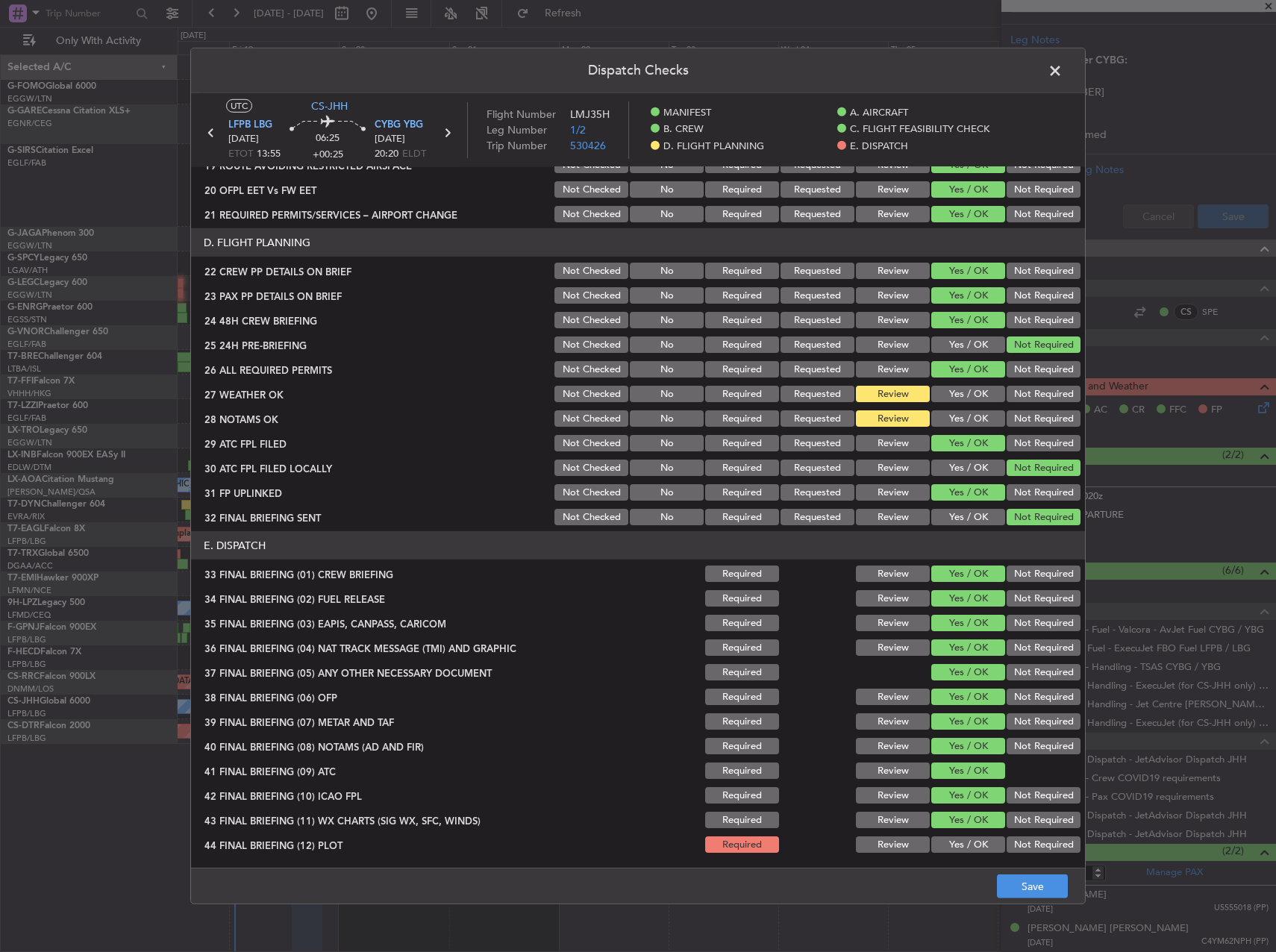
click at [971, 848] on button "Yes / OK" at bounding box center [968, 844] width 74 height 16
drag, startPoint x: 1059, startPoint y: 923, endPoint x: 1046, endPoint y: 899, distance: 27.3
click at [1056, 919] on div "Dispatch Checks UTC CS-JHH LFPB LBG [DATE] ETOT 13:55 06:25 +00:25 CYBG YBG [DA…" at bounding box center [638, 476] width 1276 height 952
click at [1044, 893] on button "Save" at bounding box center [1032, 886] width 71 height 24
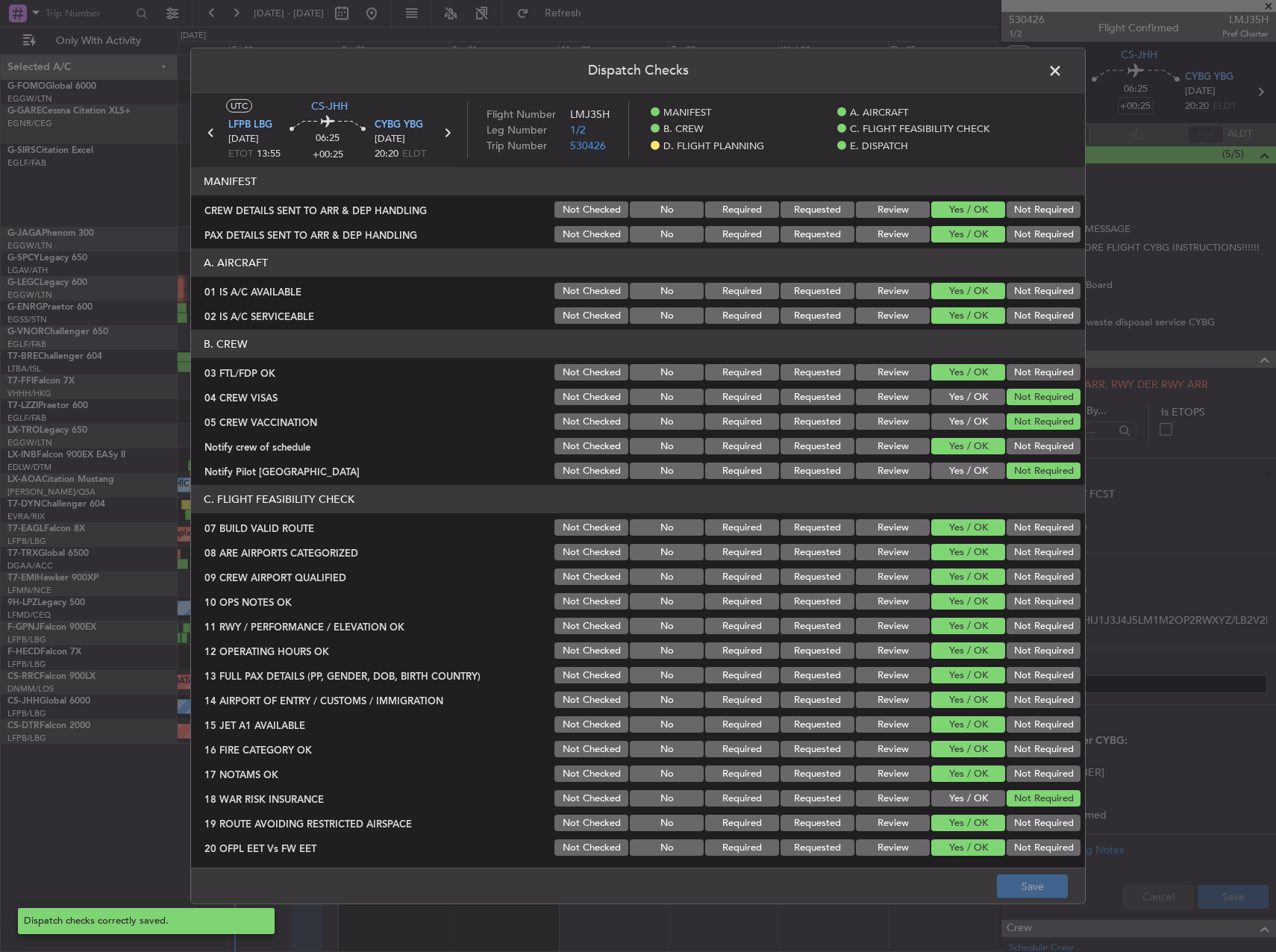
scroll to position [658, 0]
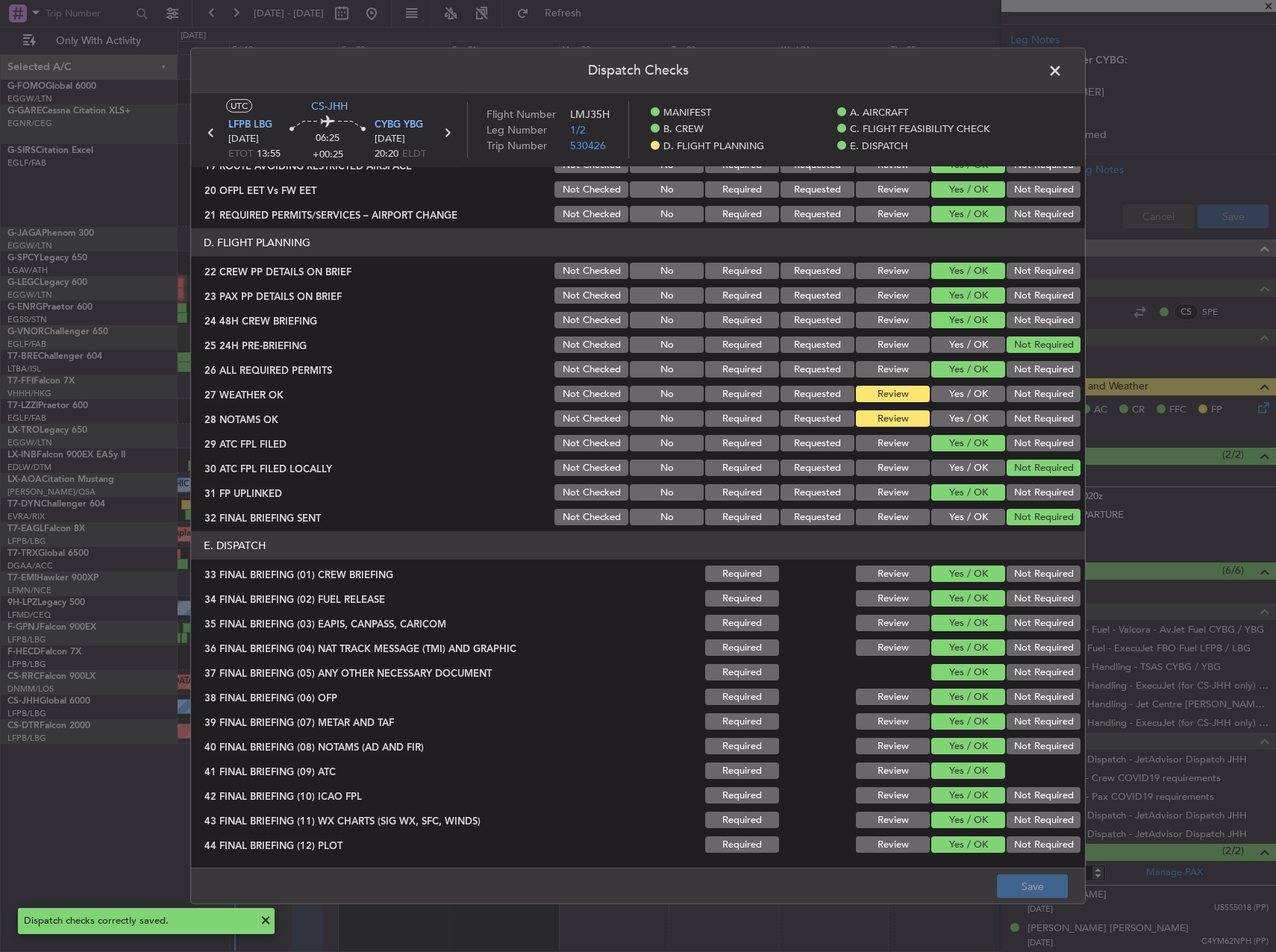
drag, startPoint x: 1038, startPoint y: 79, endPoint x: 1053, endPoint y: 74, distance: 15.8
click at [1038, 79] on header "Dispatch Checks" at bounding box center [638, 71] width 894 height 45
click at [1063, 73] on span at bounding box center [1063, 74] width 0 height 30
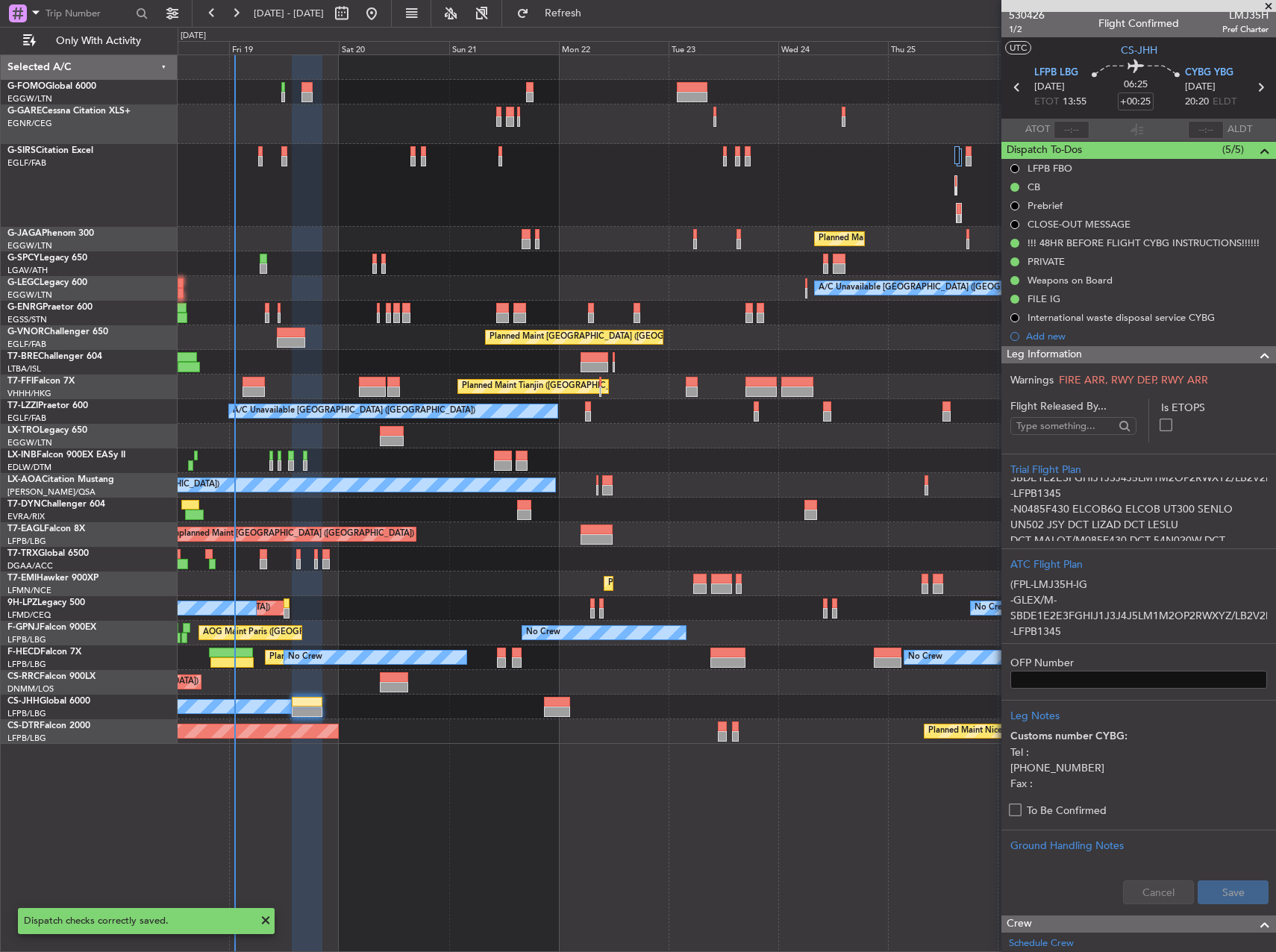
scroll to position [0, 0]
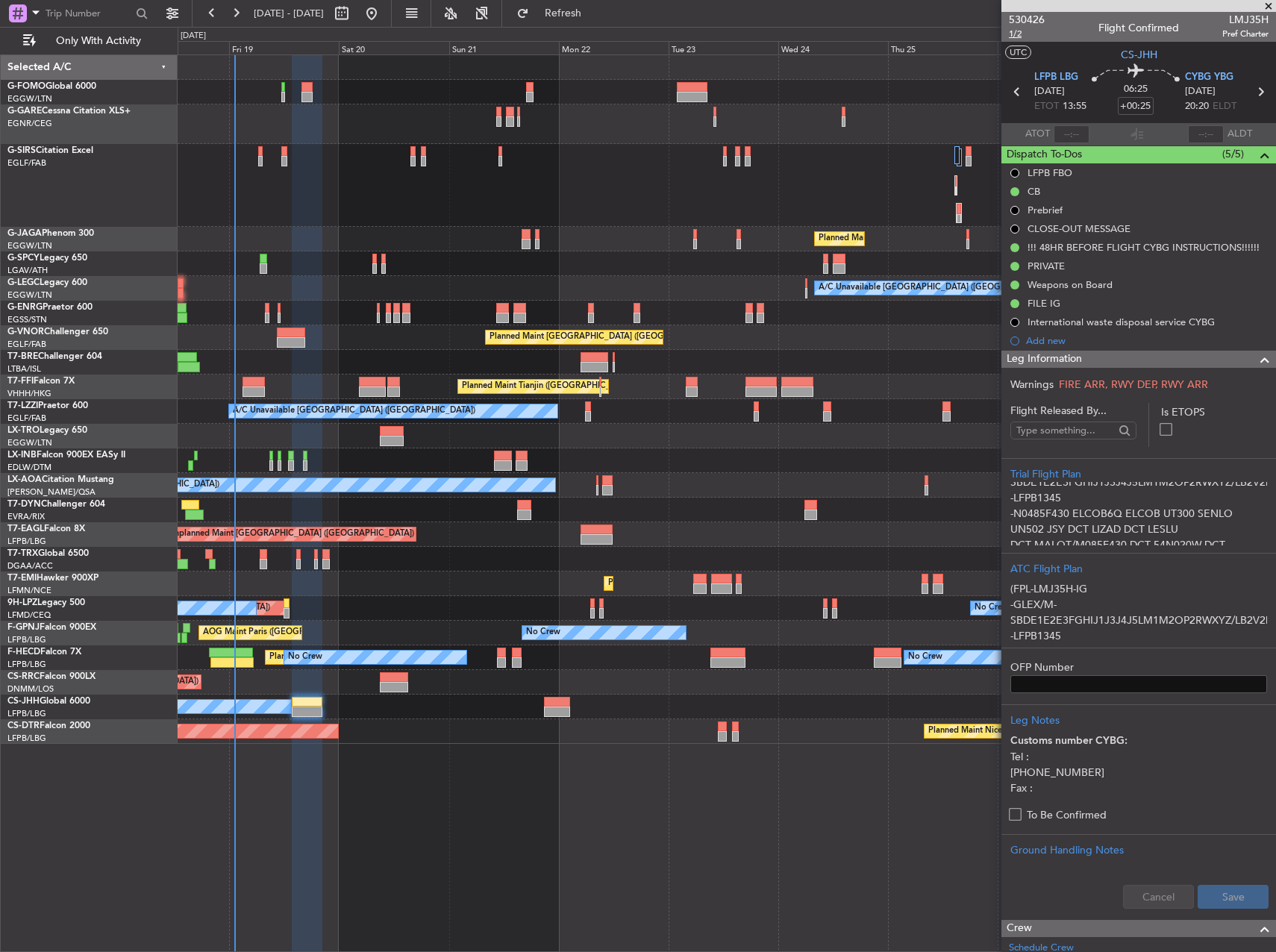
click at [1016, 34] on span "1/2" at bounding box center [1027, 33] width 36 height 12
